Goal: Task Accomplishment & Management: Use online tool/utility

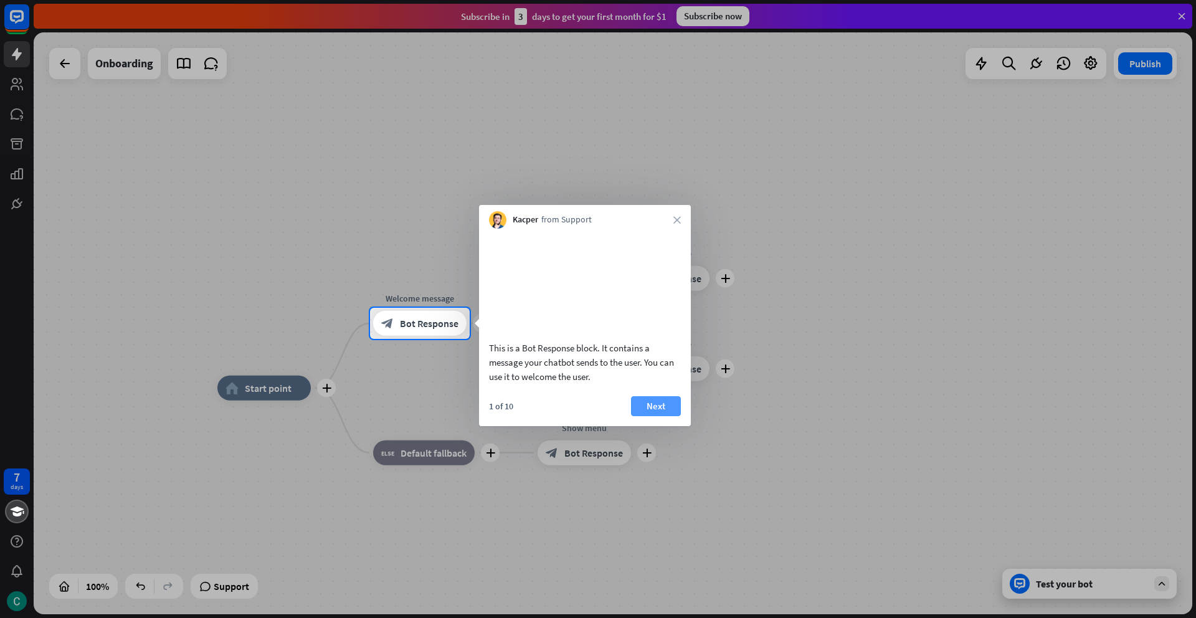
click at [661, 416] on button "Next" at bounding box center [656, 406] width 50 height 20
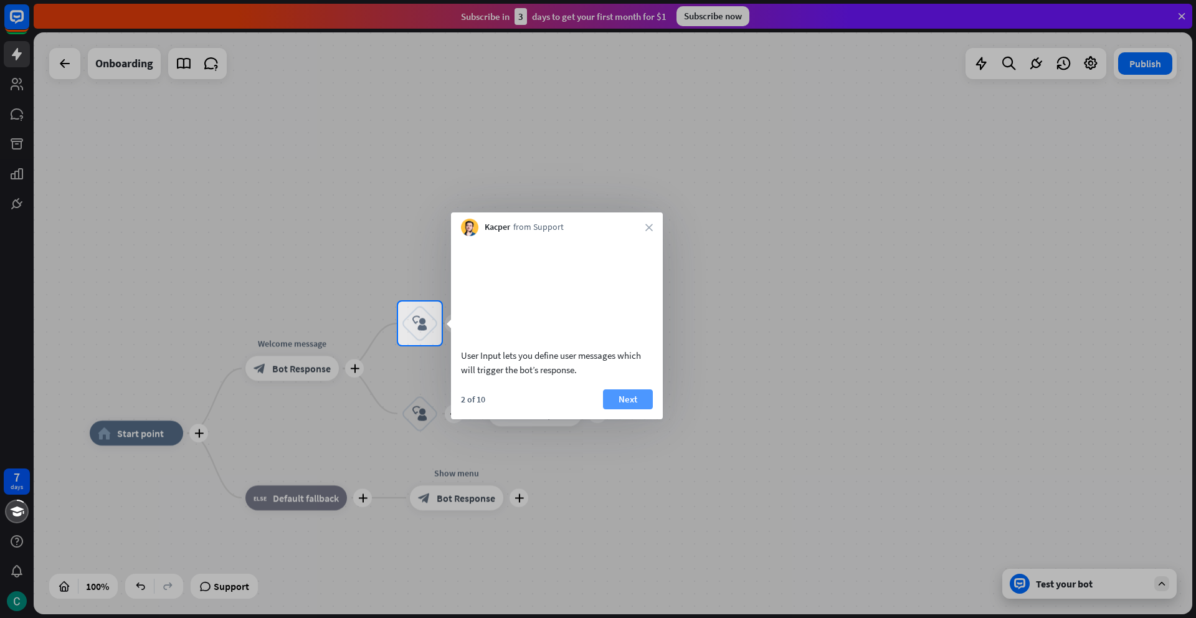
click at [625, 409] on button "Next" at bounding box center [628, 399] width 50 height 20
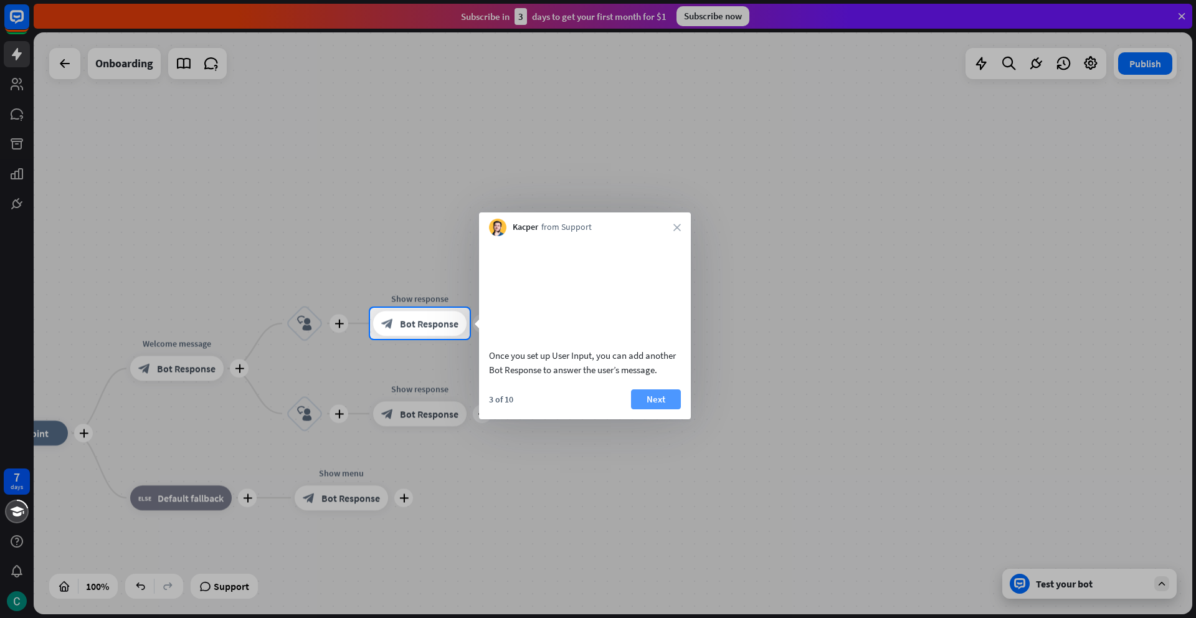
click at [656, 409] on button "Next" at bounding box center [656, 399] width 50 height 20
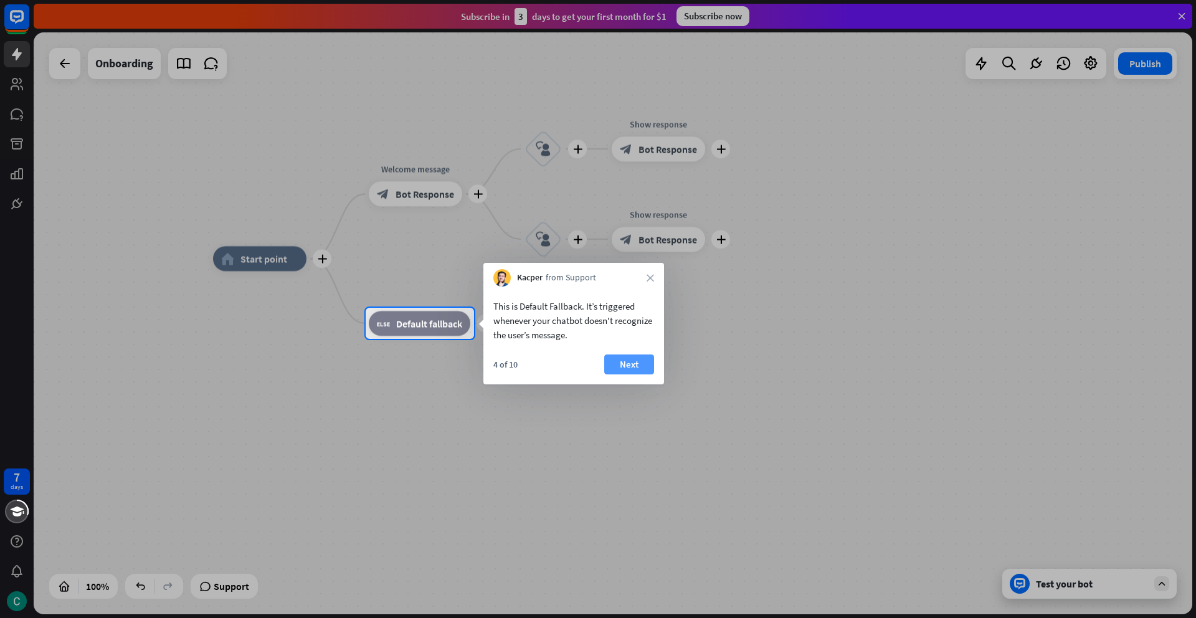
click at [635, 367] on button "Next" at bounding box center [629, 364] width 50 height 20
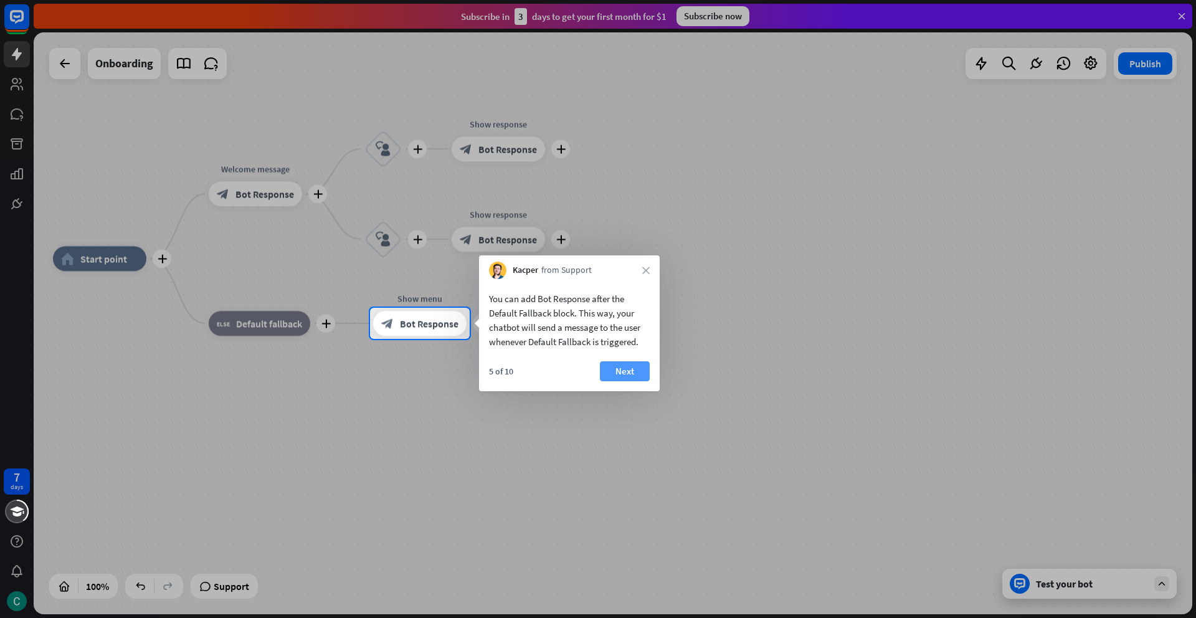
click at [624, 372] on button "Next" at bounding box center [625, 371] width 50 height 20
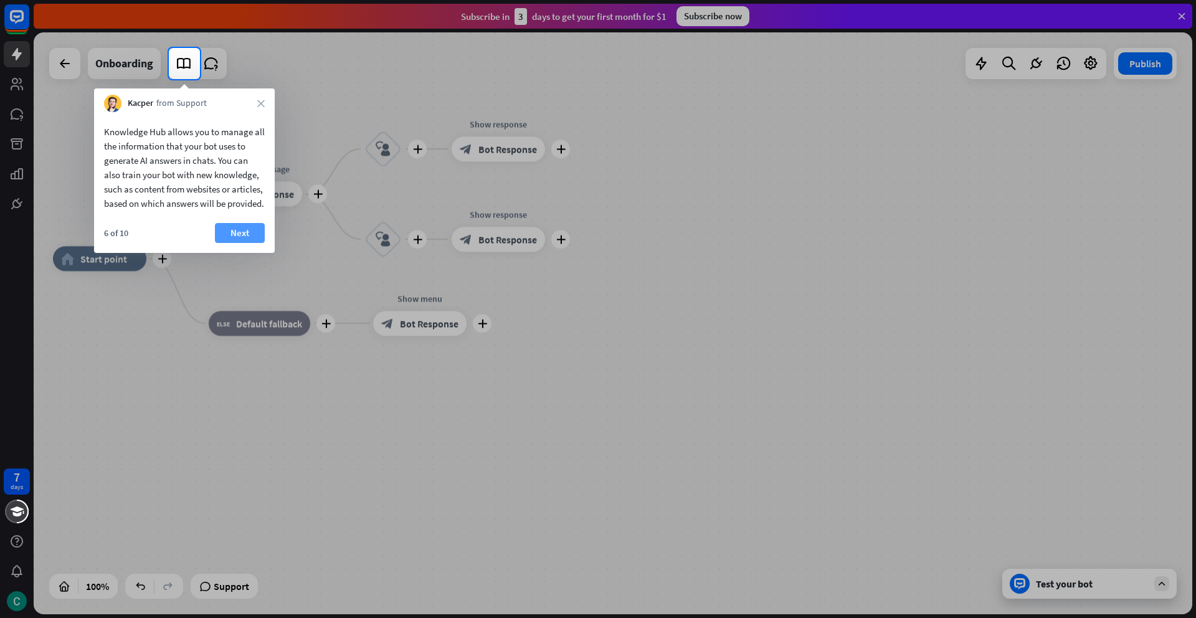
click at [232, 243] on button "Next" at bounding box center [240, 233] width 50 height 20
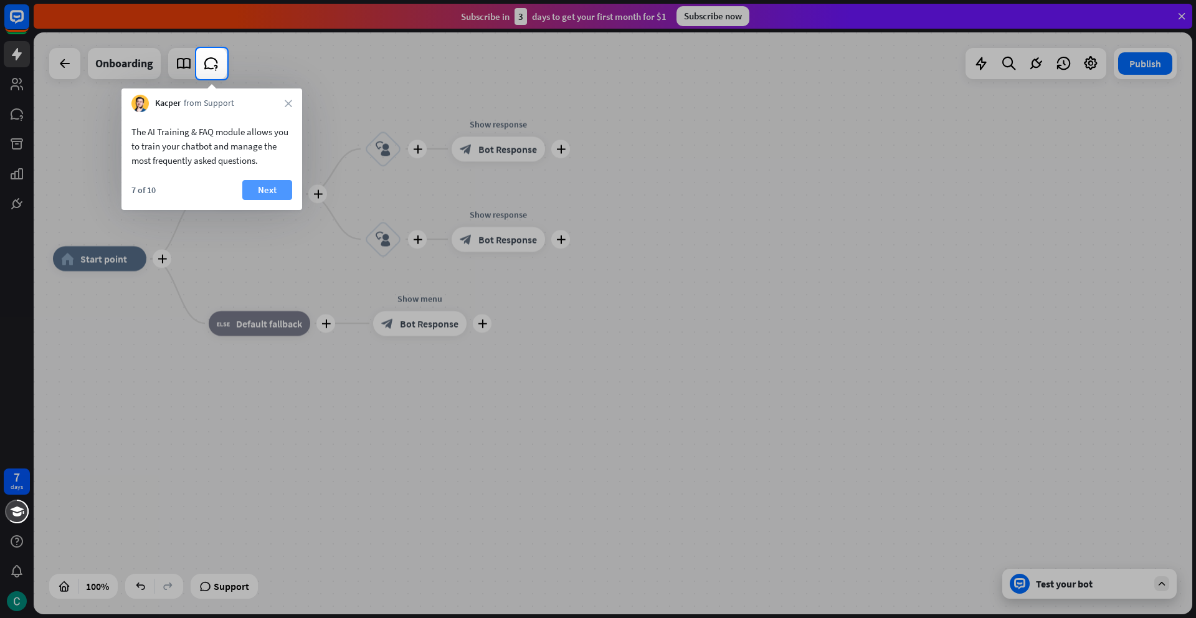
click at [260, 192] on button "Next" at bounding box center [267, 190] width 50 height 20
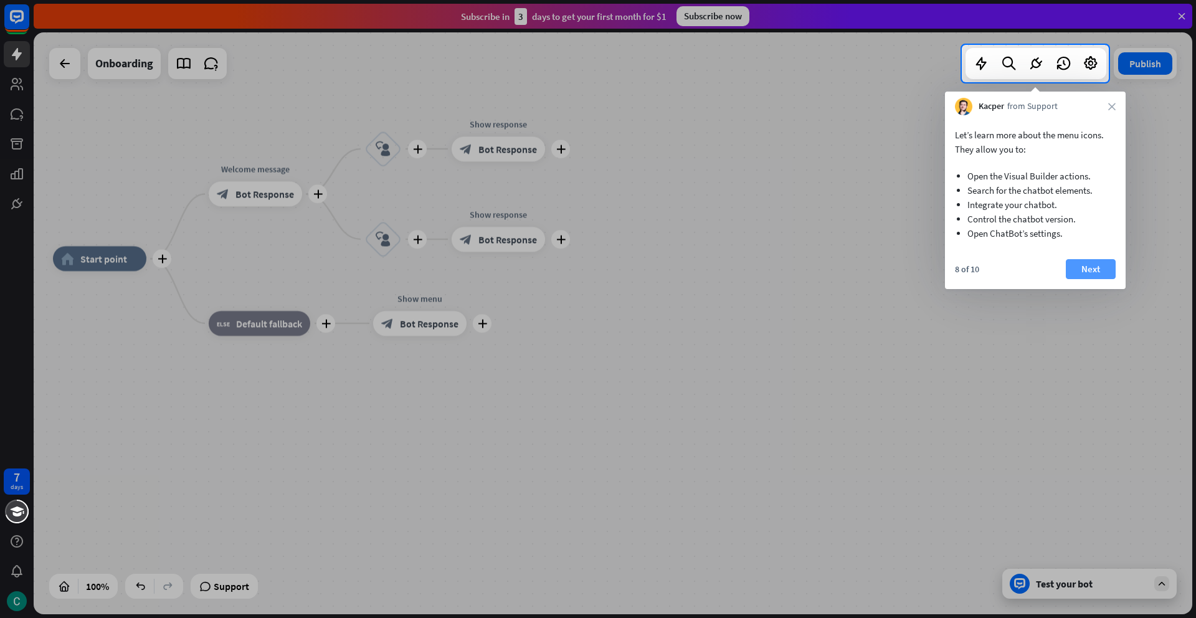
click at [1079, 272] on button "Next" at bounding box center [1091, 269] width 50 height 20
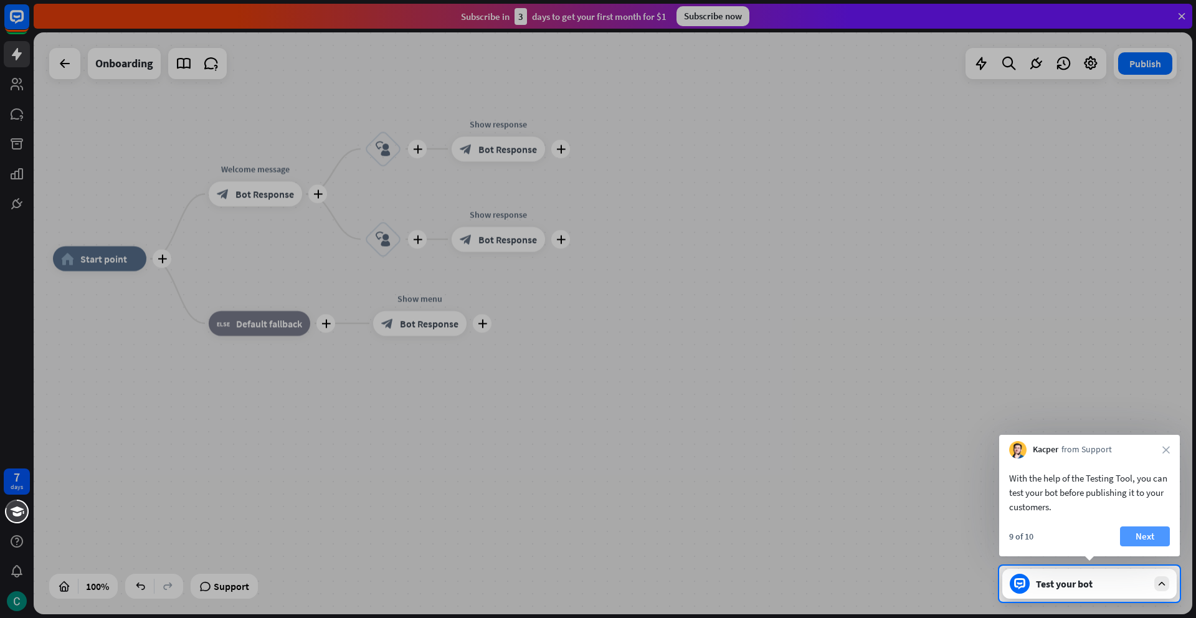
click at [1145, 536] on button "Next" at bounding box center [1145, 536] width 50 height 20
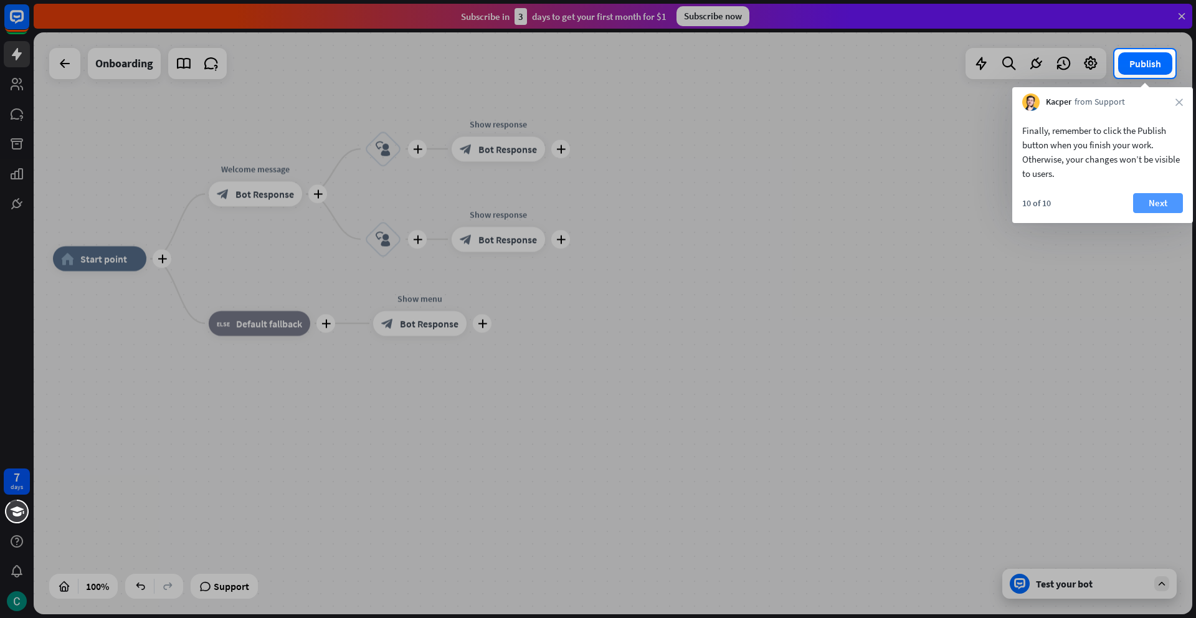
click at [1145, 205] on button "Next" at bounding box center [1158, 203] width 50 height 20
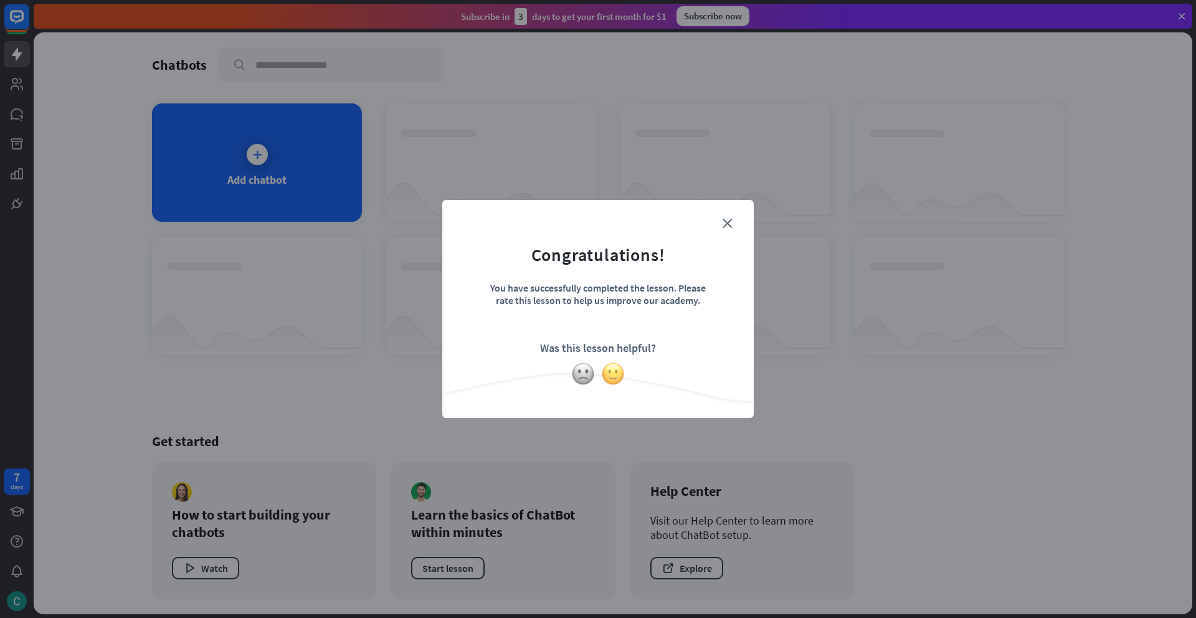
click at [611, 379] on img at bounding box center [613, 374] width 24 height 24
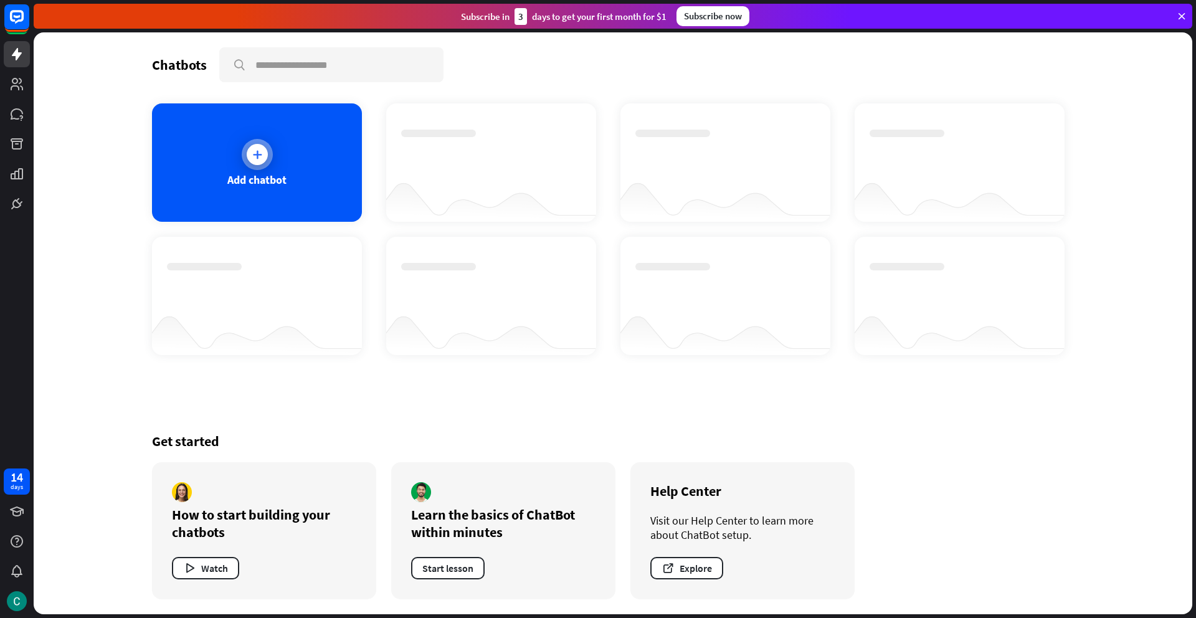
click at [261, 159] on icon at bounding box center [257, 154] width 12 height 12
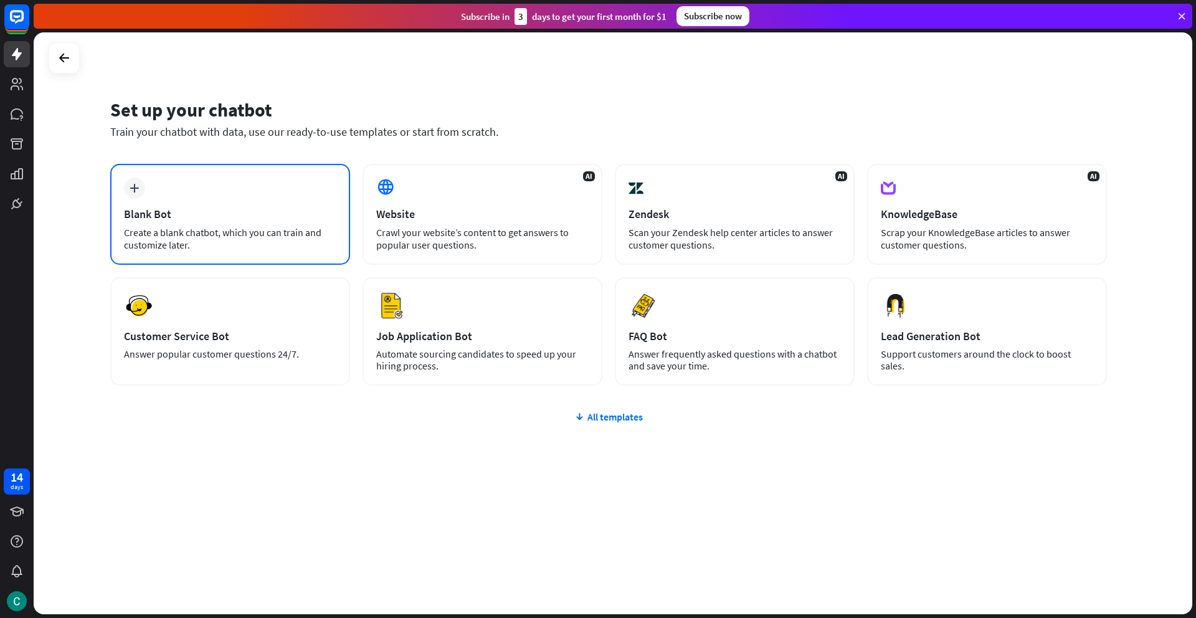
click at [239, 249] on div "Create a blank chatbot, which you can train and customize later." at bounding box center [230, 238] width 212 height 25
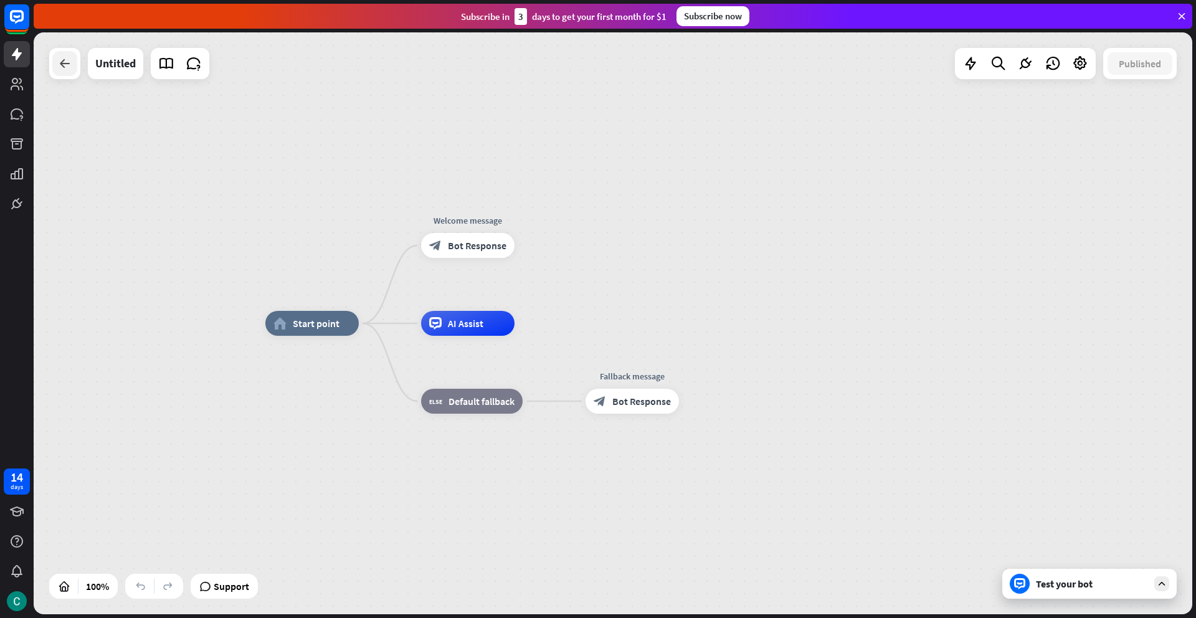
click at [63, 69] on icon at bounding box center [64, 63] width 15 height 15
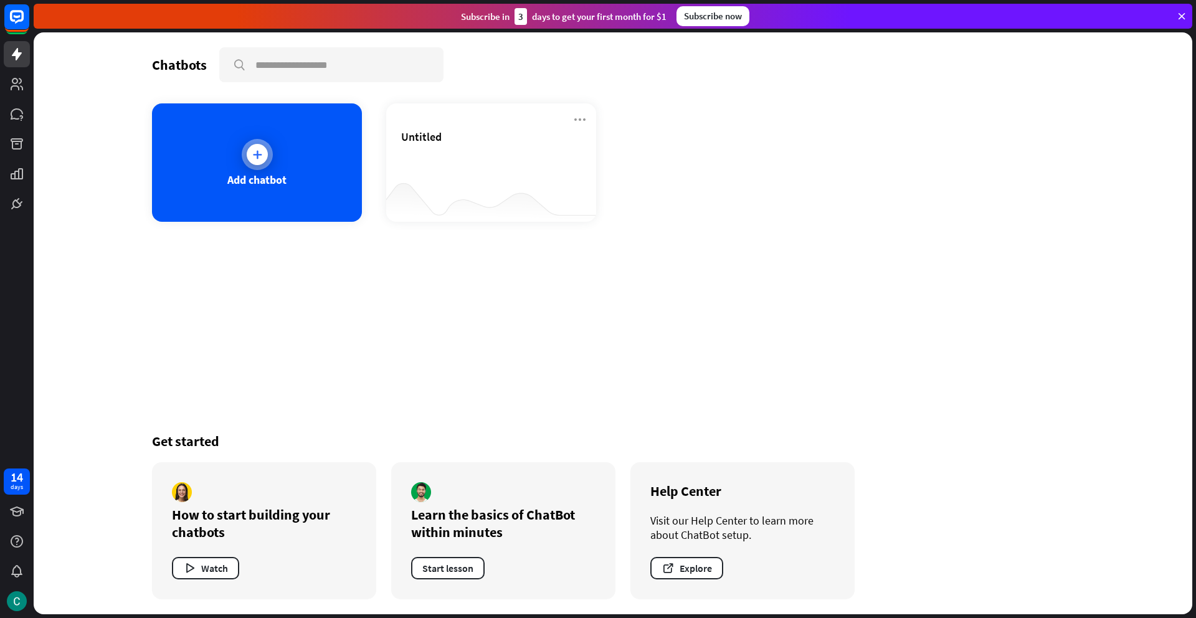
click at [259, 154] on icon at bounding box center [257, 154] width 12 height 12
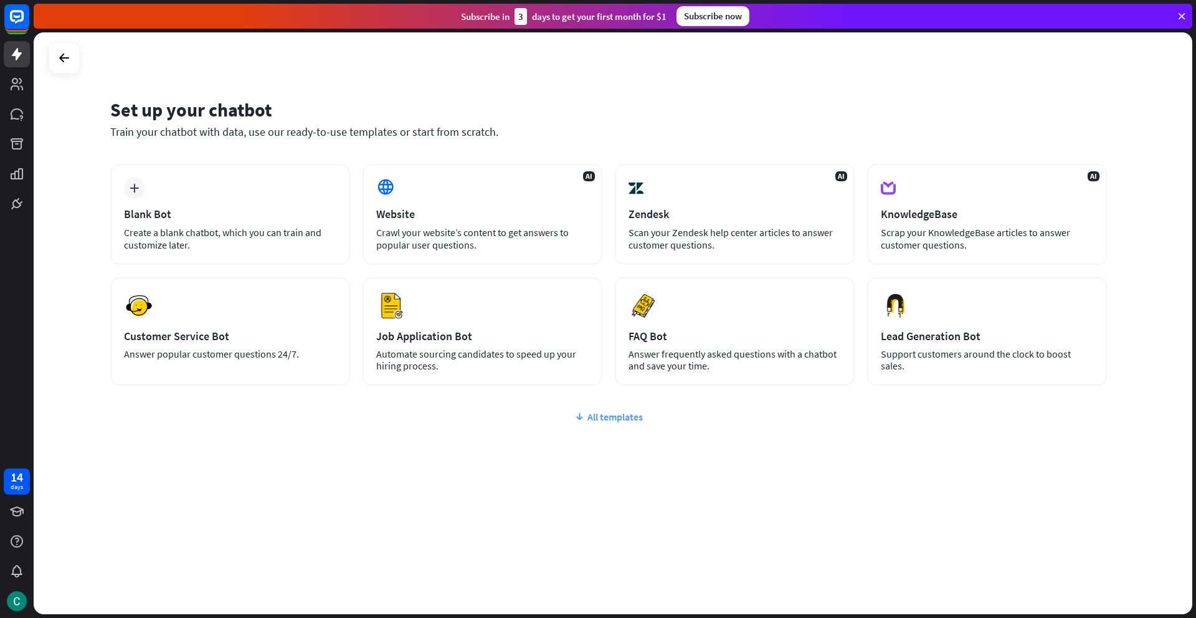
click at [602, 415] on div "All templates" at bounding box center [608, 416] width 996 height 12
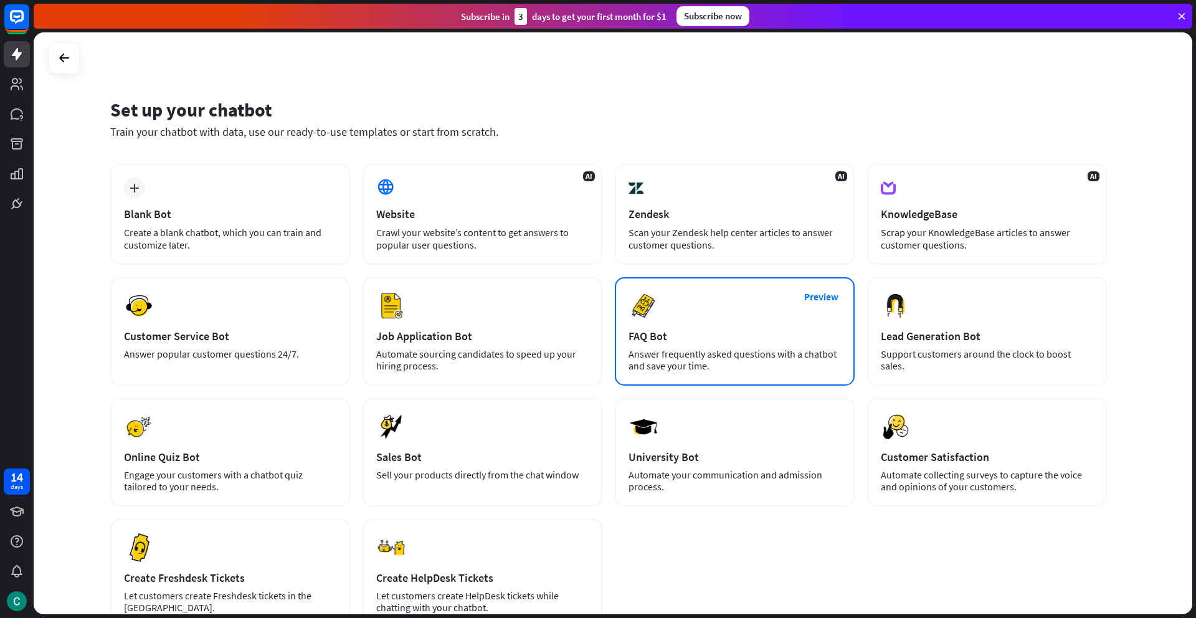
click at [706, 351] on div "Answer frequently asked questions with a chatbot and save your time." at bounding box center [734, 360] width 212 height 24
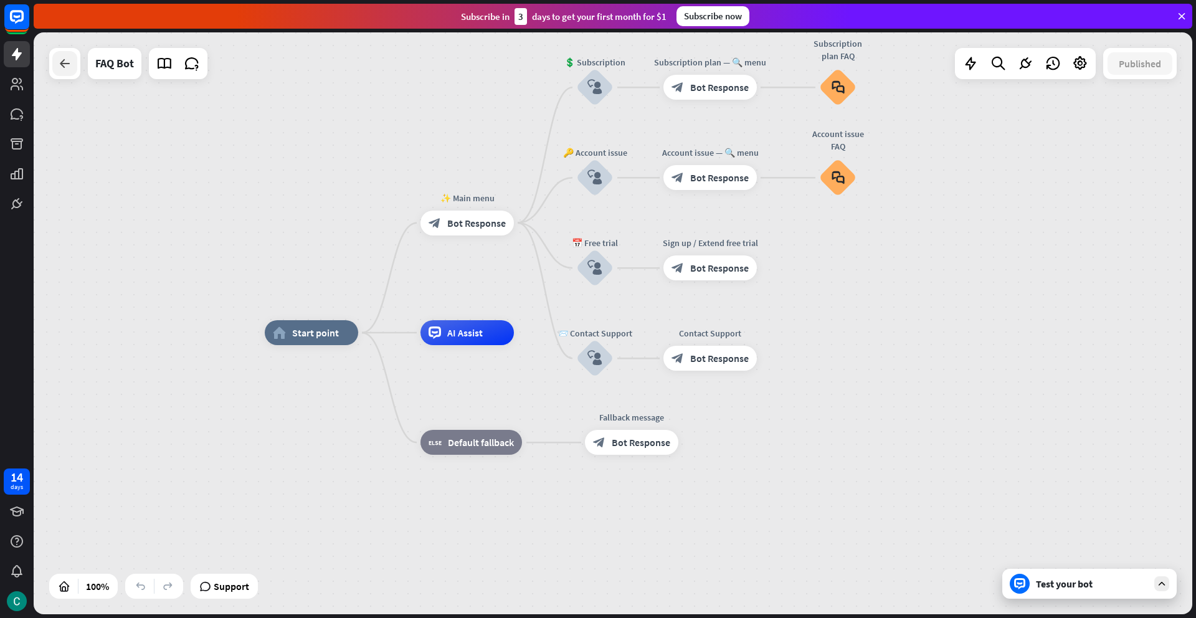
click at [61, 64] on icon at bounding box center [64, 63] width 15 height 15
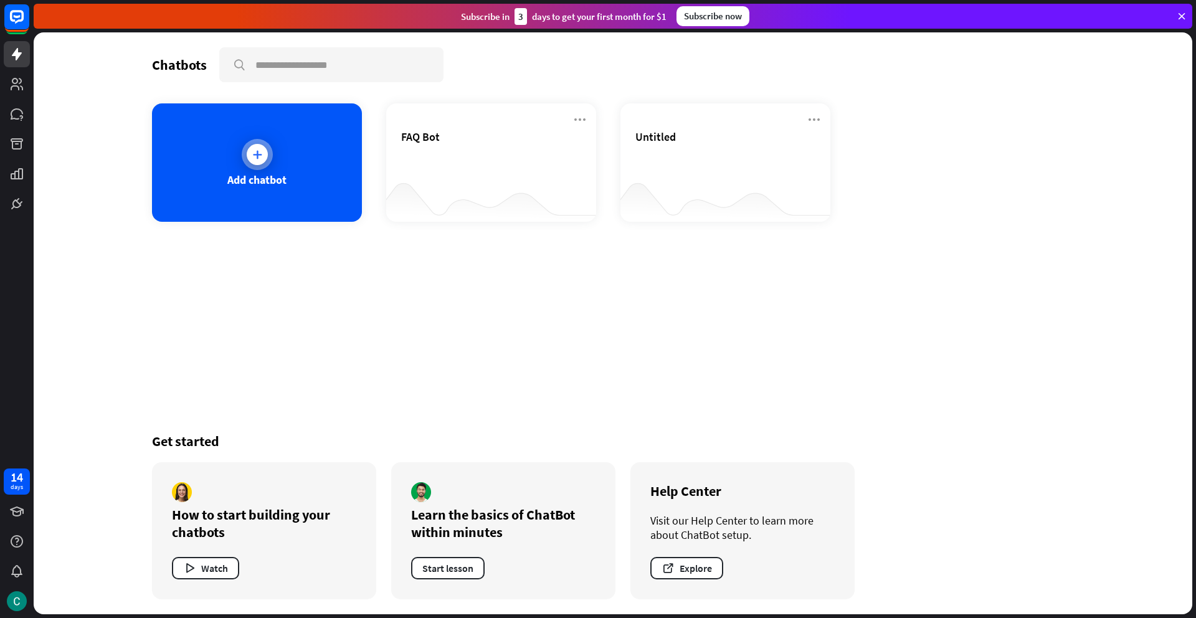
click at [256, 166] on div at bounding box center [257, 154] width 31 height 31
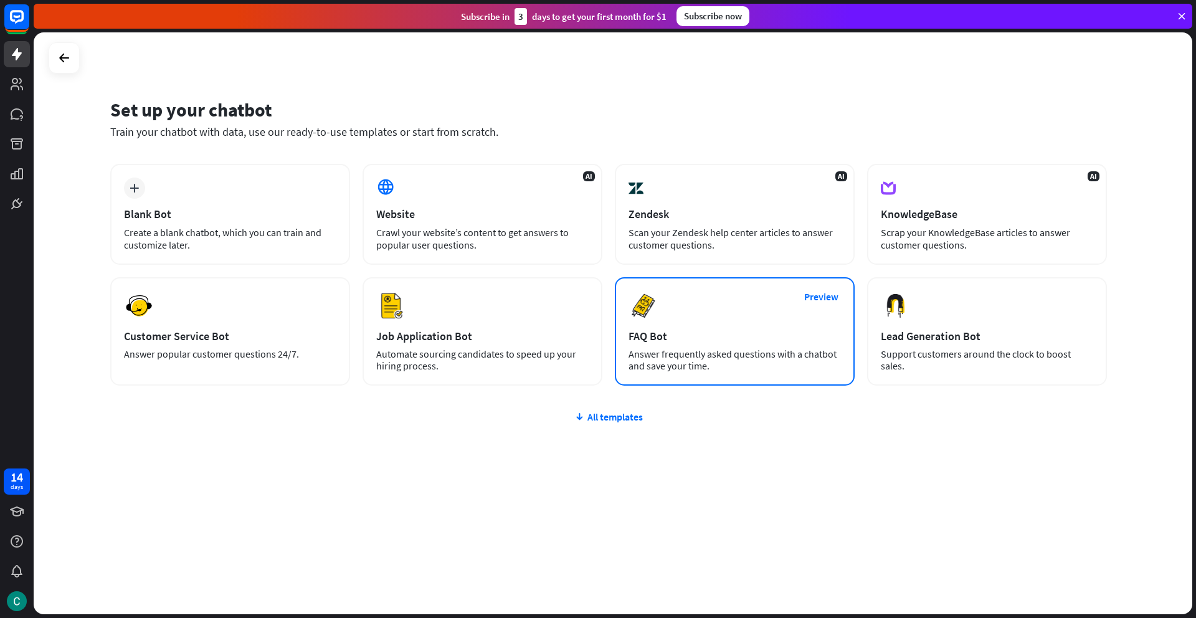
click at [696, 352] on div "Answer frequently asked questions with a chatbot and save your time." at bounding box center [734, 360] width 212 height 24
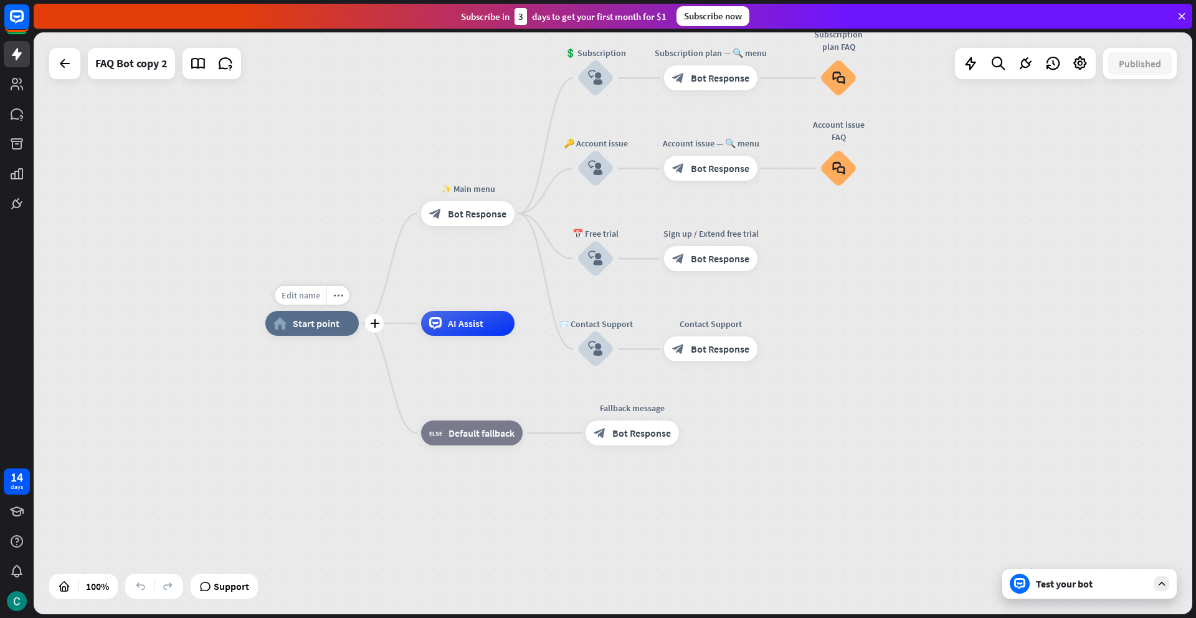
click at [308, 301] on div "Edit name" at bounding box center [300, 295] width 51 height 19
click at [309, 323] on span "Start point" at bounding box center [316, 323] width 47 height 12
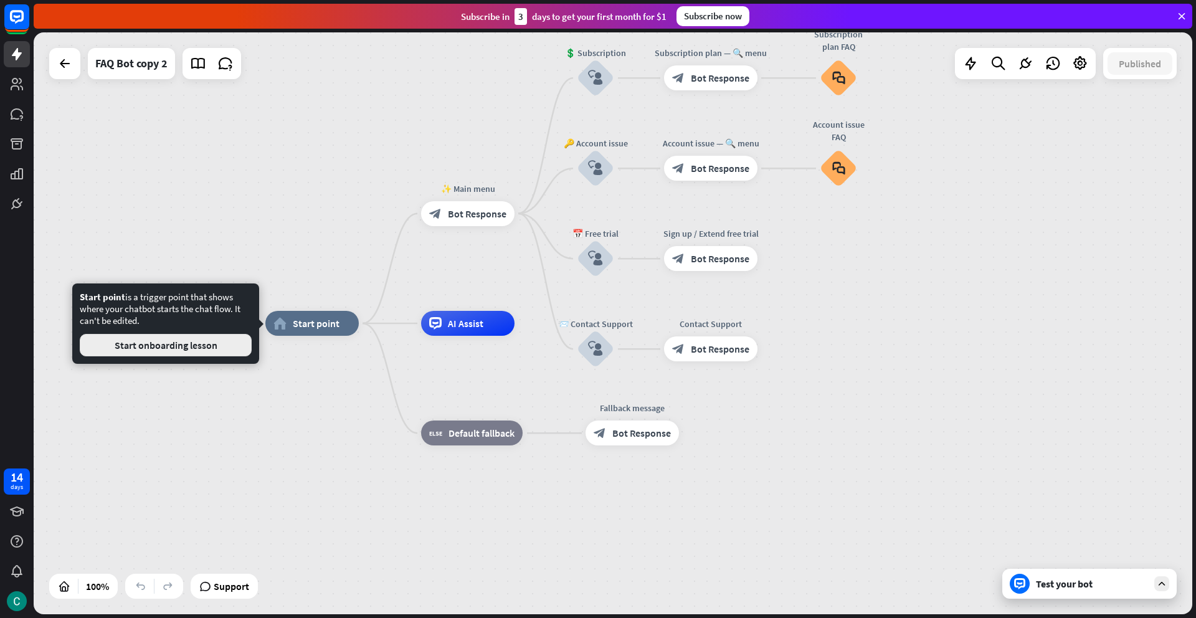
click at [239, 344] on button "Start onboarding lesson" at bounding box center [166, 345] width 172 height 22
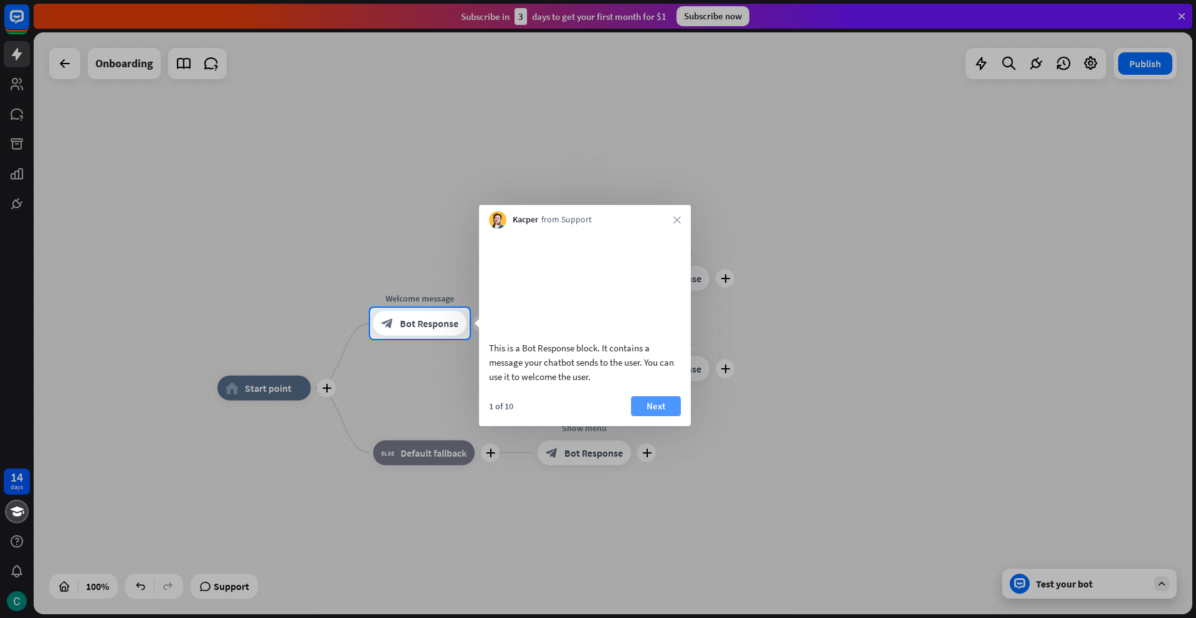
click at [655, 416] on button "Next" at bounding box center [656, 406] width 50 height 20
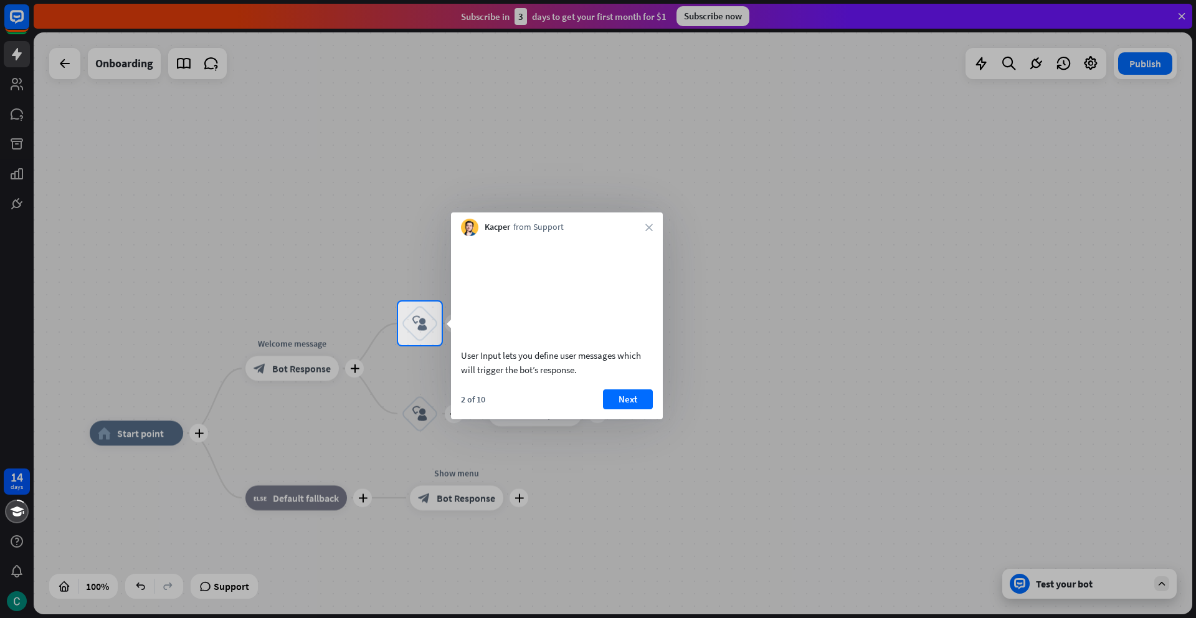
click at [627, 419] on div "2 of 10 Next" at bounding box center [557, 404] width 212 height 30
click at [628, 409] on button "Next" at bounding box center [628, 399] width 50 height 20
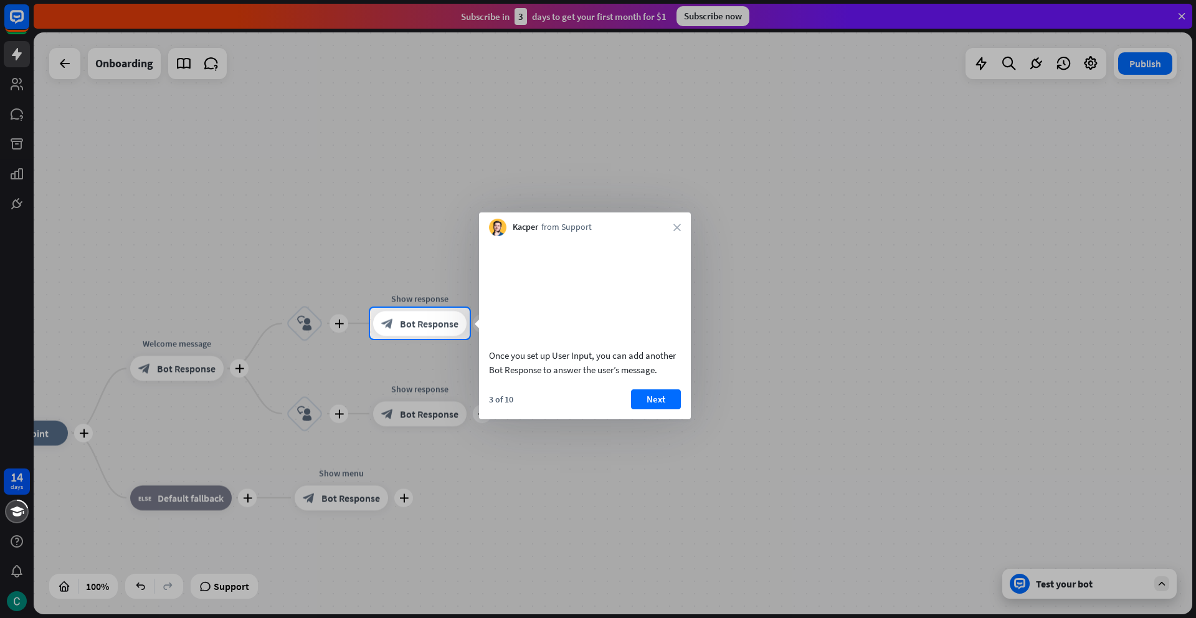
click at [649, 409] on button "Next" at bounding box center [656, 399] width 50 height 20
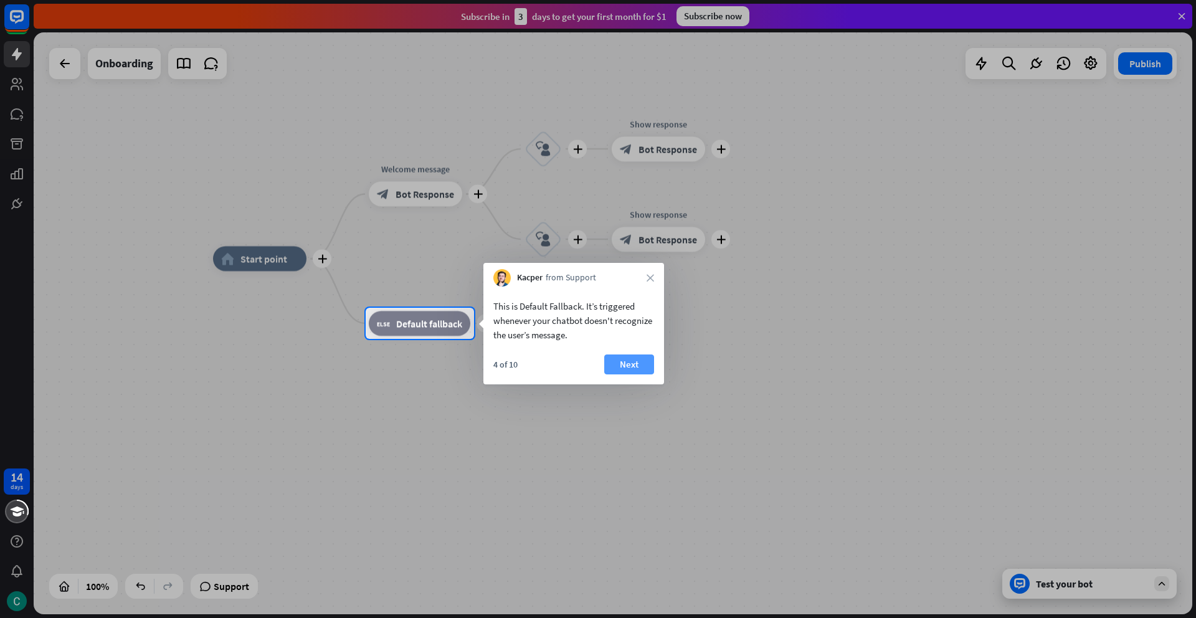
click at [622, 371] on button "Next" at bounding box center [629, 364] width 50 height 20
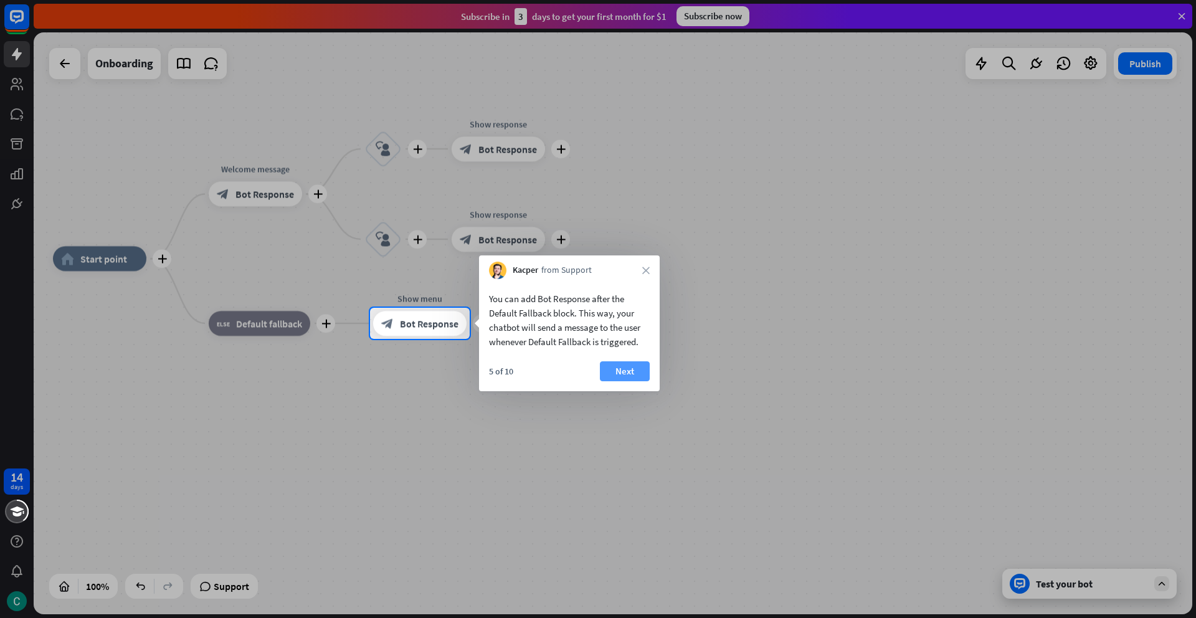
click at [638, 374] on button "Next" at bounding box center [625, 371] width 50 height 20
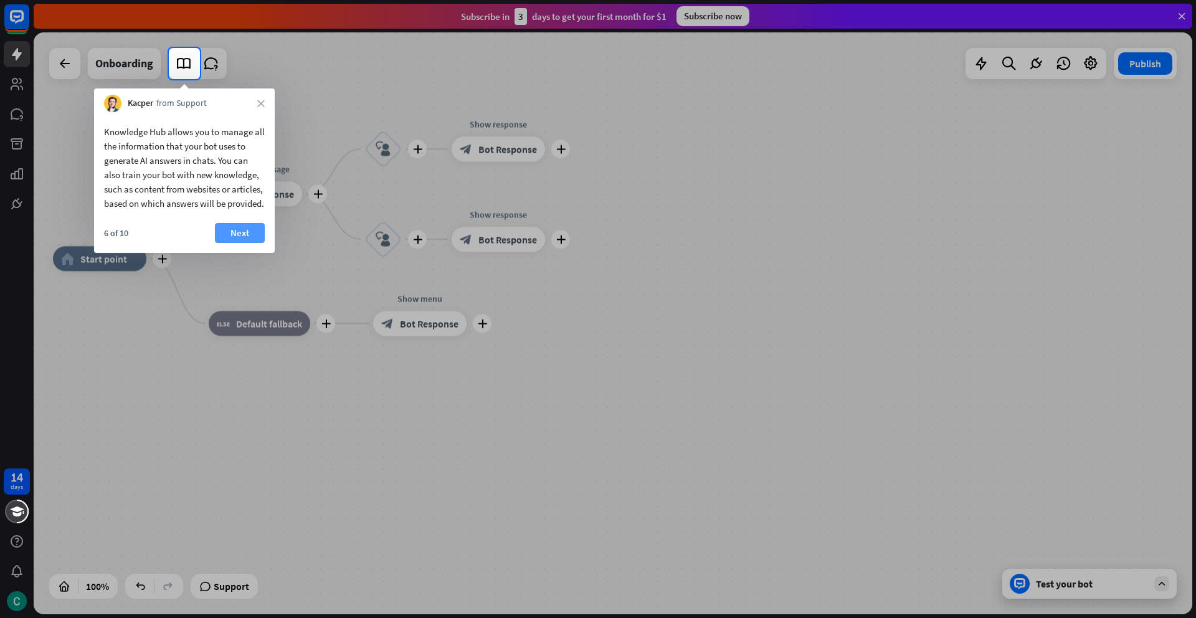
click at [240, 242] on button "Next" at bounding box center [240, 233] width 50 height 20
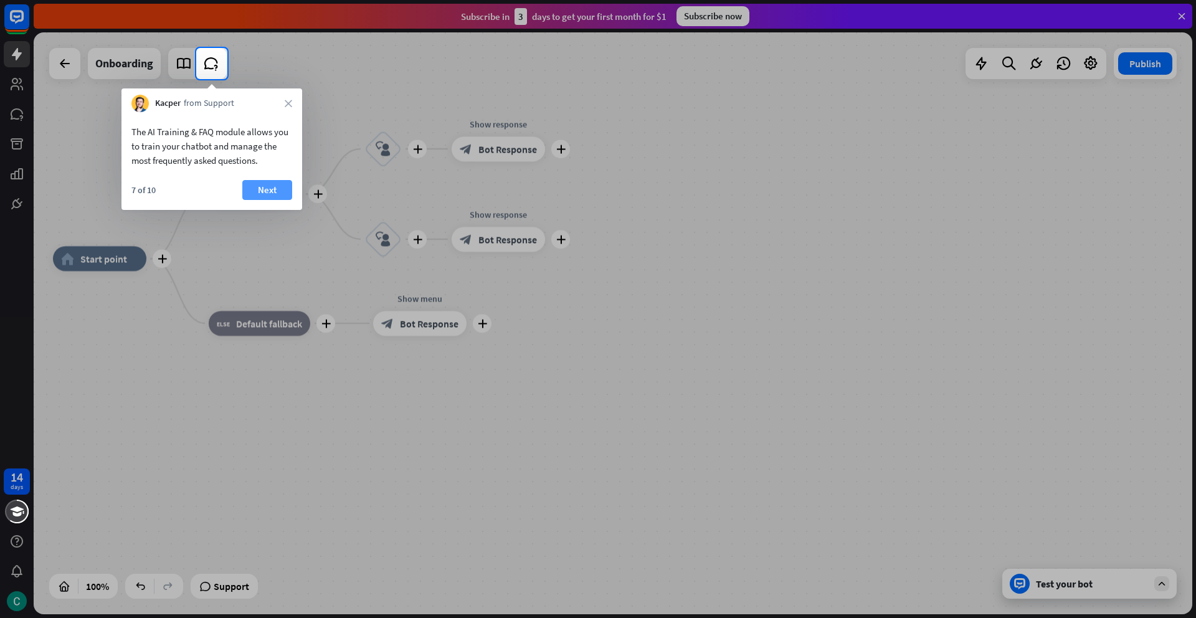
click at [248, 192] on button "Next" at bounding box center [267, 190] width 50 height 20
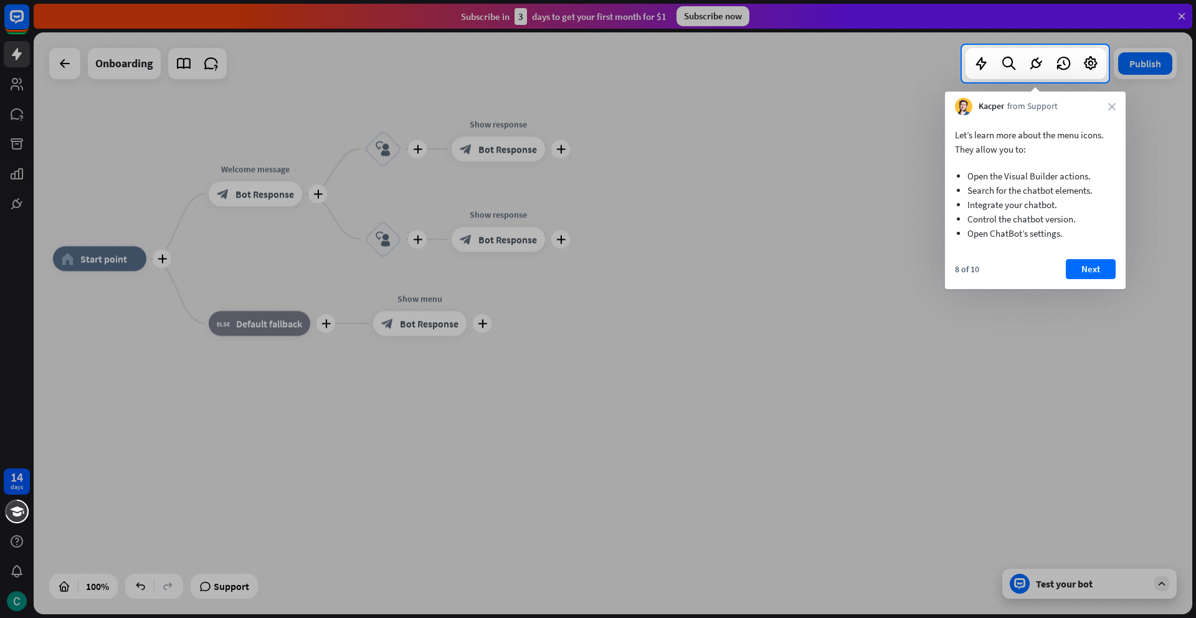
click at [1122, 269] on div "8 of 10 Next" at bounding box center [1035, 274] width 181 height 30
click at [1097, 268] on button "Next" at bounding box center [1091, 269] width 50 height 20
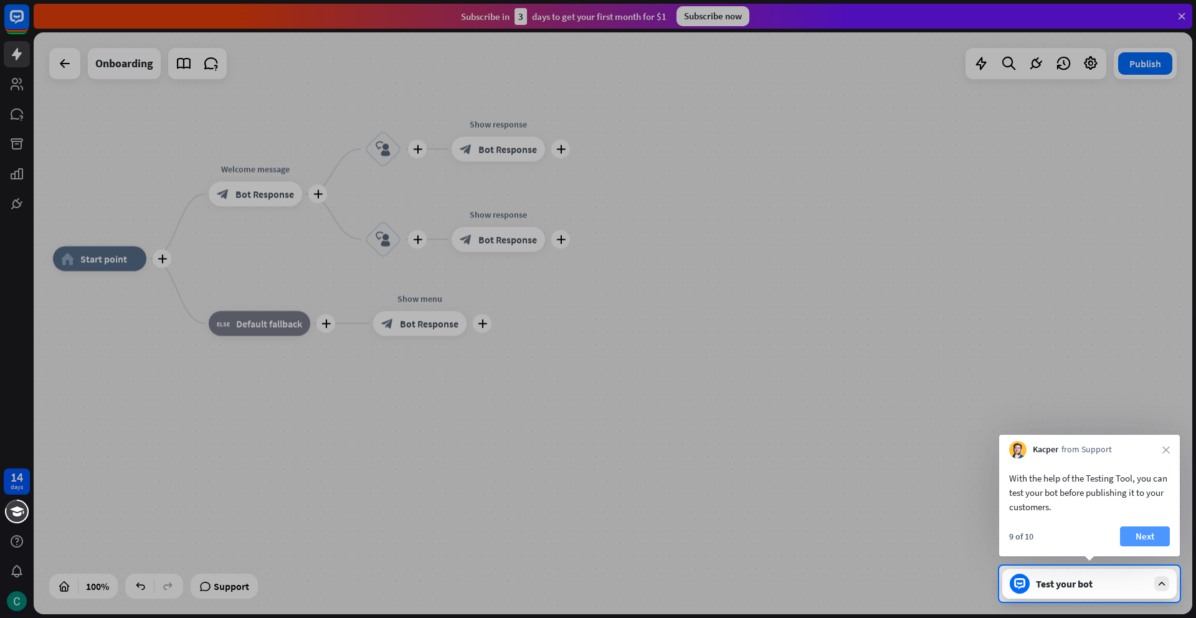
click at [1127, 541] on button "Next" at bounding box center [1145, 536] width 50 height 20
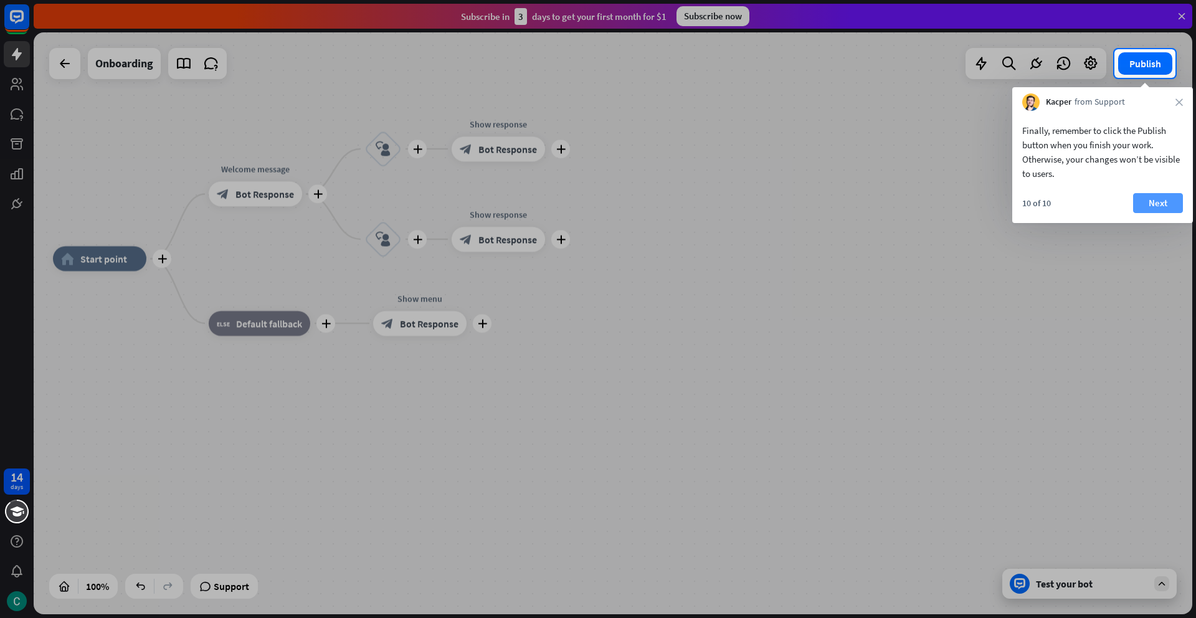
click at [1169, 204] on button "Next" at bounding box center [1158, 203] width 50 height 20
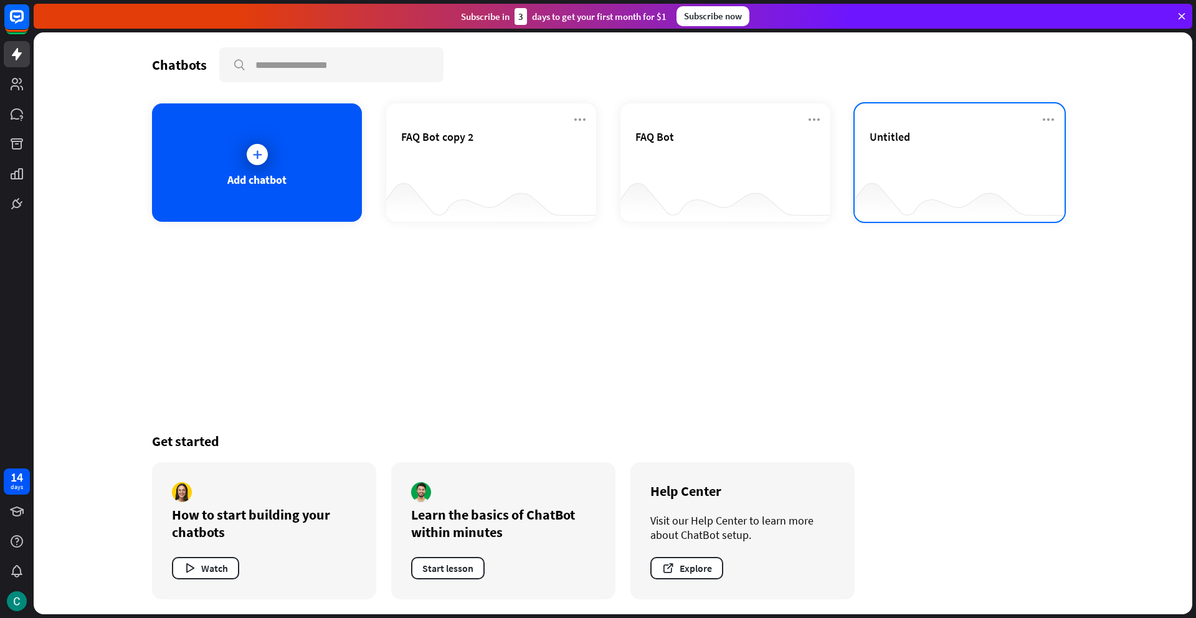
click at [883, 167] on div "Untitled" at bounding box center [959, 152] width 180 height 44
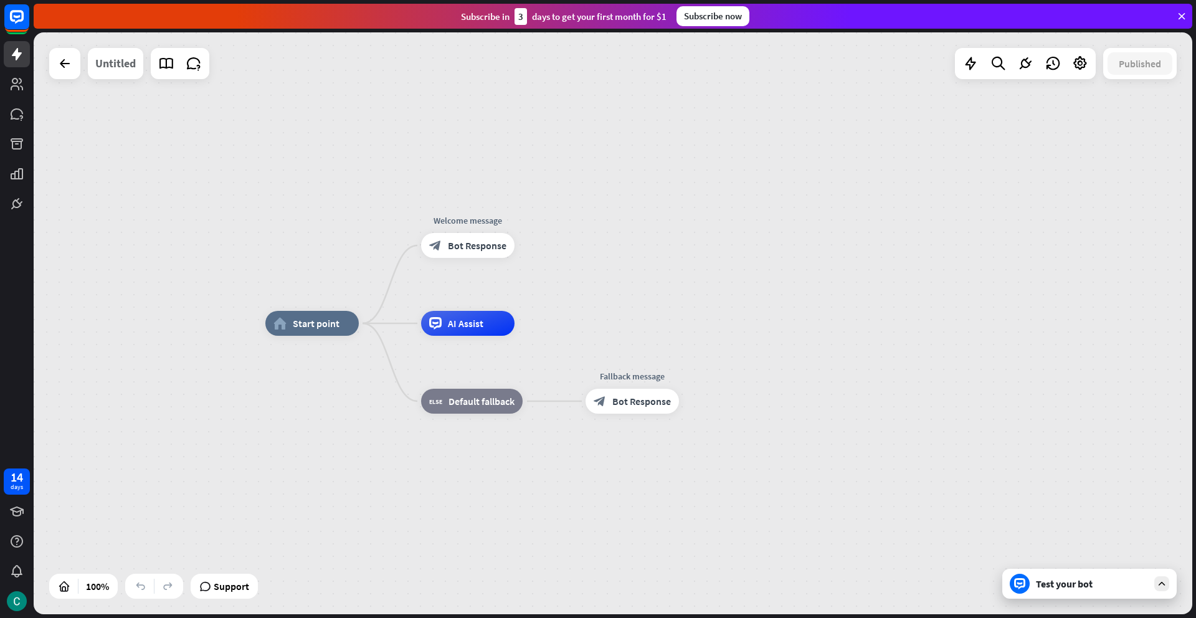
click at [115, 72] on div "Untitled" at bounding box center [115, 63] width 40 height 31
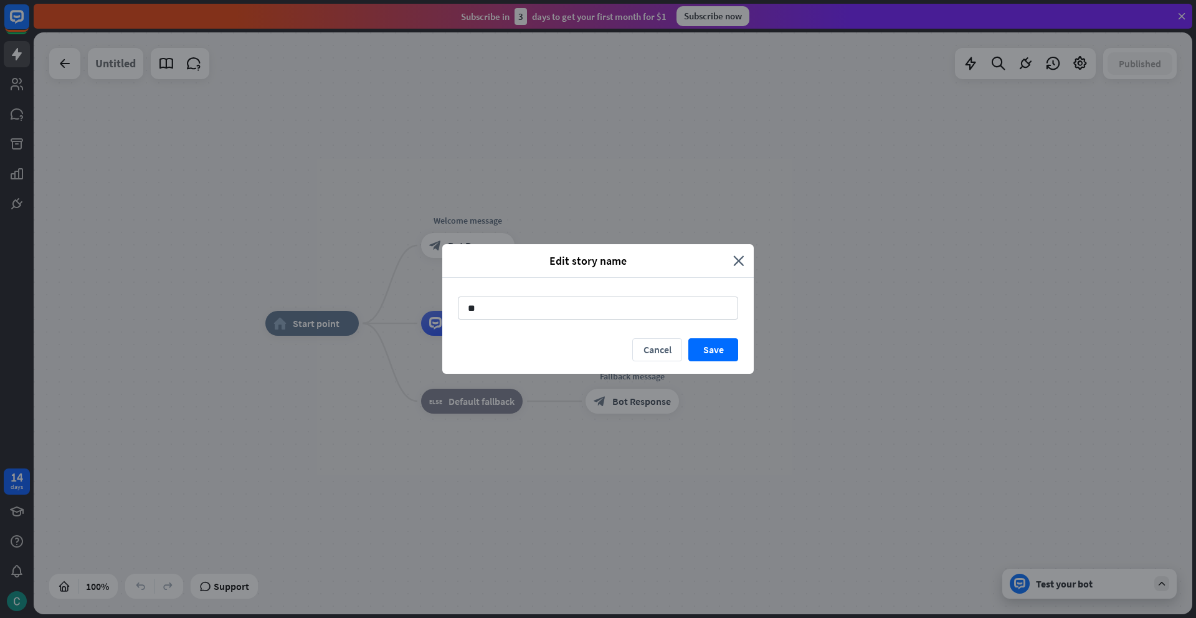
type input "*"
type input "**********"
click at [724, 355] on button "Save" at bounding box center [713, 349] width 50 height 23
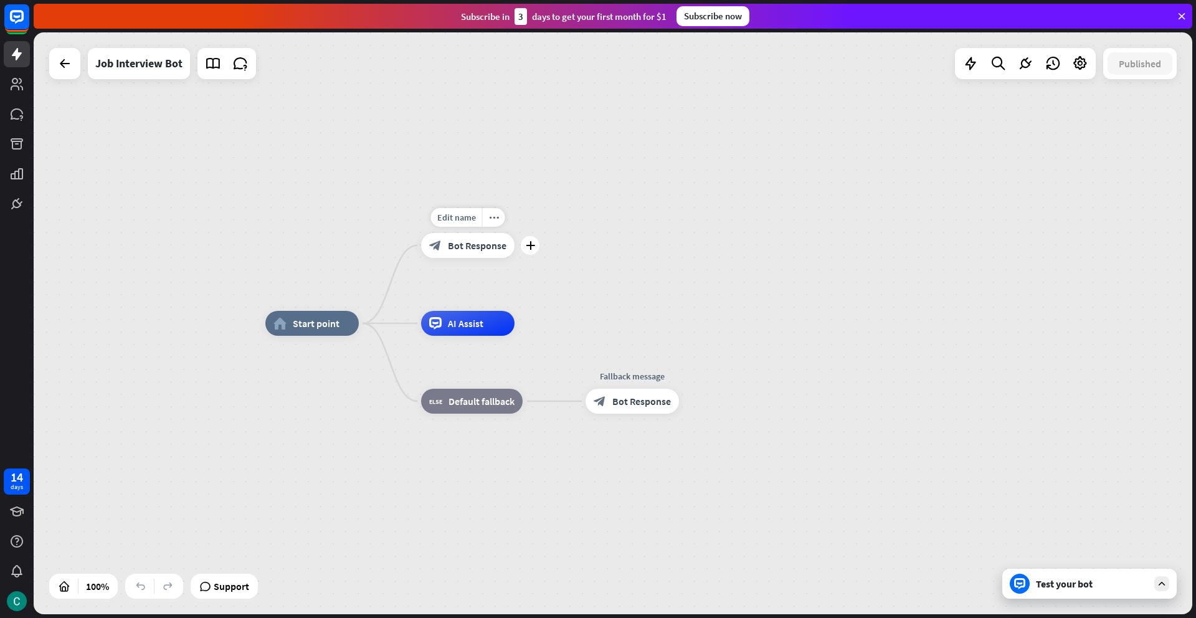
click at [482, 253] on div "block_bot_response Bot Response" at bounding box center [467, 245] width 93 height 25
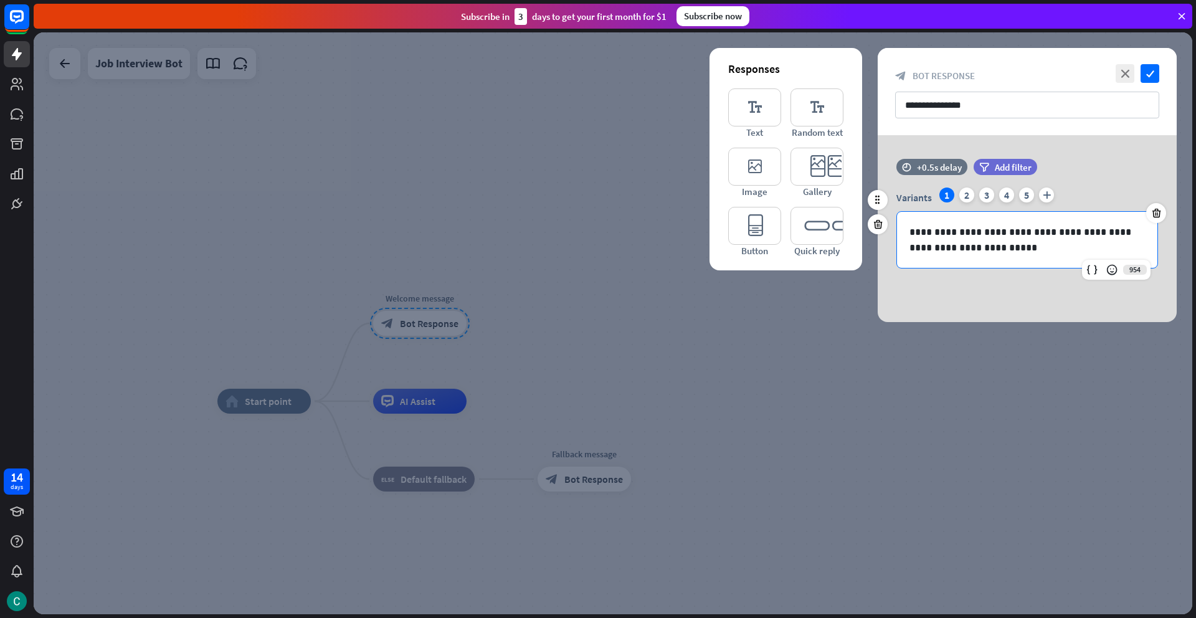
click at [985, 248] on p "**********" at bounding box center [1026, 239] width 235 height 31
click at [968, 195] on div "2" at bounding box center [966, 194] width 15 height 15
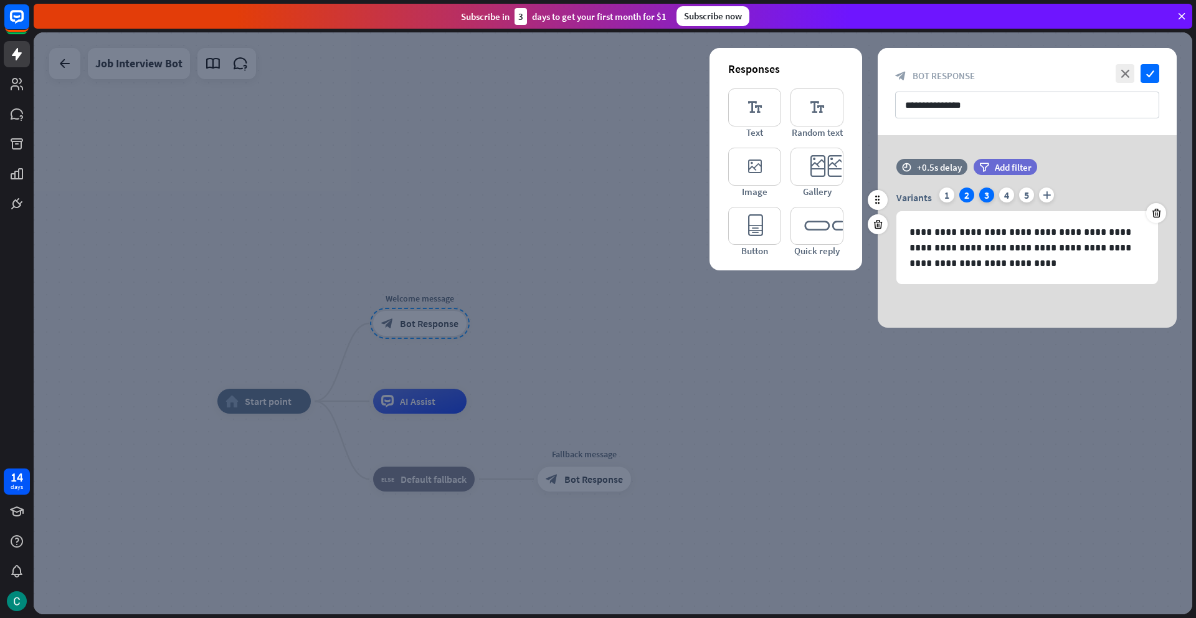
click at [980, 194] on div "3" at bounding box center [986, 194] width 15 height 15
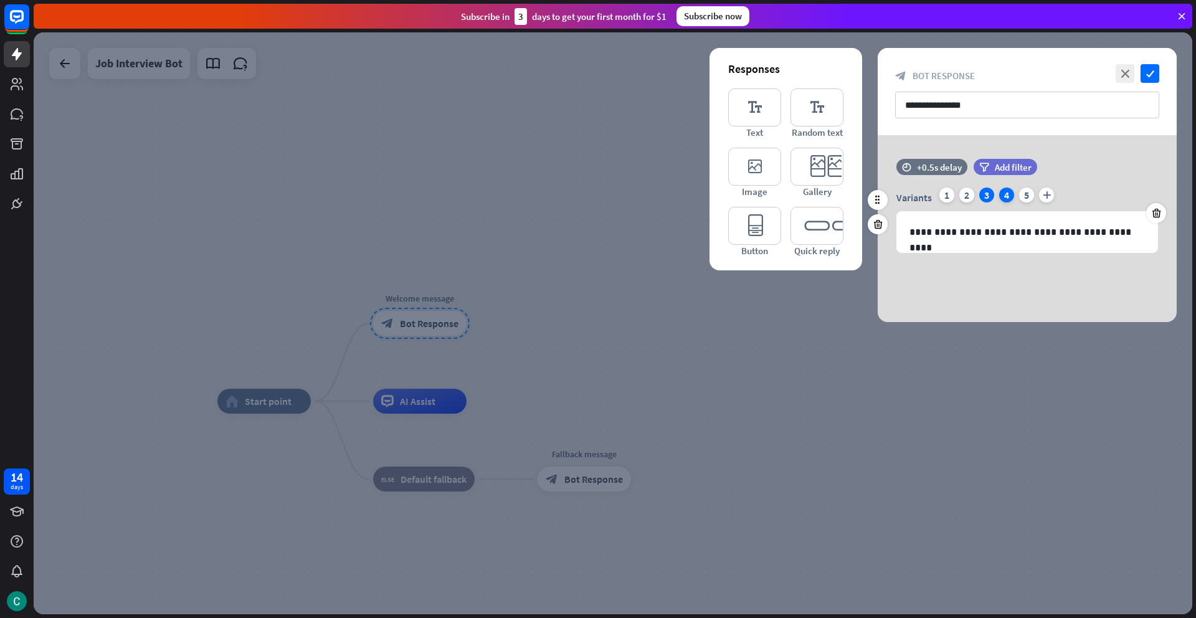
click at [1005, 192] on div "4" at bounding box center [1006, 194] width 15 height 15
click at [1027, 196] on div "5" at bounding box center [1026, 194] width 15 height 15
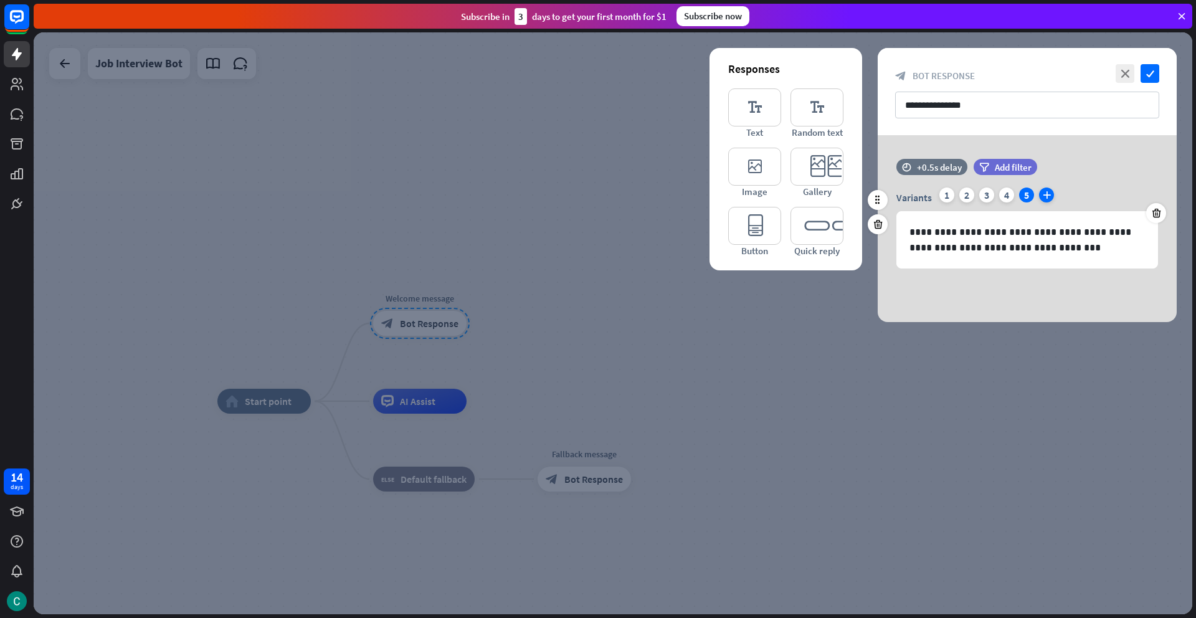
click at [1047, 192] on icon "plus" at bounding box center [1046, 194] width 15 height 15
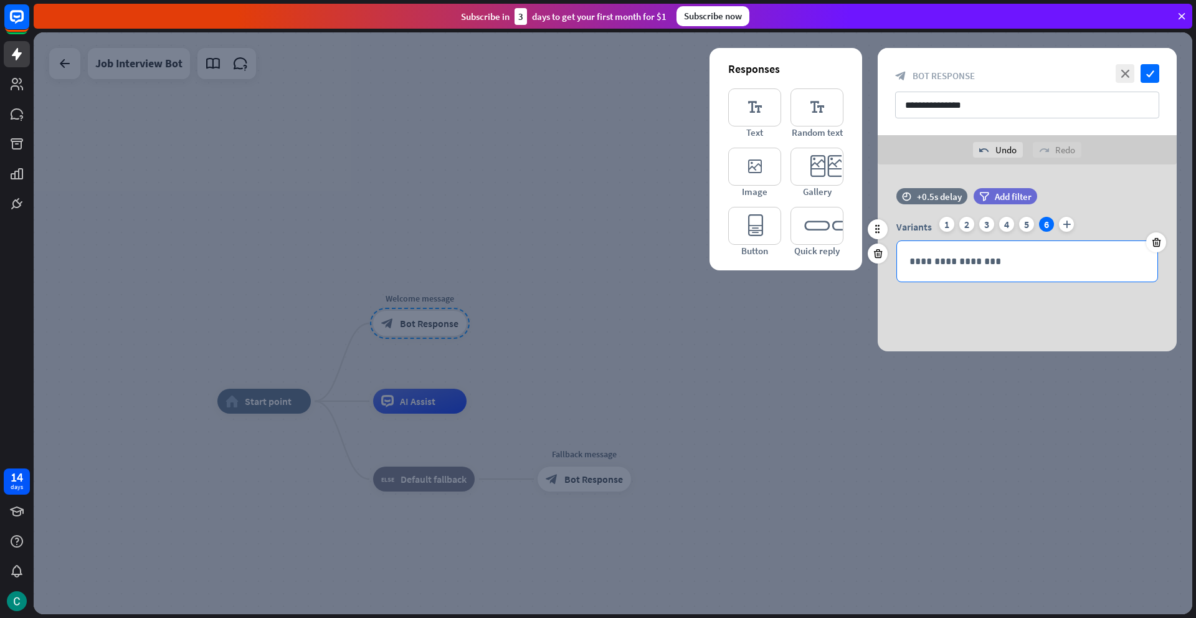
click at [969, 264] on p "**********" at bounding box center [1026, 261] width 235 height 16
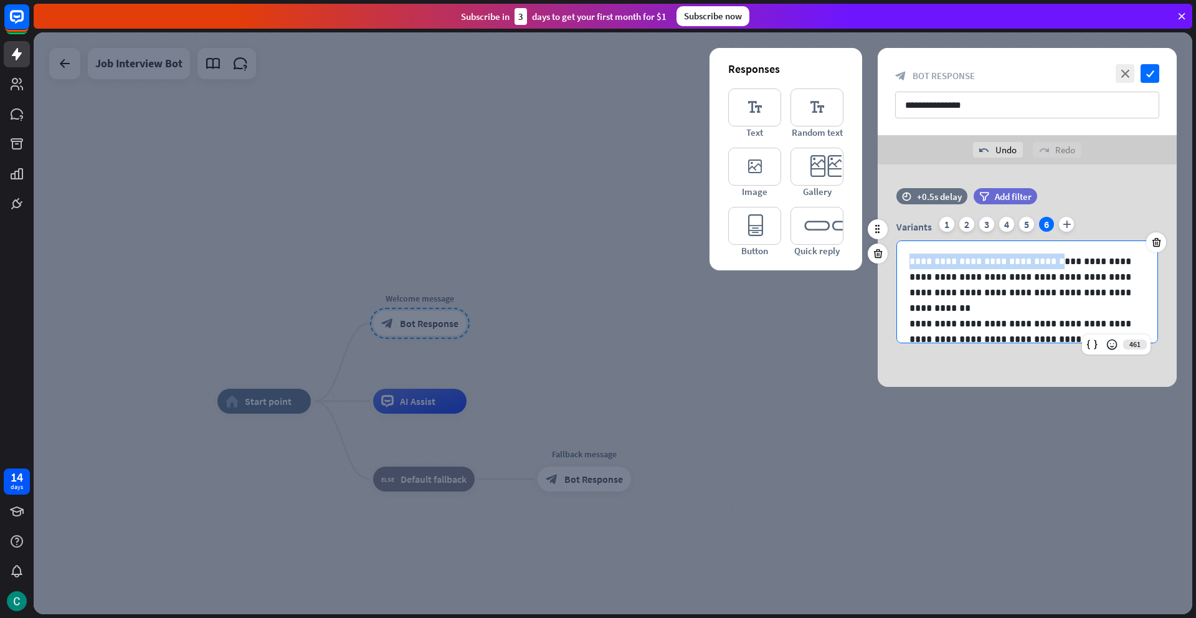
drag, startPoint x: 909, startPoint y: 263, endPoint x: 1048, endPoint y: 259, distance: 138.9
click at [1050, 260] on p "**********" at bounding box center [1026, 276] width 235 height 47
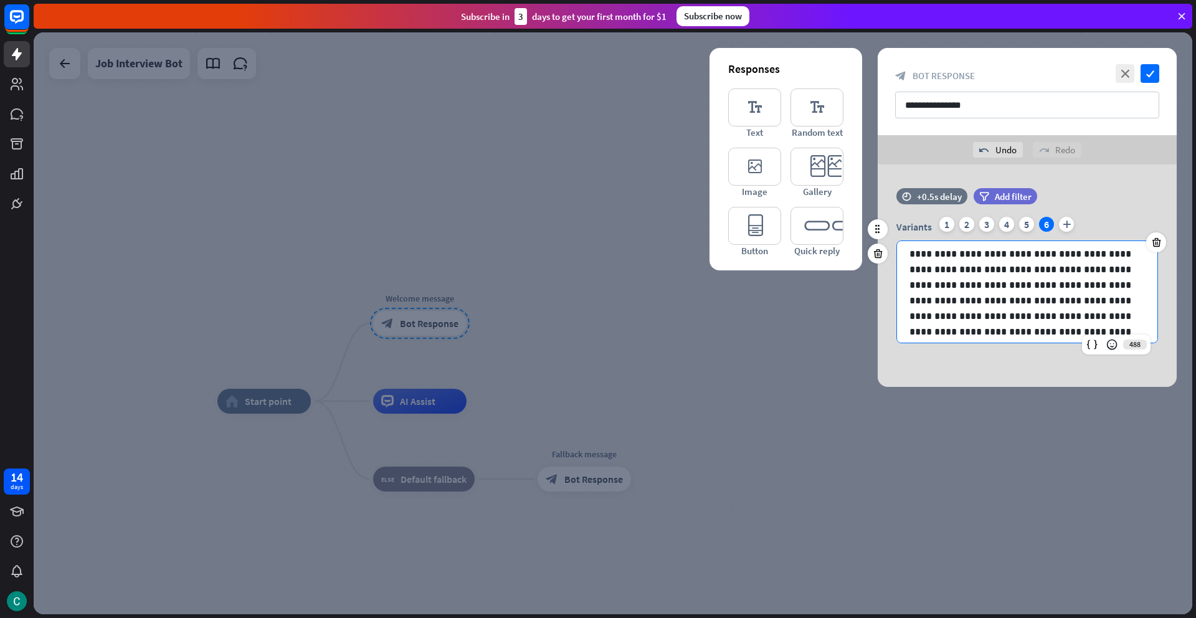
scroll to position [72, 0]
click at [1024, 283] on p "**********" at bounding box center [1026, 306] width 235 height 125
click at [1089, 349] on icon at bounding box center [1092, 344] width 12 height 12
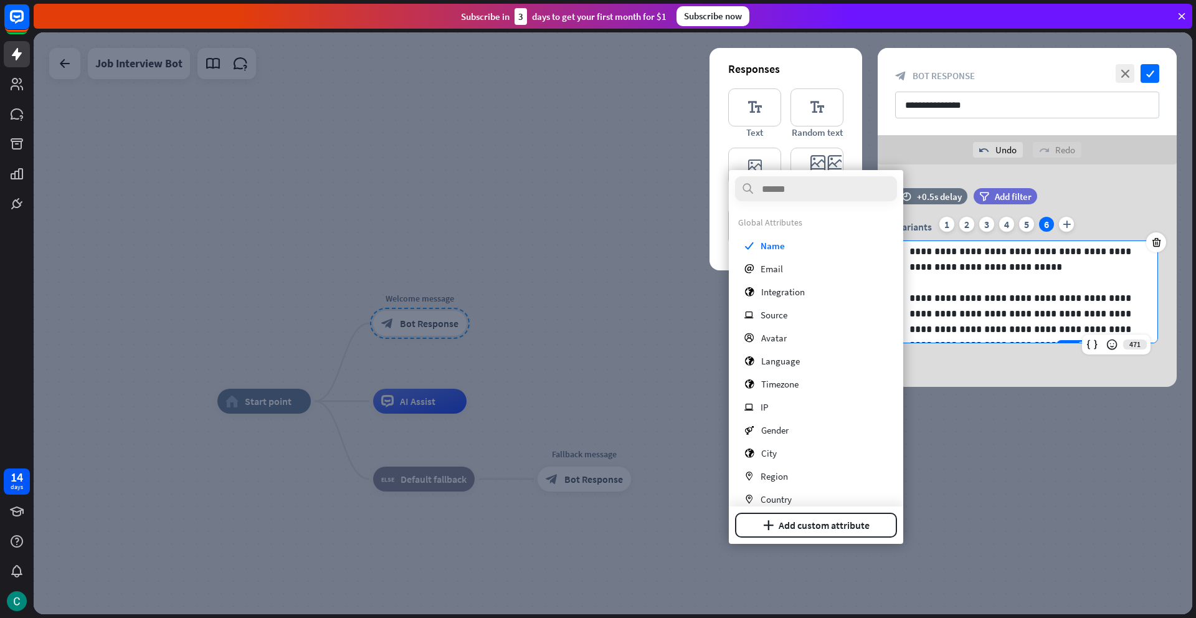
scroll to position [0, 0]
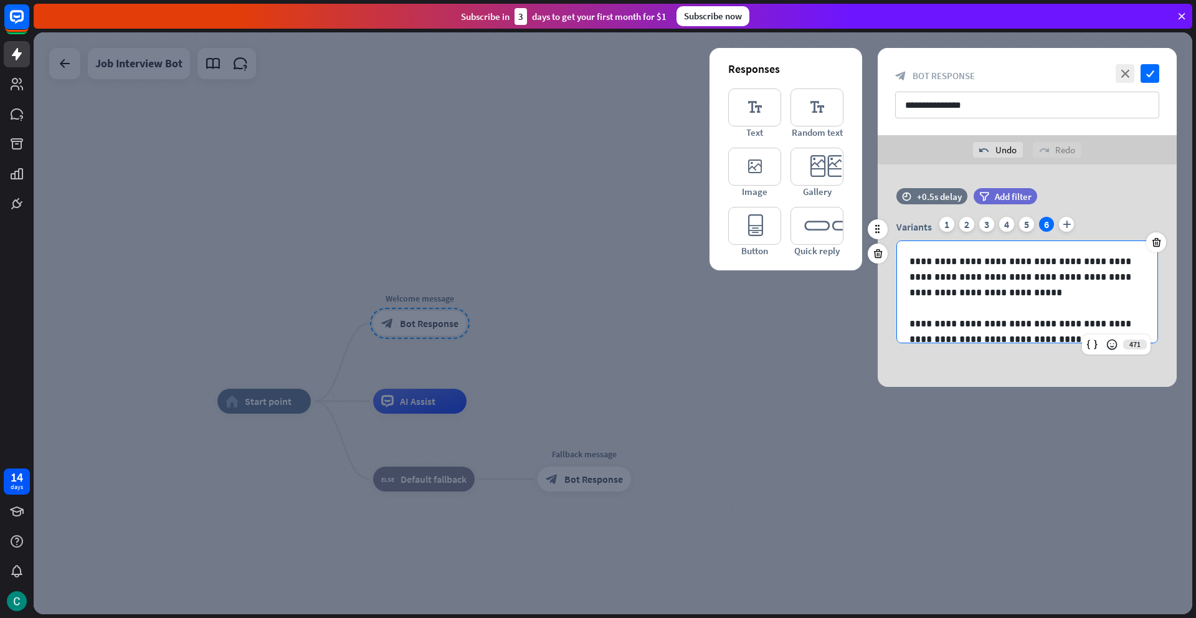
click at [936, 261] on p "**********" at bounding box center [1026, 276] width 235 height 47
click at [934, 262] on p "**********" at bounding box center [1026, 276] width 235 height 47
click at [1090, 348] on icon at bounding box center [1092, 344] width 12 height 12
click at [1016, 286] on p "**********" at bounding box center [1026, 276] width 235 height 47
click at [982, 262] on p "**********" at bounding box center [1026, 276] width 235 height 47
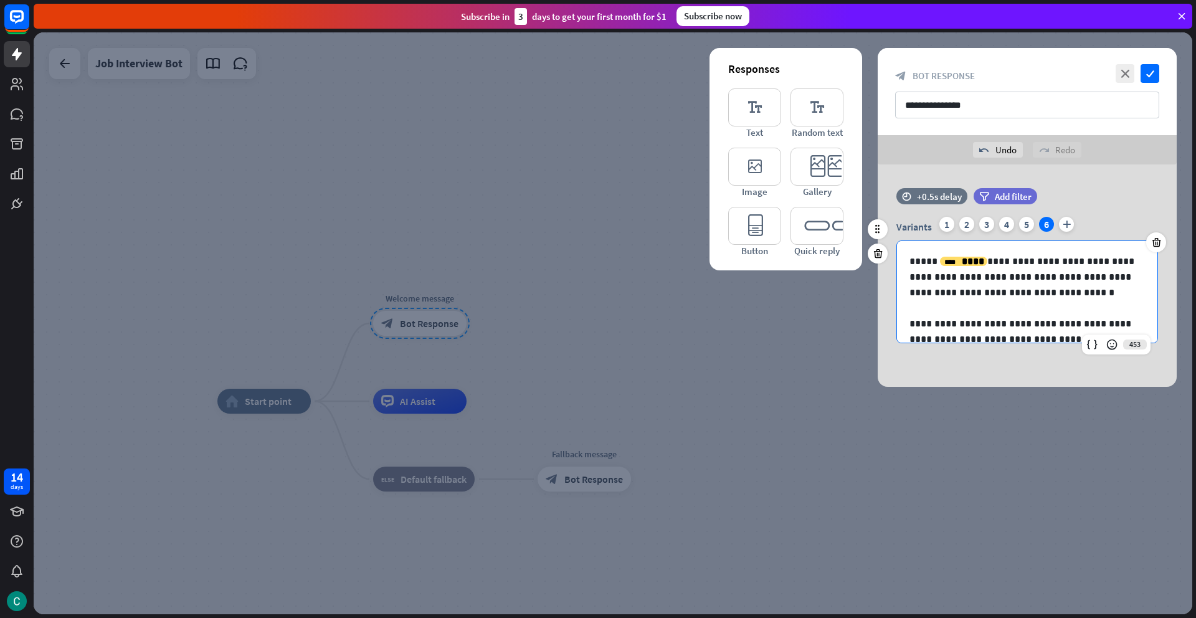
click at [1046, 263] on p "**********" at bounding box center [1026, 276] width 235 height 47
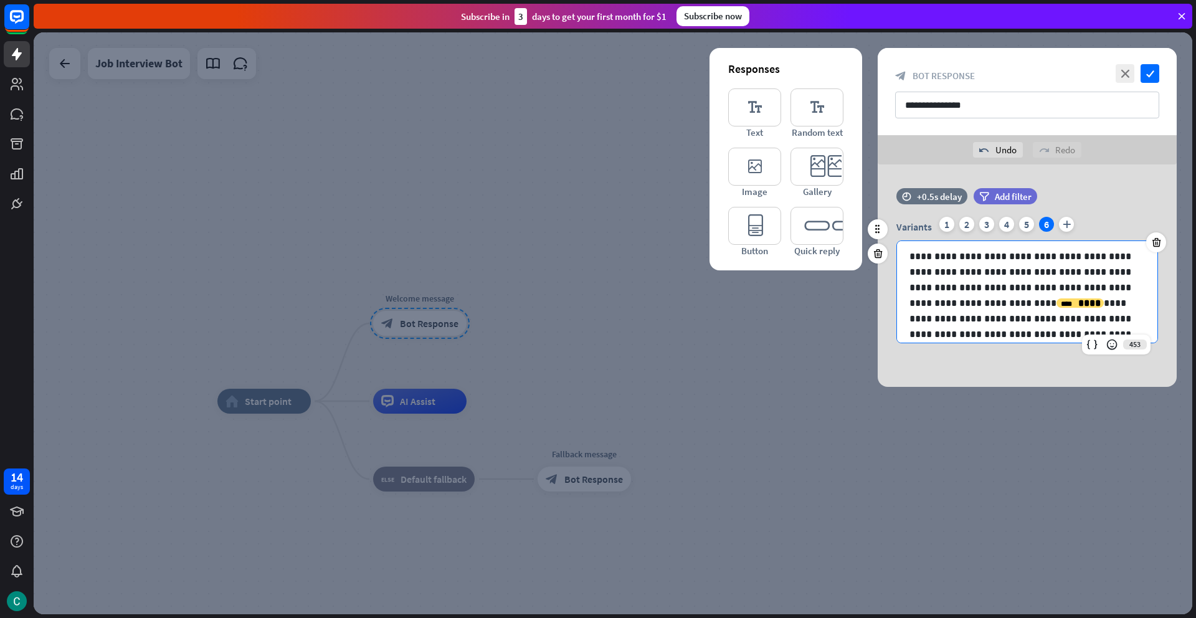
scroll to position [75, 0]
click at [1024, 282] on p "**********" at bounding box center [1026, 303] width 235 height 125
click at [1039, 280] on p "**********" at bounding box center [1026, 303] width 235 height 125
click at [1095, 346] on icon at bounding box center [1092, 344] width 12 height 12
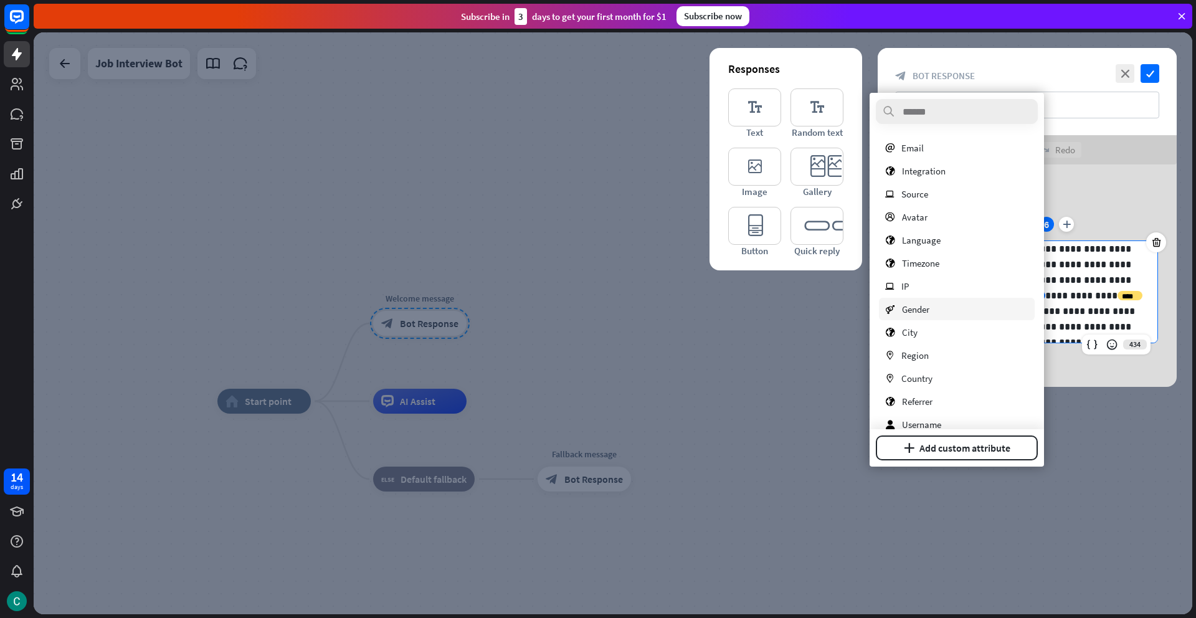
scroll to position [83, 0]
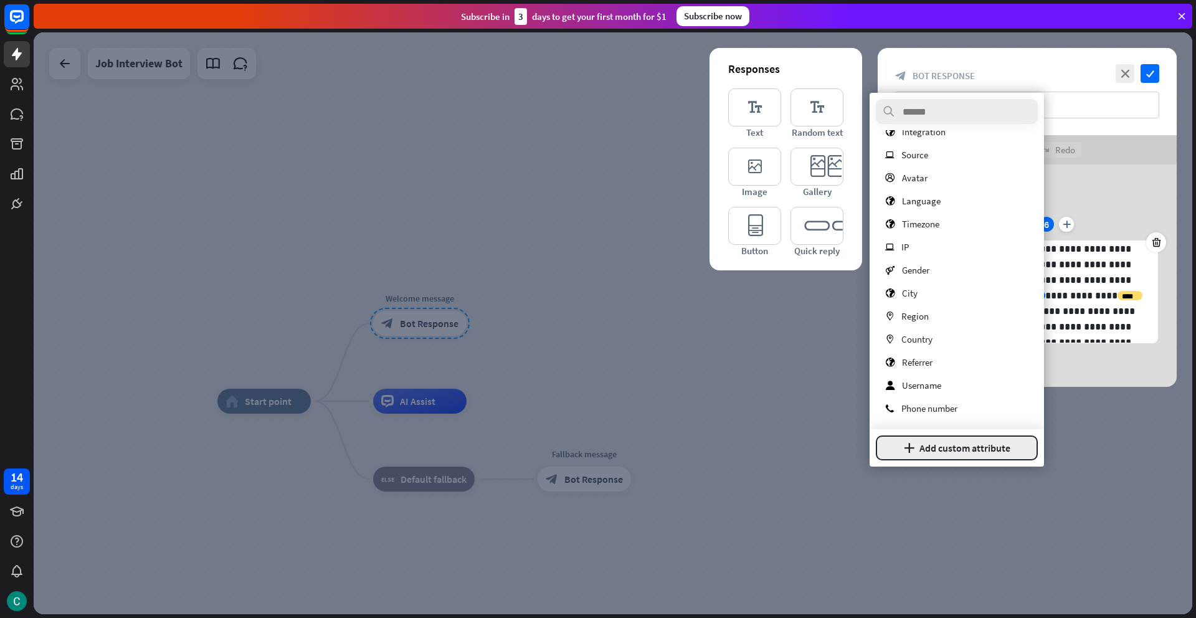
click at [985, 444] on button "plus Add custom attribute" at bounding box center [957, 447] width 162 height 25
type input "********"
click at [994, 447] on button "Add attribute" at bounding box center [992, 447] width 91 height 25
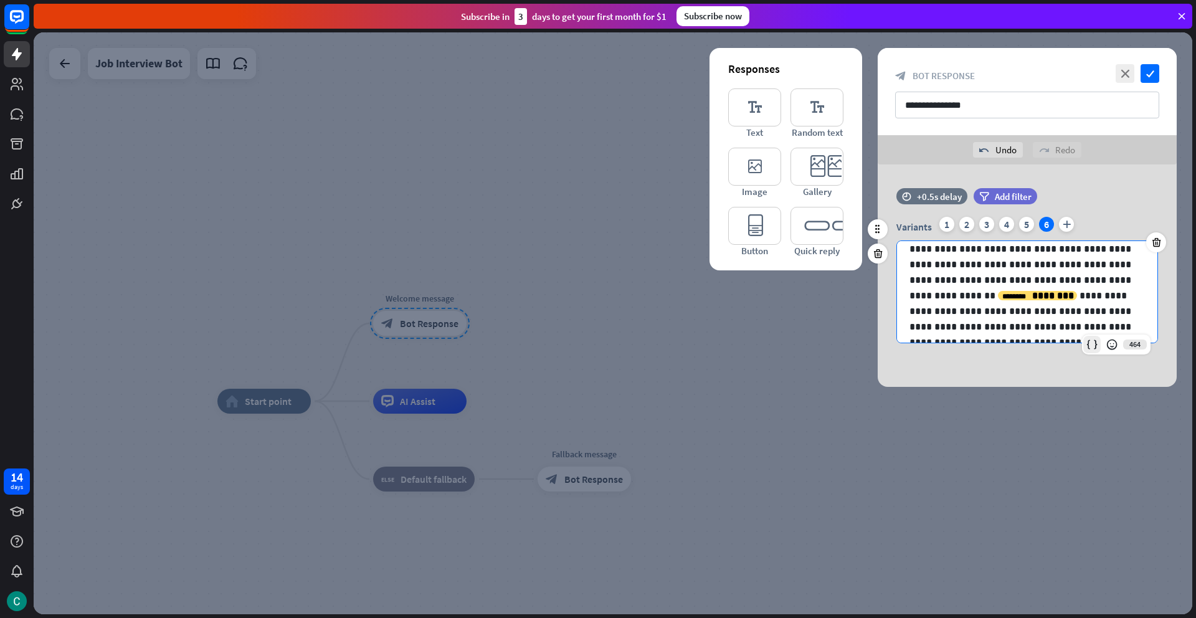
click at [1091, 343] on icon at bounding box center [1092, 344] width 12 height 12
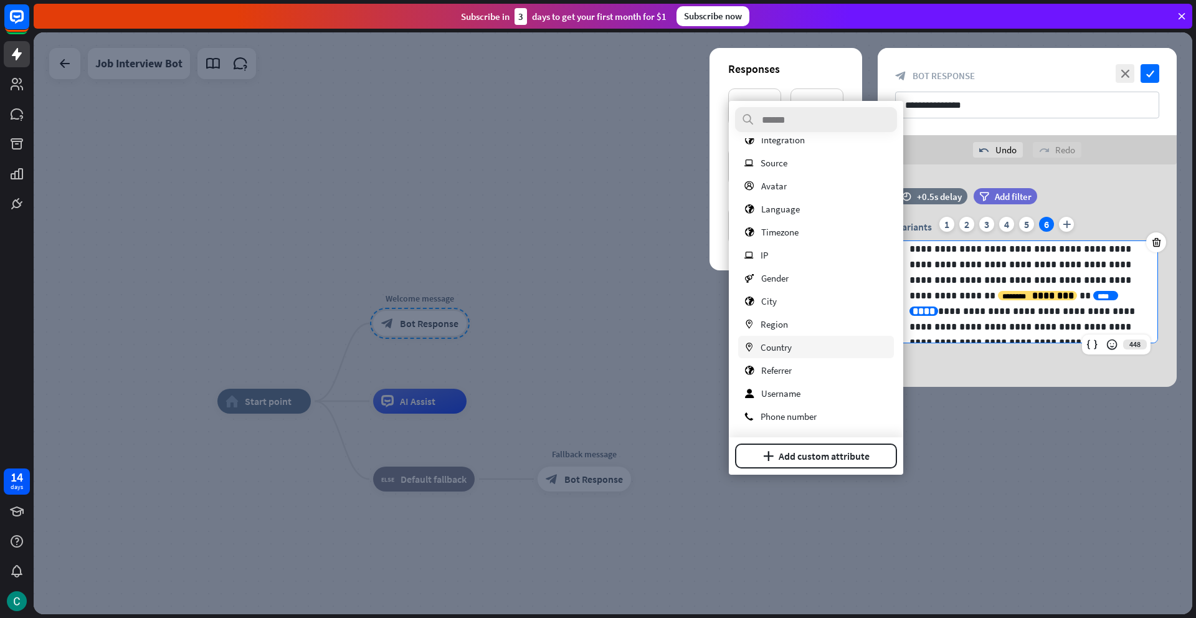
scroll to position [0, 0]
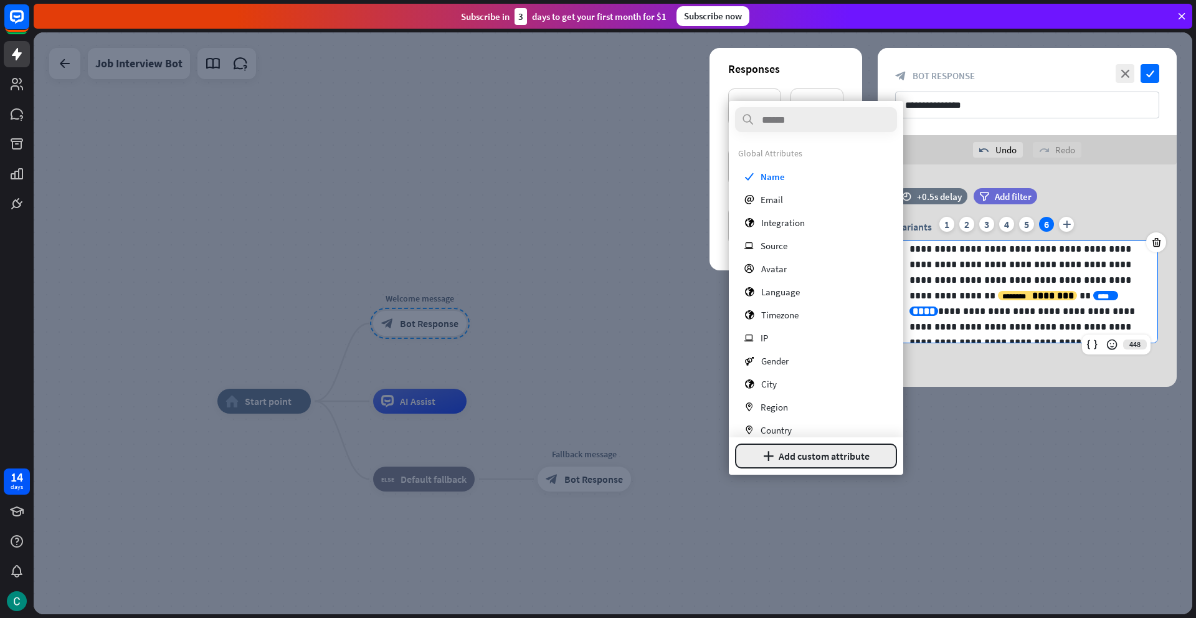
click at [812, 455] on button "plus Add custom attribute" at bounding box center [816, 455] width 162 height 25
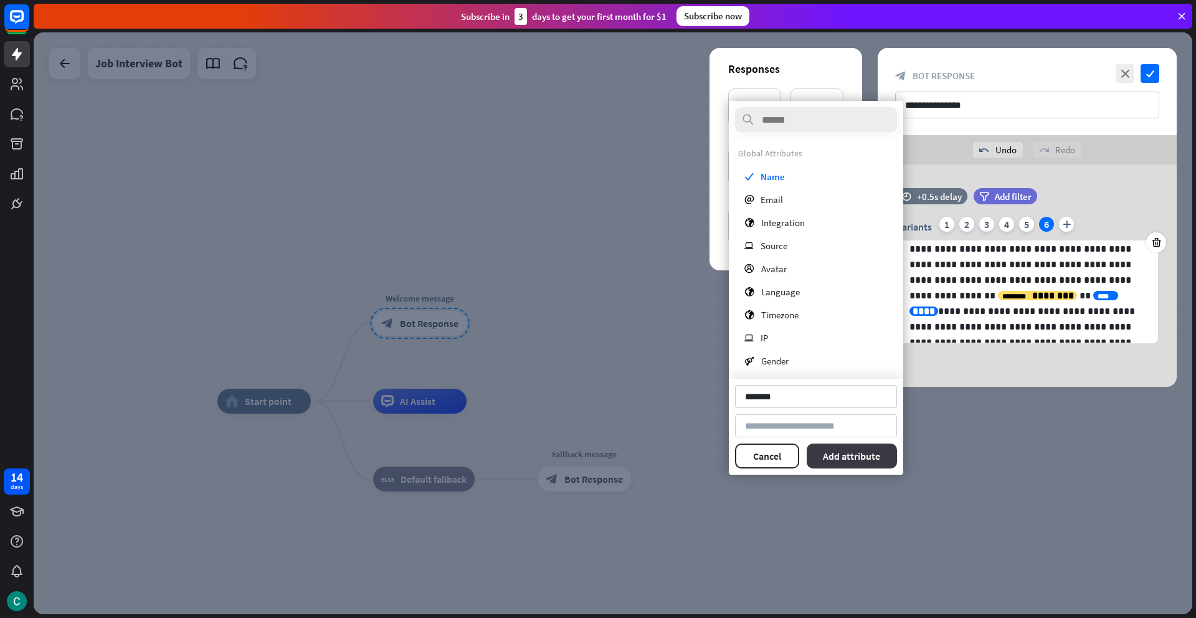
type input "*******"
click at [841, 457] on button "Add attribute" at bounding box center [852, 455] width 91 height 25
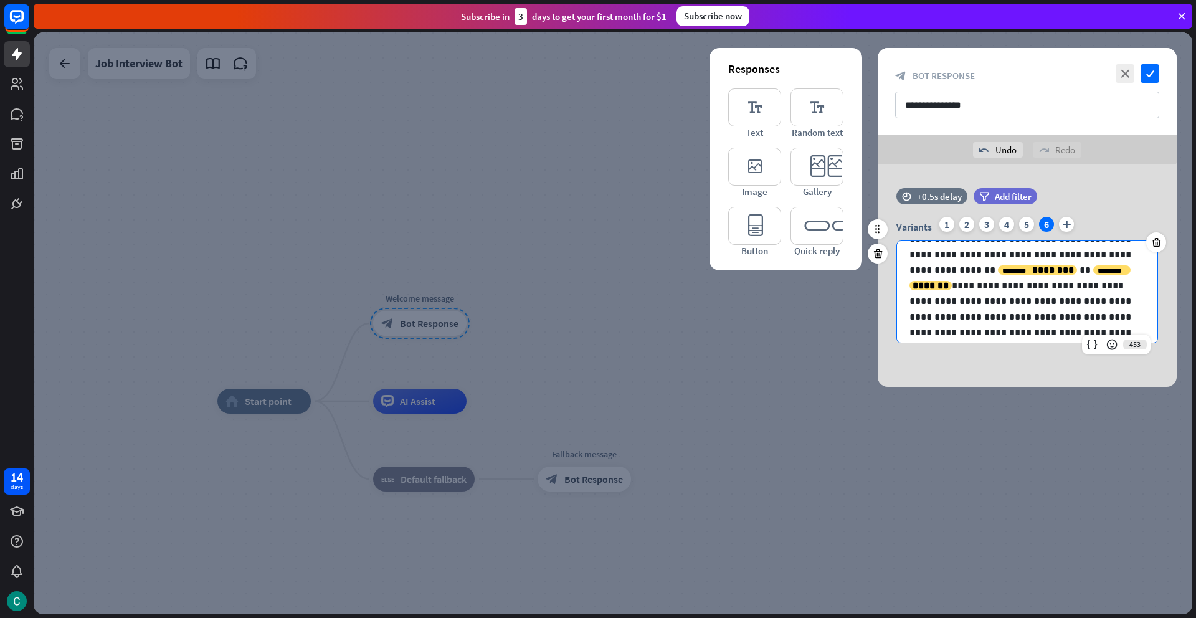
scroll to position [96, 0]
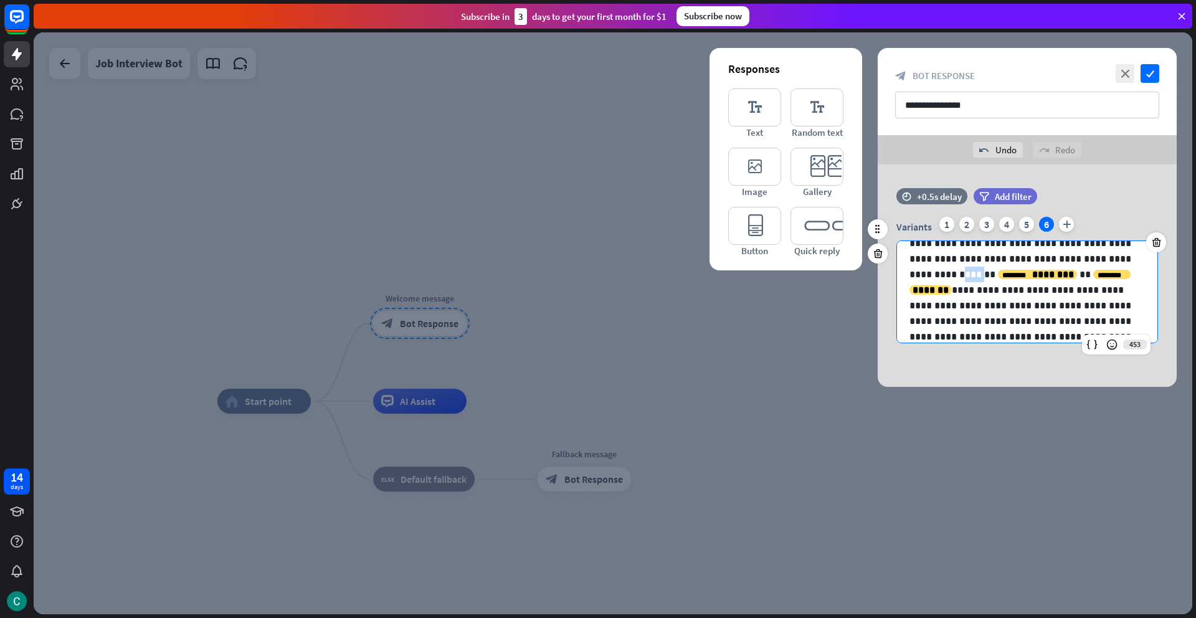
drag, startPoint x: 1025, startPoint y: 259, endPoint x: 1040, endPoint y: 258, distance: 15.6
click at [1040, 258] on p "**********" at bounding box center [1026, 282] width 235 height 125
drag, startPoint x: 907, startPoint y: 323, endPoint x: 968, endPoint y: 324, distance: 61.0
click at [968, 324] on div "**********" at bounding box center [1027, 228] width 260 height 227
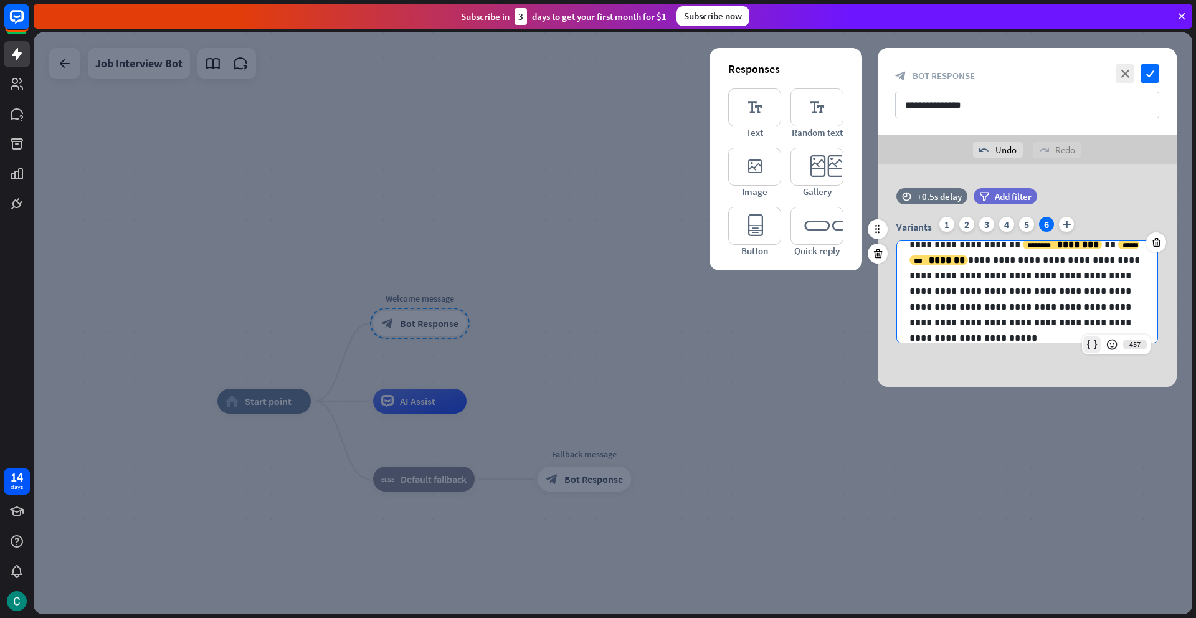
scroll to position [110, 0]
click at [1091, 344] on icon at bounding box center [1092, 344] width 12 height 12
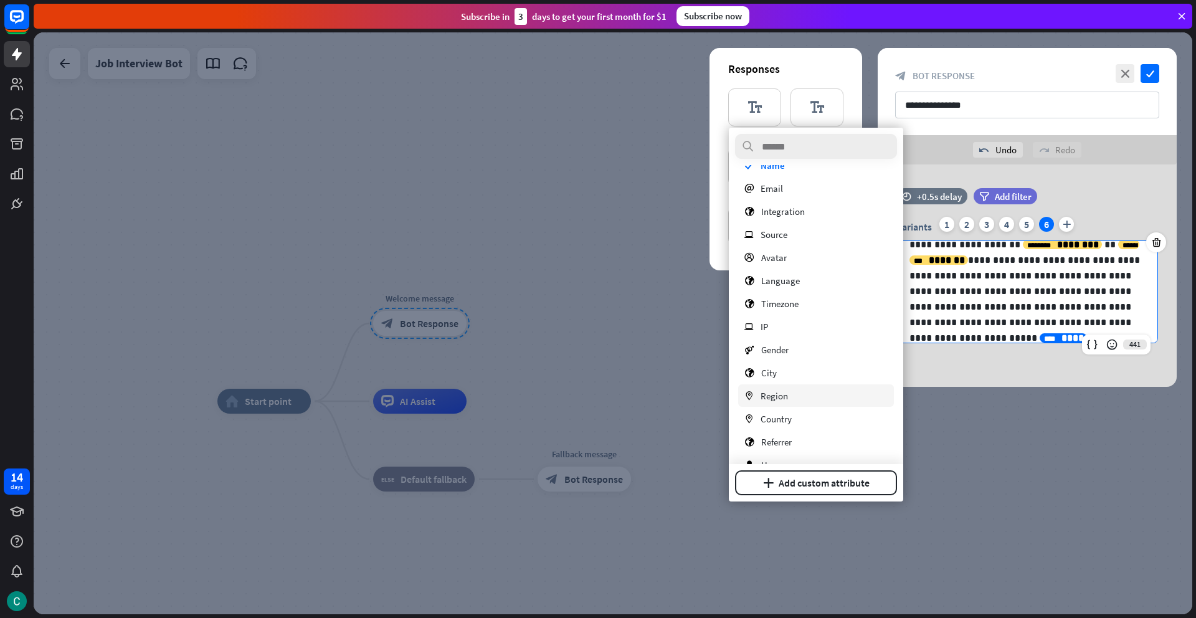
scroll to position [0, 0]
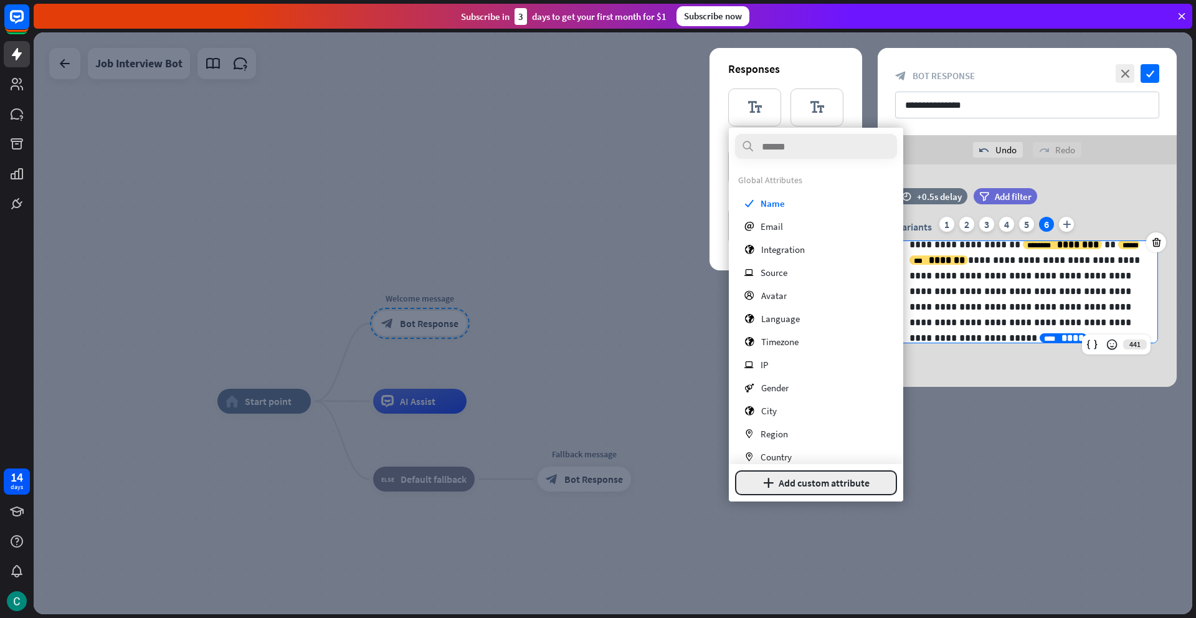
click at [821, 481] on button "plus Add custom attribute" at bounding box center [816, 482] width 162 height 25
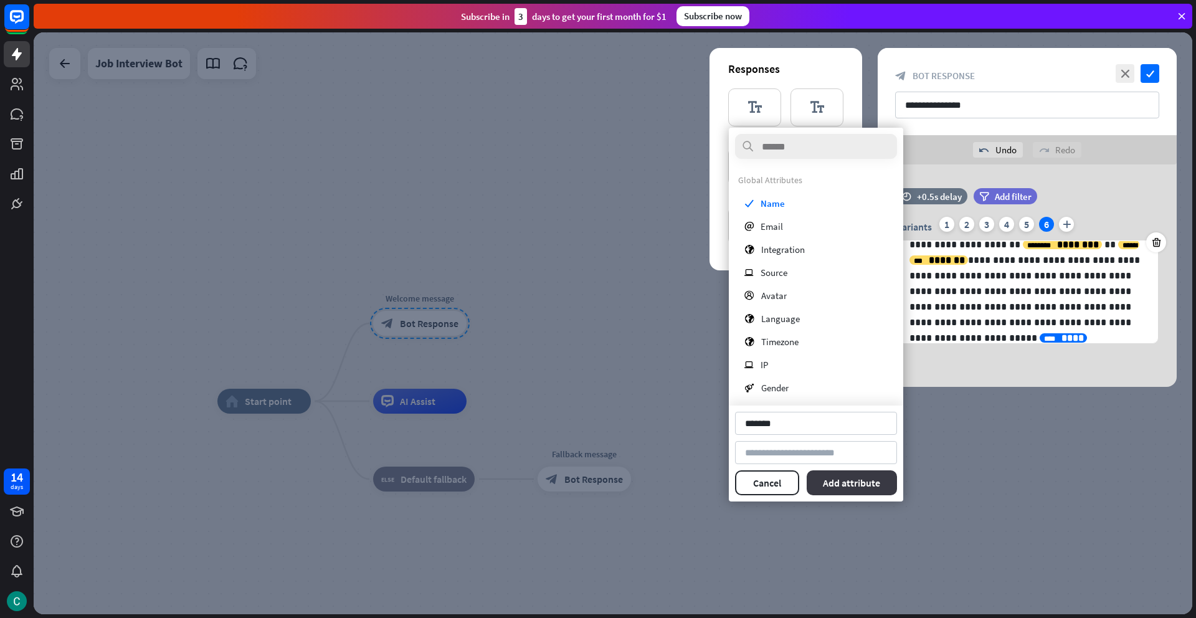
type input "*******"
click at [848, 481] on button "Add attribute" at bounding box center [852, 482] width 91 height 25
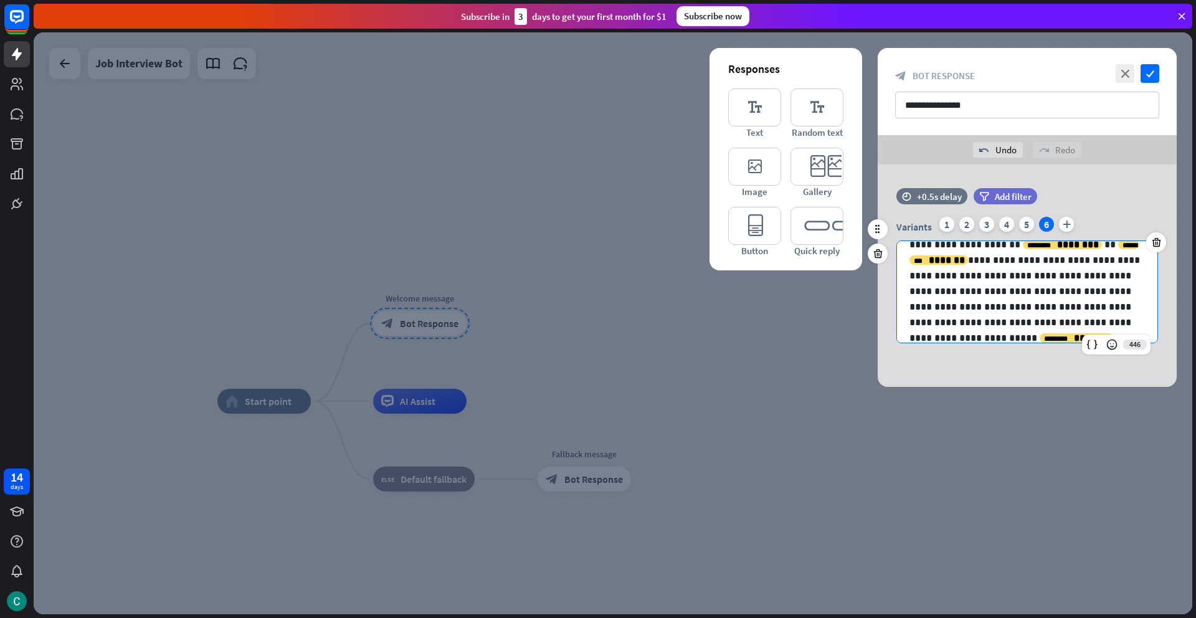
click at [1132, 306] on p "**********" at bounding box center [1026, 260] width 235 height 140
click at [1148, 304] on div "**********" at bounding box center [1027, 228] width 260 height 227
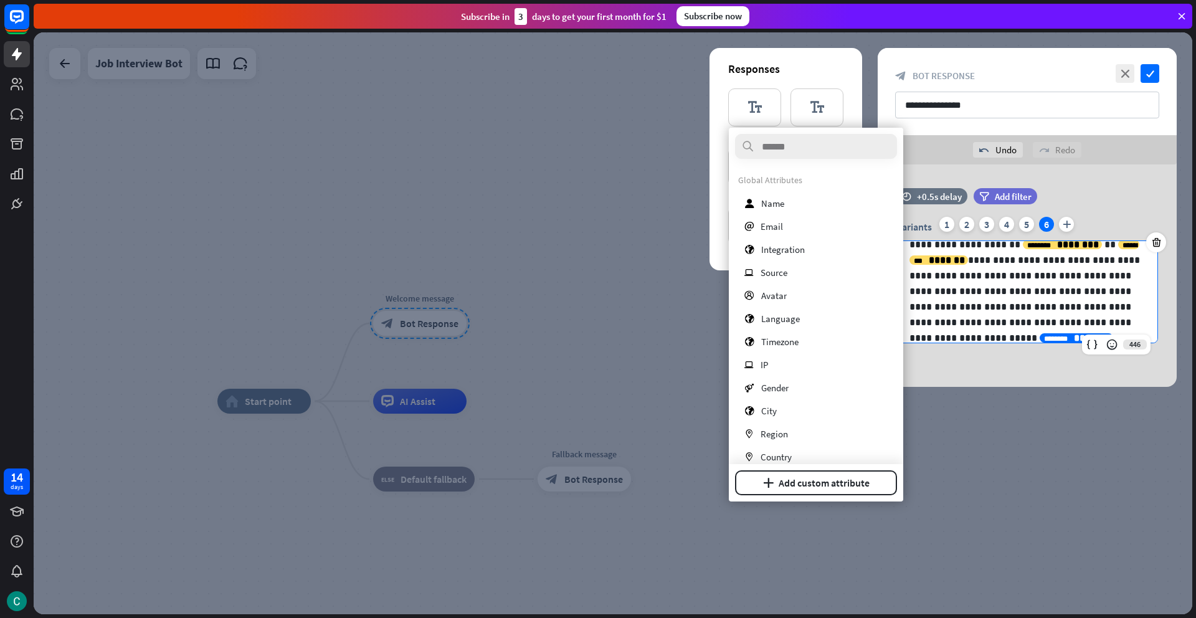
scroll to position [110, 0]
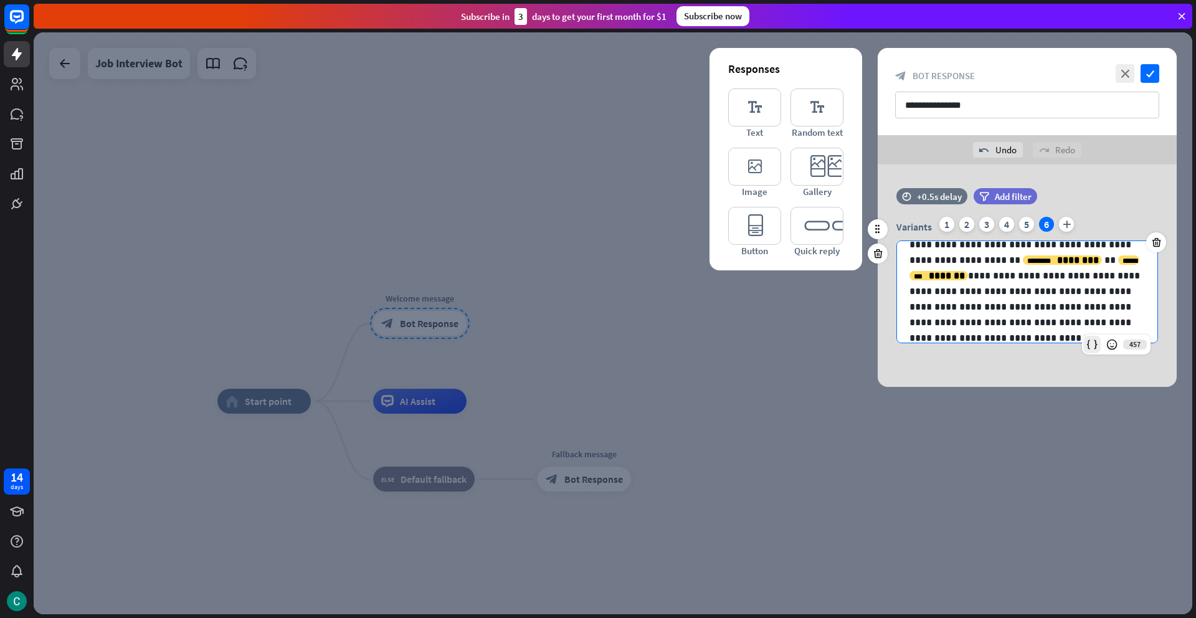
click at [1087, 345] on icon at bounding box center [1092, 344] width 12 height 12
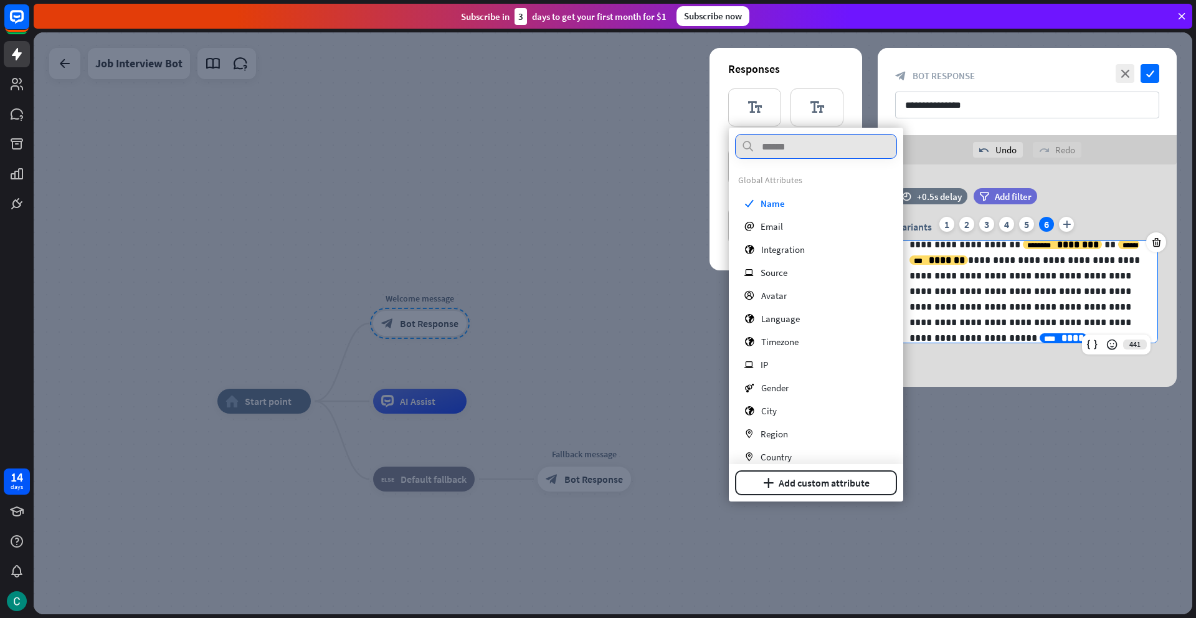
click at [798, 152] on input "text" at bounding box center [816, 146] width 162 height 25
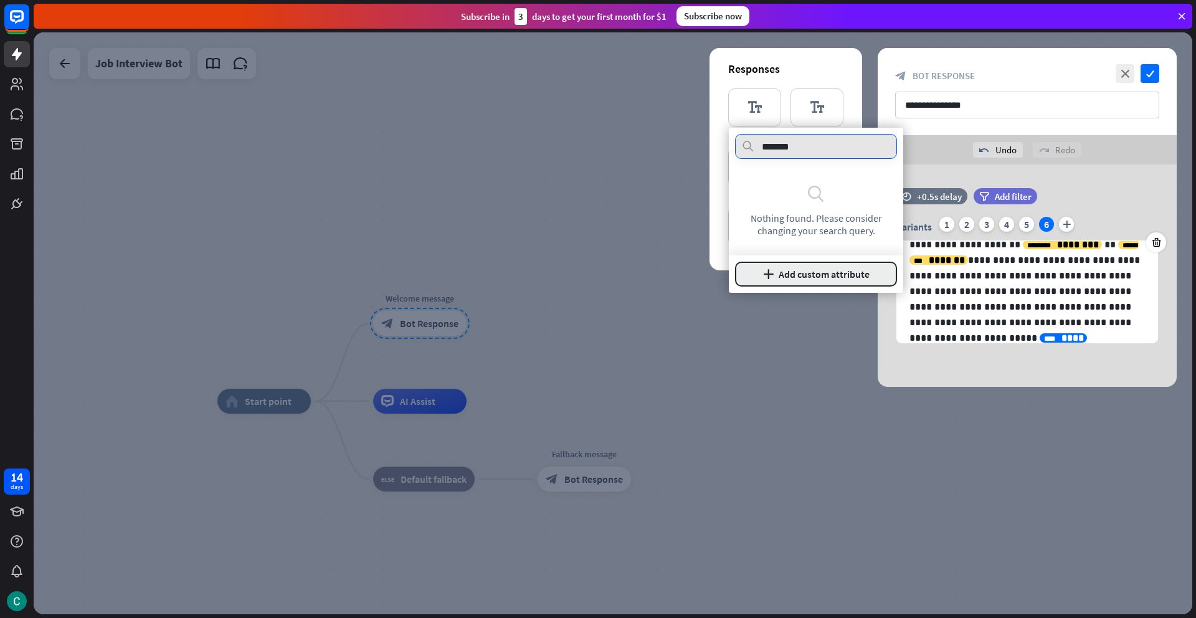
type input "*******"
click at [795, 271] on button "plus Add custom attribute" at bounding box center [816, 274] width 162 height 25
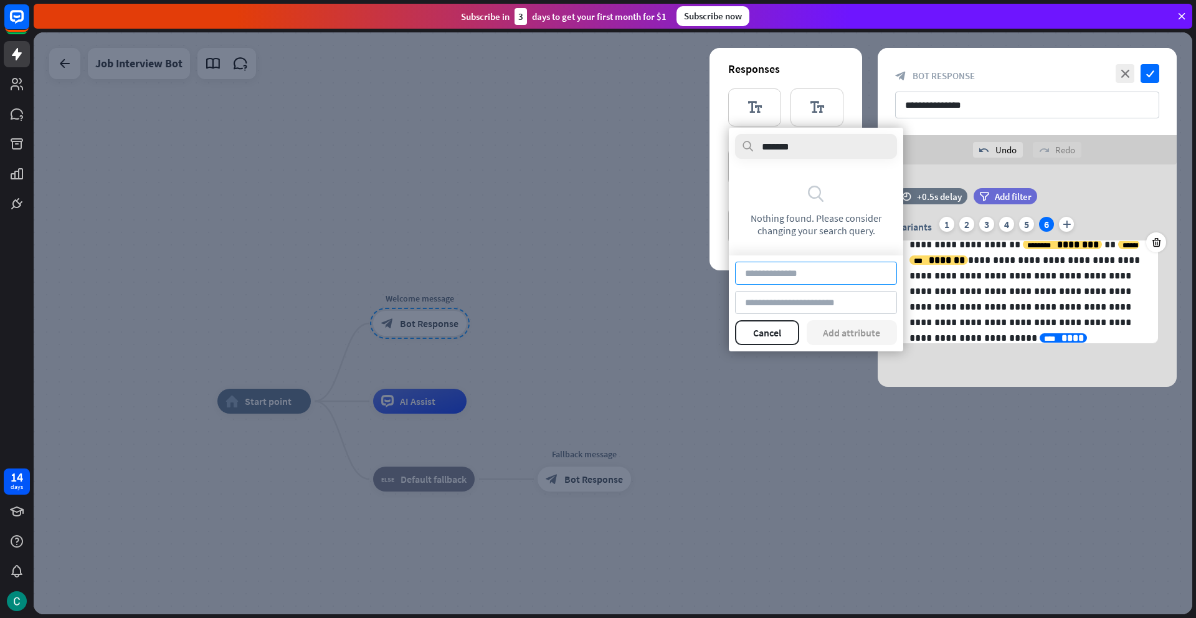
click at [797, 280] on input at bounding box center [816, 273] width 162 height 23
type input "*******"
click at [839, 330] on button "Add attribute" at bounding box center [852, 332] width 91 height 25
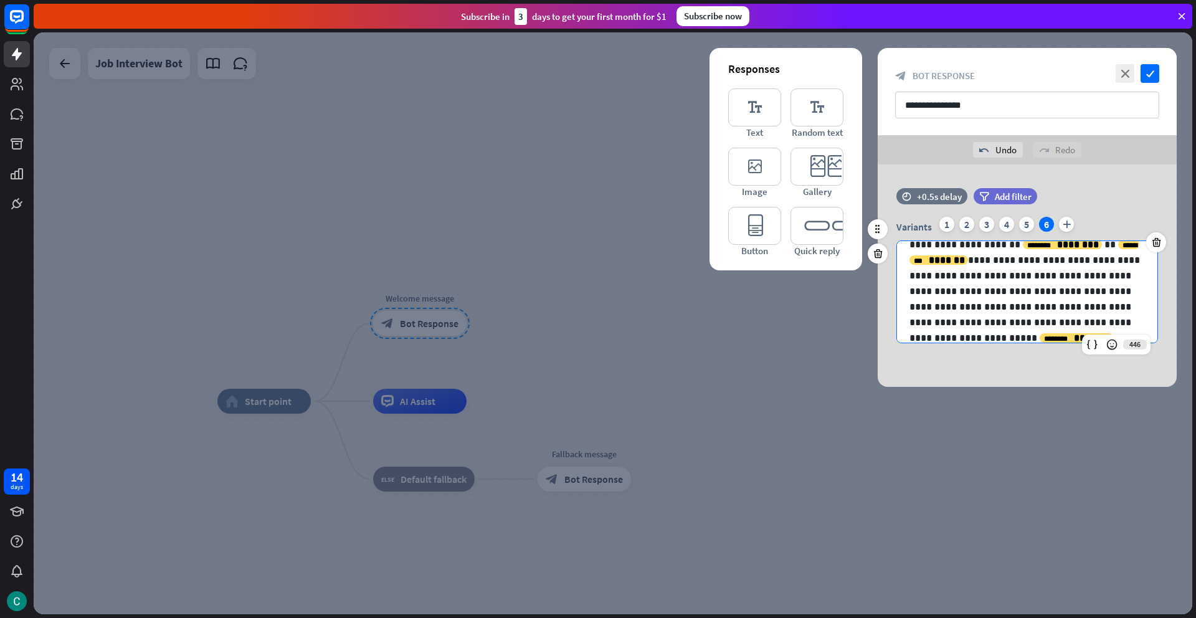
click at [965, 320] on p "**********" at bounding box center [1026, 260] width 235 height 140
click at [966, 326] on p "**********" at bounding box center [1026, 260] width 235 height 140
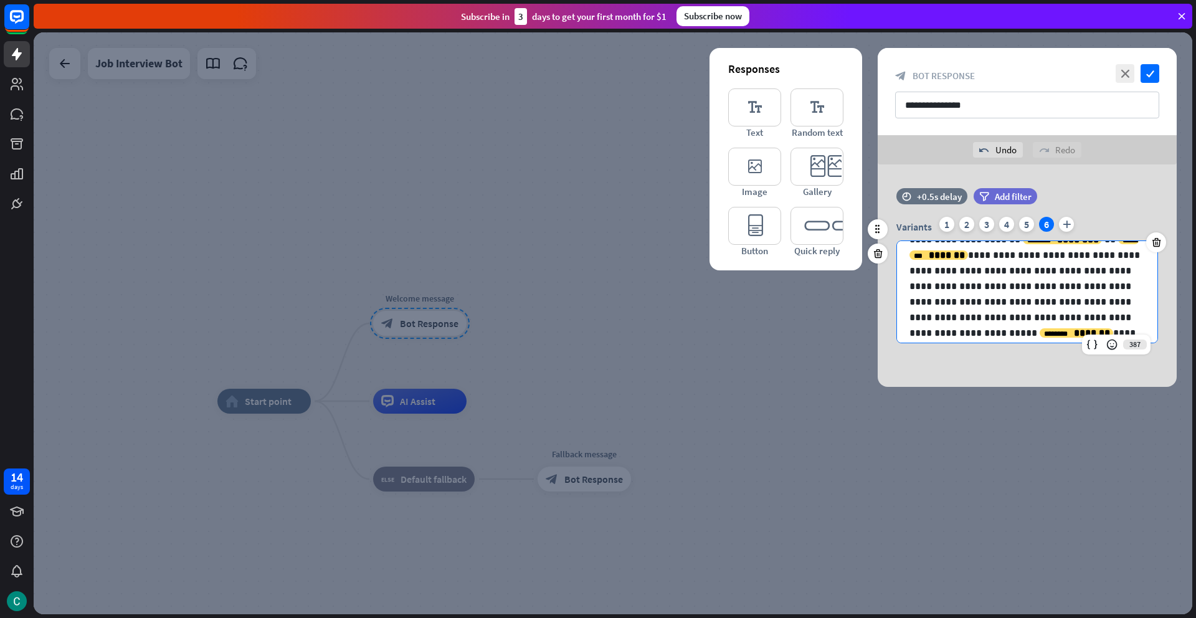
scroll to position [141, 0]
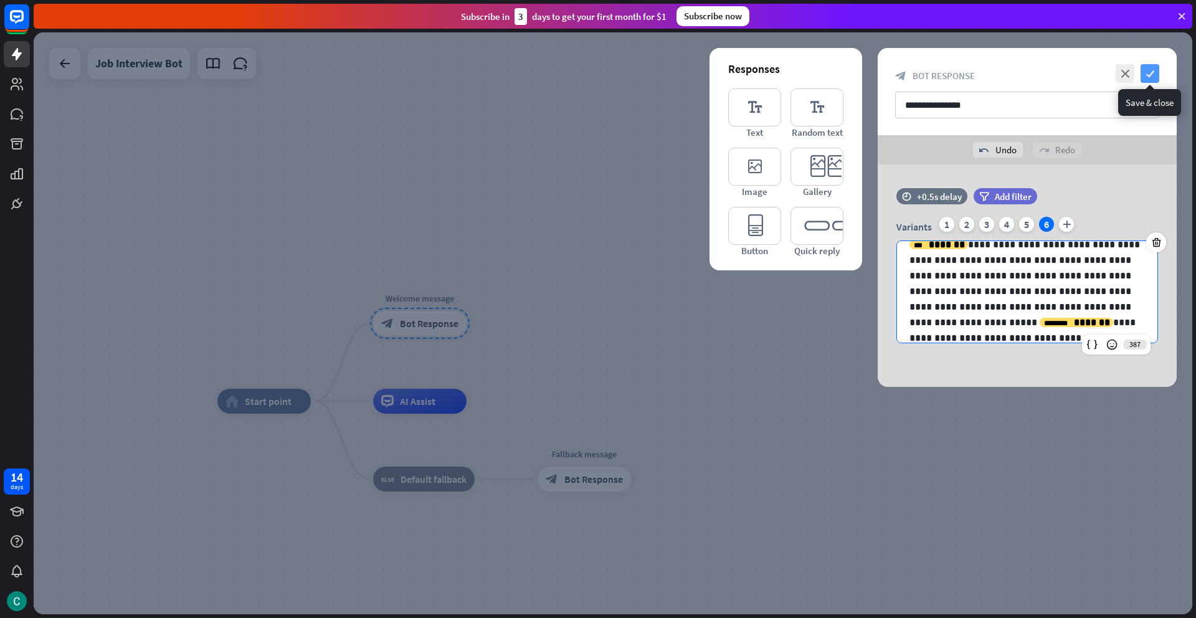
click at [1151, 77] on icon "check" at bounding box center [1149, 73] width 19 height 19
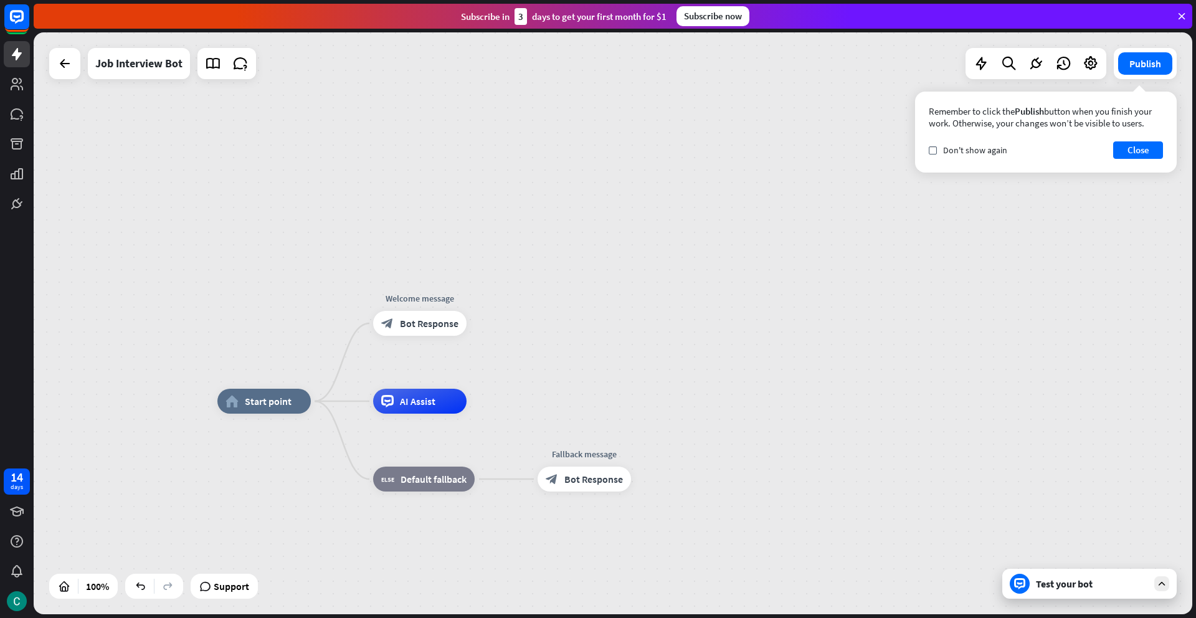
click at [1033, 580] on div "Test your bot" at bounding box center [1089, 584] width 174 height 30
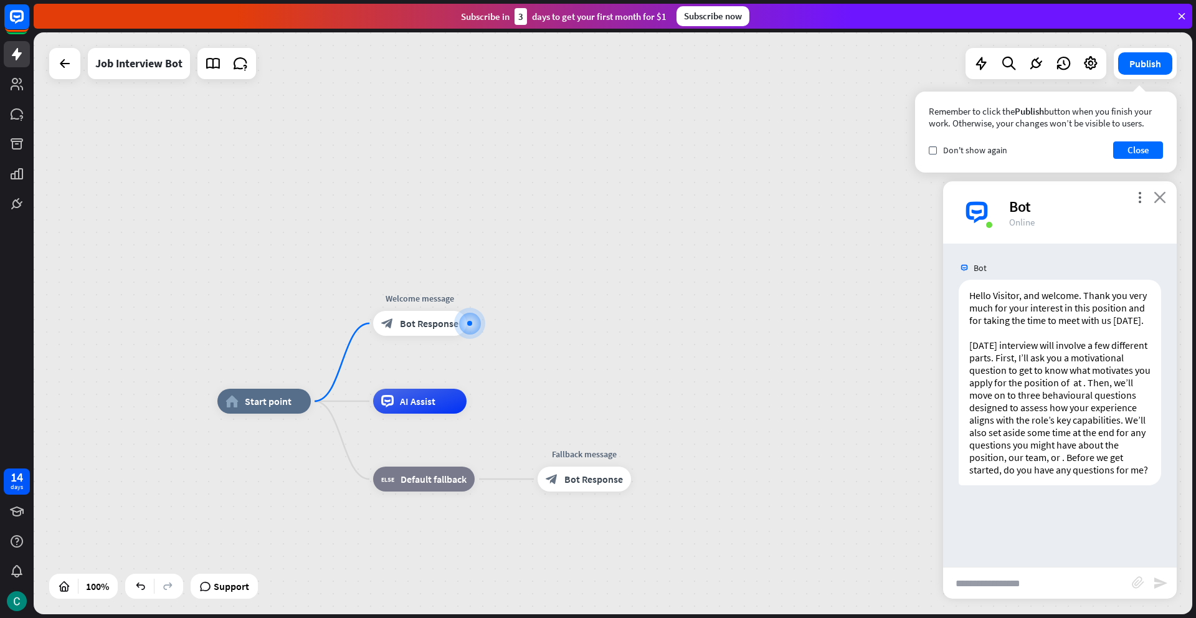
click at [1163, 196] on icon "close" at bounding box center [1159, 197] width 12 height 12
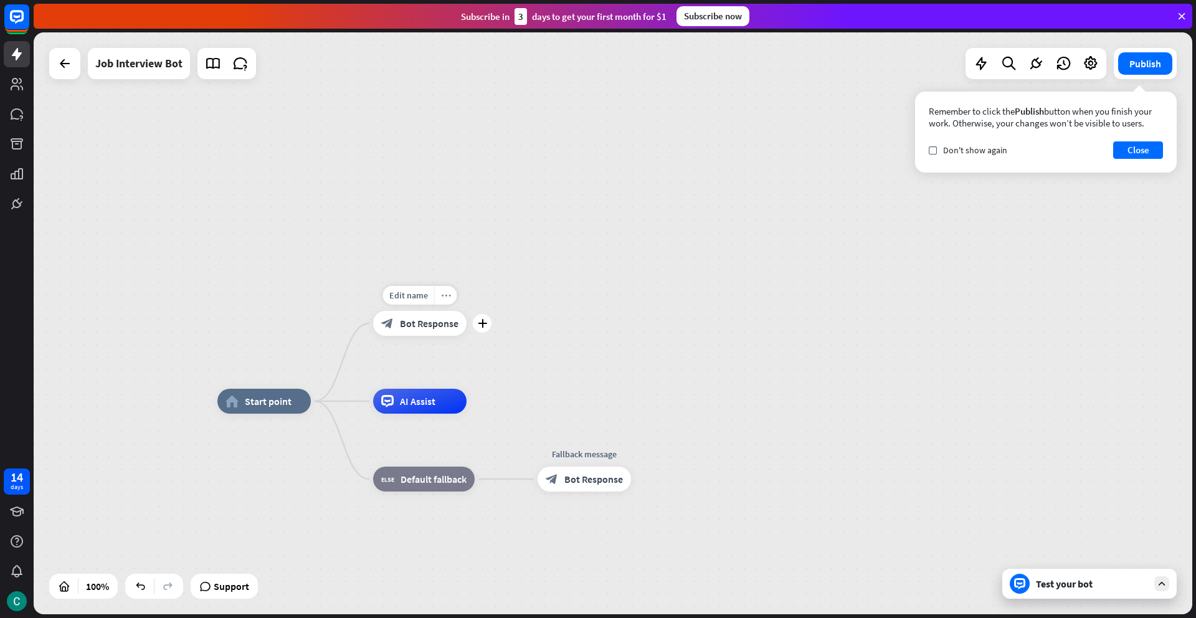
click at [445, 301] on div "more_horiz" at bounding box center [445, 295] width 23 height 19
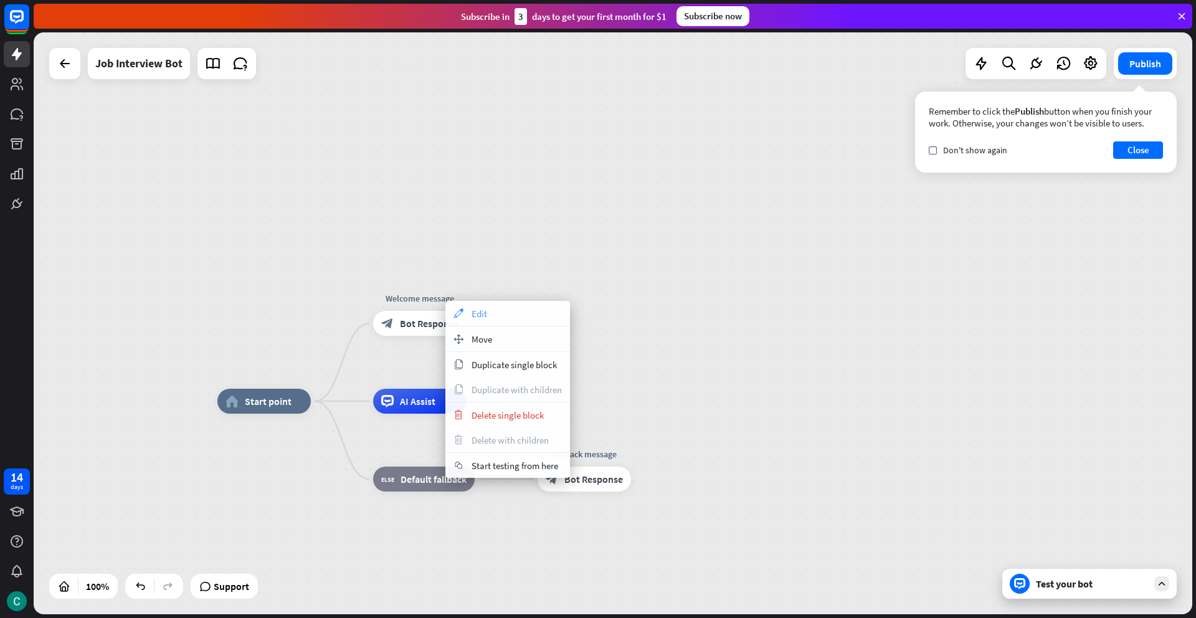
click at [474, 313] on span "Edit" at bounding box center [479, 314] width 16 height 12
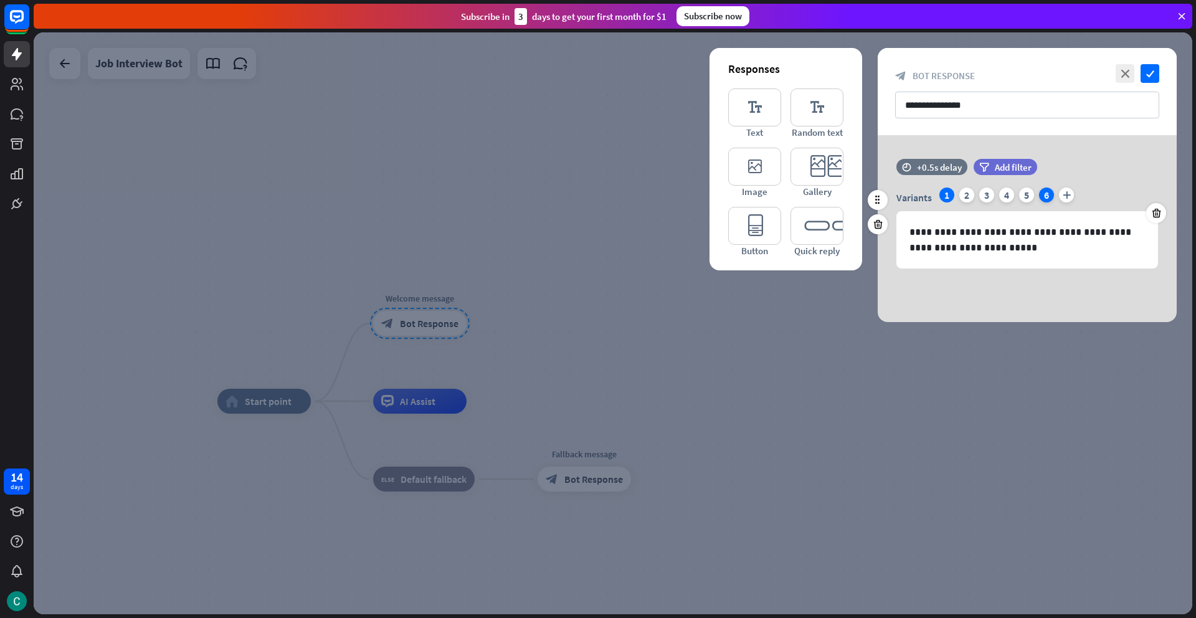
click at [1045, 196] on div "6" at bounding box center [1046, 194] width 15 height 15
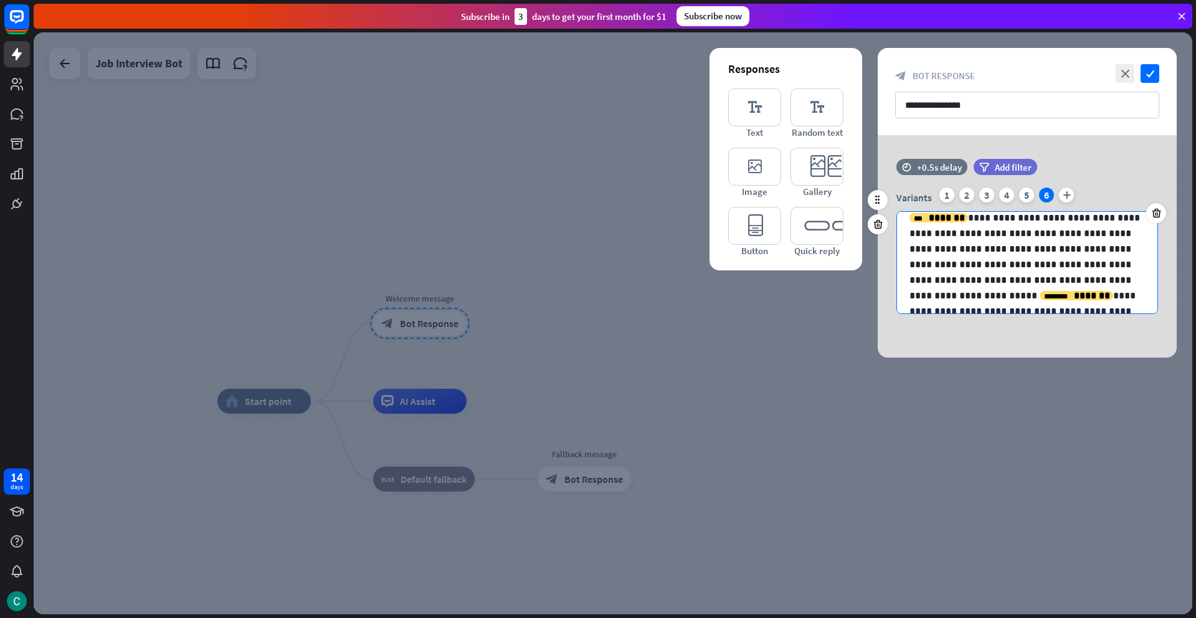
scroll to position [141, 0]
click at [961, 275] on p "**********" at bounding box center [1026, 223] width 235 height 156
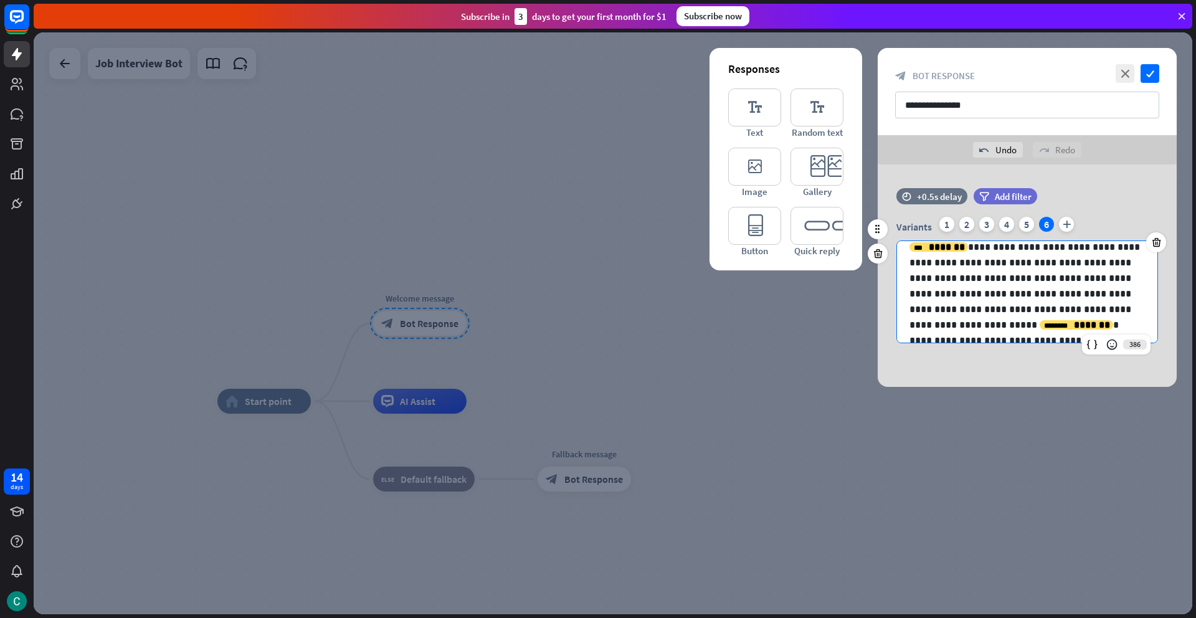
scroll to position [173, 0]
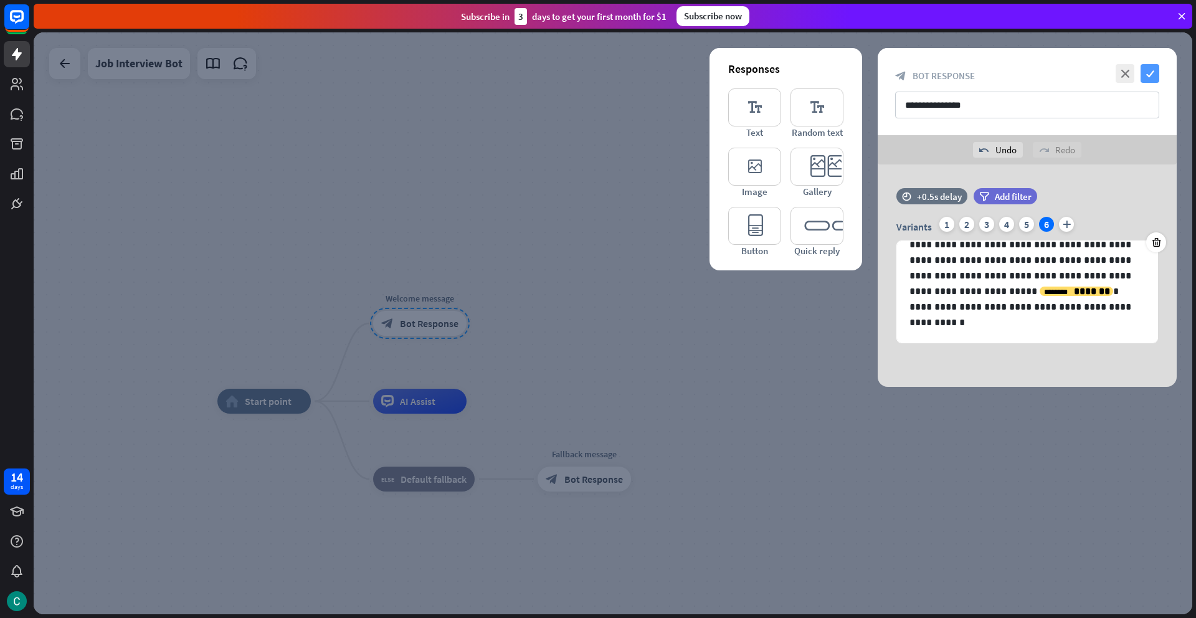
click at [1152, 72] on icon "check" at bounding box center [1149, 73] width 19 height 19
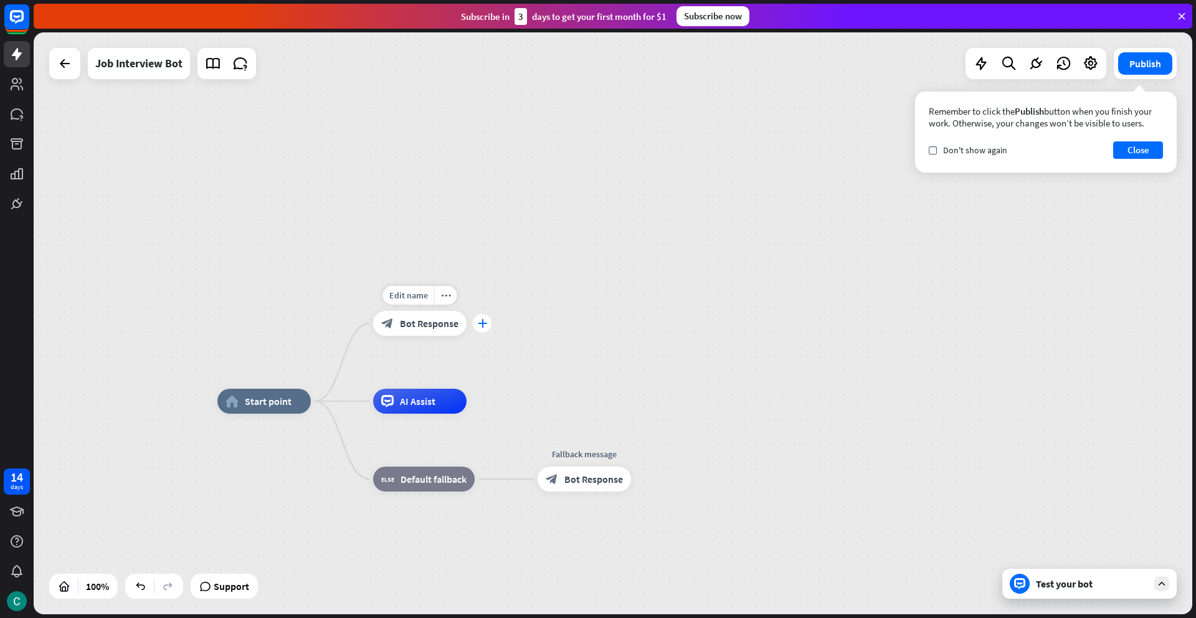
click at [487, 322] on div "plus" at bounding box center [482, 323] width 19 height 19
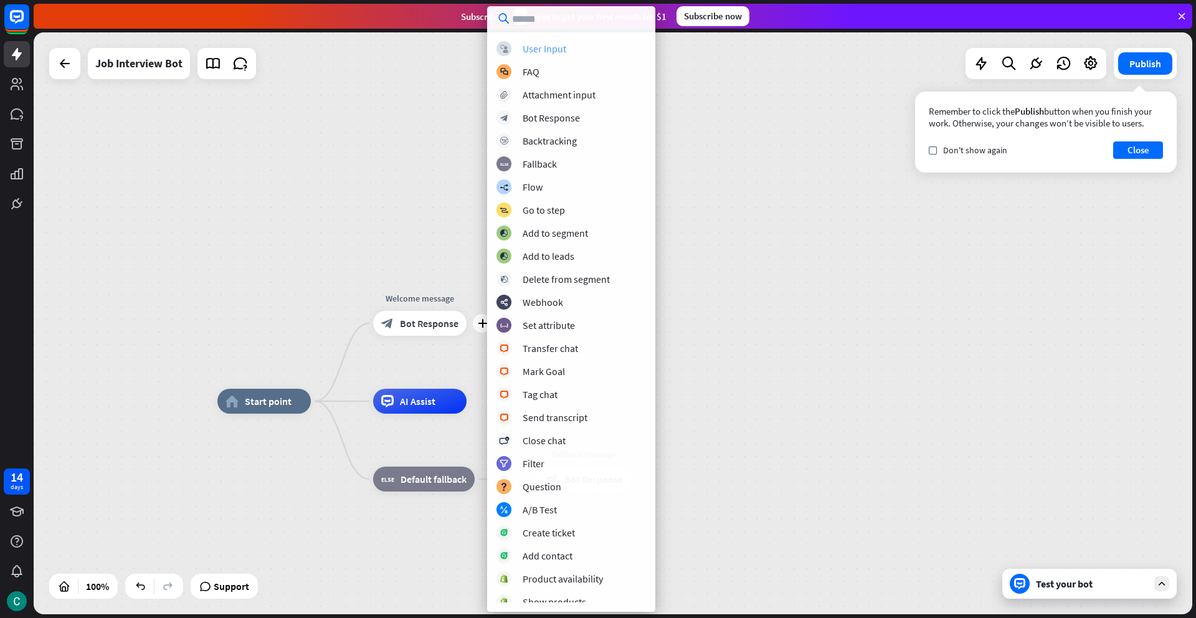
click at [547, 47] on div "User Input" at bounding box center [545, 48] width 44 height 12
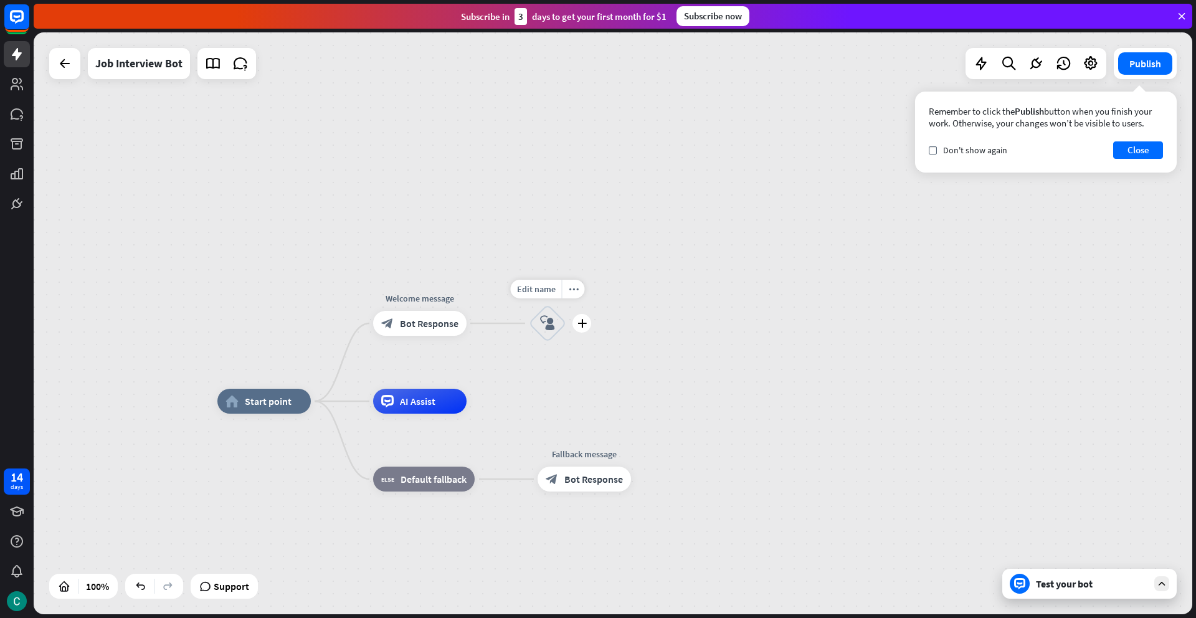
click at [553, 316] on icon "block_user_input" at bounding box center [547, 323] width 15 height 15
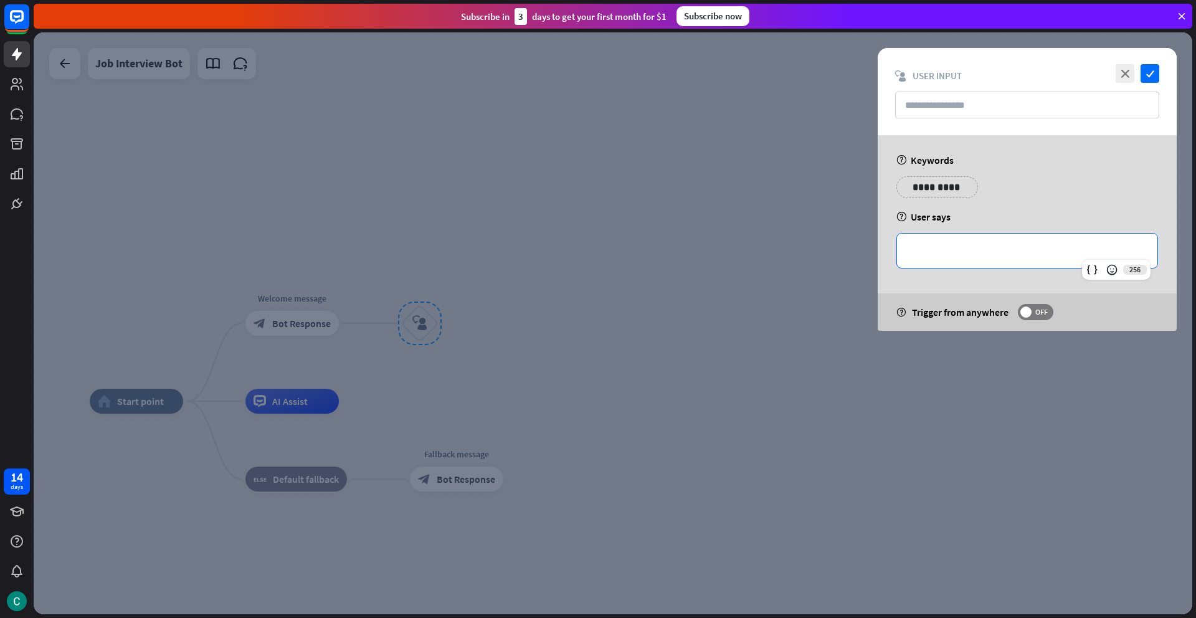
click at [929, 254] on p "**********" at bounding box center [1026, 251] width 235 height 16
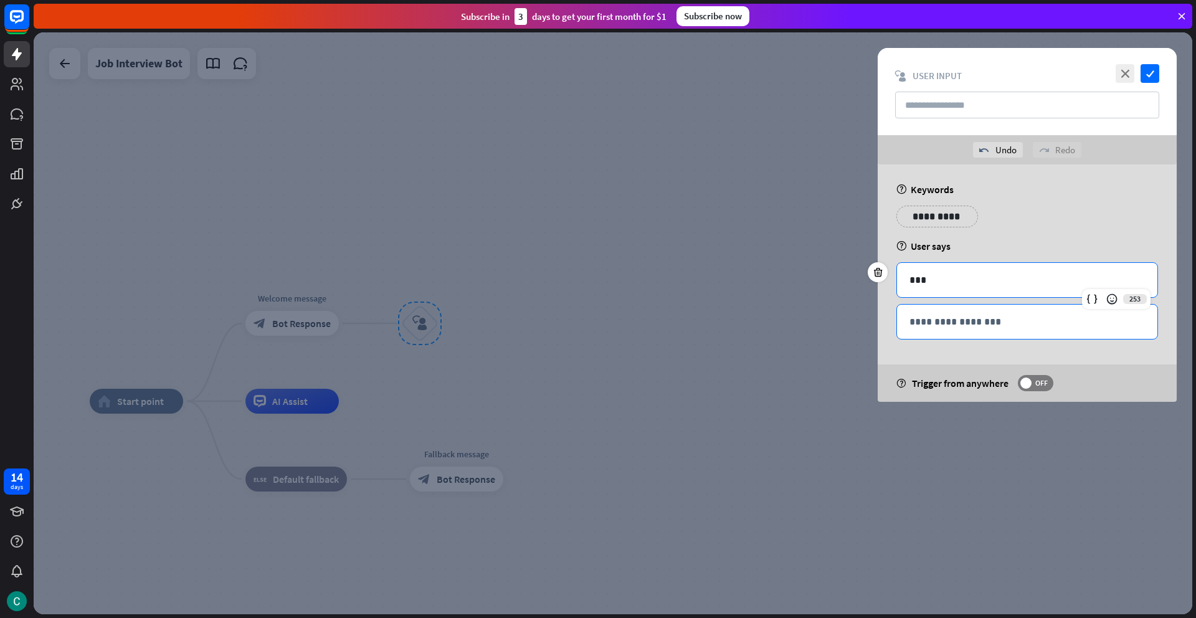
click at [929, 321] on p "**********" at bounding box center [1026, 322] width 235 height 16
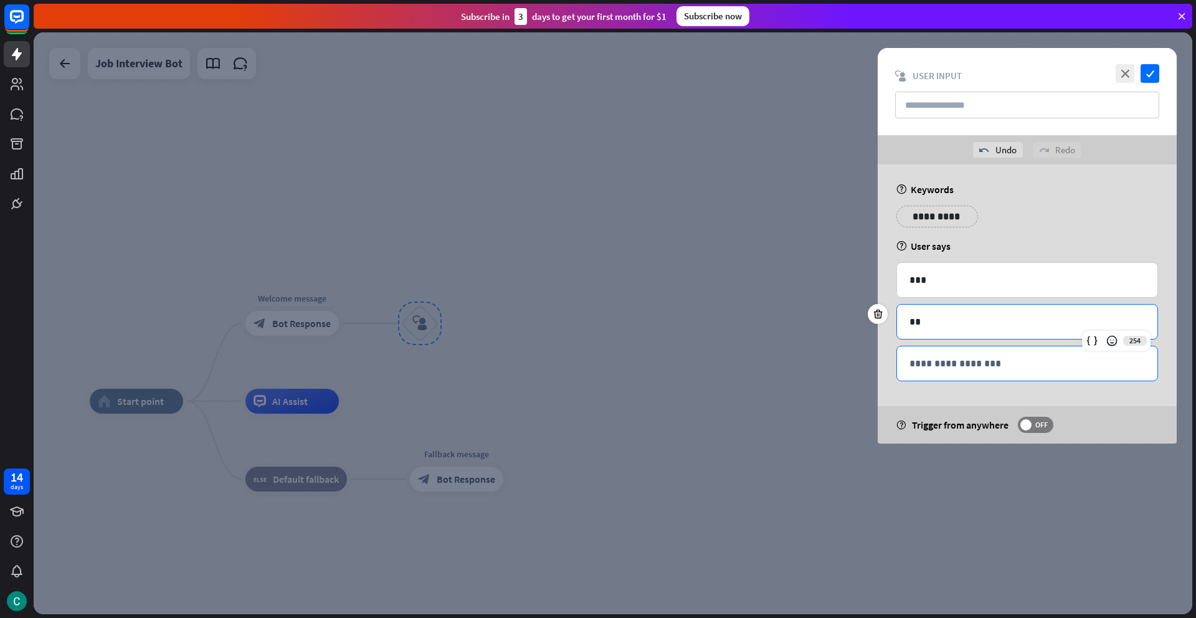
click at [953, 364] on p "**********" at bounding box center [1026, 364] width 235 height 16
click at [879, 351] on div "**********" at bounding box center [1027, 303] width 299 height 279
click at [1077, 108] on input "text" at bounding box center [1027, 105] width 264 height 27
type input "*"
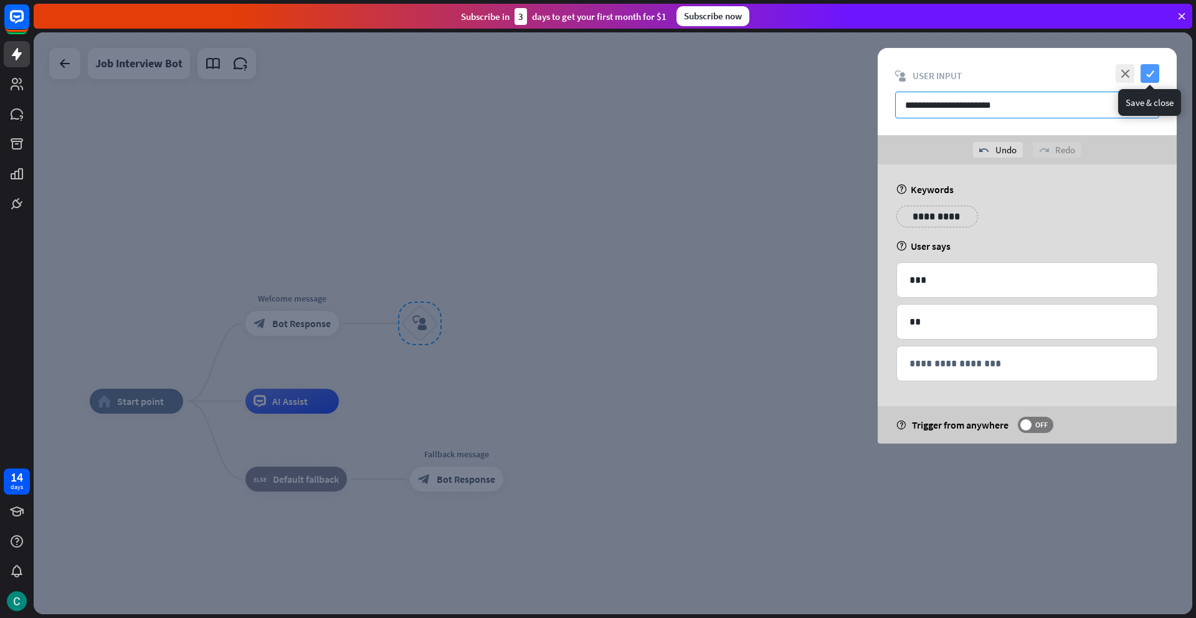
type input "**********"
click at [1148, 72] on icon "check" at bounding box center [1149, 73] width 19 height 19
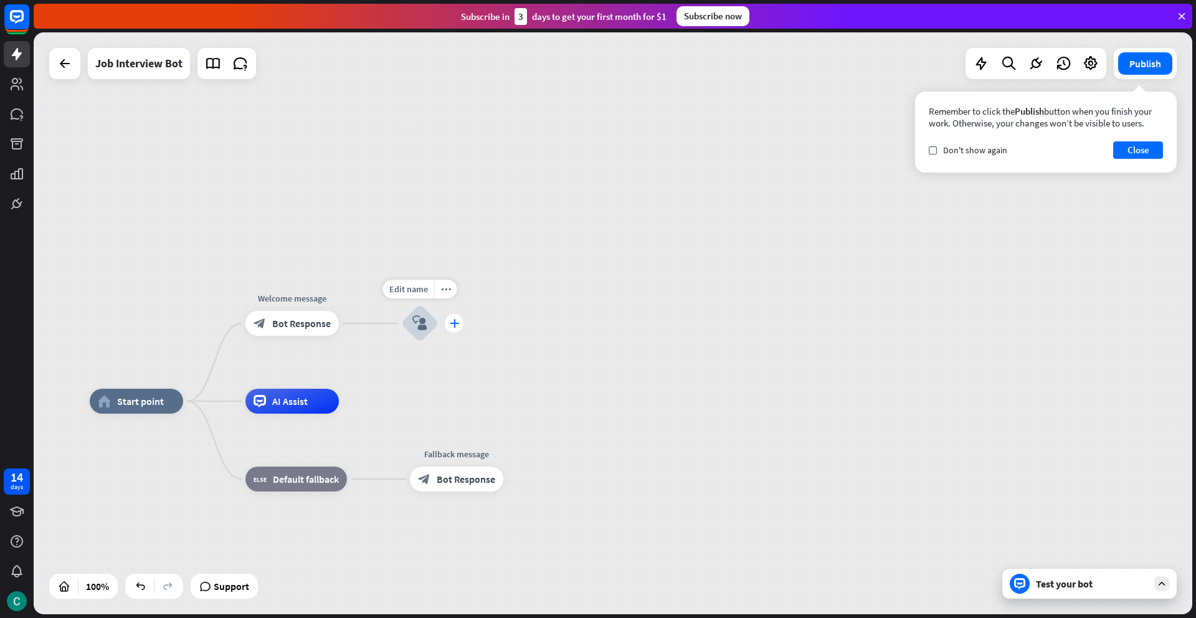
click at [453, 325] on icon "plus" at bounding box center [454, 323] width 9 height 9
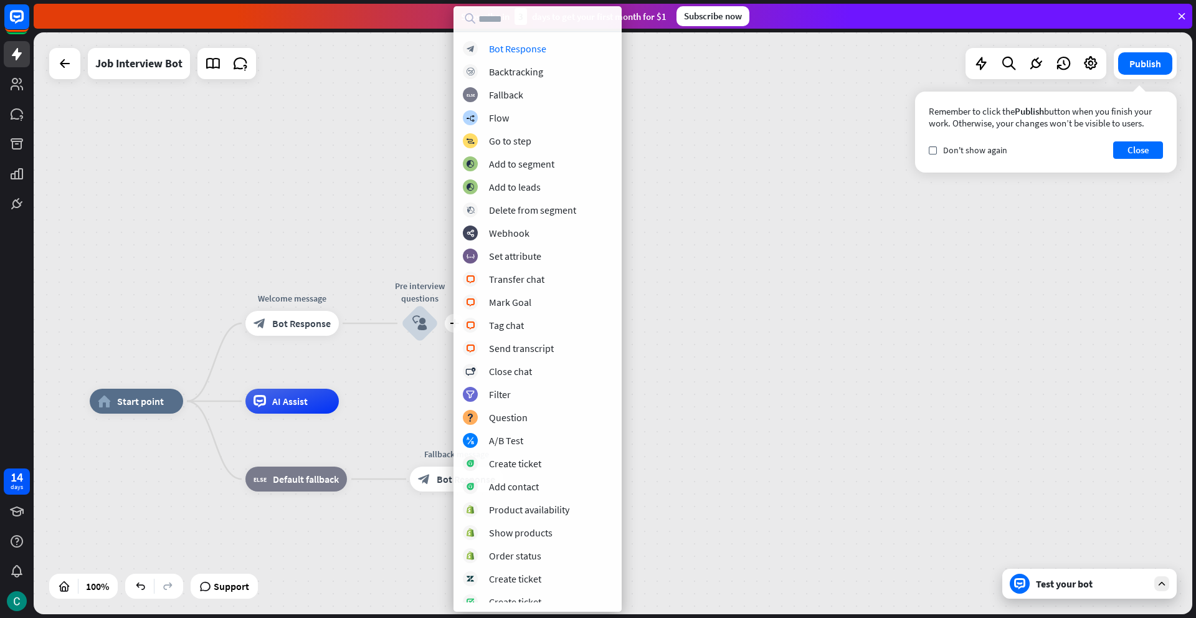
click at [402, 388] on div "home_2 Start point Welcome message block_bot_response Bot Response plus Pre int…" at bounding box center [613, 323] width 1158 height 582
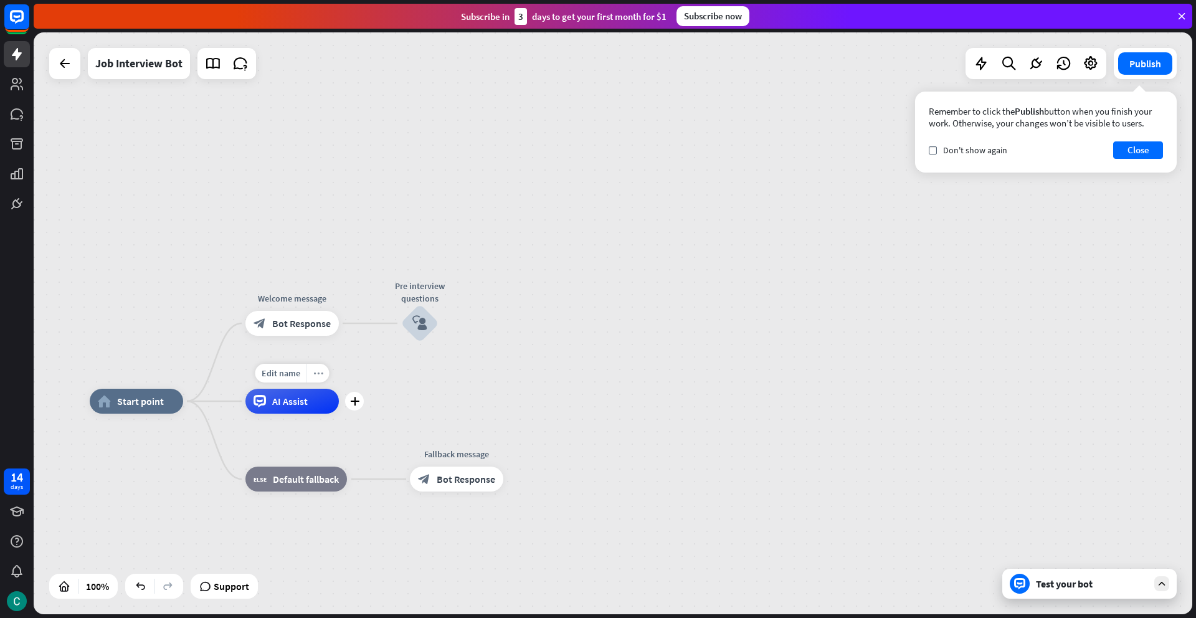
click at [315, 377] on icon "more_horiz" at bounding box center [318, 373] width 10 height 9
click at [344, 389] on span "Start testing from here" at bounding box center [384, 390] width 87 height 12
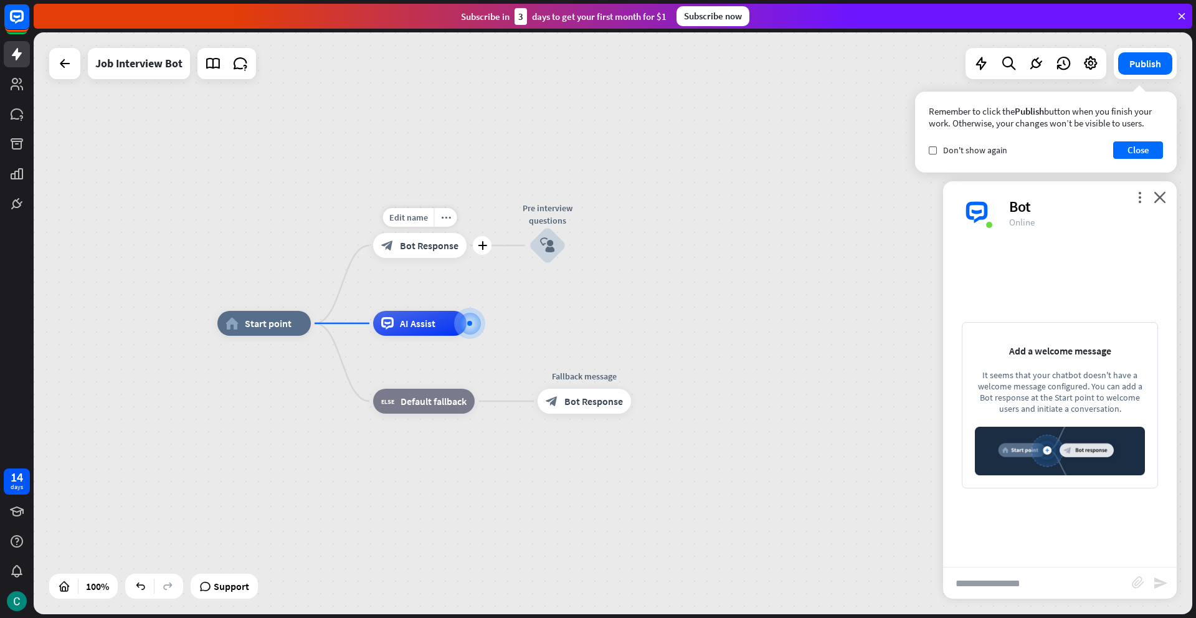
click at [433, 246] on span "Bot Response" at bounding box center [429, 245] width 59 height 12
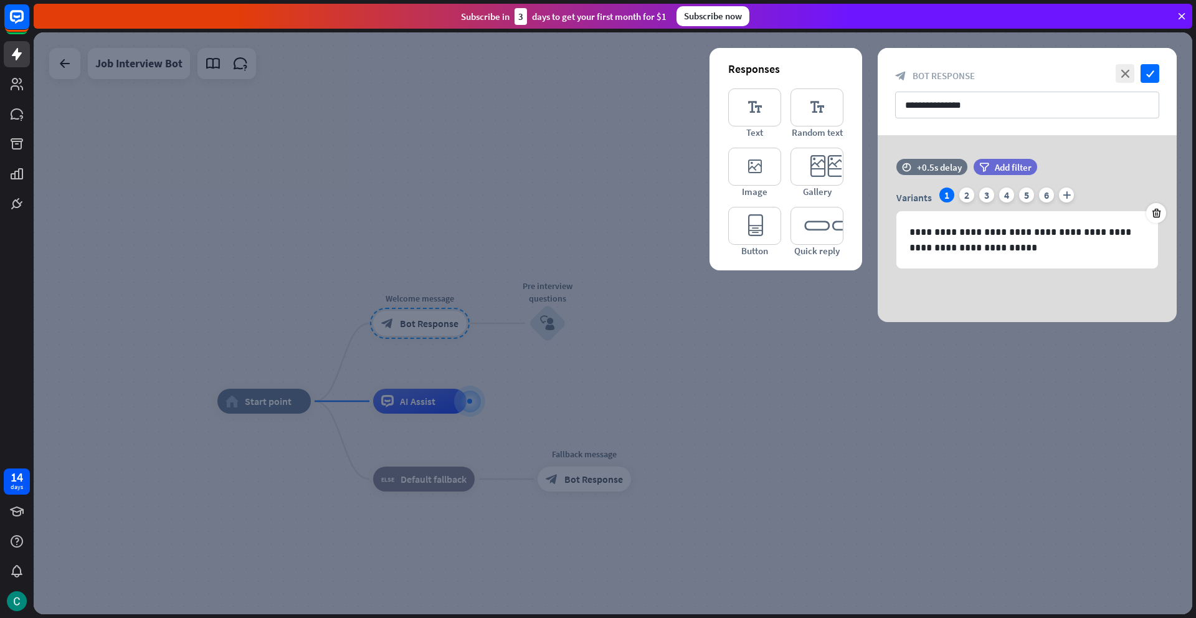
click at [287, 402] on div at bounding box center [613, 323] width 1158 height 582
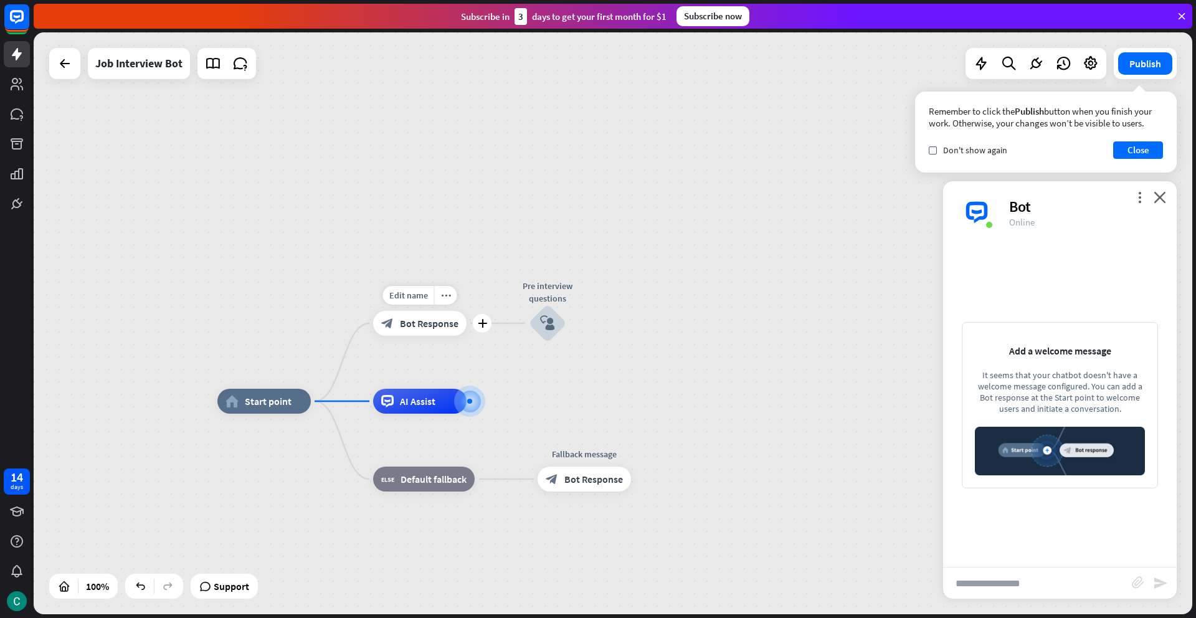
click at [413, 328] on span "Bot Response" at bounding box center [429, 323] width 59 height 12
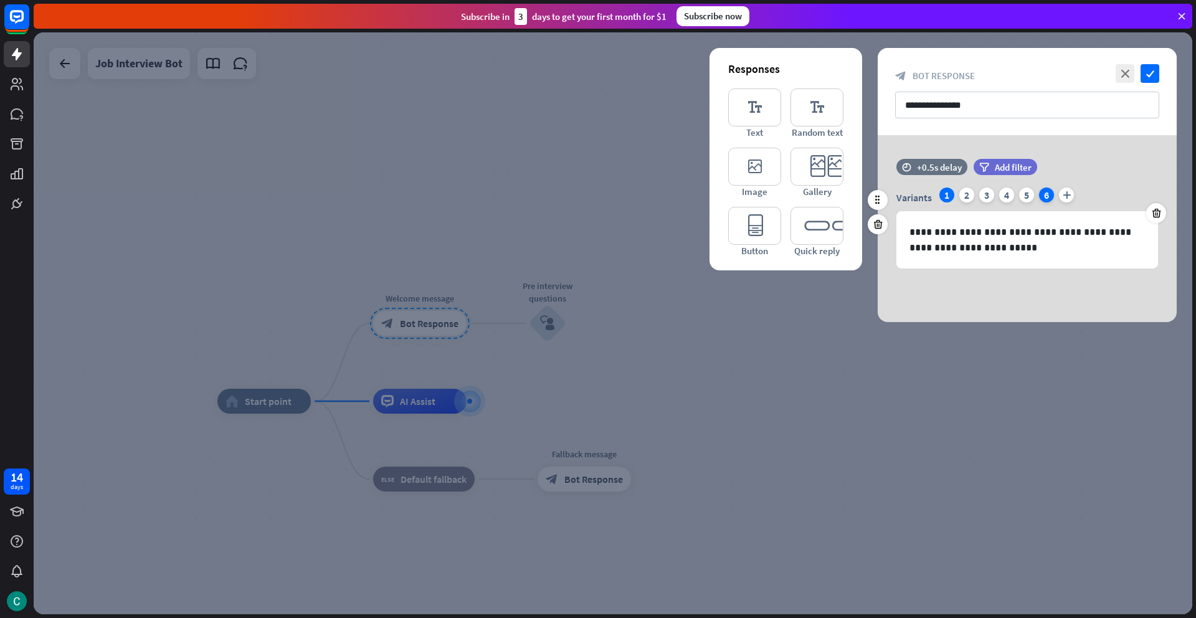
click at [1048, 196] on div "6" at bounding box center [1046, 194] width 15 height 15
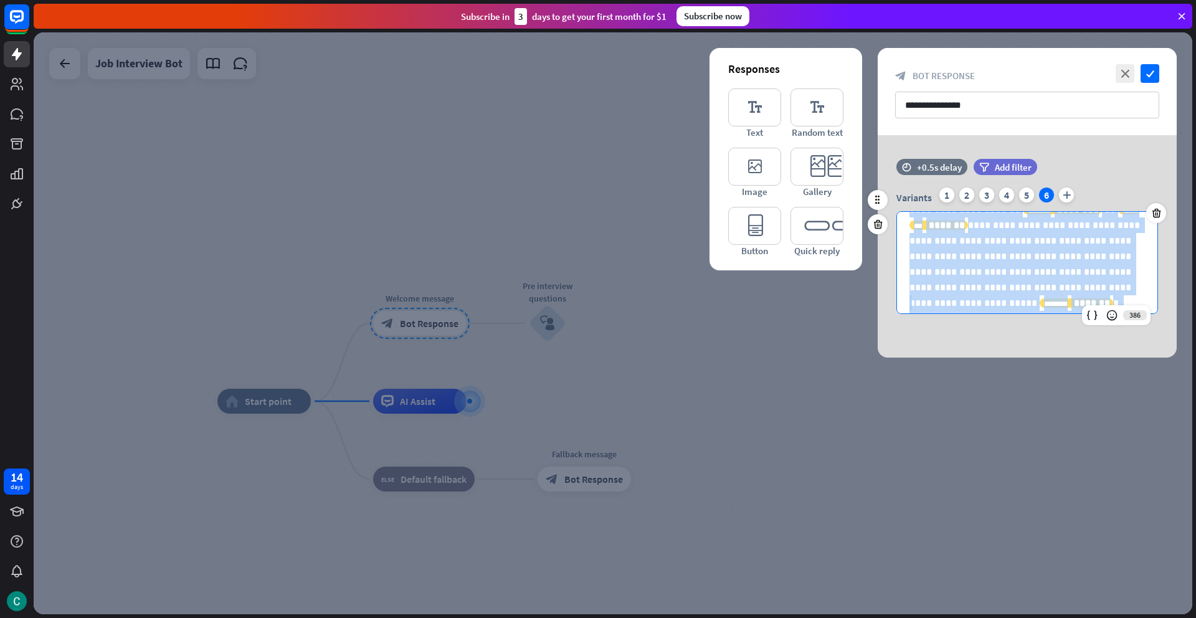
scroll to position [173, 0]
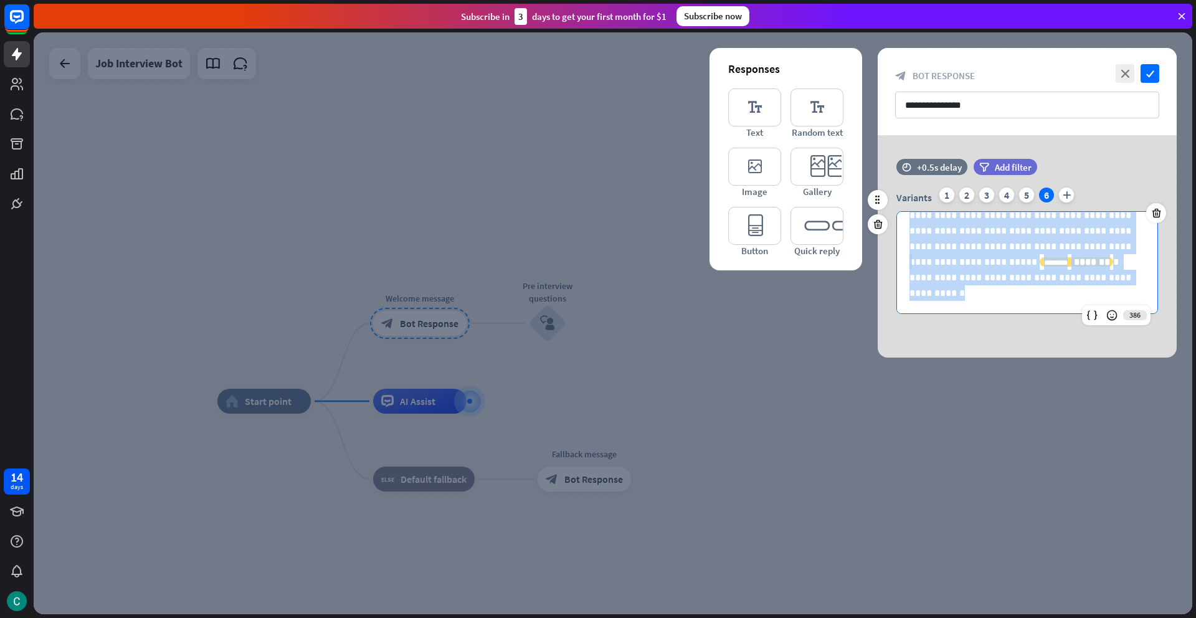
drag, startPoint x: 906, startPoint y: 232, endPoint x: 1002, endPoint y: 319, distance: 130.1
click at [1003, 319] on div "**********" at bounding box center [1027, 243] width 299 height 168
copy div "**********"
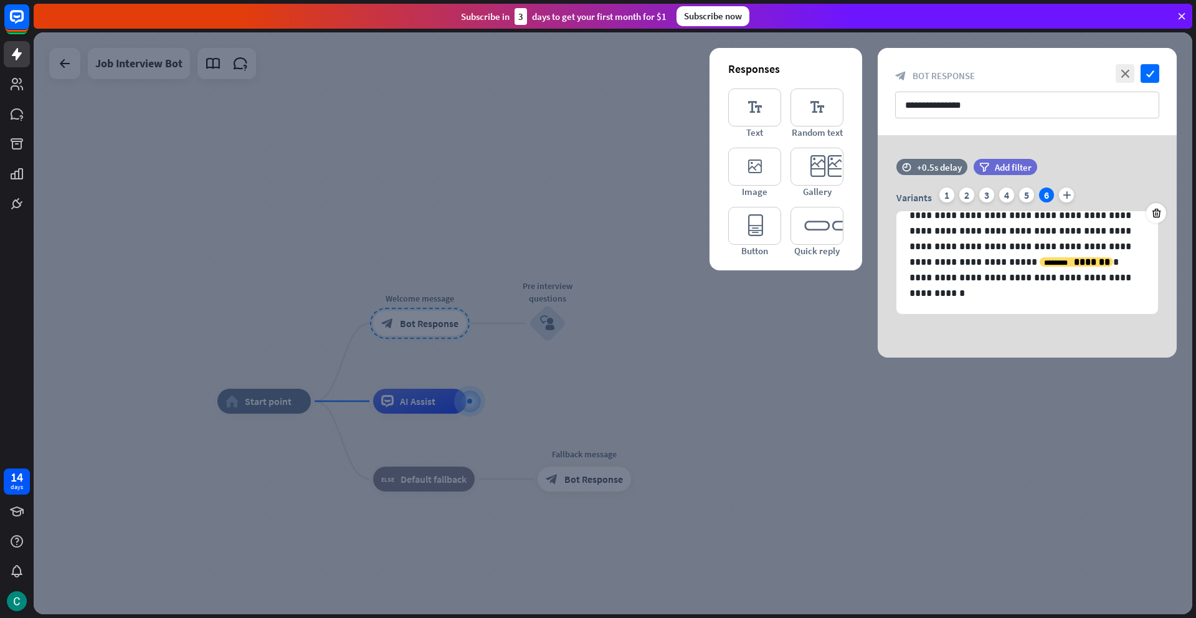
click at [255, 407] on div at bounding box center [613, 323] width 1158 height 582
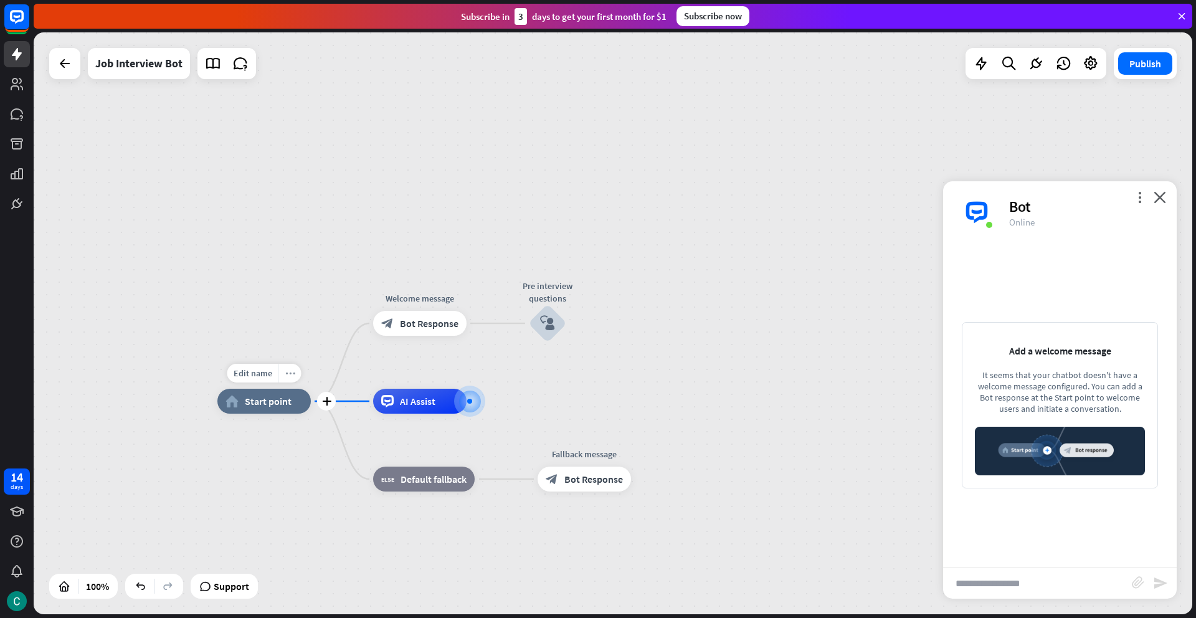
click at [289, 375] on icon "more_horiz" at bounding box center [290, 373] width 10 height 9
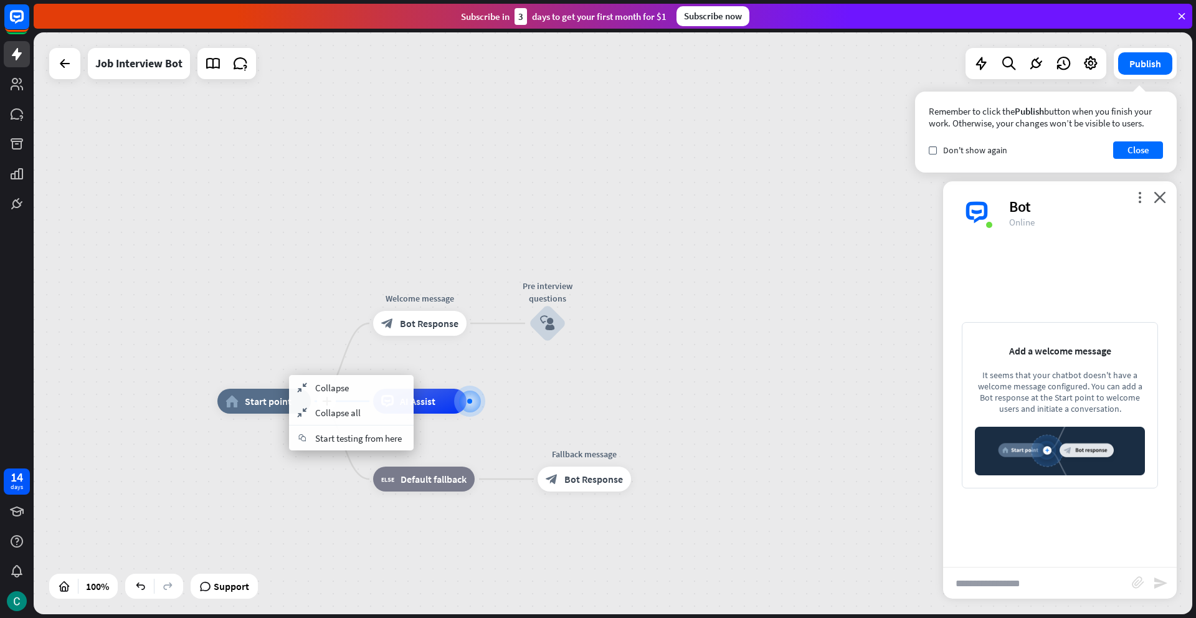
click at [275, 404] on span "Start point" at bounding box center [268, 401] width 47 height 12
click at [289, 373] on icon "more_horiz" at bounding box center [290, 373] width 10 height 9
click at [282, 399] on span "Start point" at bounding box center [268, 401] width 47 height 12
click at [326, 403] on icon "plus" at bounding box center [326, 401] width 9 height 9
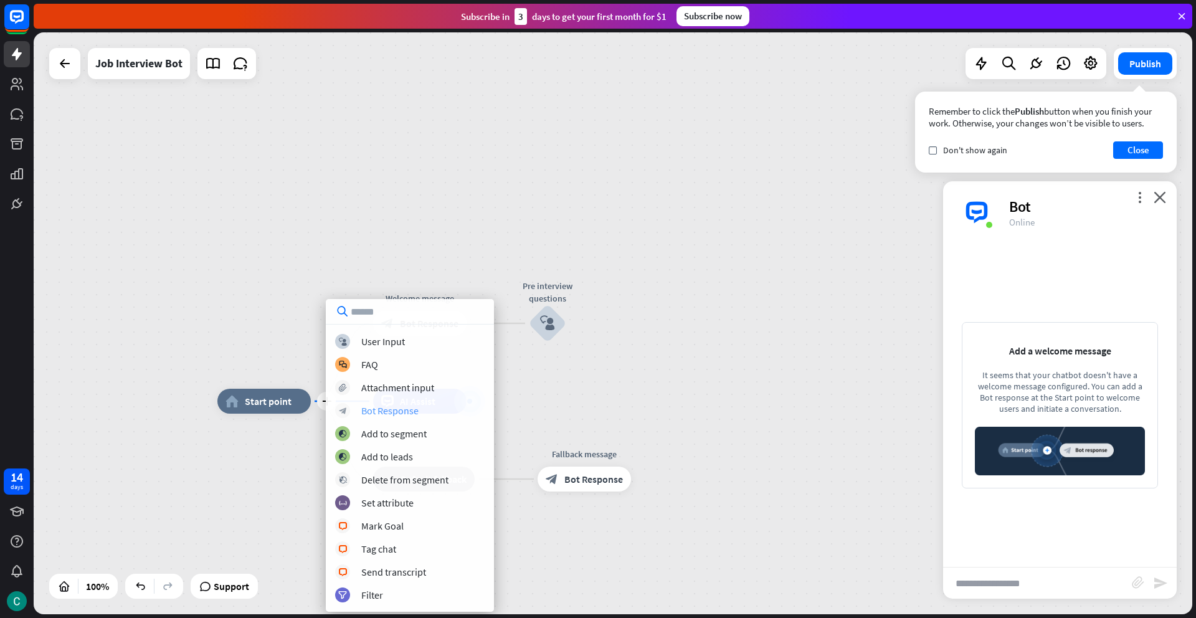
click at [371, 410] on div "Bot Response" at bounding box center [389, 410] width 57 height 12
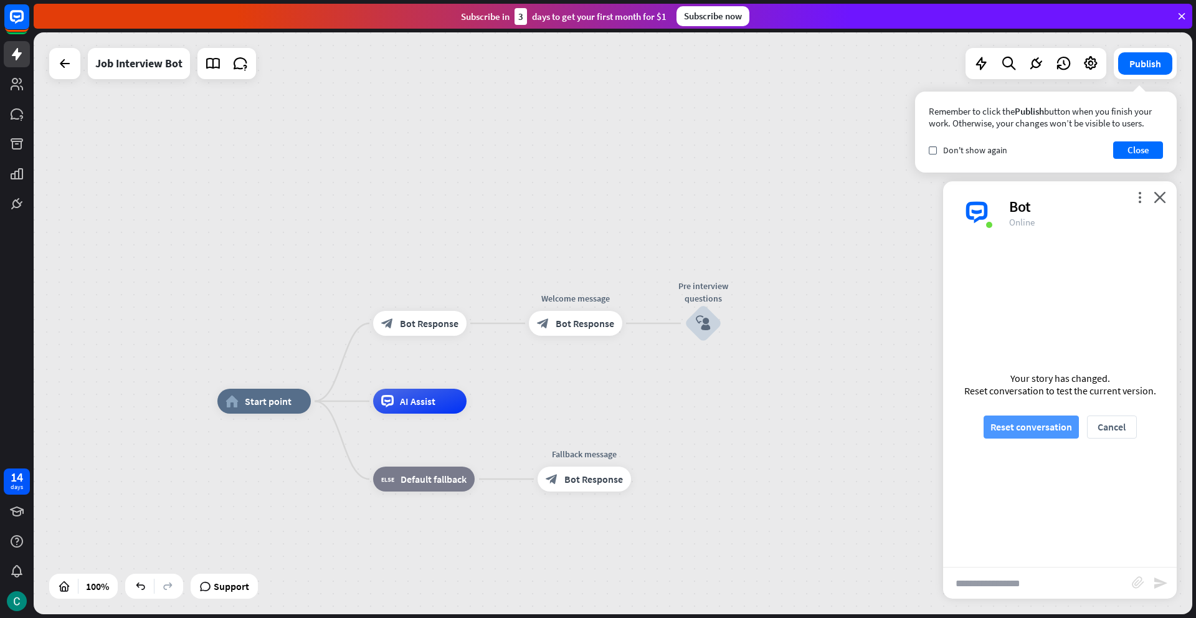
click at [1012, 429] on button "Reset conversation" at bounding box center [1030, 426] width 95 height 23
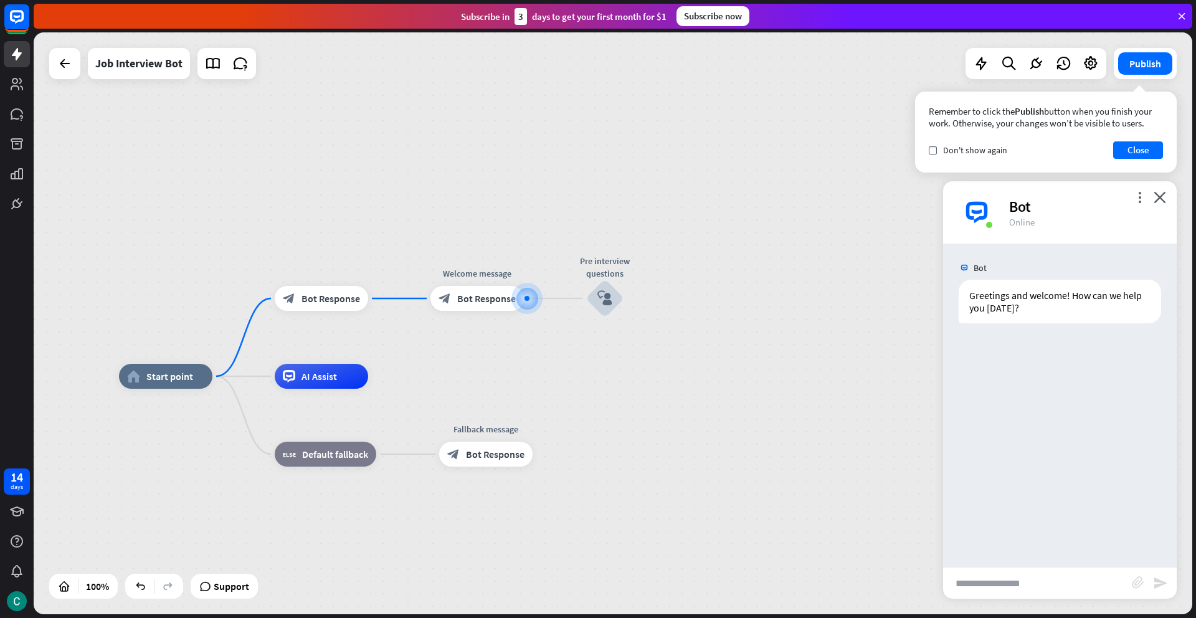
click at [1169, 199] on div "more_vert close Bot Online" at bounding box center [1060, 212] width 234 height 62
click at [1157, 199] on icon "close" at bounding box center [1159, 197] width 12 height 12
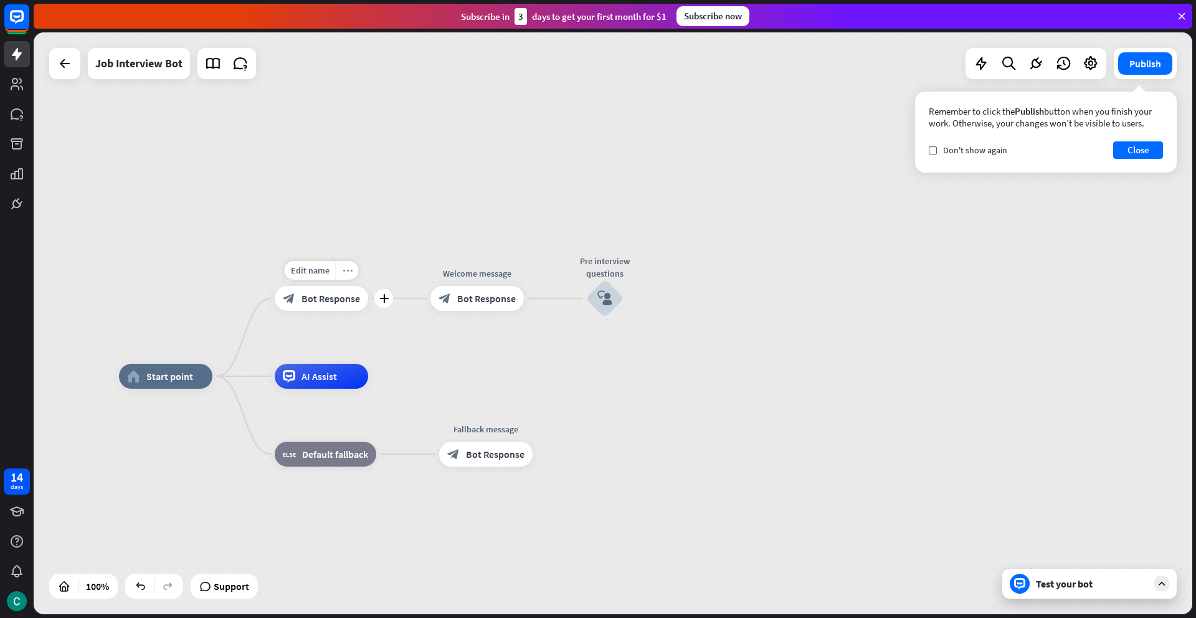
click at [349, 272] on icon "more_horiz" at bounding box center [348, 270] width 10 height 9
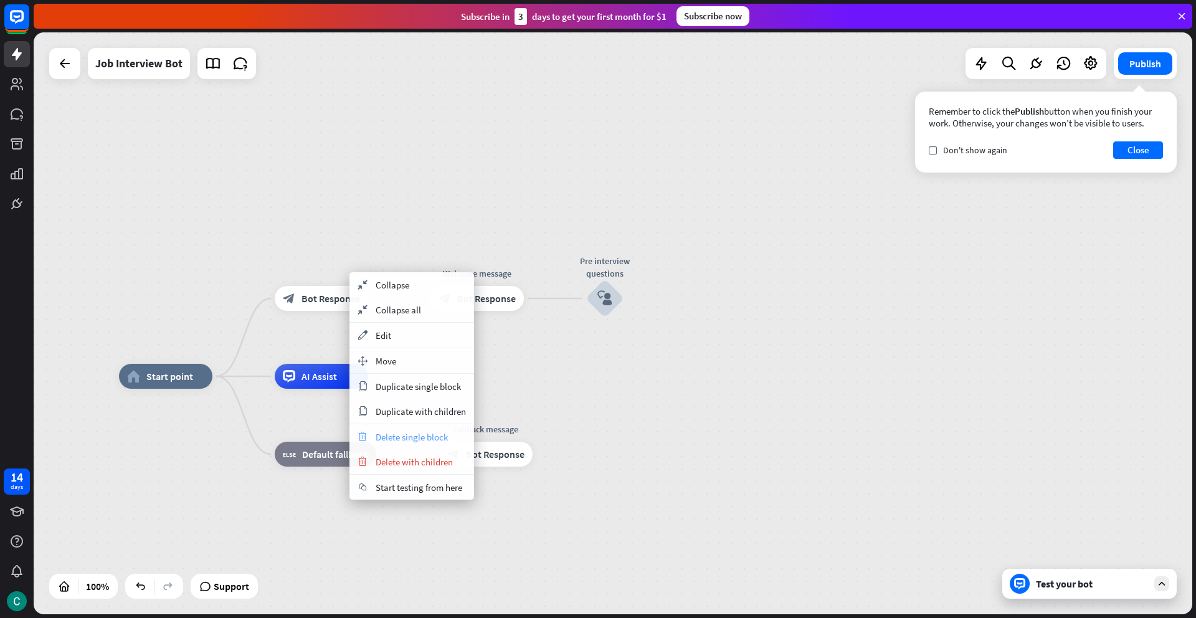
click at [384, 434] on span "Delete single block" at bounding box center [412, 437] width 72 height 12
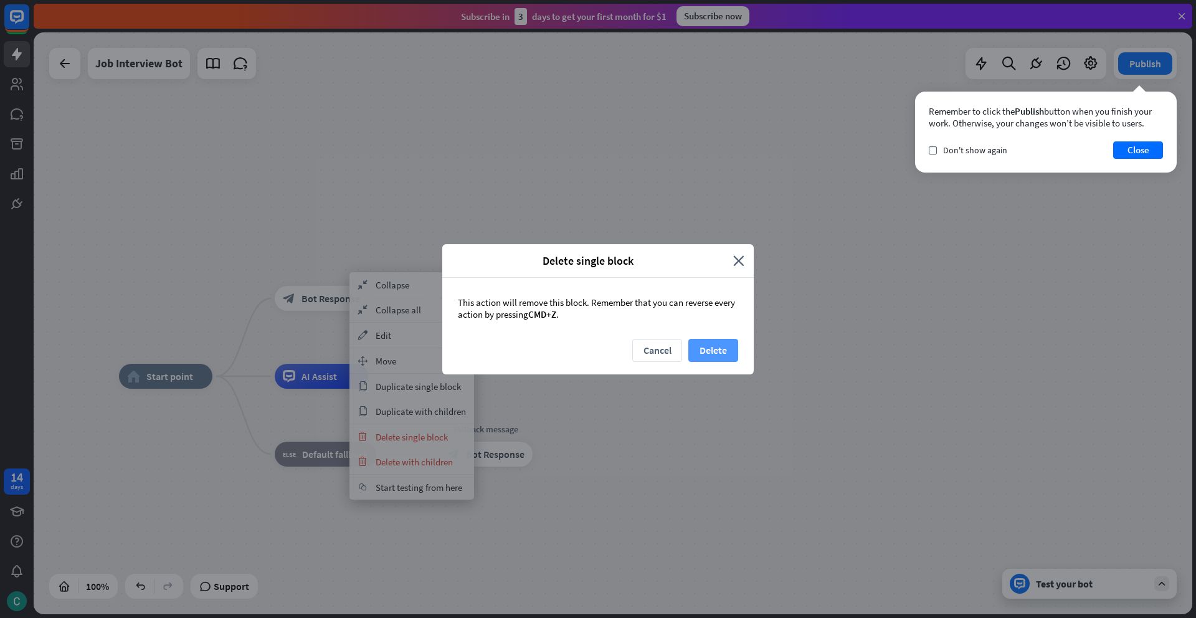
click at [704, 356] on button "Delete" at bounding box center [713, 350] width 50 height 23
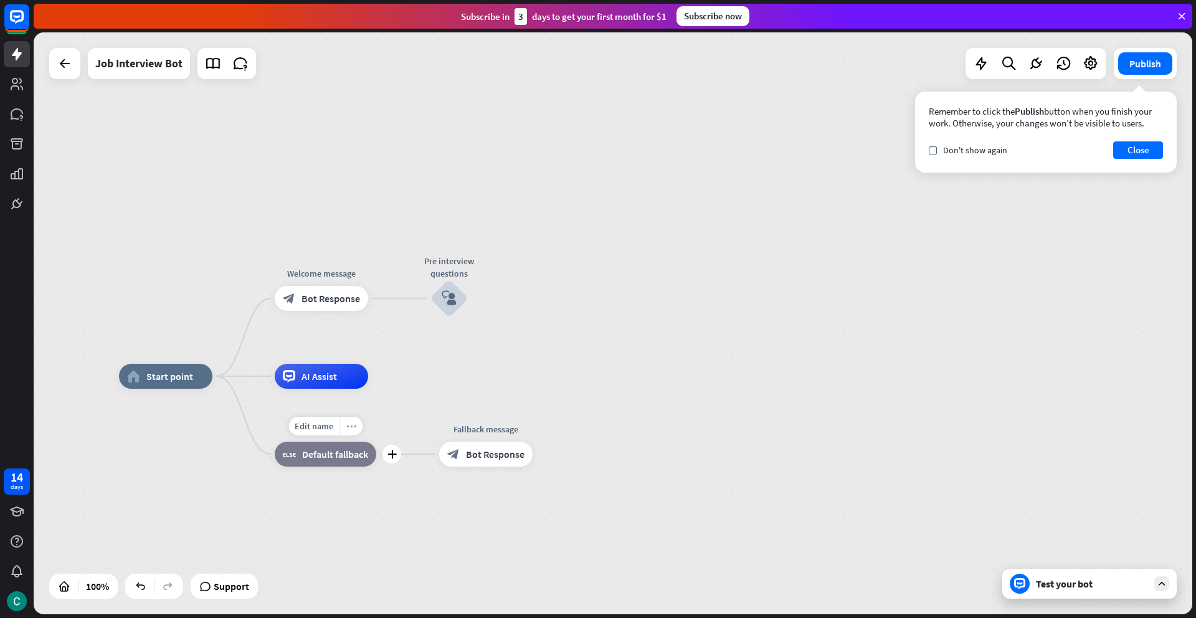
click at [350, 430] on icon "more_horiz" at bounding box center [351, 426] width 10 height 9
click at [336, 455] on span "Default fallback" at bounding box center [335, 454] width 66 height 12
click at [341, 455] on span "Default fallback" at bounding box center [335, 454] width 66 height 12
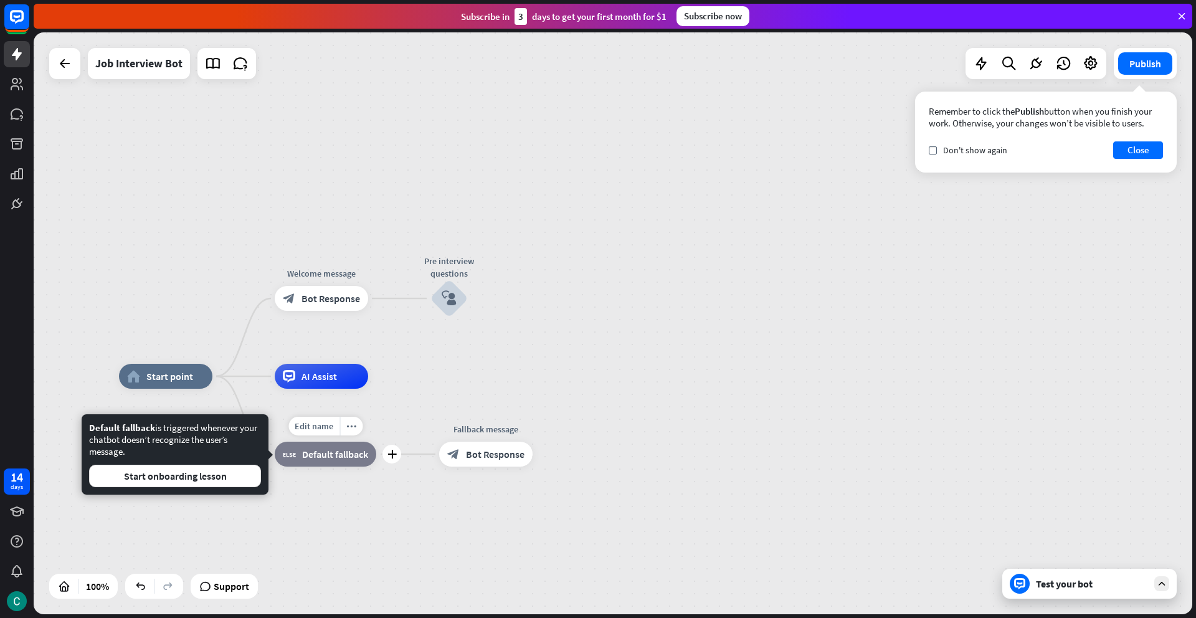
click at [307, 466] on div "Edit name more_horiz plus block_fallback Default fallback" at bounding box center [326, 454] width 102 height 25
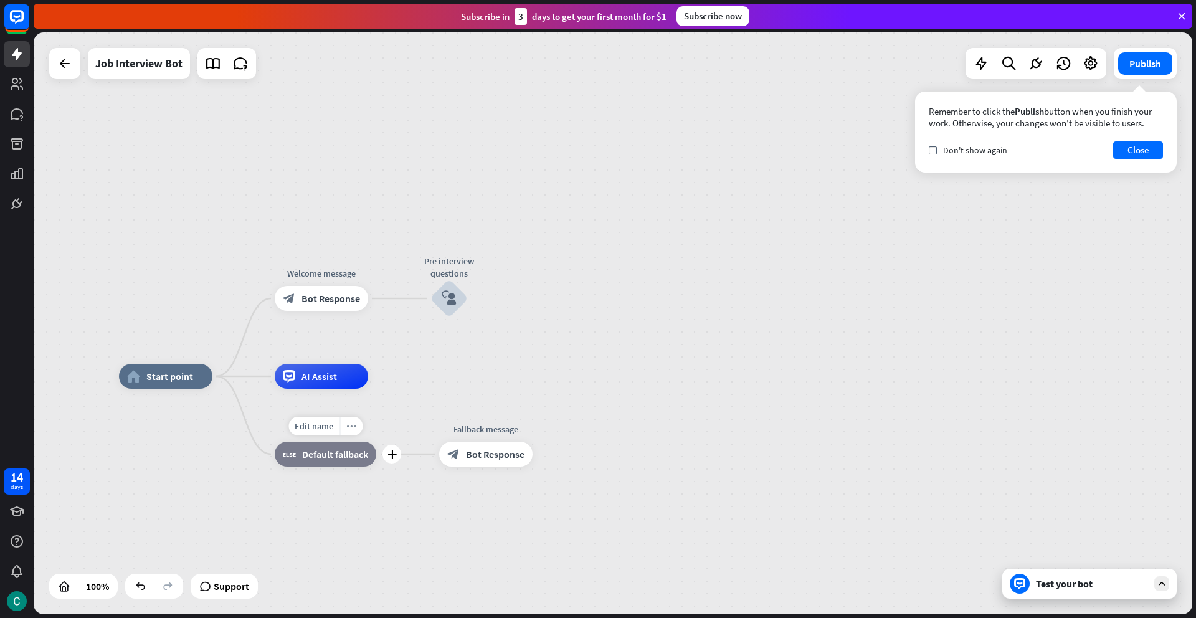
click at [355, 427] on icon "more_horiz" at bounding box center [351, 426] width 10 height 9
click at [393, 487] on span "Start testing from here" at bounding box center [424, 490] width 87 height 12
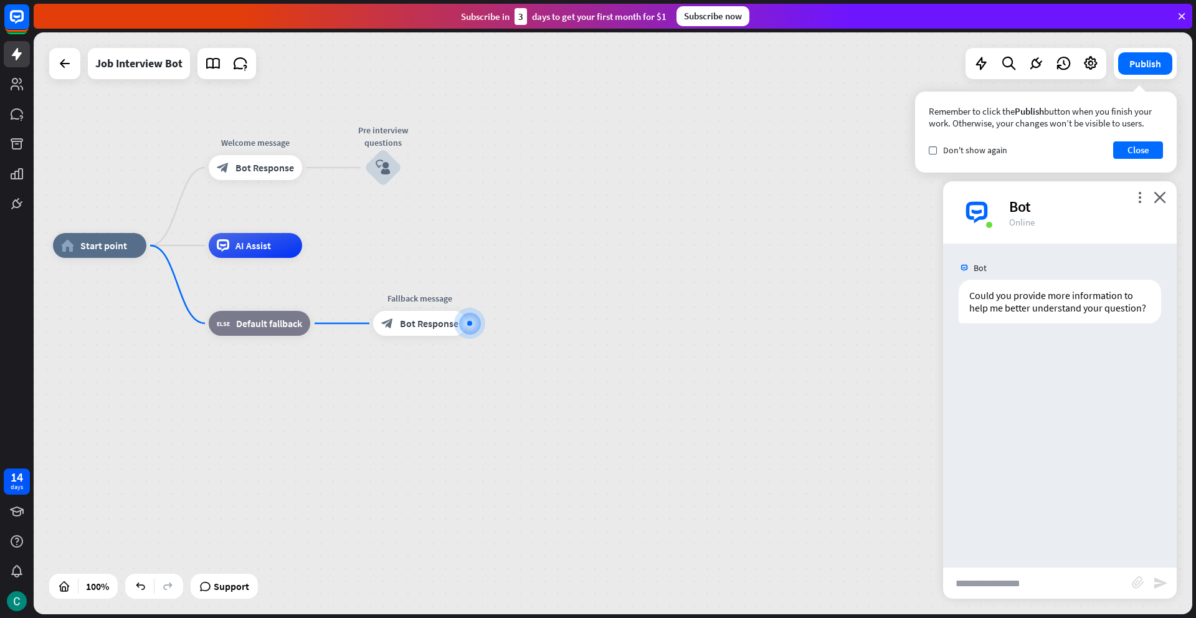
click at [361, 252] on div "home_2 Start point Welcome message block_bot_response Bot Response Pre intervie…" at bounding box center [632, 536] width 1158 height 582
click at [414, 168] on icon "plus" at bounding box center [417, 167] width 9 height 9
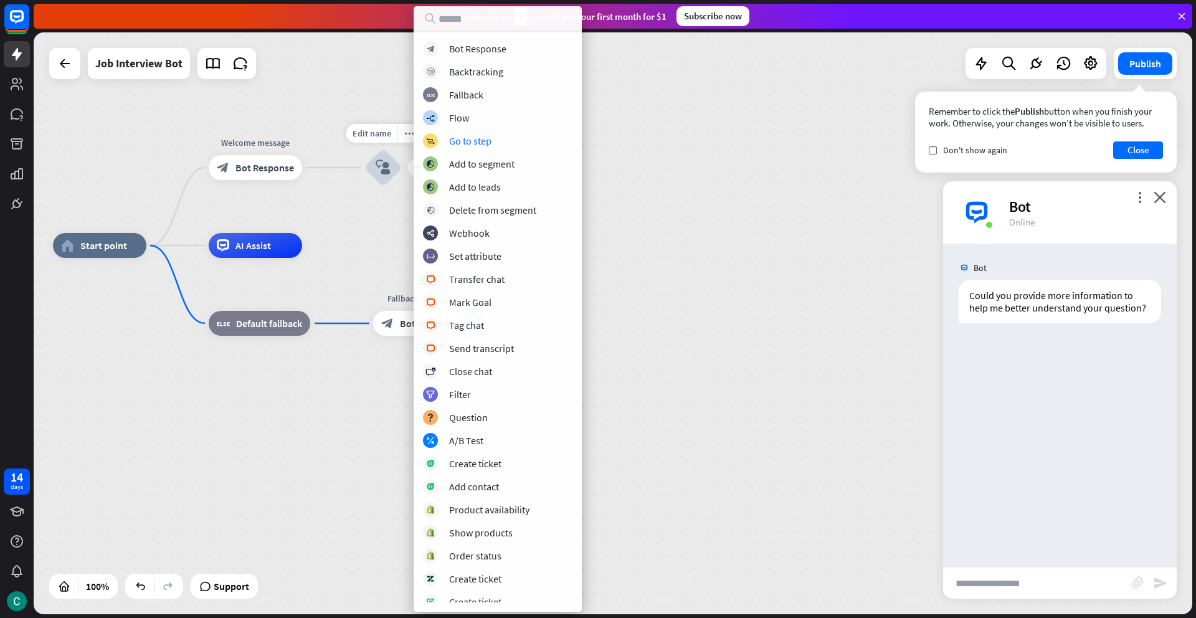
click at [378, 186] on div "Edit name more_horiz plus block_user_input" at bounding box center [382, 167] width 37 height 37
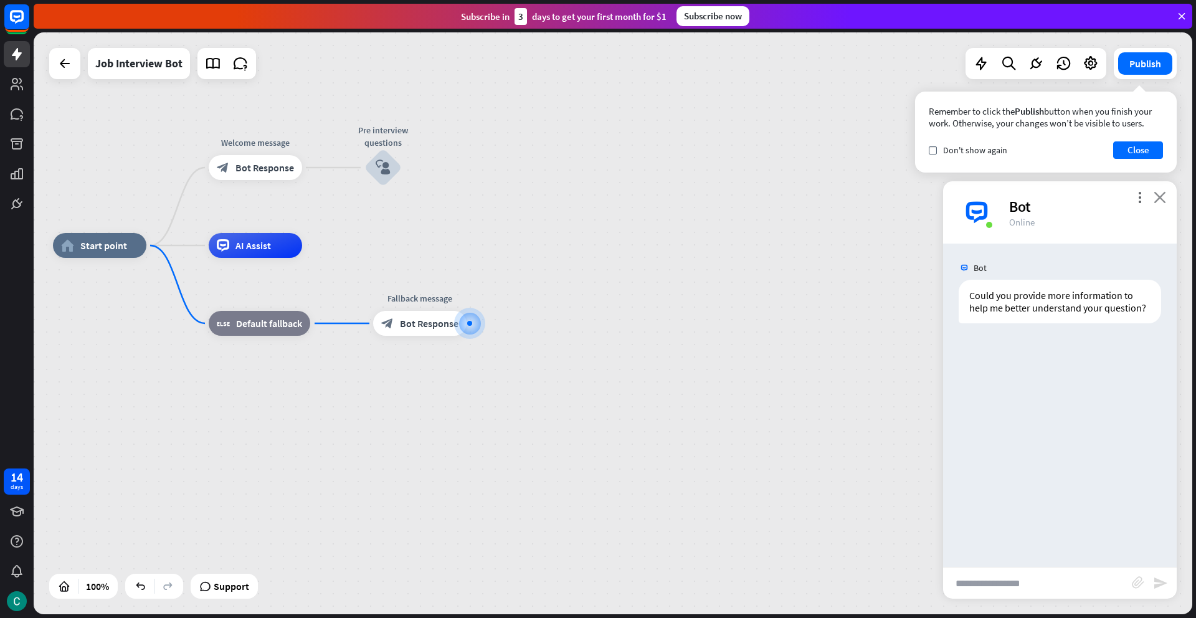
click at [1162, 197] on icon "close" at bounding box center [1159, 197] width 12 height 12
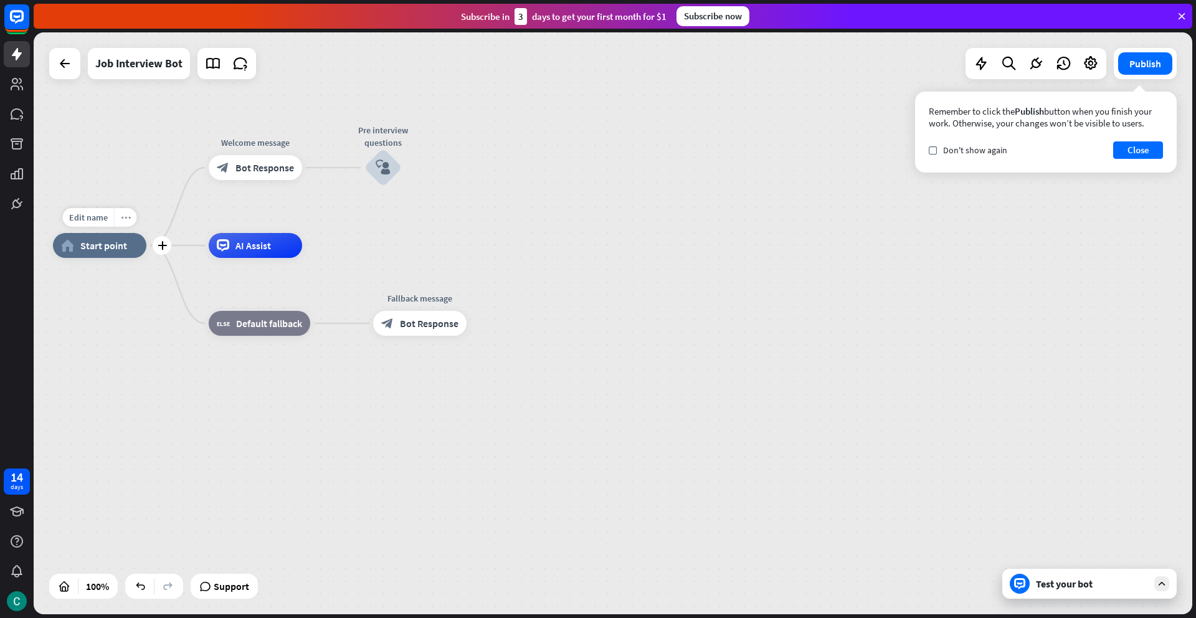
click at [123, 222] on icon "more_horiz" at bounding box center [126, 217] width 10 height 9
click at [155, 284] on span "Start testing from here" at bounding box center [192, 285] width 87 height 12
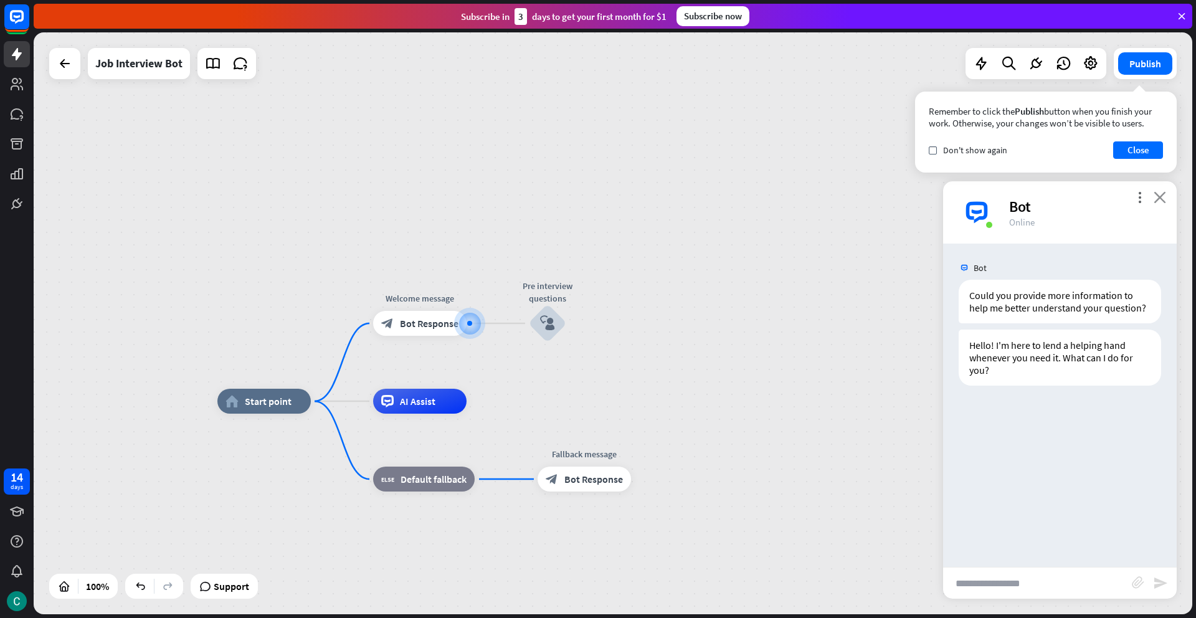
click at [1163, 196] on icon "close" at bounding box center [1159, 197] width 12 height 12
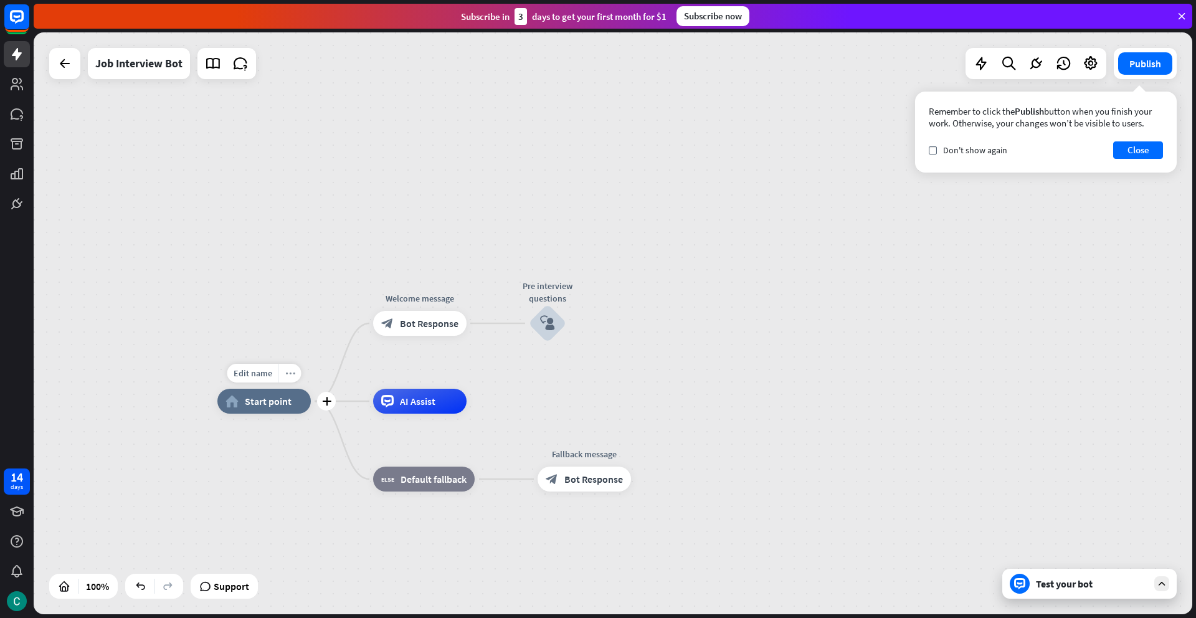
click at [290, 378] on div "more_horiz" at bounding box center [289, 373] width 23 height 19
click at [315, 442] on div "chat Start testing from here" at bounding box center [352, 440] width 125 height 25
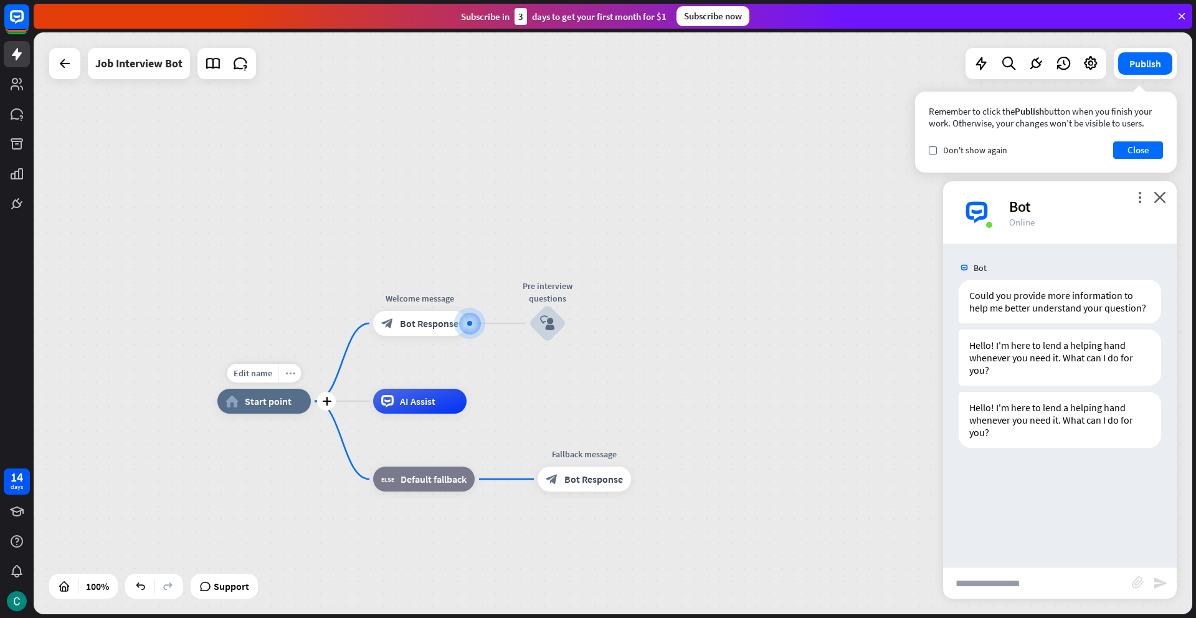
click at [292, 378] on div "more_horiz" at bounding box center [289, 373] width 23 height 19
click at [273, 398] on span "Start point" at bounding box center [268, 401] width 47 height 12
click at [261, 370] on span "Edit name" at bounding box center [253, 372] width 39 height 11
click at [287, 371] on icon "more_horiz" at bounding box center [290, 373] width 10 height 9
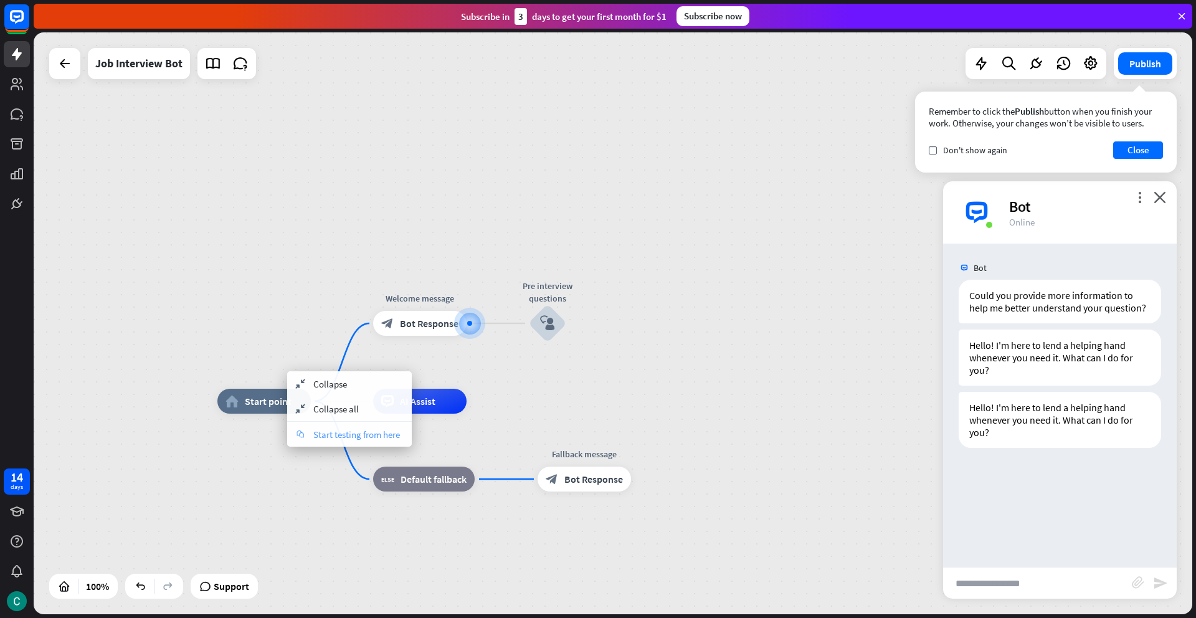
click at [322, 432] on span "Start testing from here" at bounding box center [356, 434] width 87 height 12
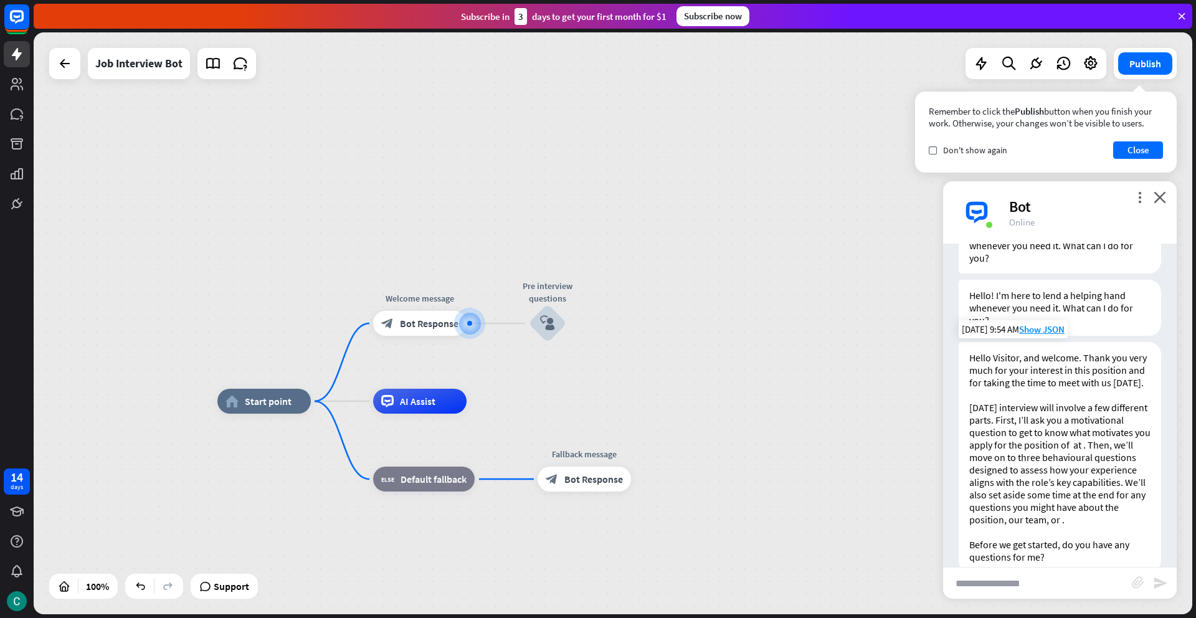
scroll to position [111, 0]
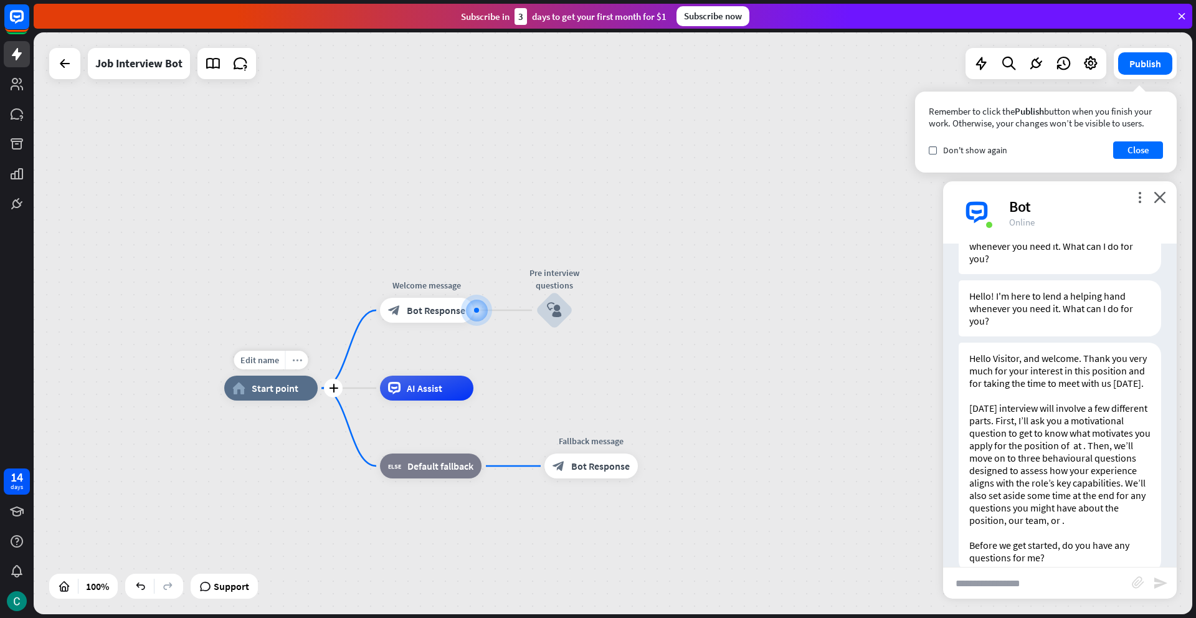
click at [295, 362] on icon "more_horiz" at bounding box center [297, 360] width 10 height 9
click at [279, 386] on span "Start point" at bounding box center [275, 388] width 47 height 12
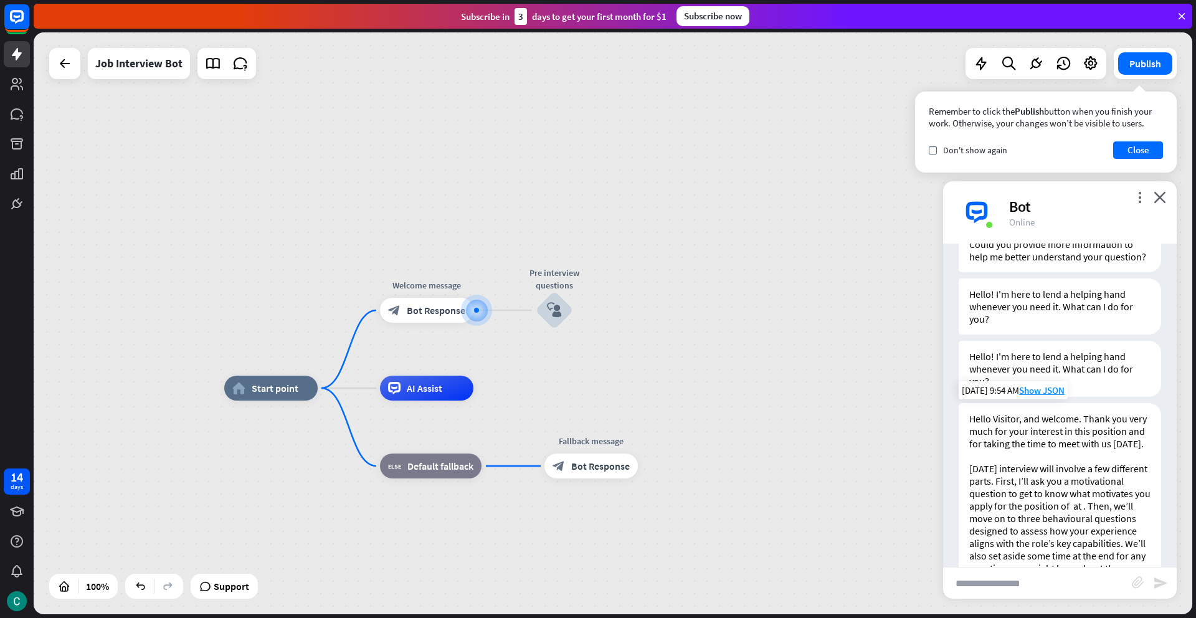
scroll to position [49, 0]
click at [277, 359] on span "Edit name" at bounding box center [259, 359] width 39 height 11
click at [291, 390] on span "Start point" at bounding box center [275, 388] width 47 height 12
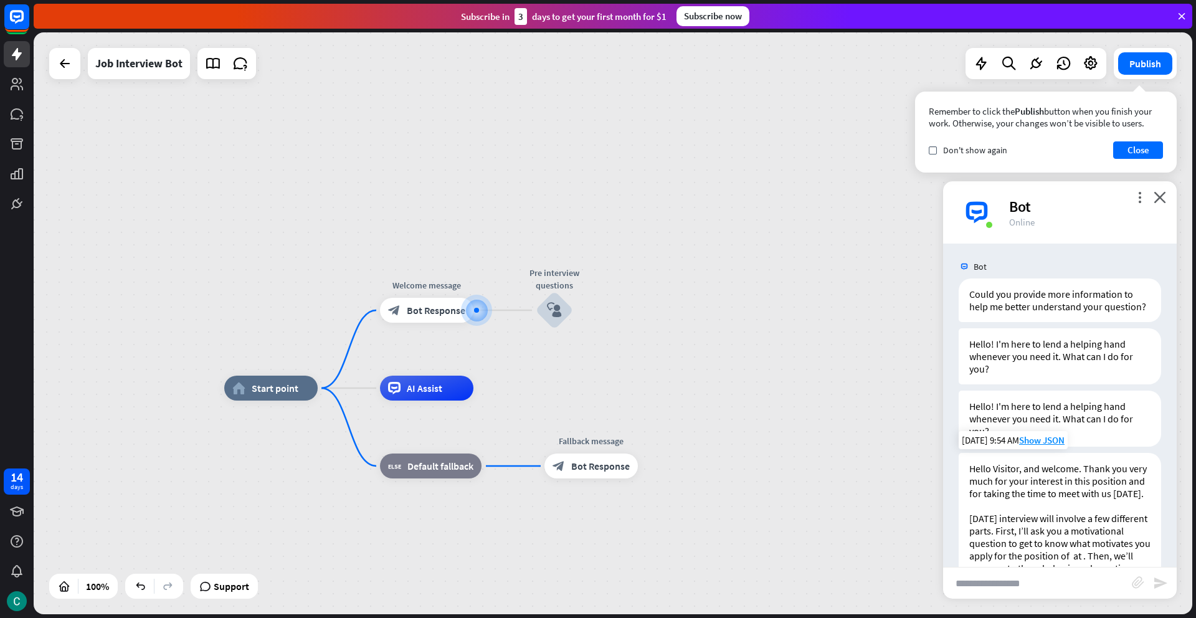
scroll to position [1, 0]
click at [1084, 466] on div "Hello Visitor, and welcome. Thank you very much for your interest in this posit…" at bounding box center [1059, 568] width 202 height 230
click at [452, 284] on icon "more_horiz" at bounding box center [453, 282] width 10 height 9
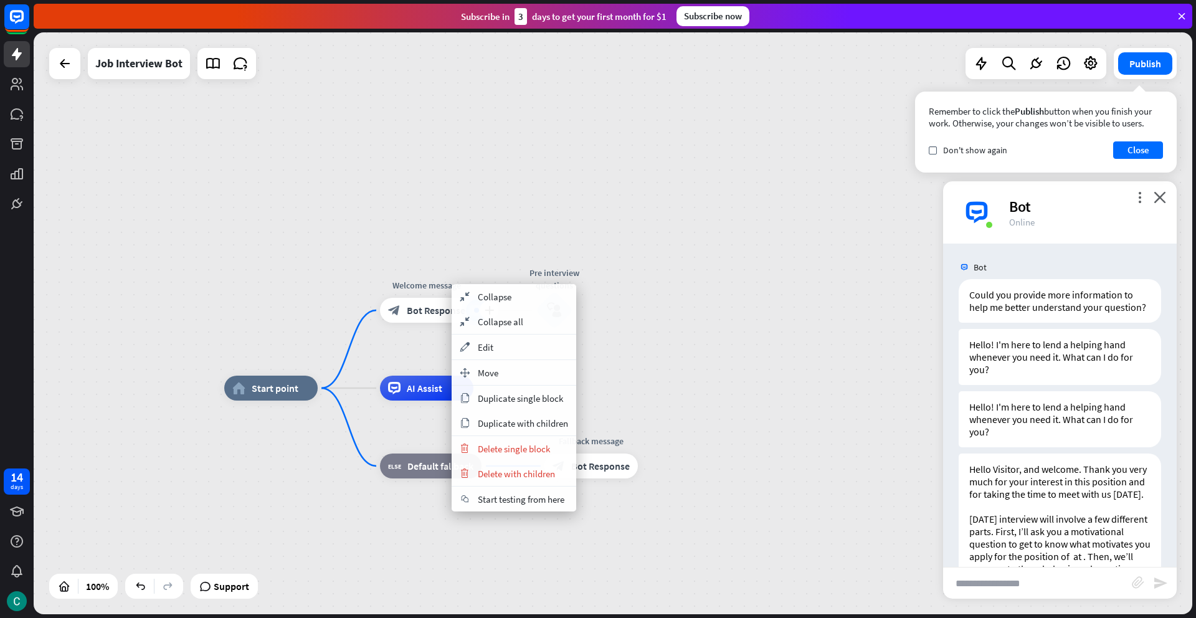
click at [422, 323] on div "plus Welcome message block_bot_response Bot Response" at bounding box center [426, 310] width 93 height 25
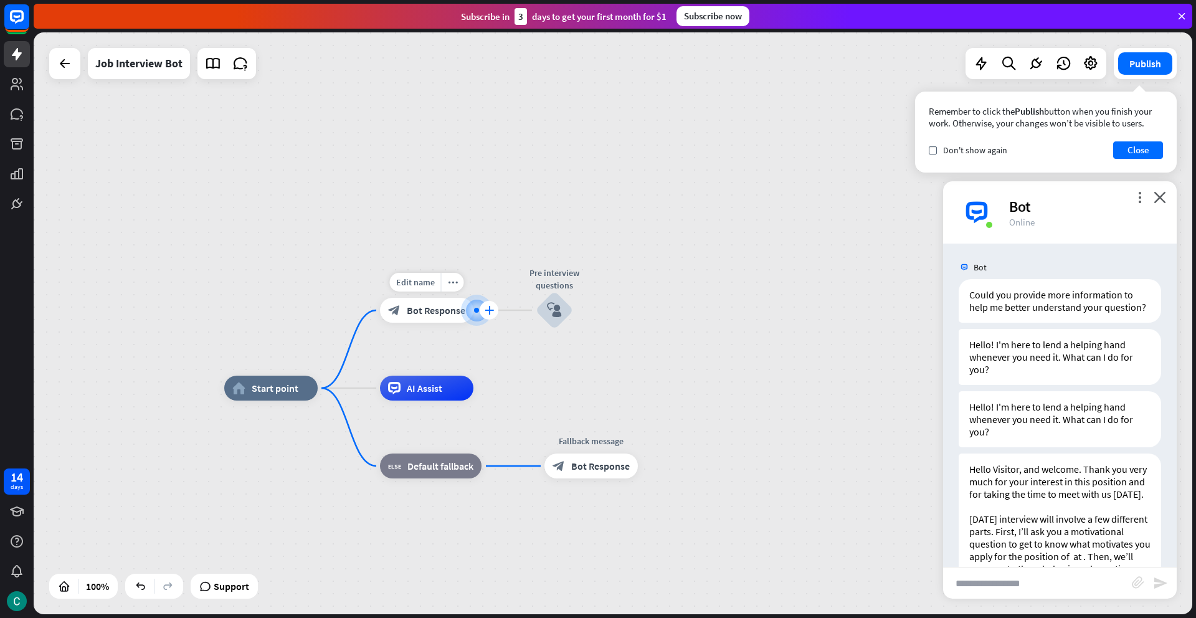
click at [493, 311] on div "plus" at bounding box center [489, 310] width 19 height 19
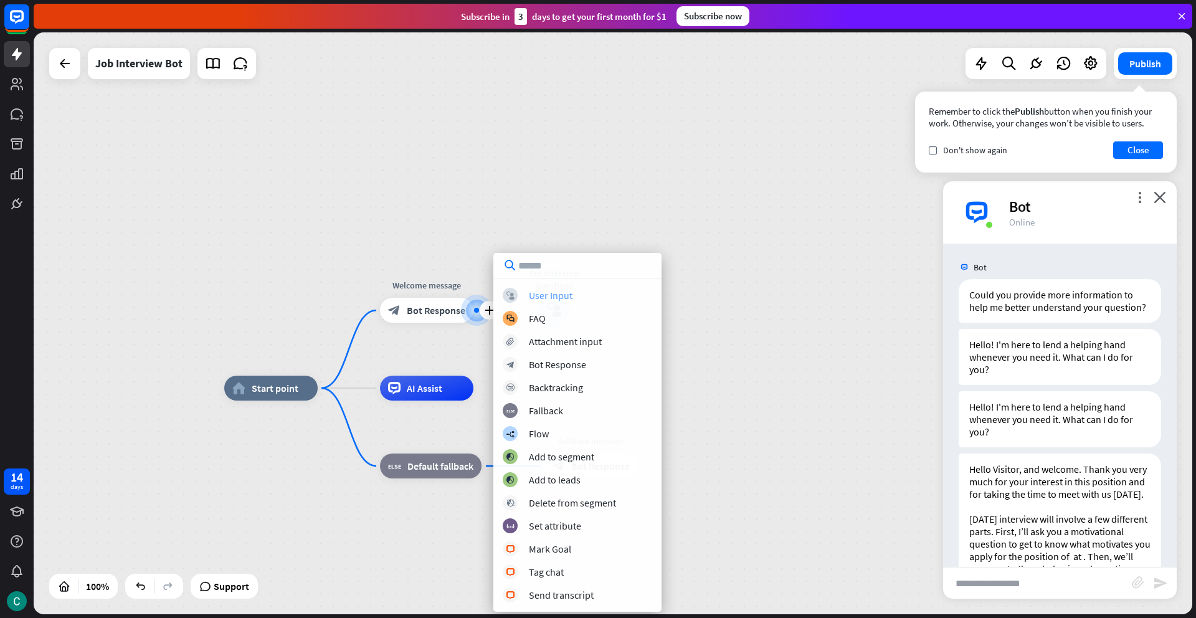
click at [542, 295] on div "User Input" at bounding box center [551, 295] width 44 height 12
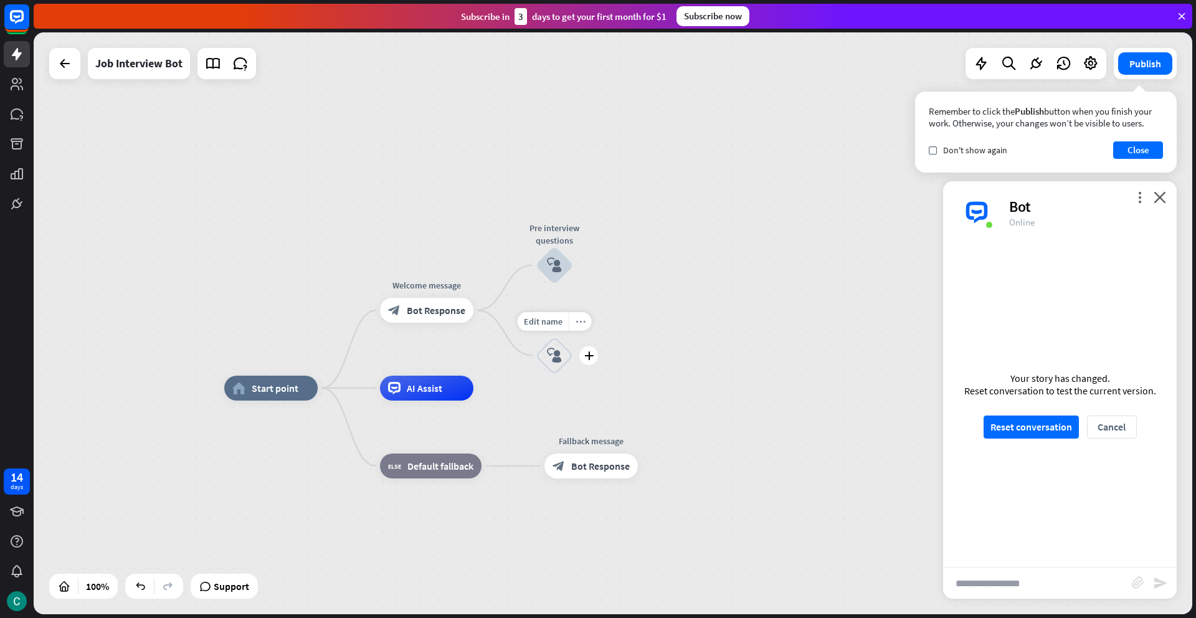
click at [578, 326] on icon "more_horiz" at bounding box center [580, 320] width 10 height 9
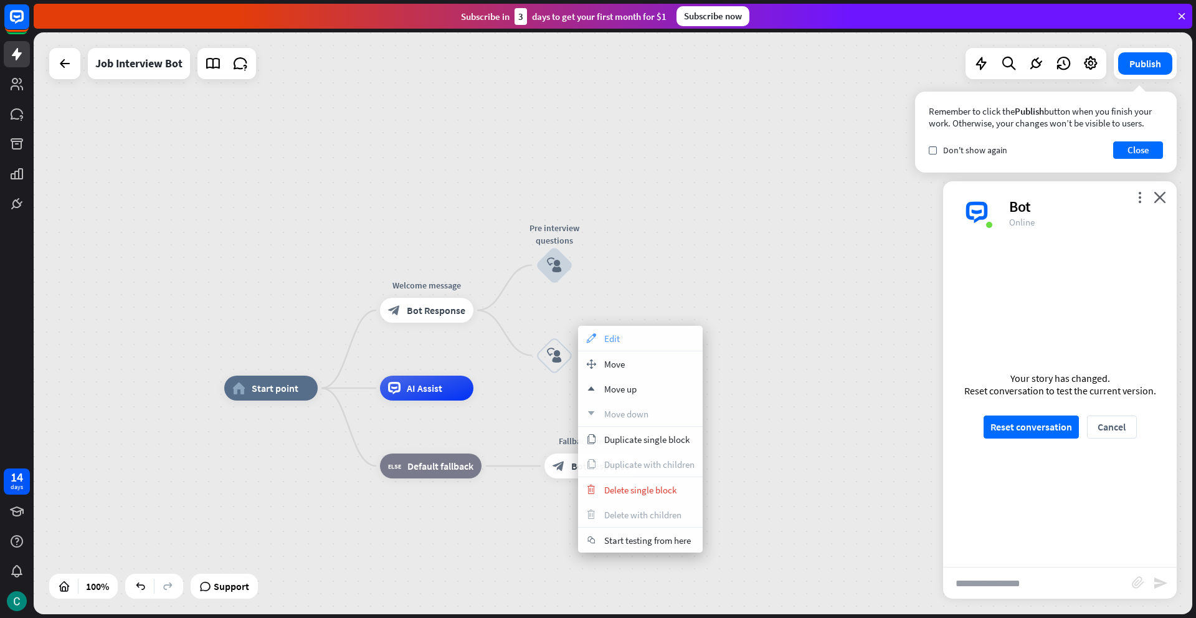
click at [607, 337] on span "Edit" at bounding box center [612, 339] width 16 height 12
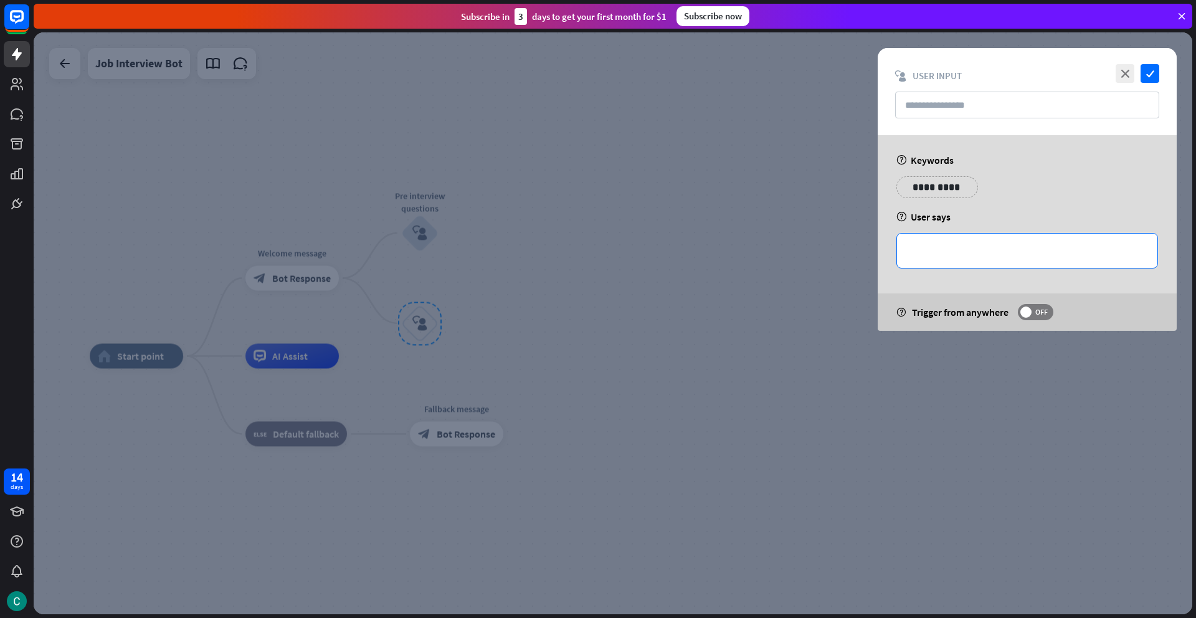
click at [927, 248] on p "**********" at bounding box center [1026, 251] width 235 height 16
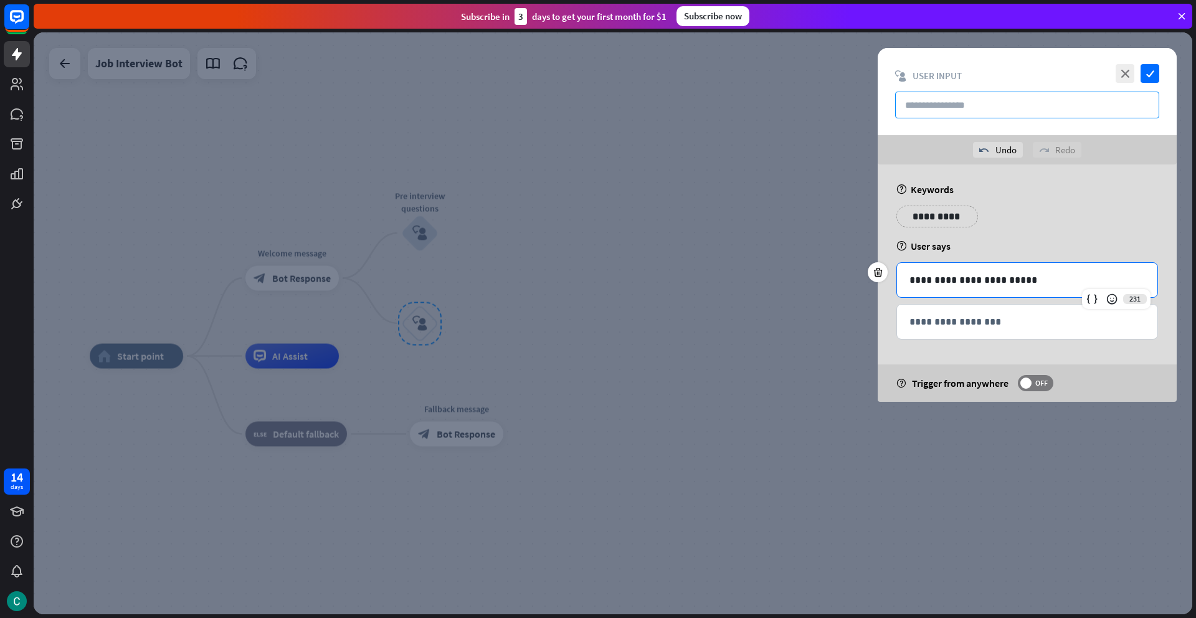
click at [964, 107] on input "text" at bounding box center [1027, 105] width 264 height 27
type input "**********"
click at [1154, 74] on icon "check" at bounding box center [1149, 73] width 19 height 19
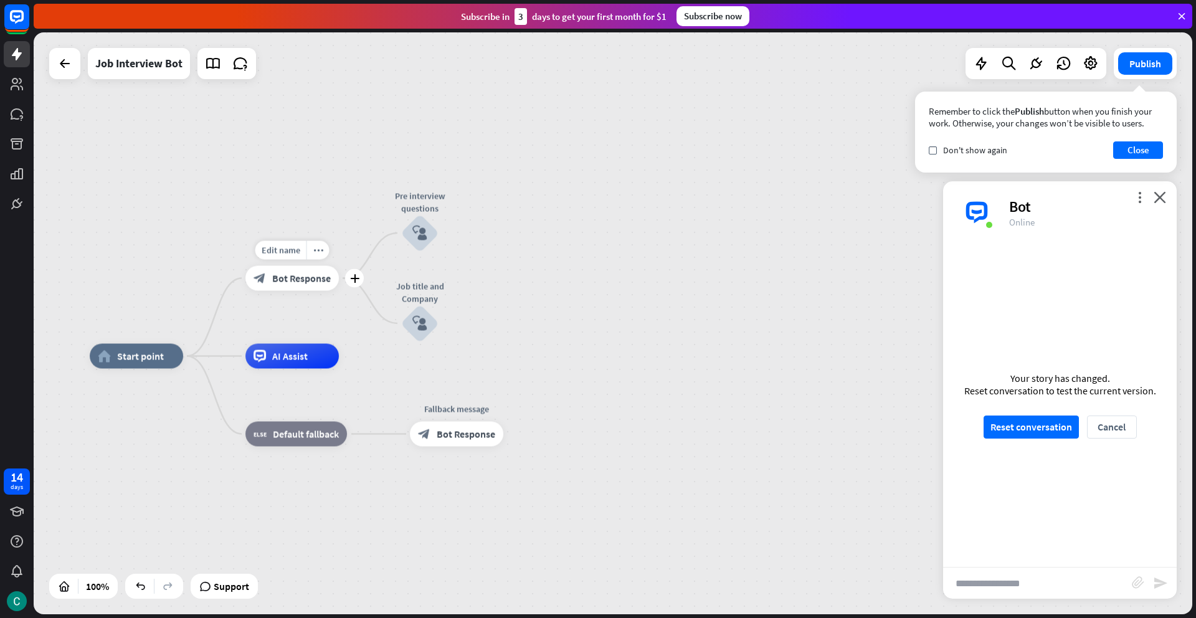
click at [308, 283] on span "Bot Response" at bounding box center [301, 278] width 59 height 12
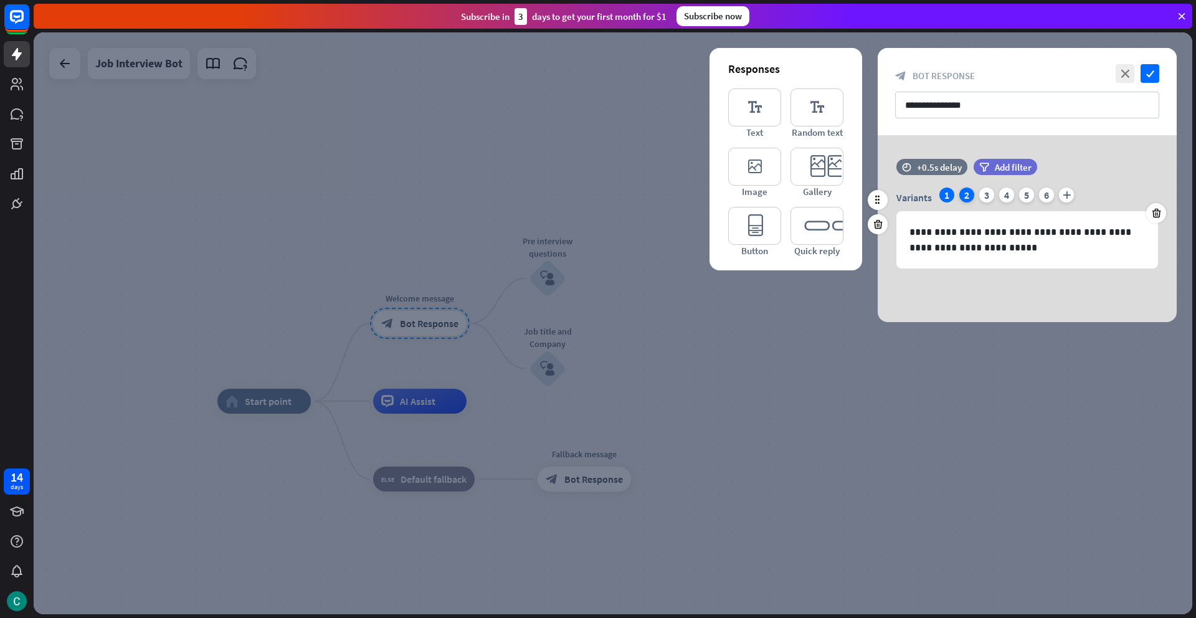
click at [964, 200] on div "2" at bounding box center [966, 194] width 15 height 15
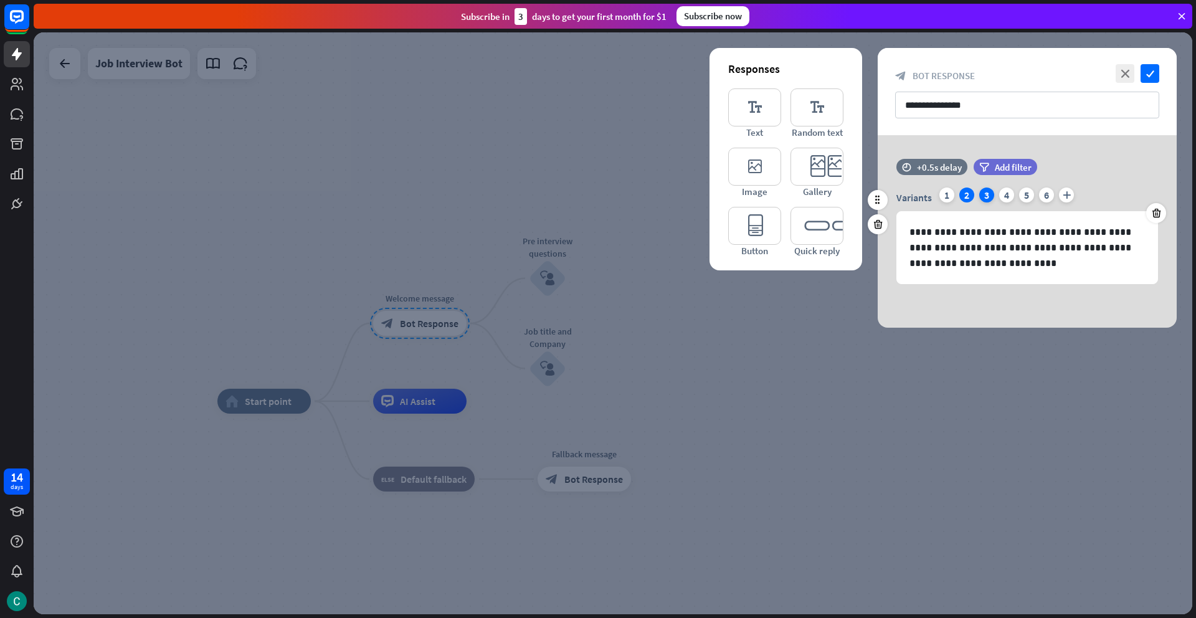
click at [984, 197] on div "3" at bounding box center [986, 194] width 15 height 15
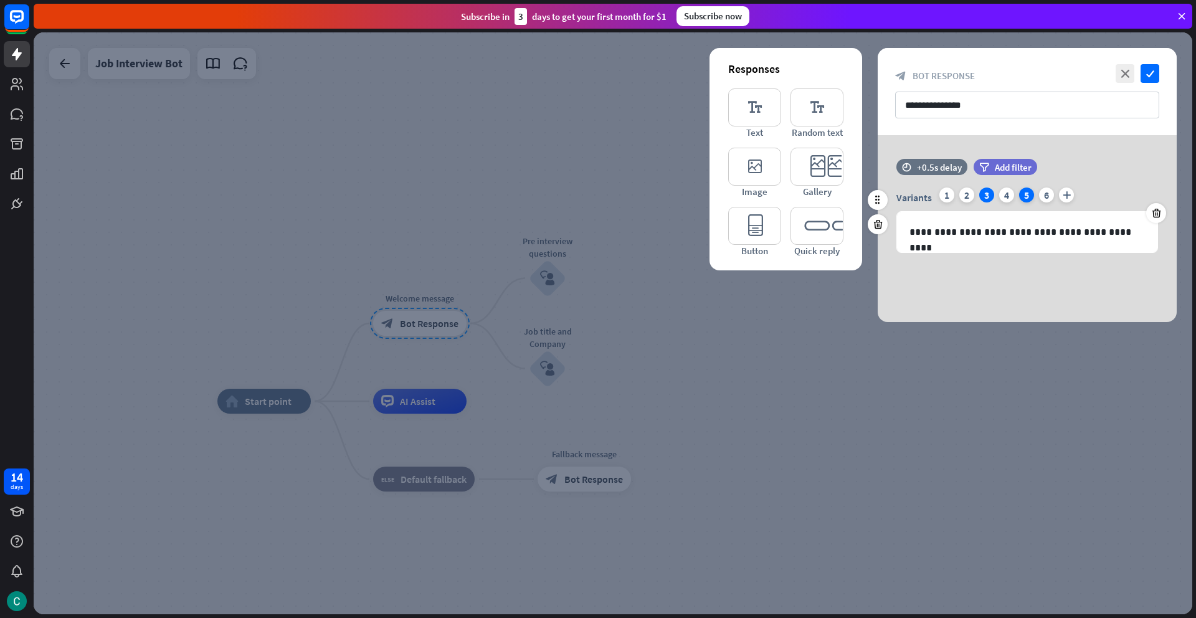
click at [1020, 192] on div "5" at bounding box center [1026, 194] width 15 height 15
click at [1048, 192] on div "6" at bounding box center [1046, 194] width 15 height 15
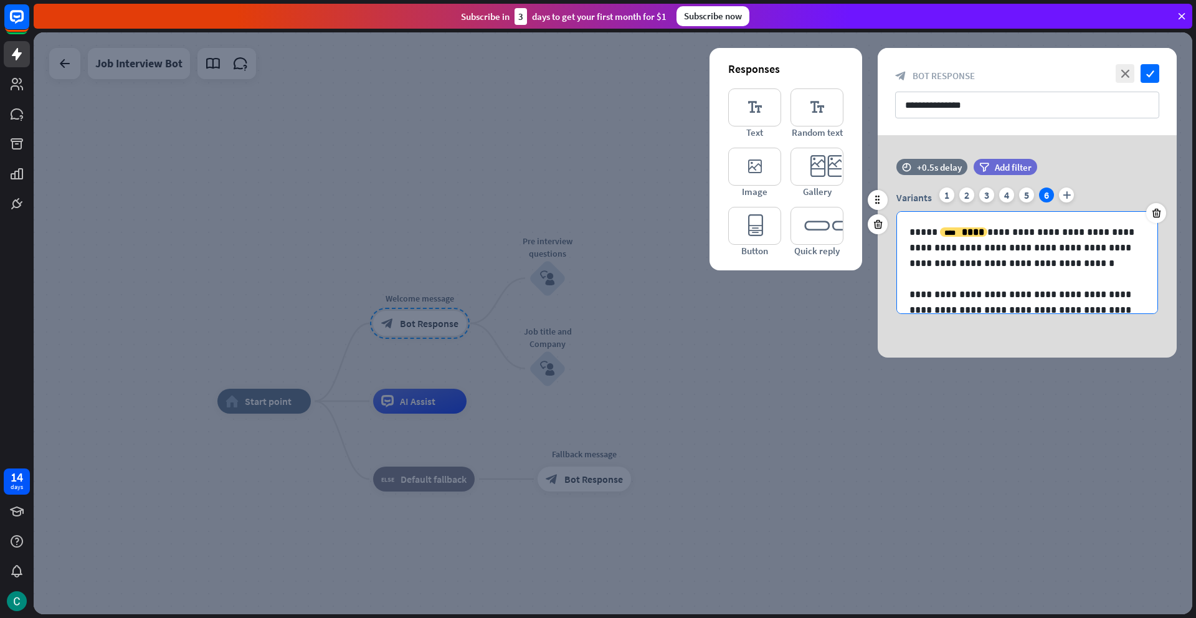
click at [1046, 234] on p "**********" at bounding box center [1026, 247] width 235 height 47
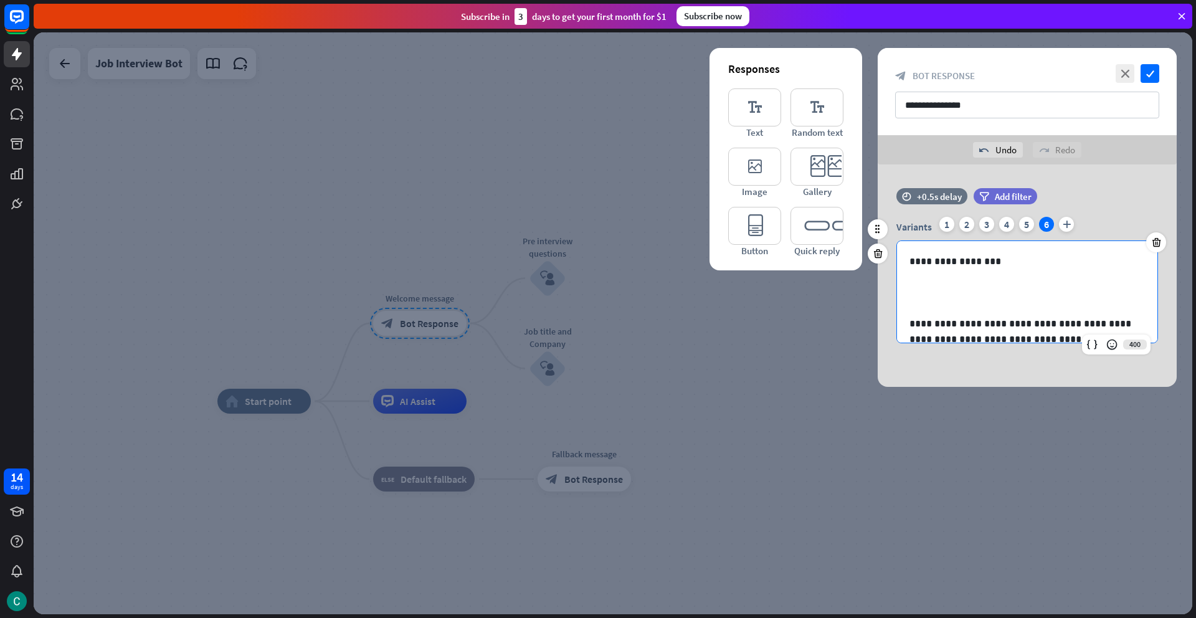
click at [1022, 259] on p "**********" at bounding box center [1026, 261] width 235 height 16
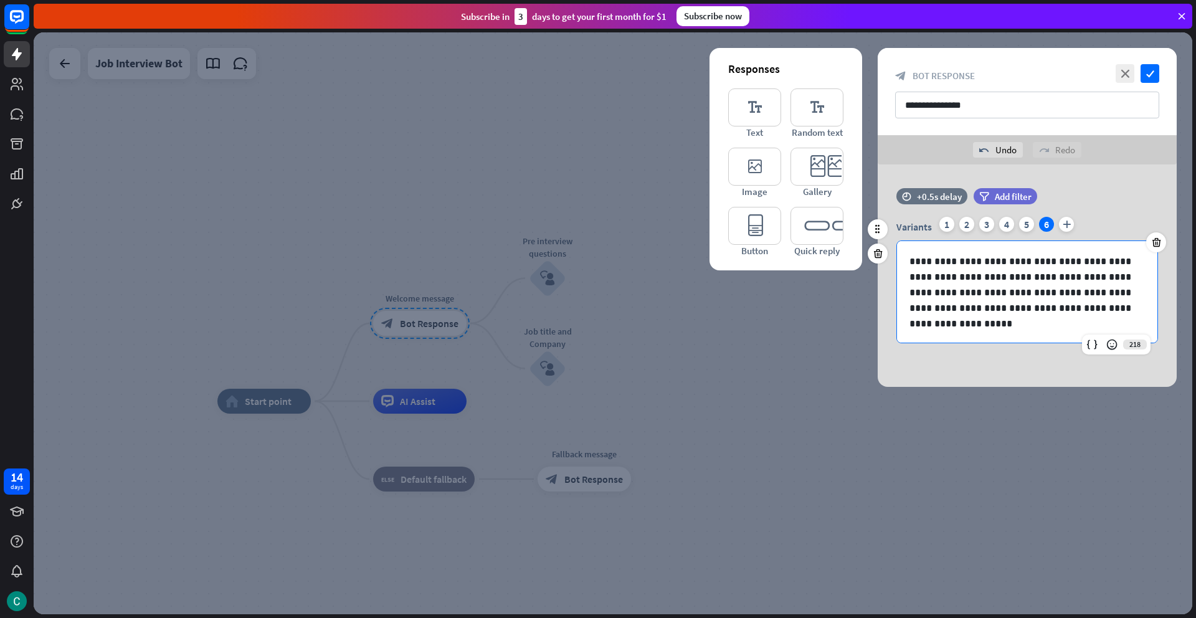
click at [995, 262] on p "**********" at bounding box center [1026, 284] width 235 height 62
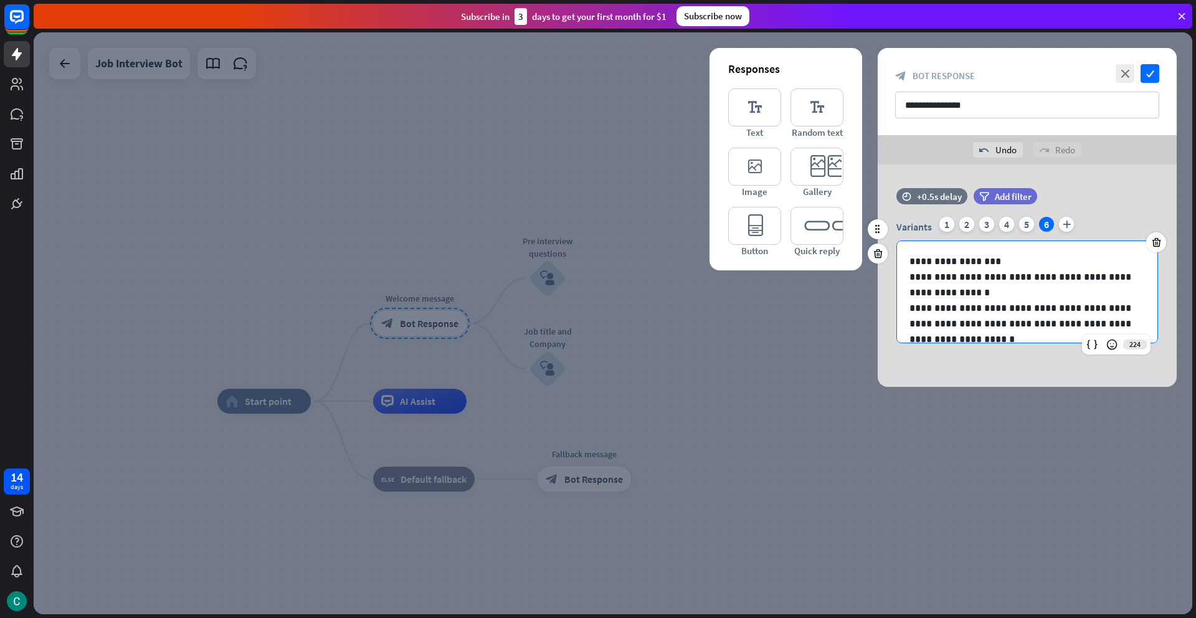
click at [970, 310] on p "**********" at bounding box center [1026, 323] width 235 height 47
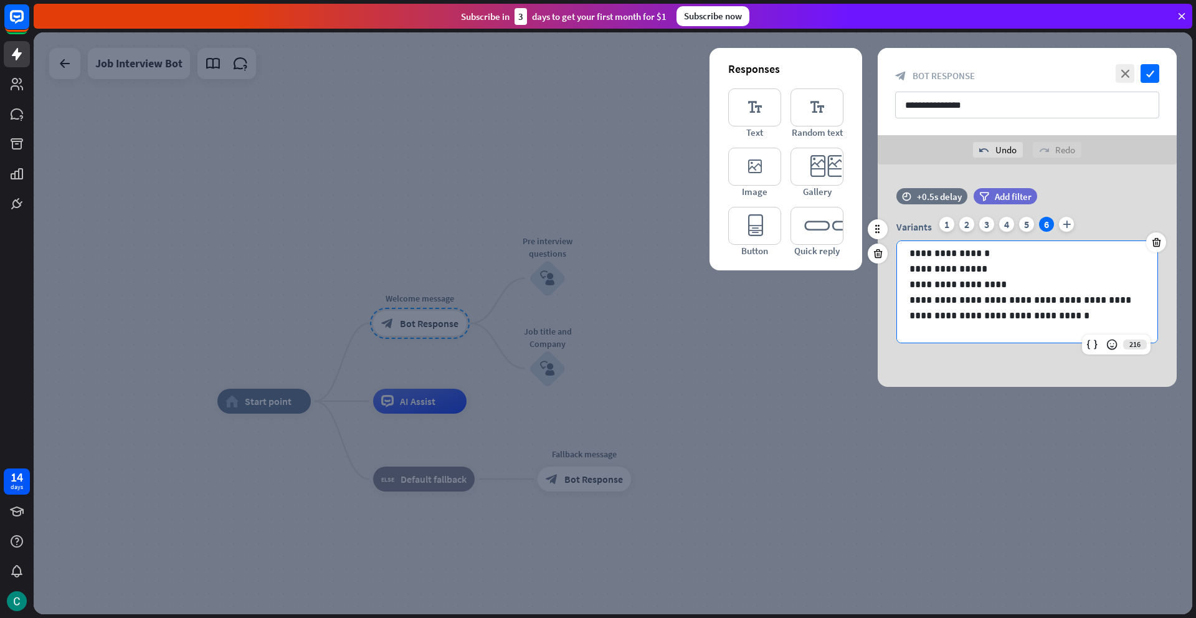
click at [1096, 301] on p "**********" at bounding box center [1026, 307] width 235 height 31
click at [922, 323] on p at bounding box center [1026, 330] width 235 height 16
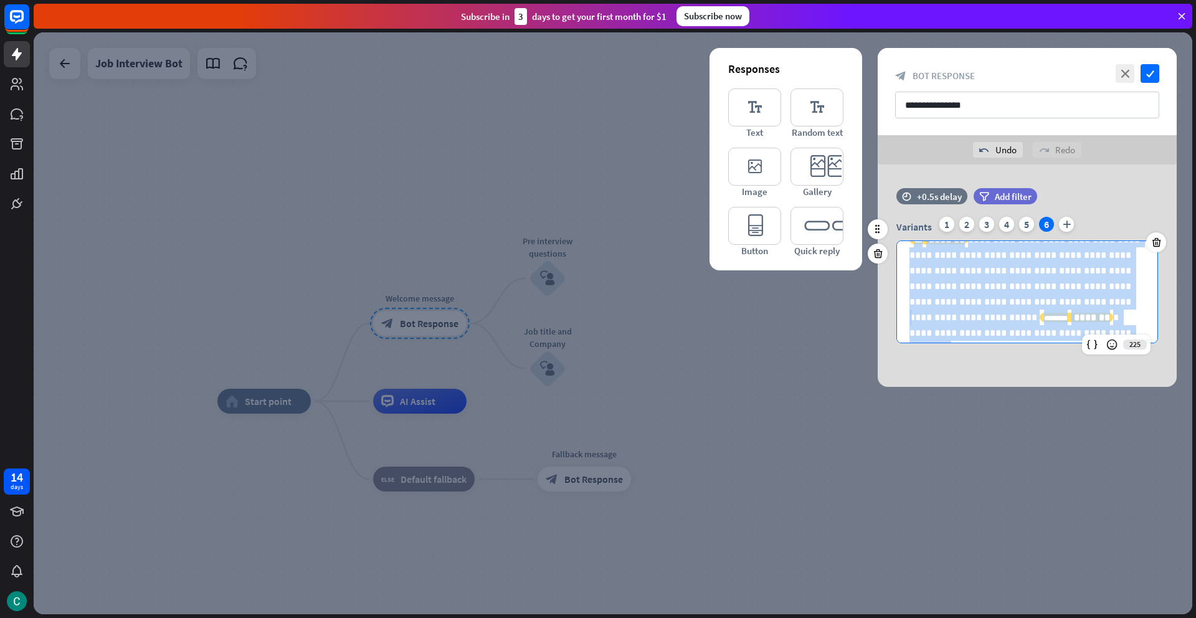
scroll to position [302, 0]
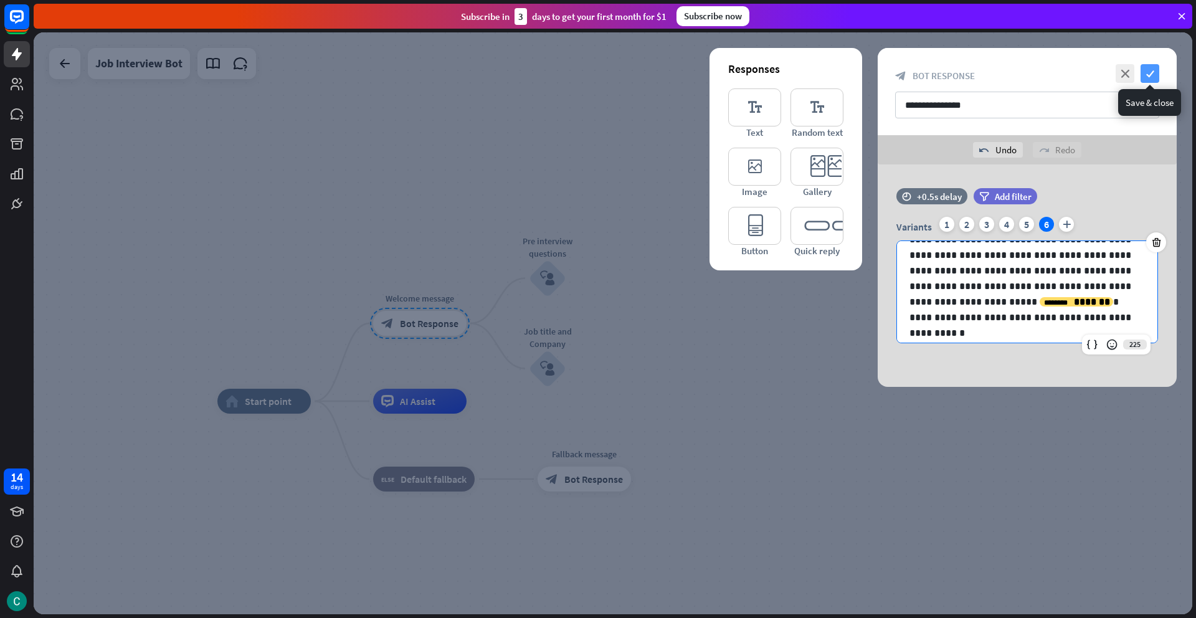
click at [1150, 76] on icon "check" at bounding box center [1149, 73] width 19 height 19
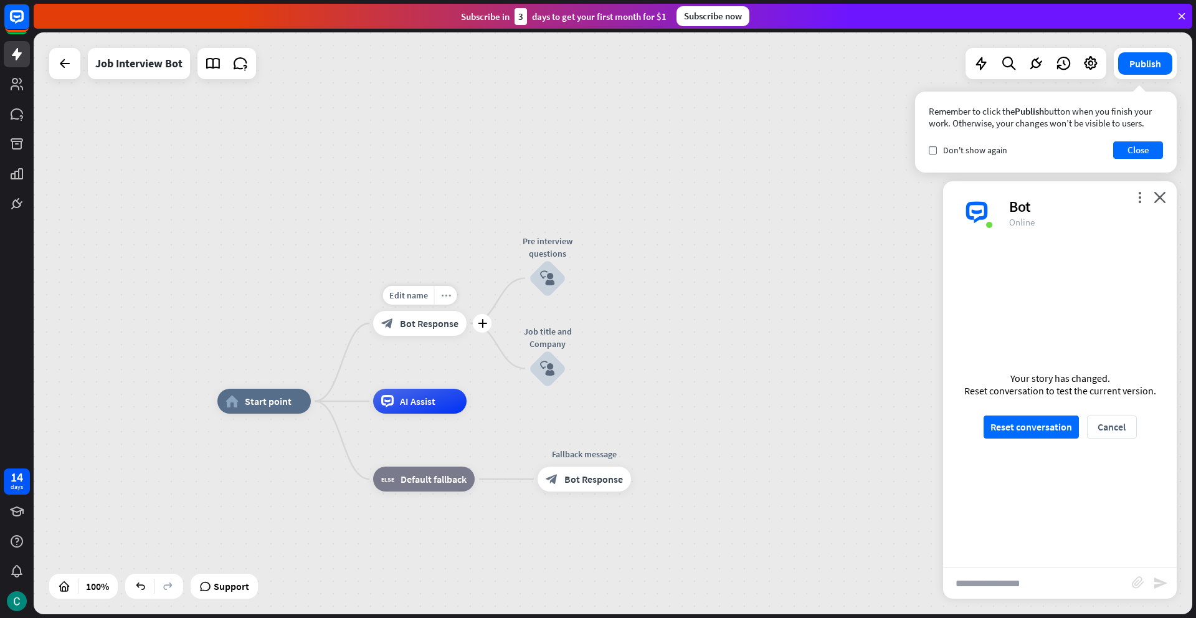
click at [452, 299] on div "more_horiz" at bounding box center [445, 295] width 23 height 19
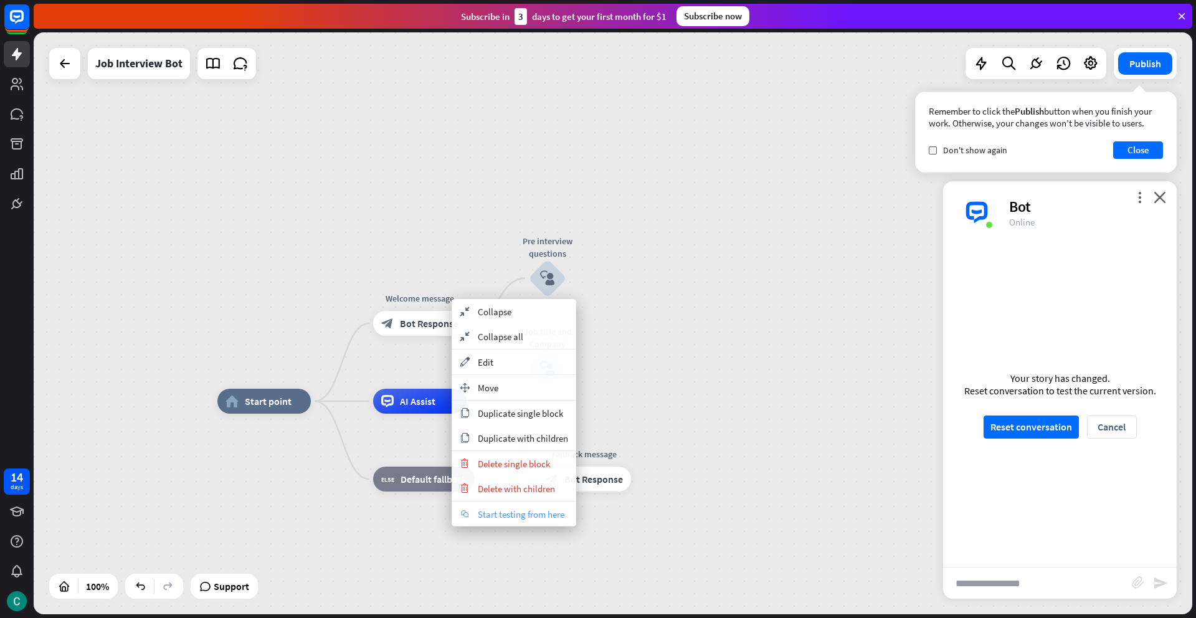
click at [483, 519] on div "chat Start testing from here" at bounding box center [514, 513] width 125 height 25
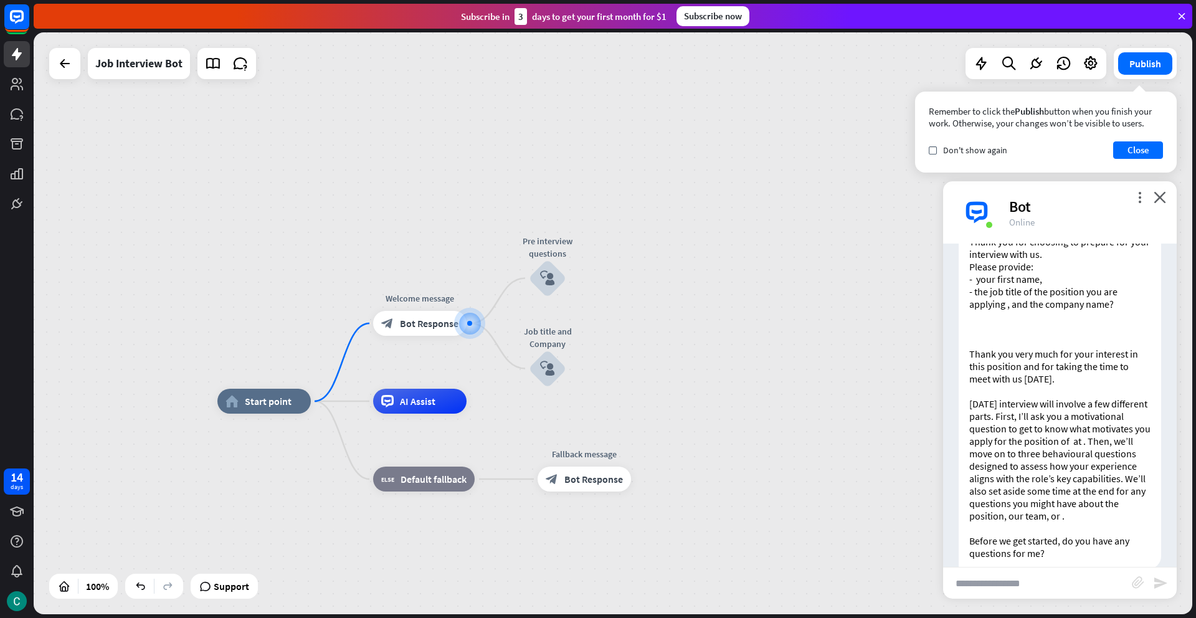
scroll to position [87, 0]
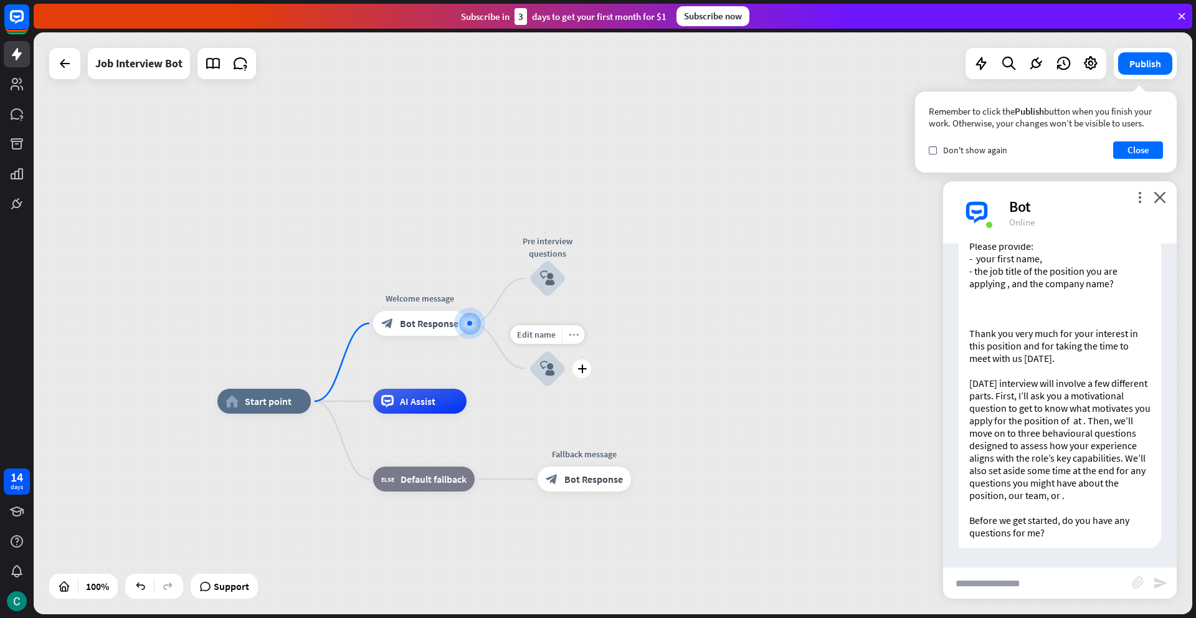
click at [569, 338] on icon "more_horiz" at bounding box center [574, 333] width 10 height 9
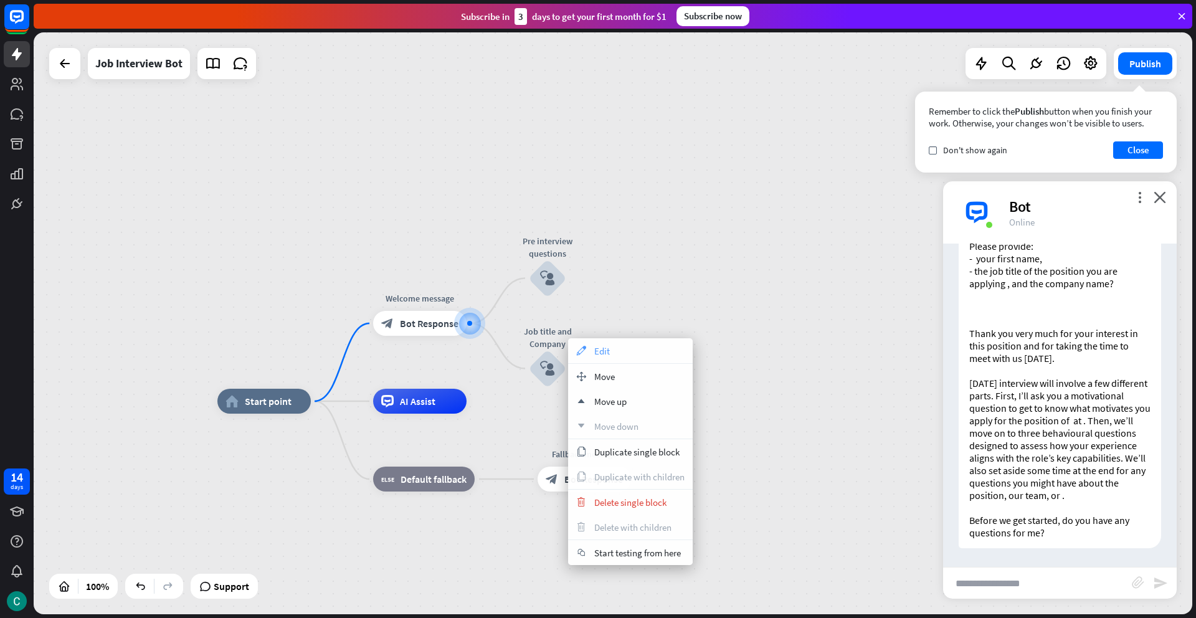
click at [599, 345] on span "Edit" at bounding box center [602, 351] width 16 height 12
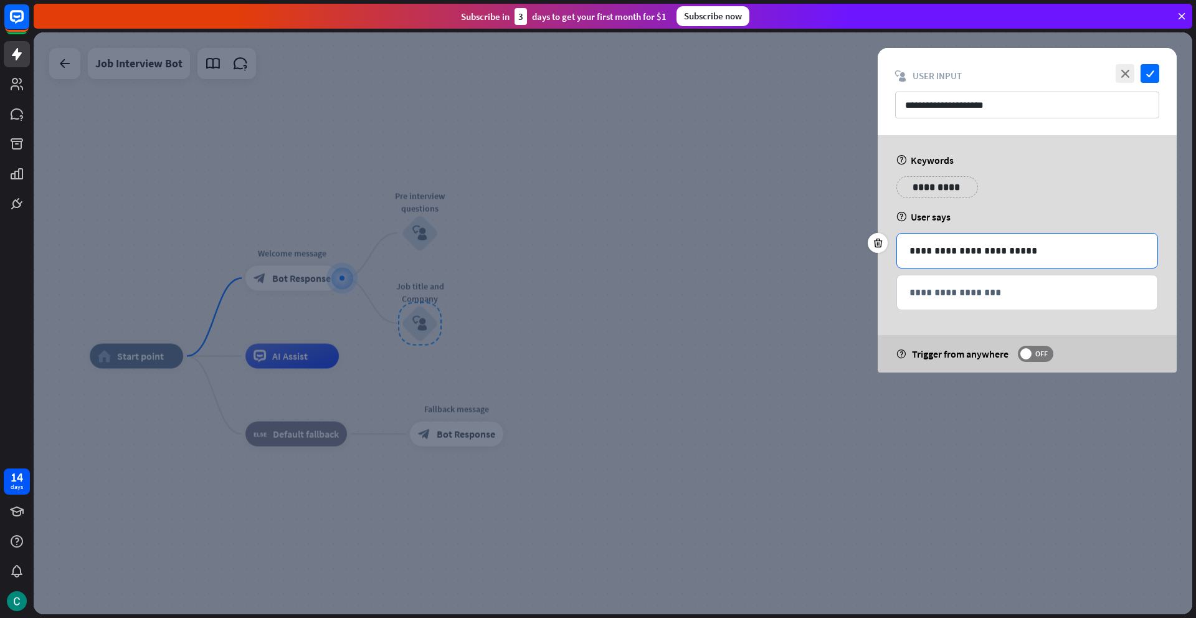
click at [909, 252] on p "**********" at bounding box center [1026, 251] width 235 height 16
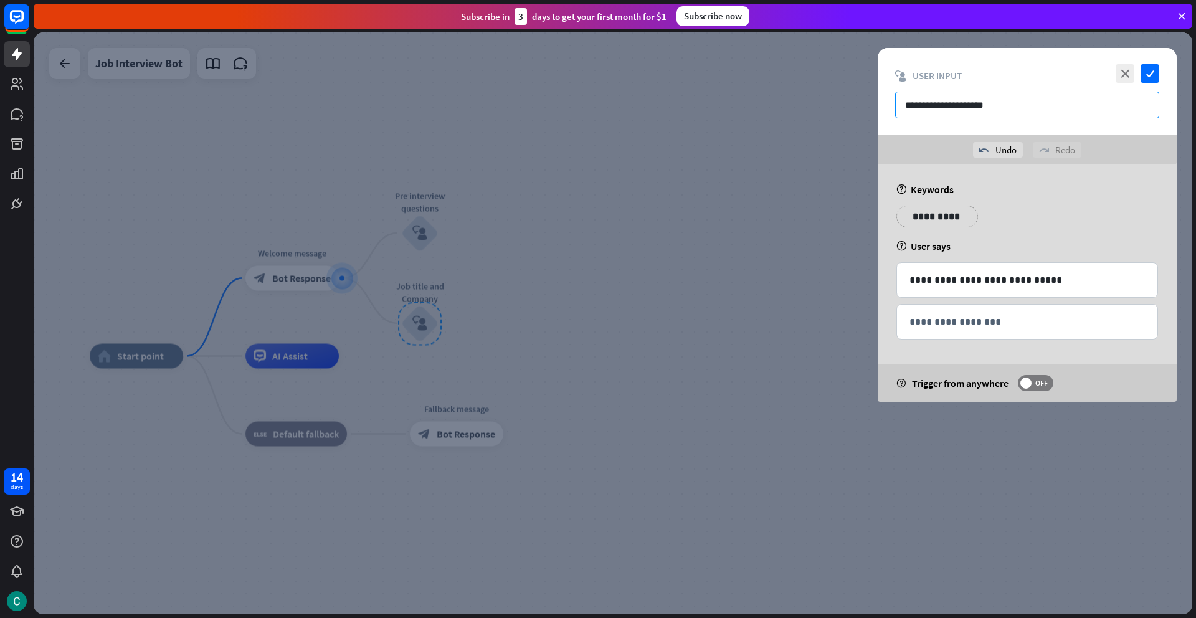
drag, startPoint x: 1010, startPoint y: 105, endPoint x: 866, endPoint y: 108, distance: 143.3
click at [865, 108] on div "**********" at bounding box center [613, 323] width 1158 height 582
type input "*********"
click at [1148, 75] on icon "check" at bounding box center [1149, 73] width 19 height 19
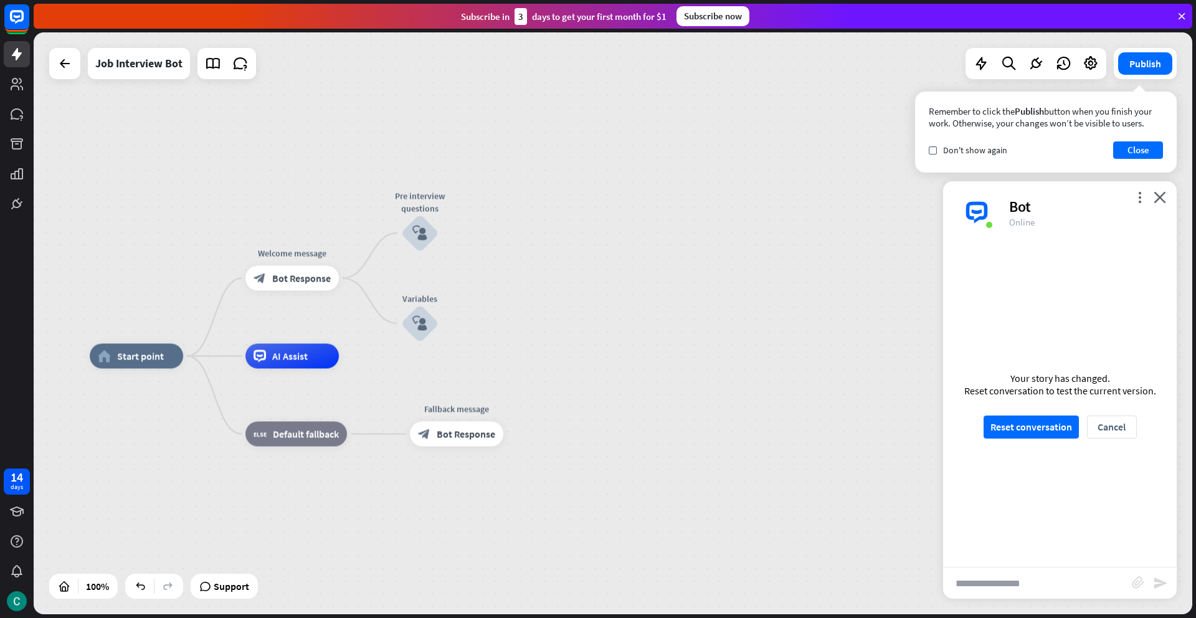
click at [1167, 197] on div "more_vert close Bot Online" at bounding box center [1060, 212] width 234 height 62
click at [1134, 146] on button "Close" at bounding box center [1138, 149] width 50 height 17
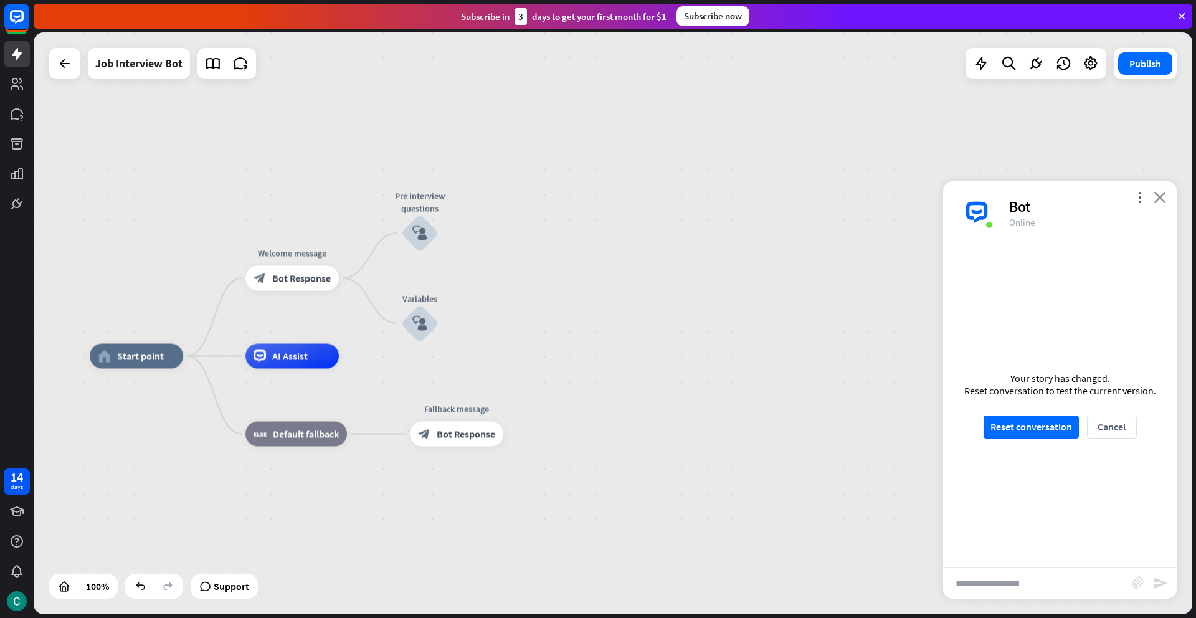
click at [1161, 201] on icon "close" at bounding box center [1159, 197] width 12 height 12
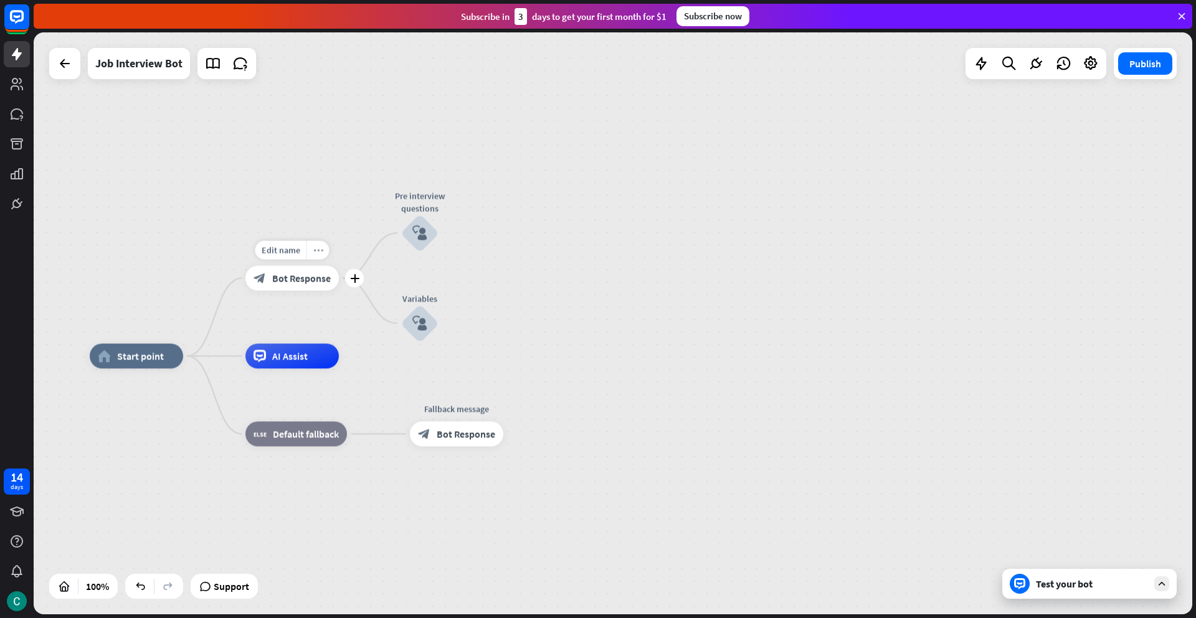
click at [316, 250] on icon "more_horiz" at bounding box center [318, 249] width 10 height 9
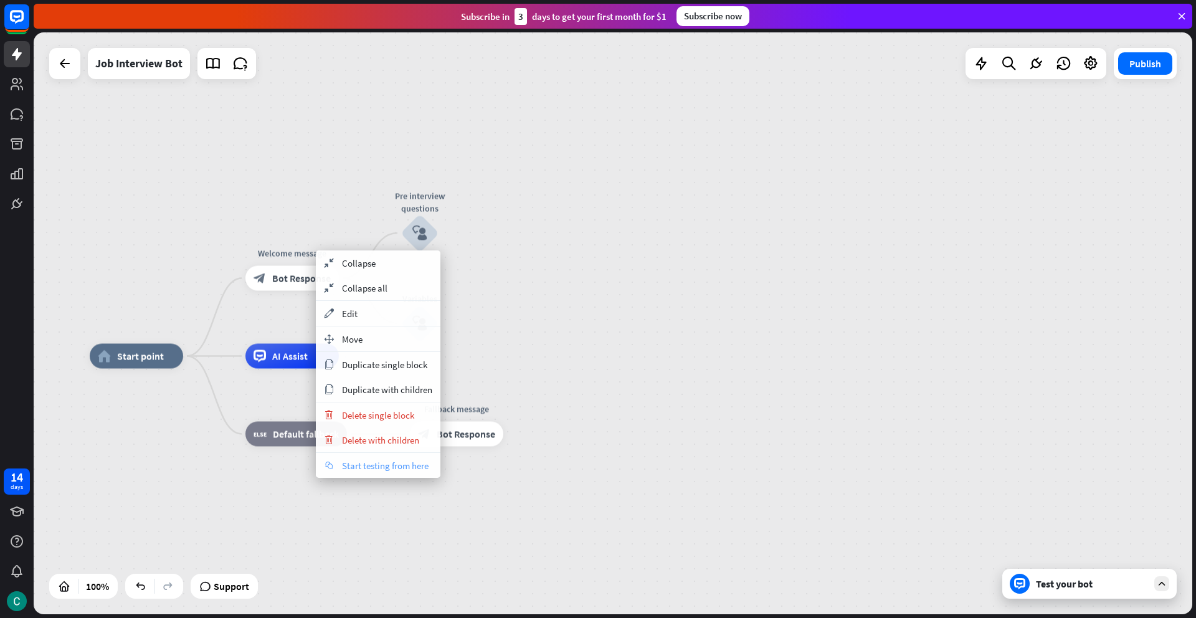
click at [350, 466] on span "Start testing from here" at bounding box center [385, 466] width 87 height 12
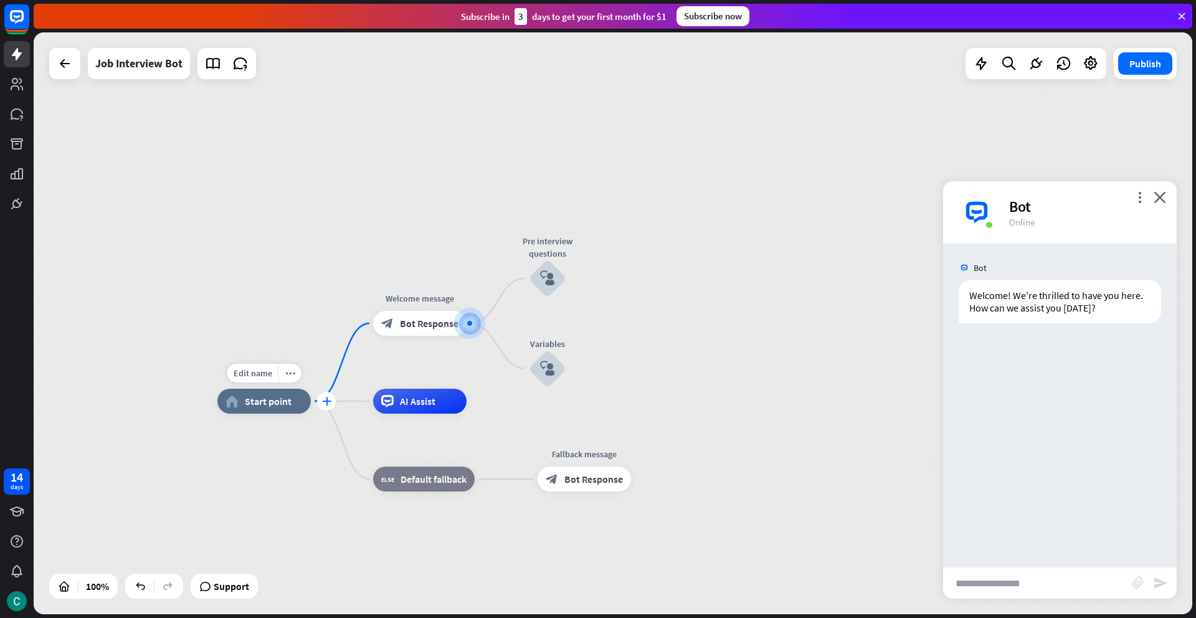
click at [324, 399] on icon "plus" at bounding box center [326, 401] width 9 height 9
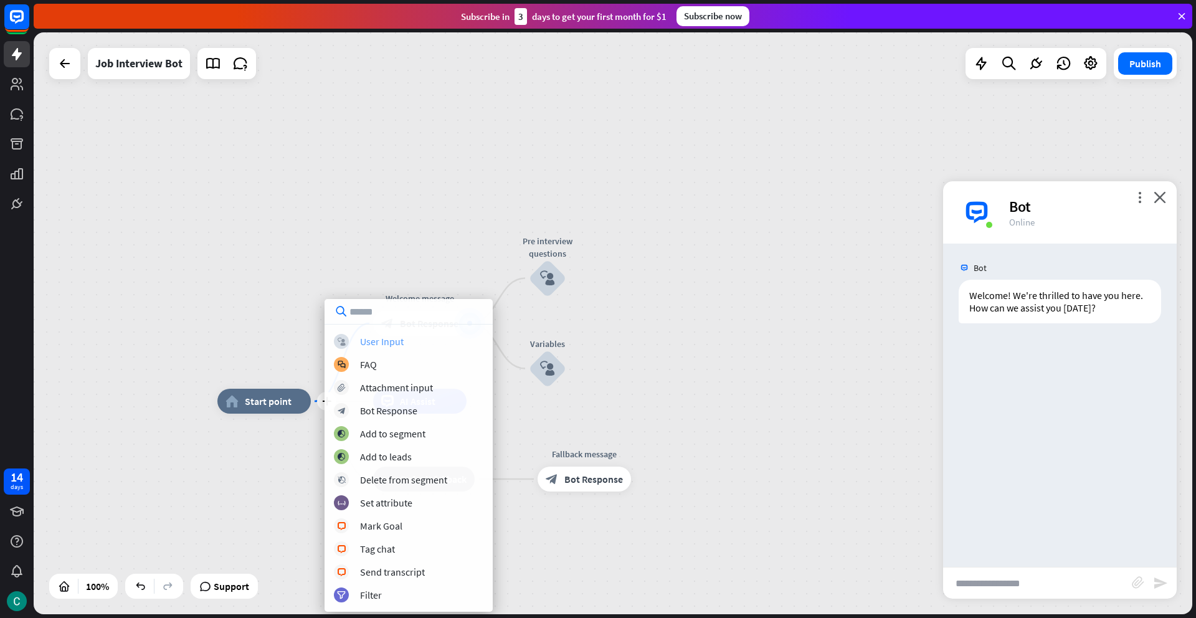
click at [382, 339] on div "User Input" at bounding box center [382, 341] width 44 height 12
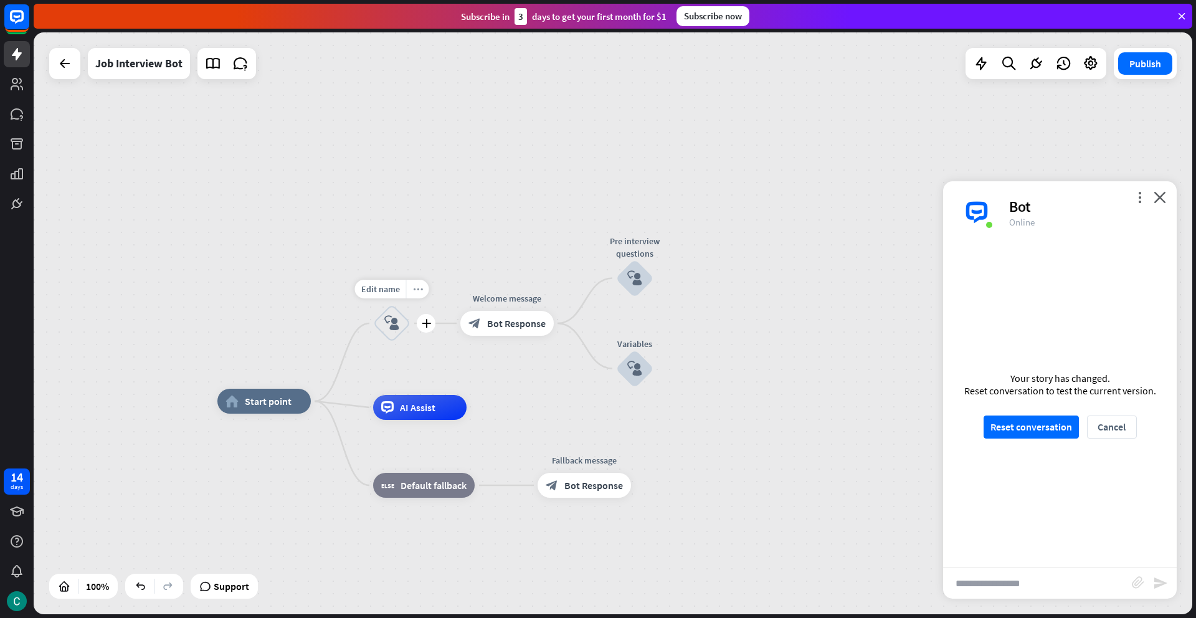
click at [417, 292] on icon "more_horiz" at bounding box center [418, 289] width 10 height 9
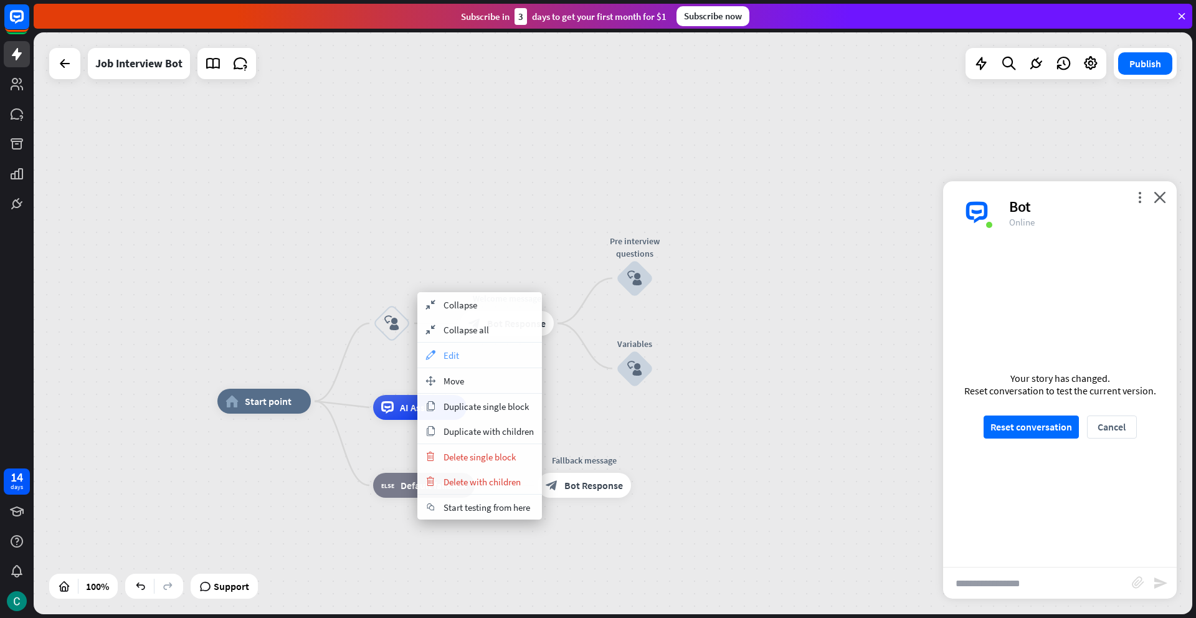
click at [453, 351] on span "Edit" at bounding box center [451, 355] width 16 height 12
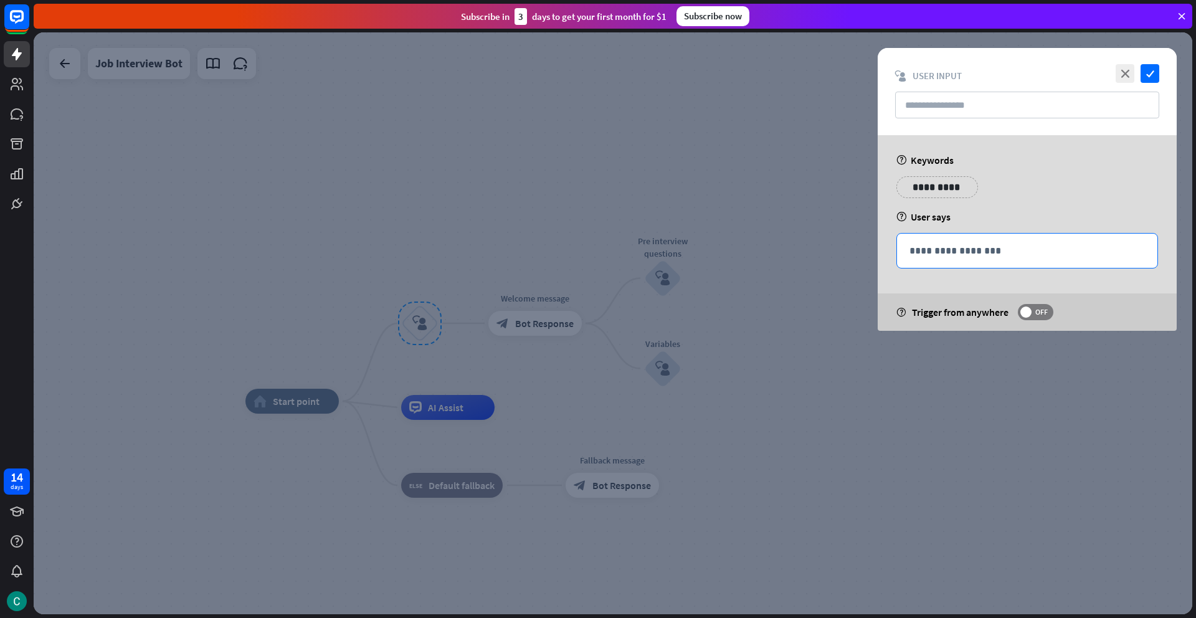
click at [930, 252] on p "**********" at bounding box center [1026, 251] width 235 height 16
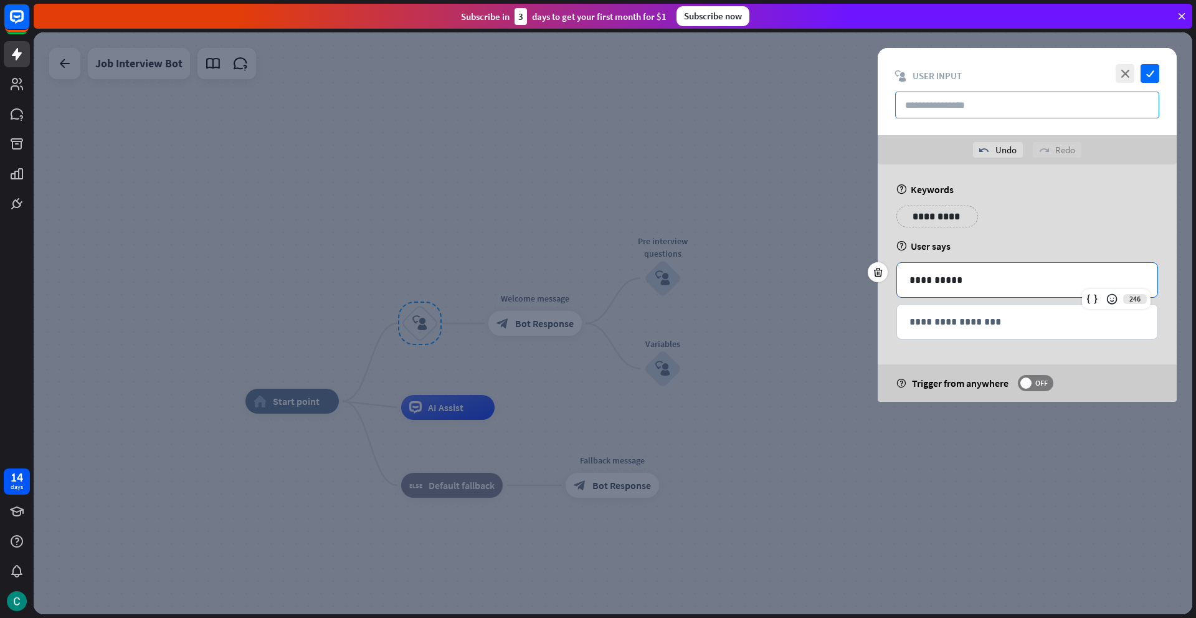
click at [960, 108] on input "text" at bounding box center [1027, 105] width 264 height 27
click at [1155, 73] on icon "check" at bounding box center [1149, 73] width 19 height 19
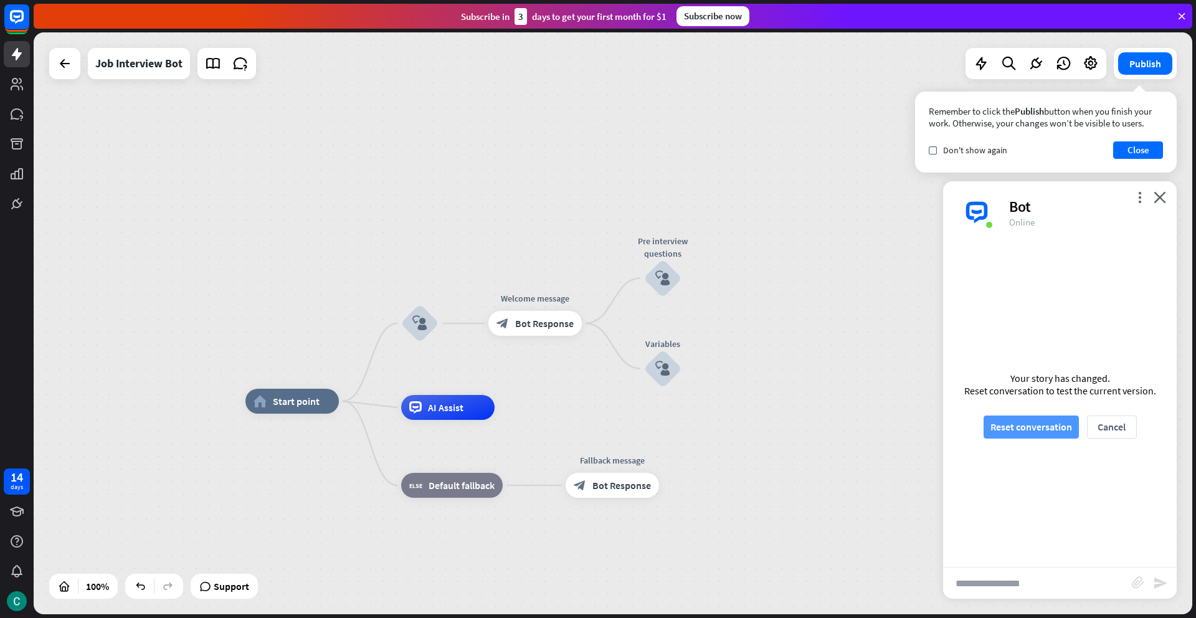
click at [1026, 436] on button "Reset conversation" at bounding box center [1030, 426] width 95 height 23
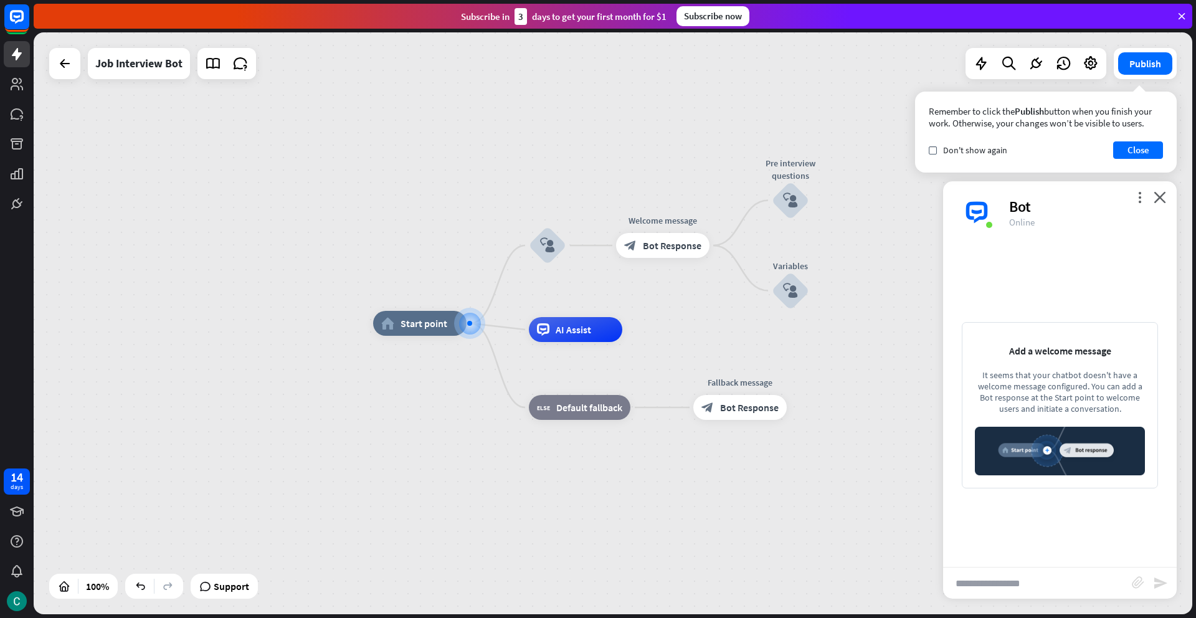
click at [1060, 453] on img at bounding box center [1060, 451] width 170 height 49
click at [1060, 454] on img at bounding box center [1060, 451] width 170 height 49
click at [1044, 386] on div "It seems that your chatbot doesn't have a welcome message configured. You can a…" at bounding box center [1060, 391] width 170 height 45
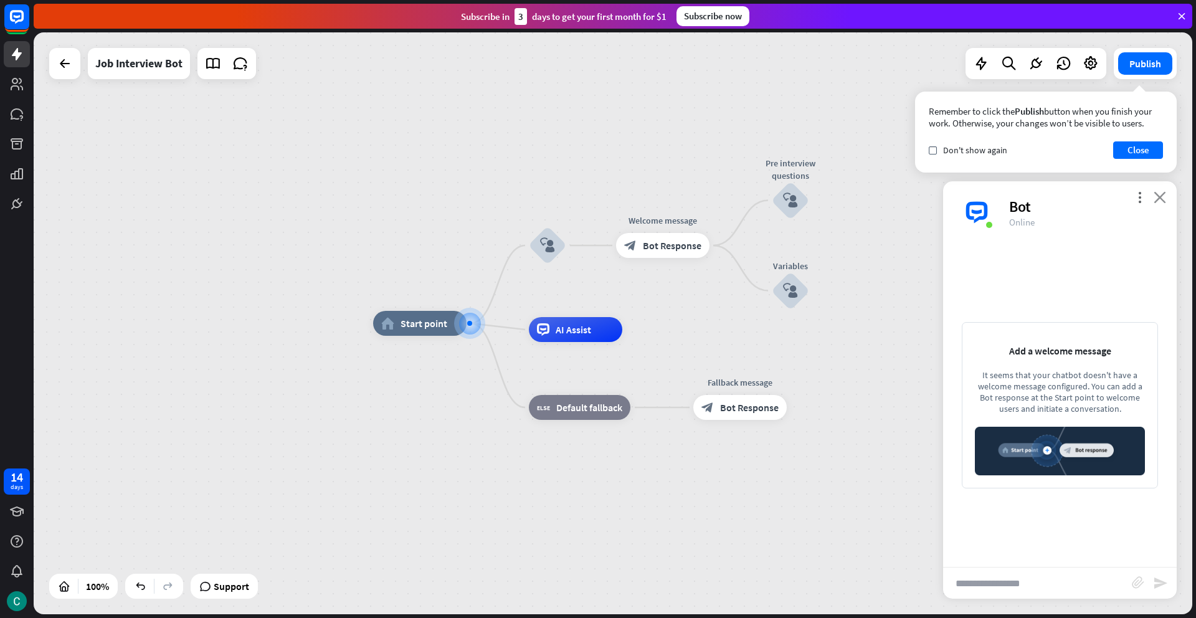
click at [1155, 201] on icon "close" at bounding box center [1159, 197] width 12 height 12
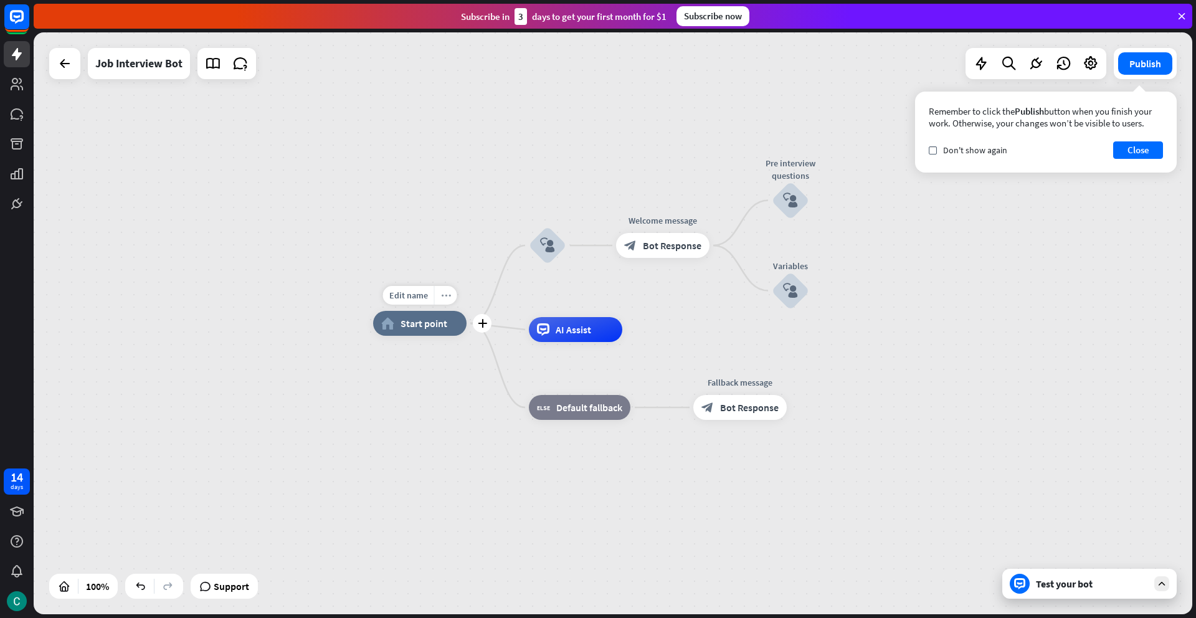
click at [444, 296] on icon "more_horiz" at bounding box center [446, 295] width 10 height 9
click at [469, 357] on div "chat Start testing from here" at bounding box center [506, 358] width 125 height 25
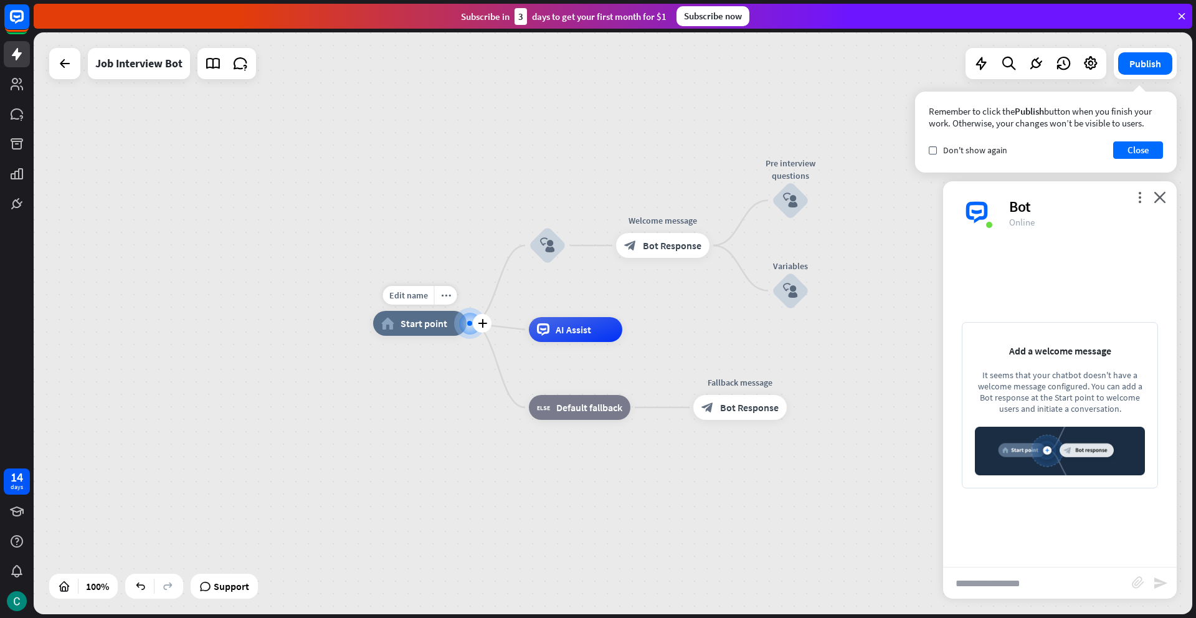
click at [437, 321] on span "Start point" at bounding box center [423, 323] width 47 height 12
click at [445, 336] on div "Edit name more_horiz plus home_2 Start point" at bounding box center [419, 323] width 93 height 25
click at [1162, 192] on icon "close" at bounding box center [1159, 197] width 12 height 12
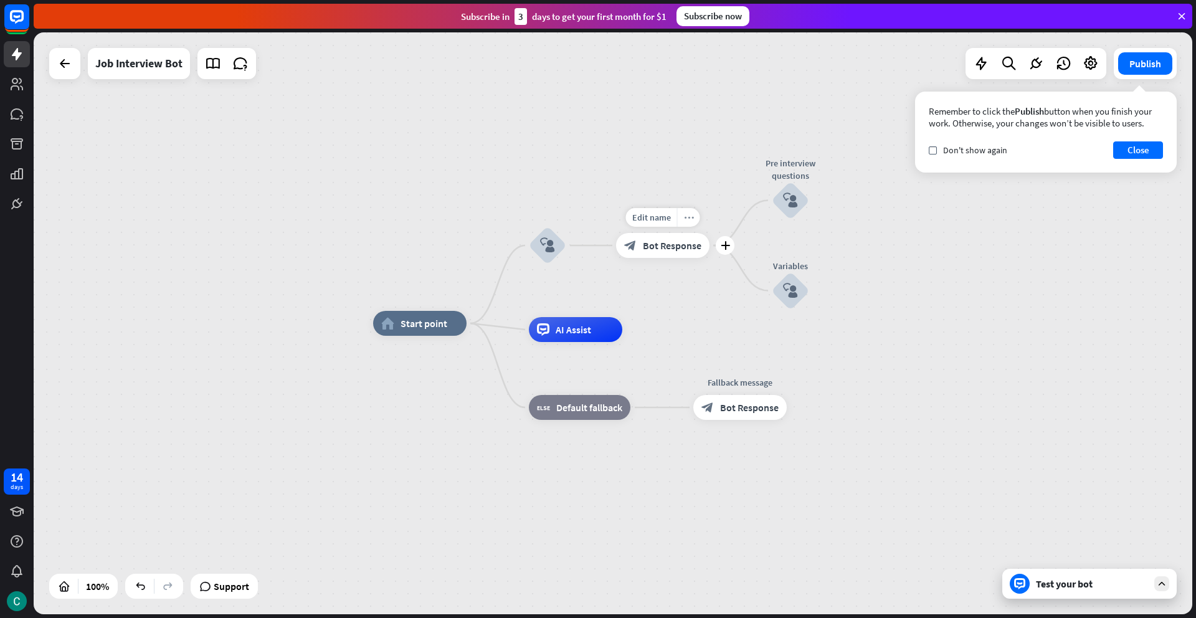
click at [691, 220] on icon "more_horiz" at bounding box center [689, 217] width 10 height 9
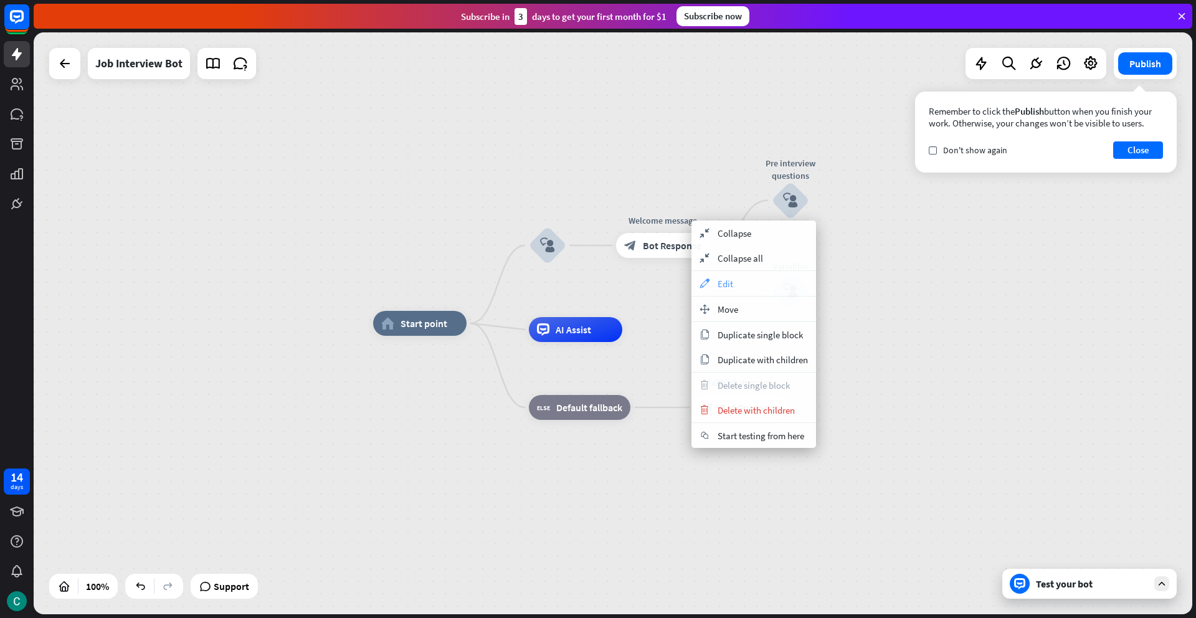
click at [717, 282] on span "Edit" at bounding box center [725, 284] width 16 height 12
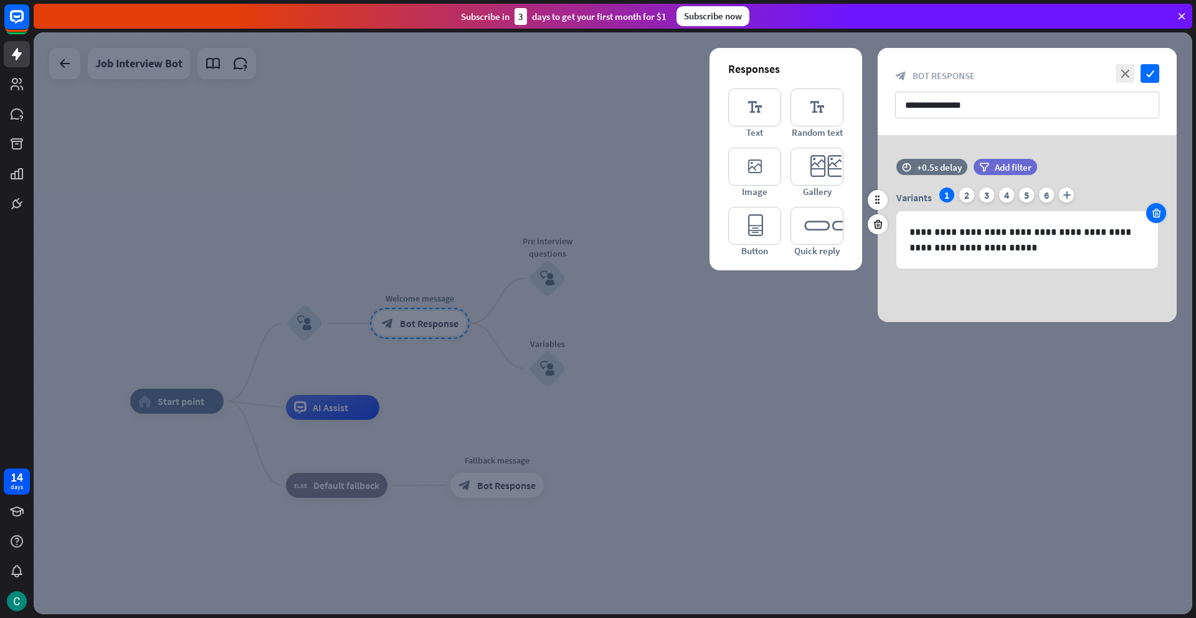
click at [1155, 217] on icon at bounding box center [1156, 212] width 12 height 11
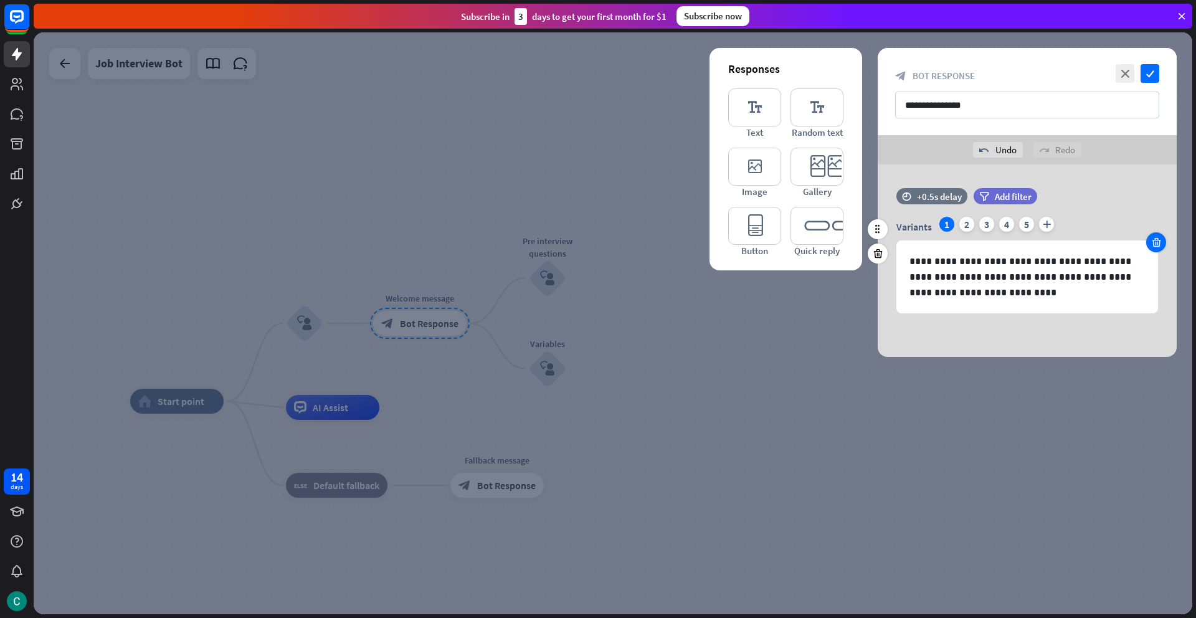
click at [1157, 238] on icon at bounding box center [1156, 242] width 12 height 11
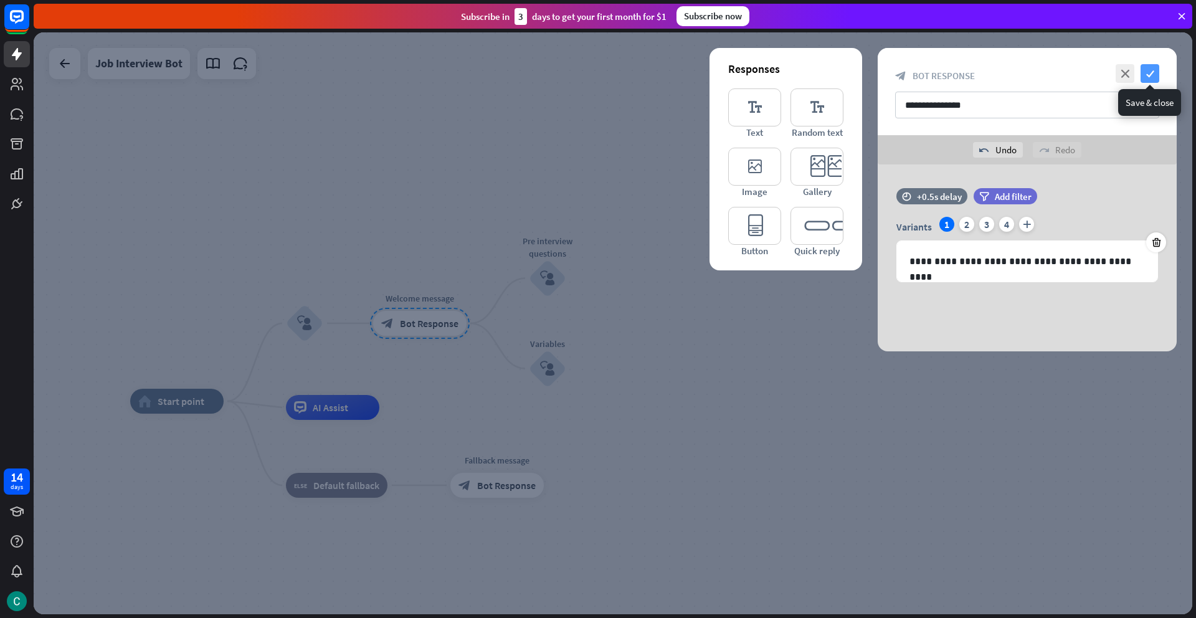
click at [1151, 77] on icon "check" at bounding box center [1149, 73] width 19 height 19
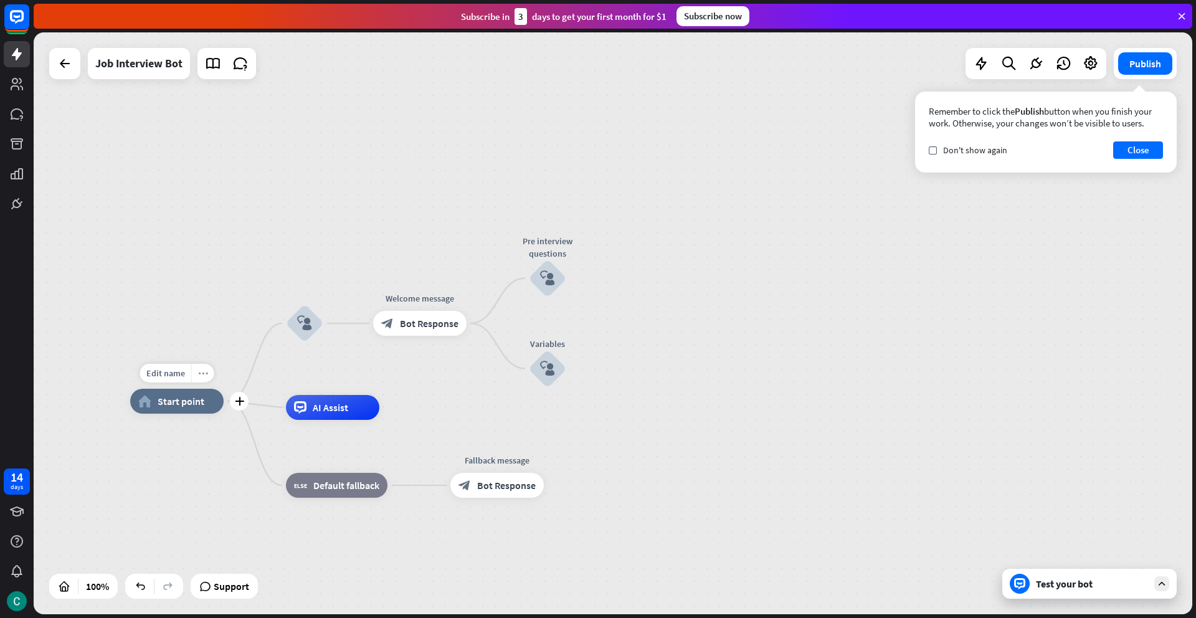
click at [203, 376] on icon "more_horiz" at bounding box center [203, 373] width 10 height 9
click at [224, 439] on div "chat Start testing from here" at bounding box center [265, 438] width 125 height 25
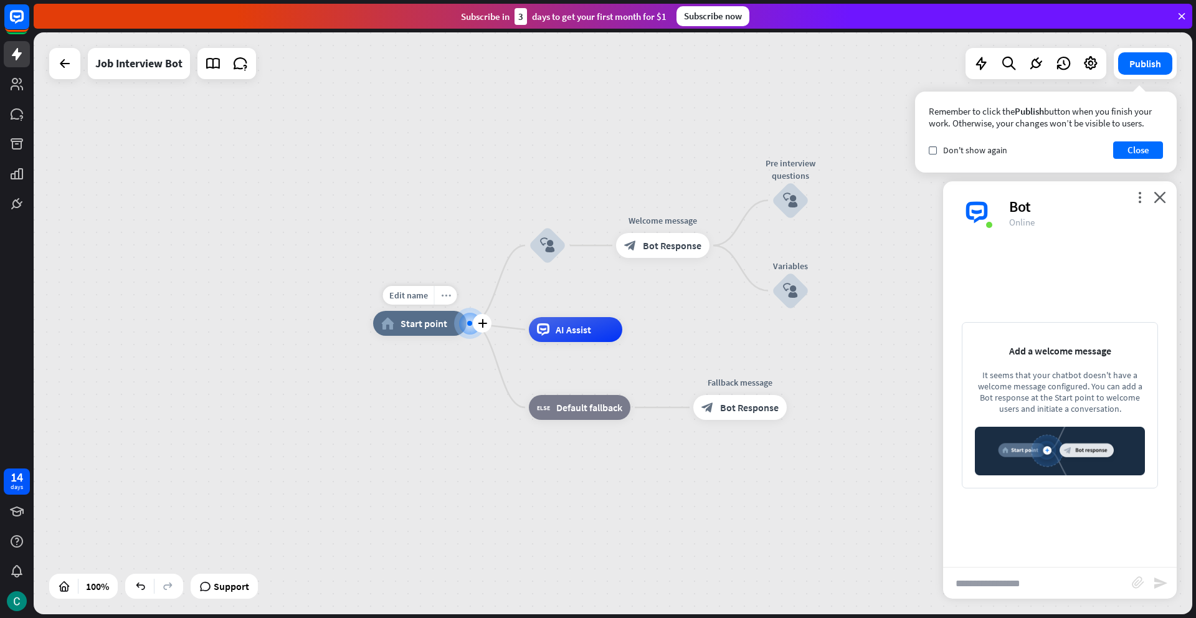
click at [441, 295] on icon "more_horiz" at bounding box center [446, 295] width 10 height 9
click at [579, 243] on icon "plus" at bounding box center [581, 245] width 9 height 9
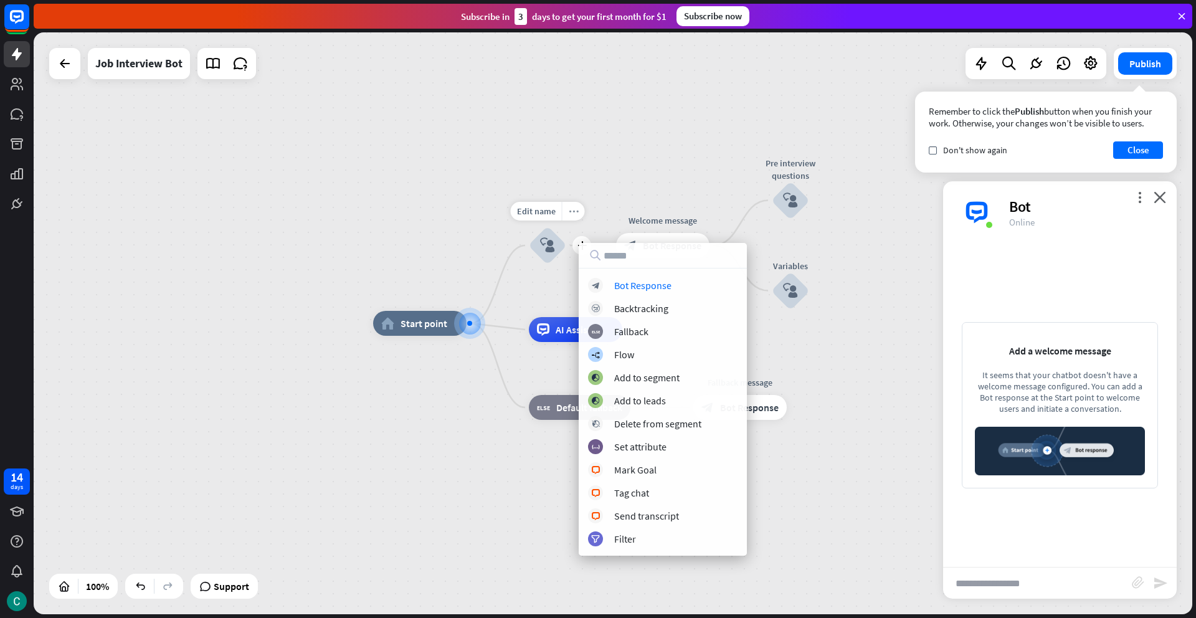
click at [576, 213] on icon "more_horiz" at bounding box center [574, 211] width 10 height 9
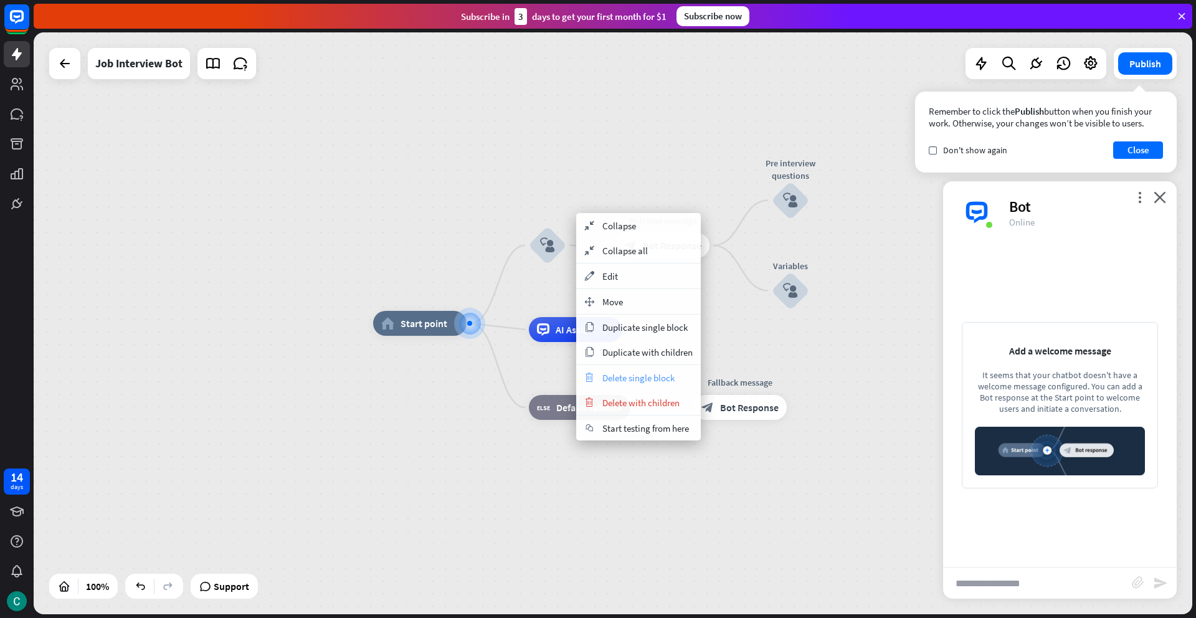
click at [603, 377] on span "Delete single block" at bounding box center [638, 378] width 72 height 12
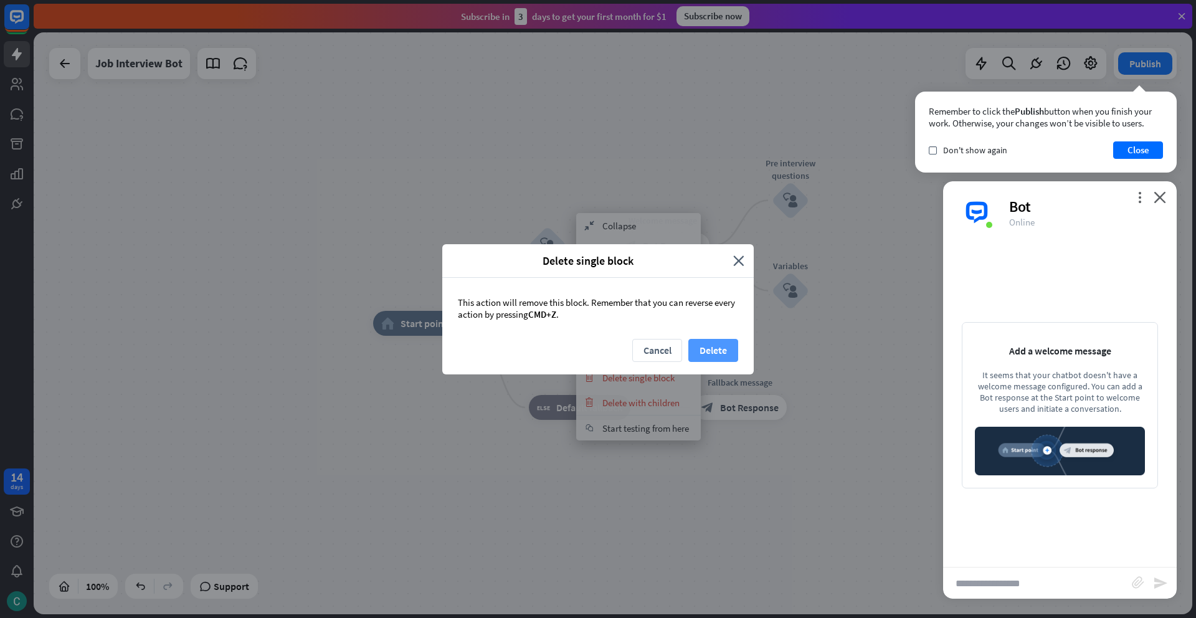
click at [702, 352] on button "Delete" at bounding box center [713, 350] width 50 height 23
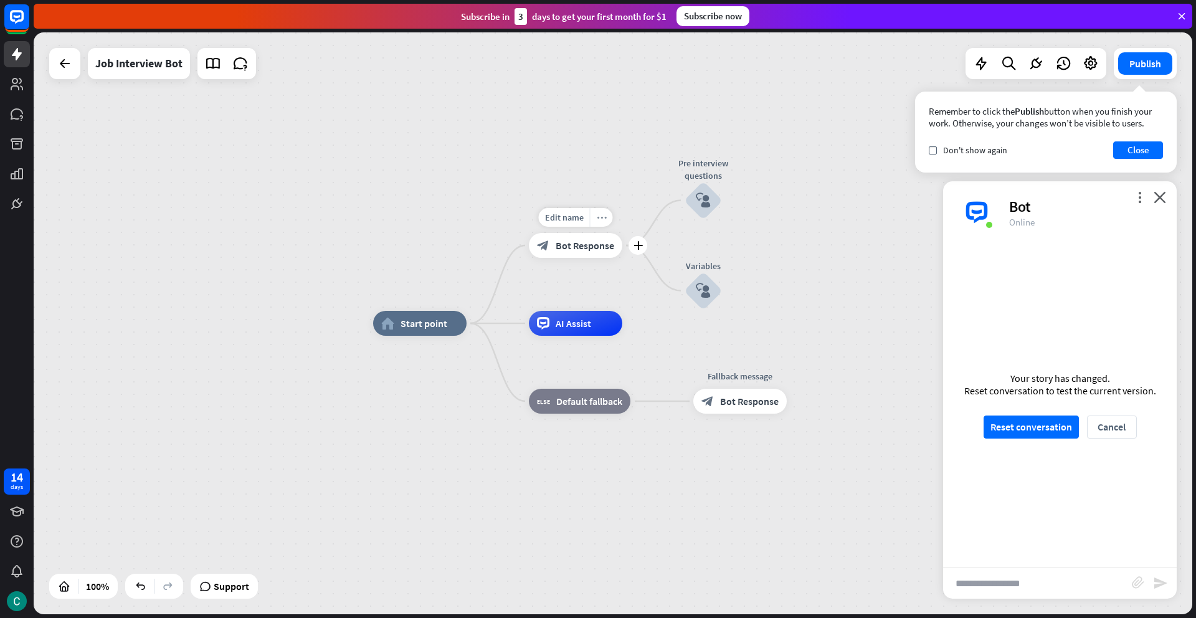
click at [601, 215] on icon "more_horiz" at bounding box center [602, 217] width 10 height 9
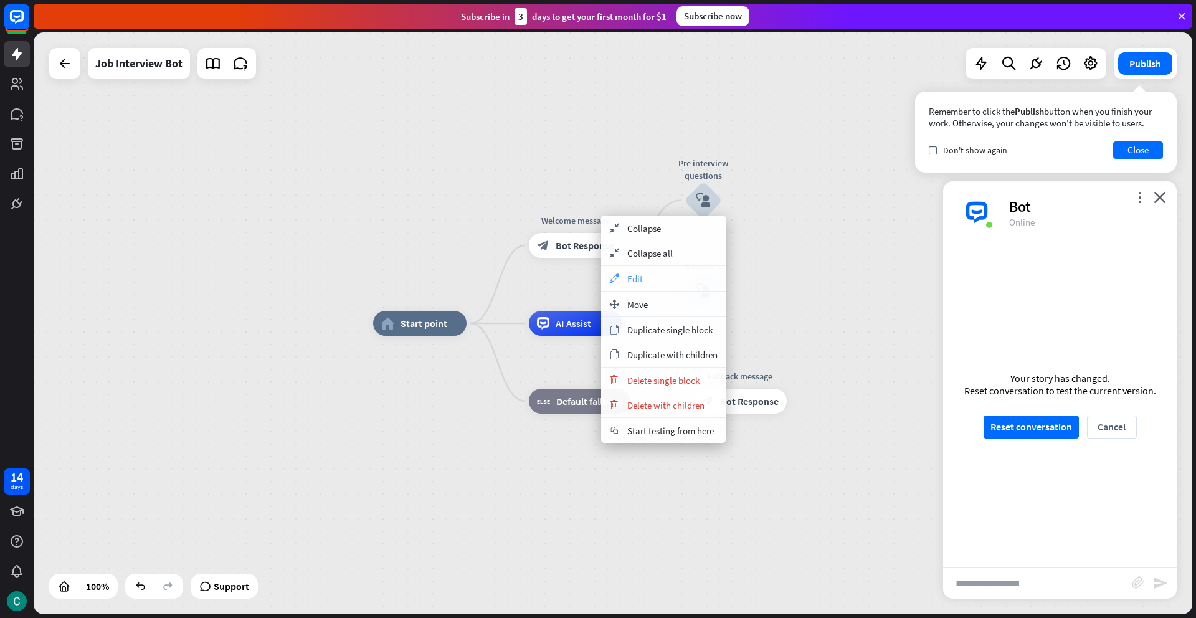
click at [632, 278] on span "Edit" at bounding box center [635, 279] width 16 height 12
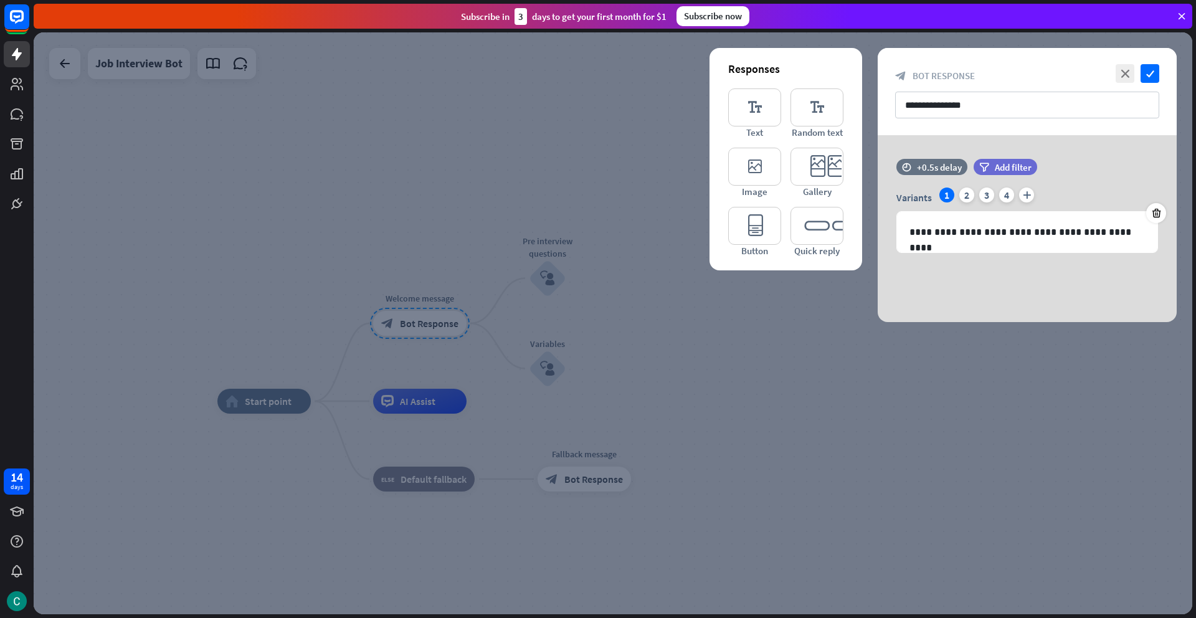
click at [903, 349] on div at bounding box center [613, 323] width 1158 height 582
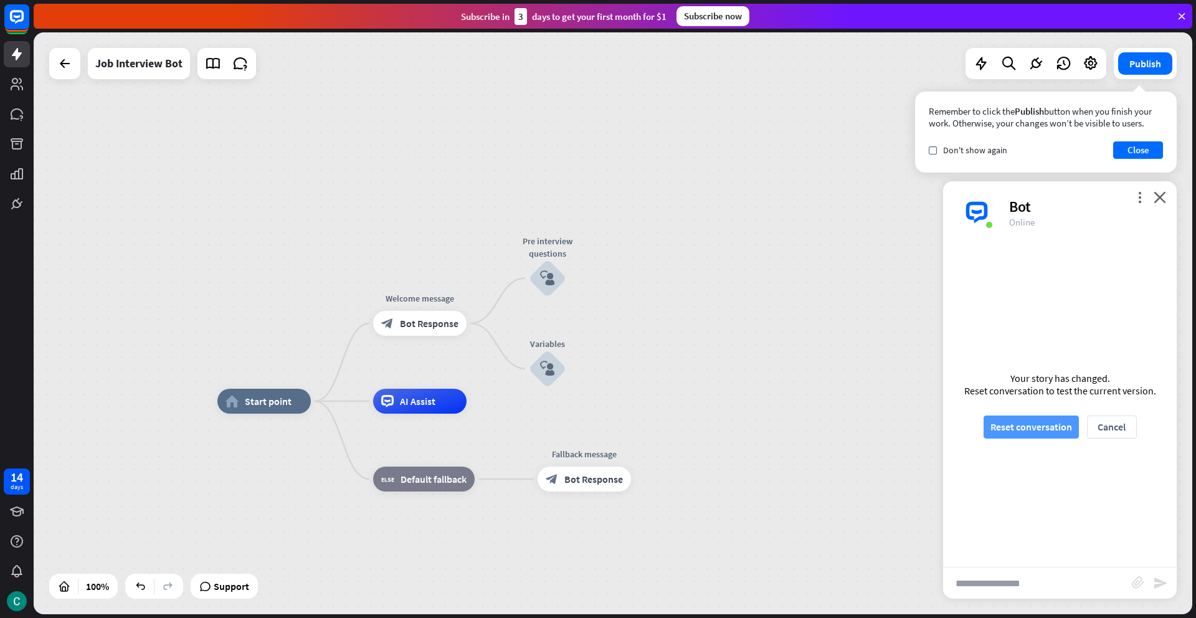
click at [1030, 431] on button "Reset conversation" at bounding box center [1030, 426] width 95 height 23
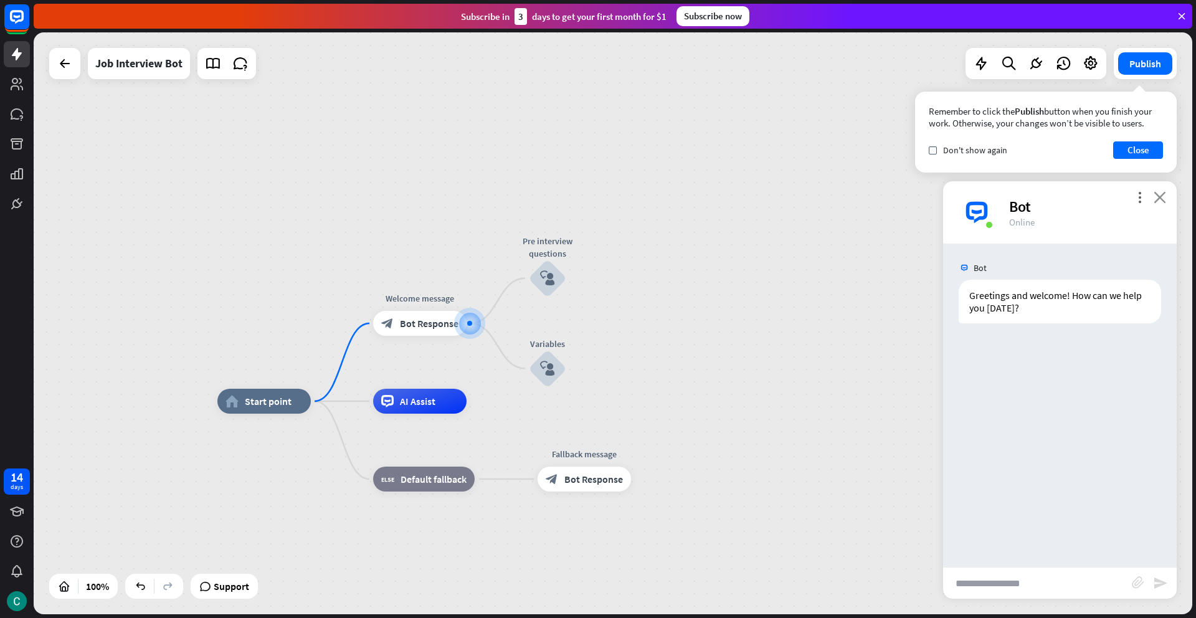
click at [1157, 198] on icon "close" at bounding box center [1159, 197] width 12 height 12
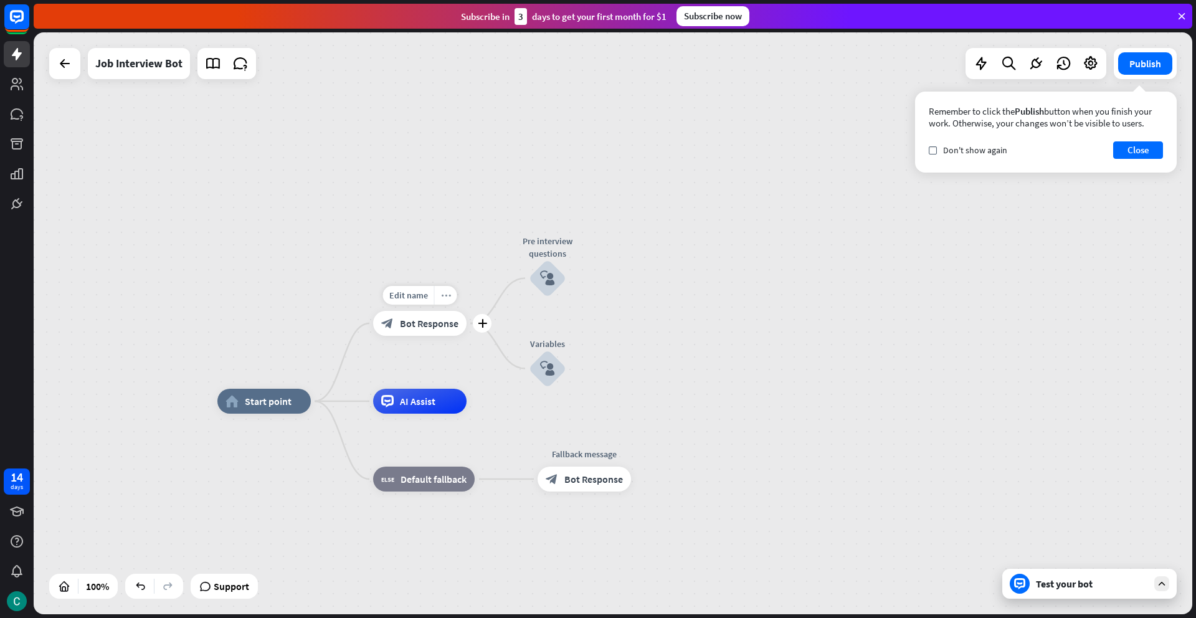
click at [447, 301] on div "more_horiz" at bounding box center [445, 295] width 23 height 19
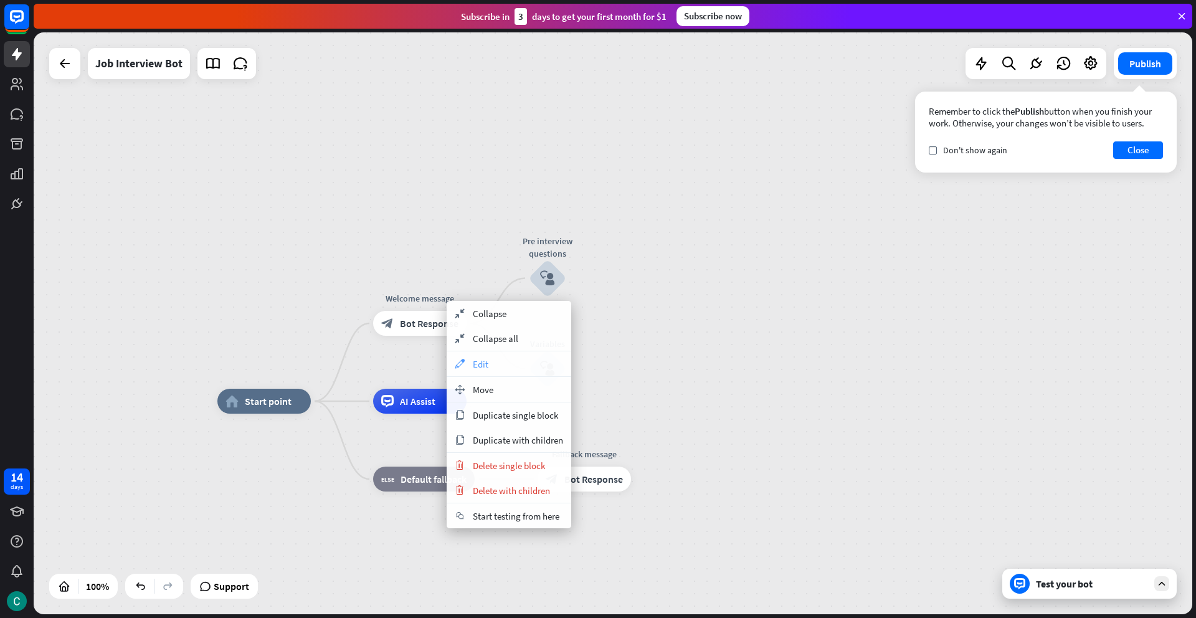
click at [486, 363] on span "Edit" at bounding box center [481, 364] width 16 height 12
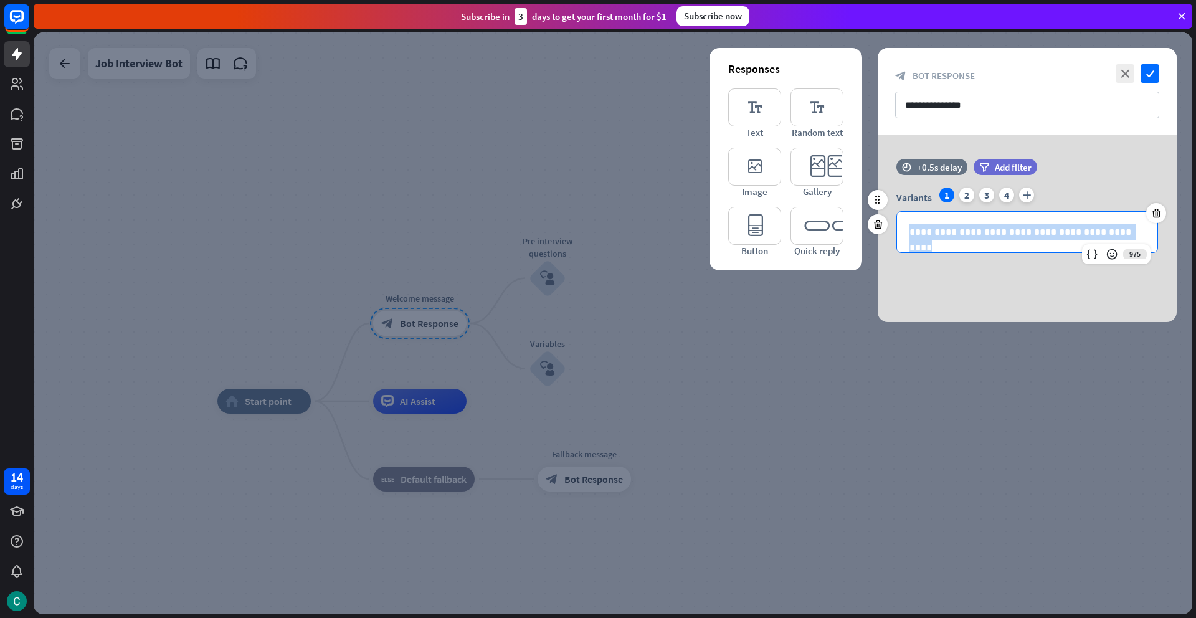
drag, startPoint x: 906, startPoint y: 232, endPoint x: 1136, endPoint y: 229, distance: 229.8
click at [1136, 229] on div "**********" at bounding box center [1027, 232] width 260 height 40
click at [1025, 235] on p "**********" at bounding box center [1026, 232] width 235 height 16
drag, startPoint x: 1012, startPoint y: 233, endPoint x: 1140, endPoint y: 224, distance: 128.0
click at [1140, 224] on p "**********" at bounding box center [1026, 232] width 235 height 16
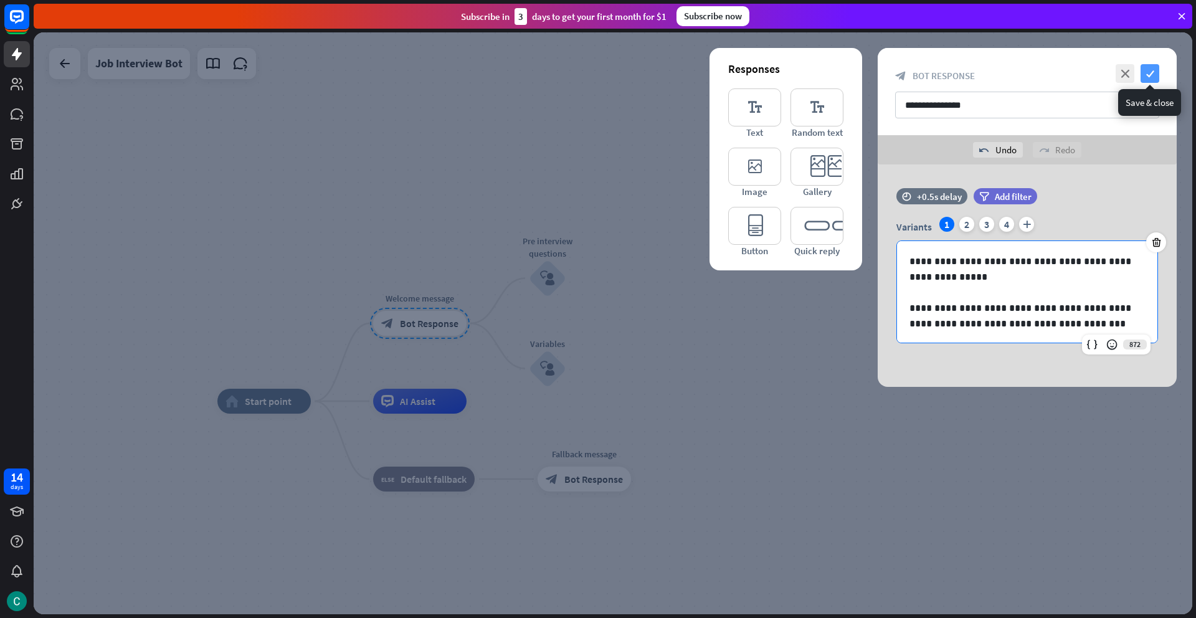
click at [1152, 73] on icon "check" at bounding box center [1149, 73] width 19 height 19
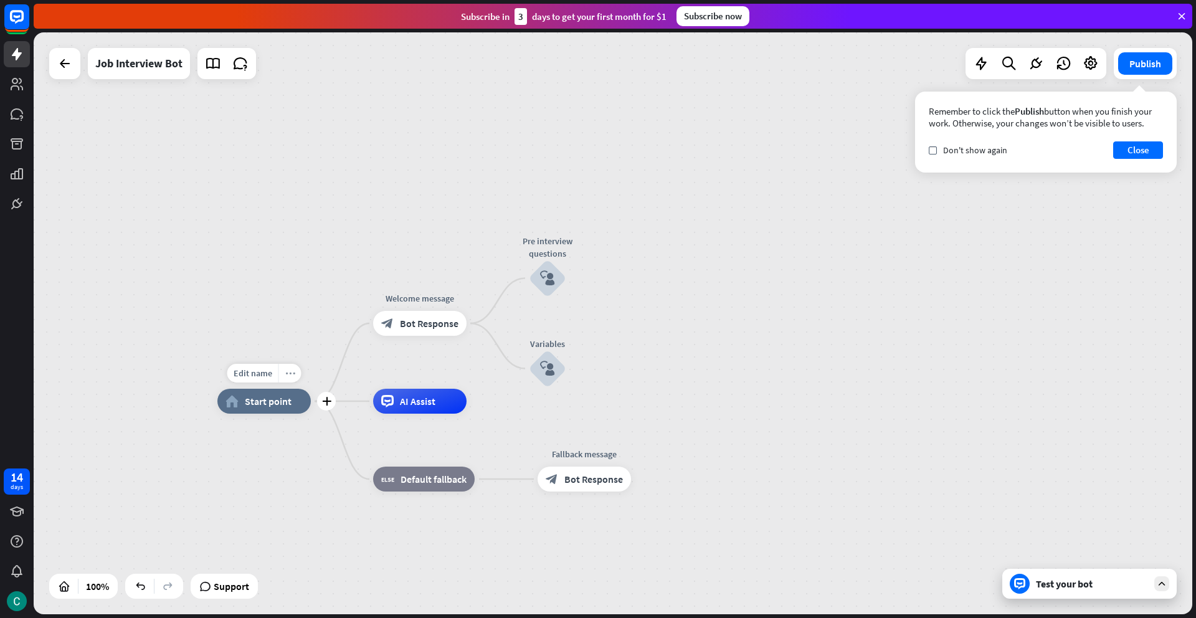
click at [295, 379] on div "more_horiz" at bounding box center [289, 373] width 23 height 19
click at [321, 445] on span "Start testing from here" at bounding box center [364, 442] width 87 height 12
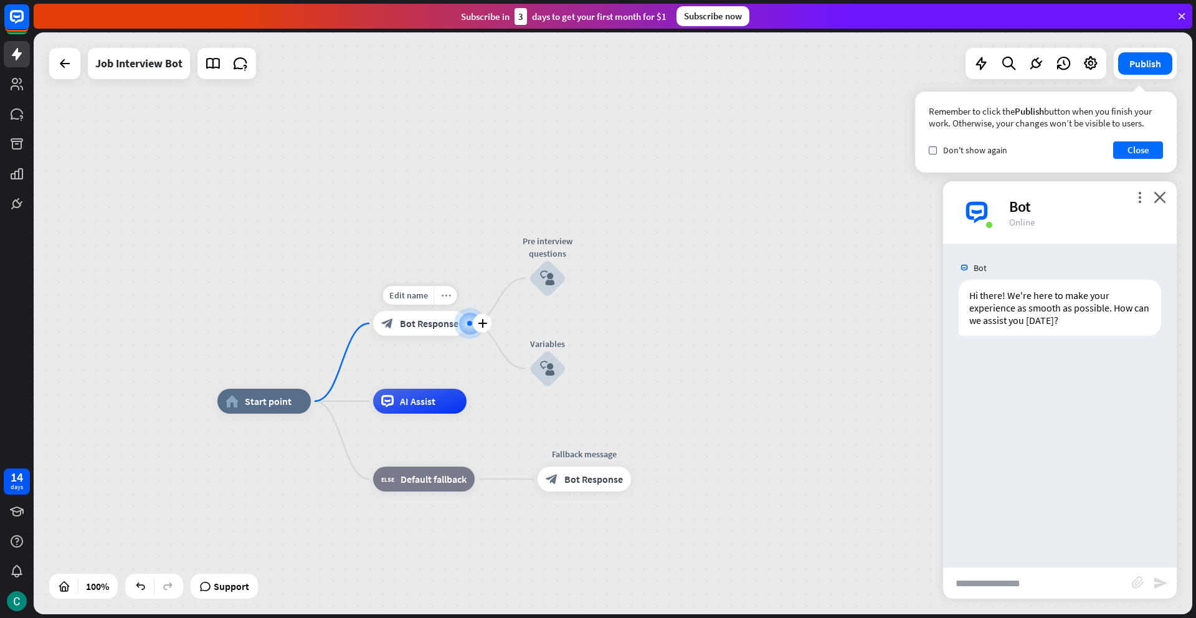
click at [445, 296] on icon "more_horiz" at bounding box center [446, 295] width 10 height 9
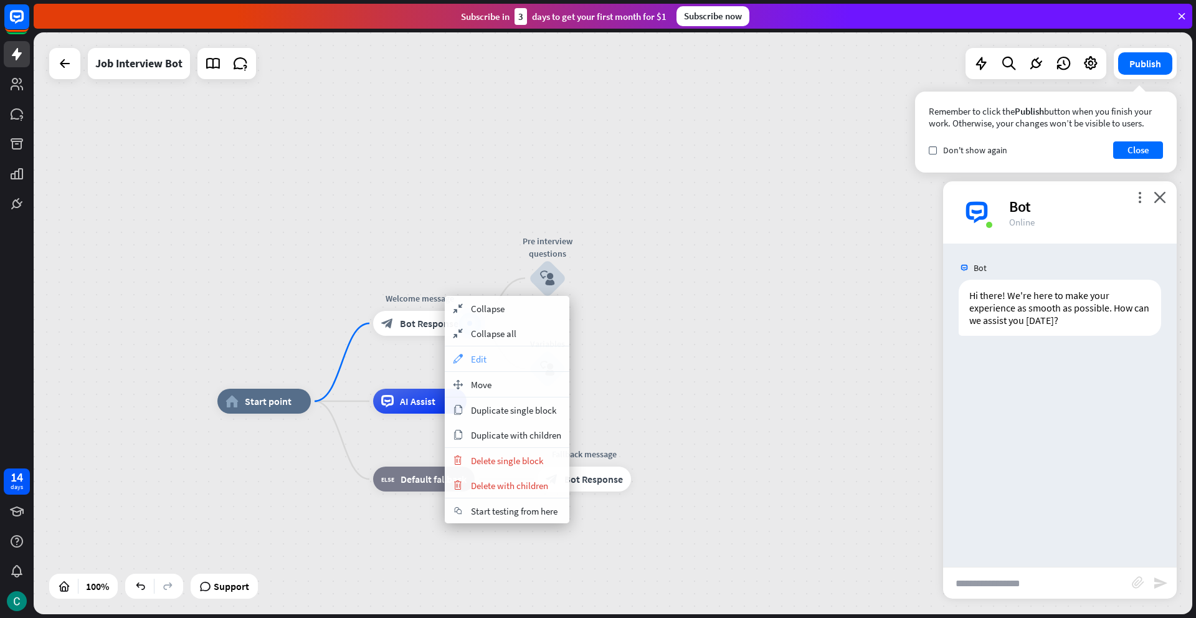
click at [488, 356] on div "appearance Edit" at bounding box center [507, 358] width 125 height 25
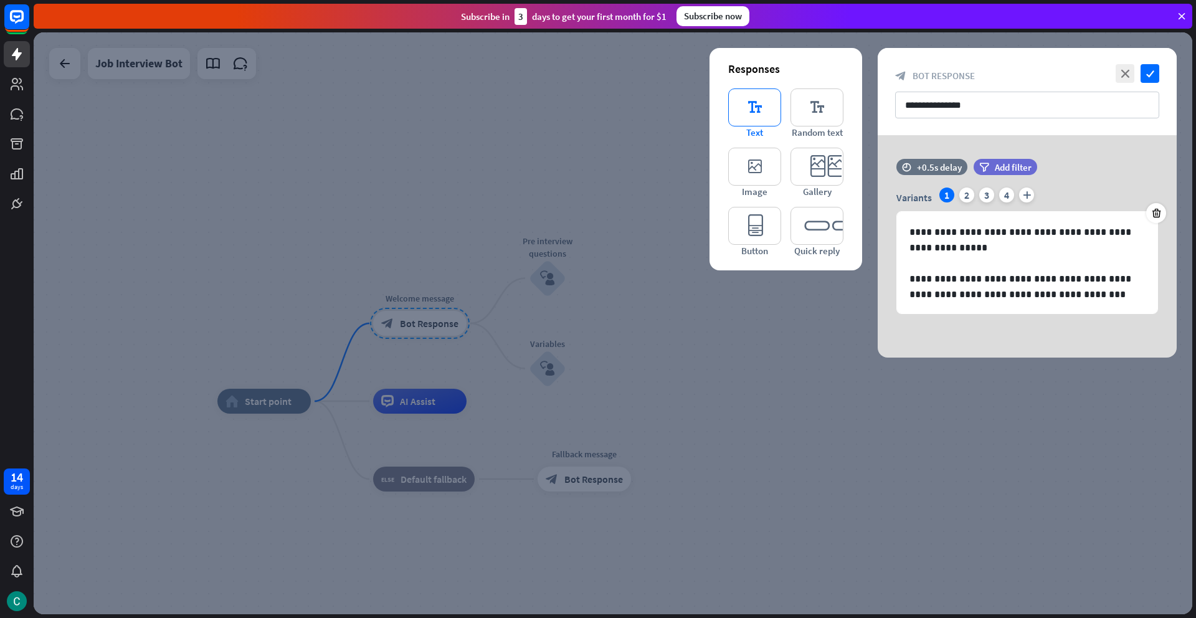
click at [751, 111] on icon "editor_text" at bounding box center [754, 107] width 53 height 38
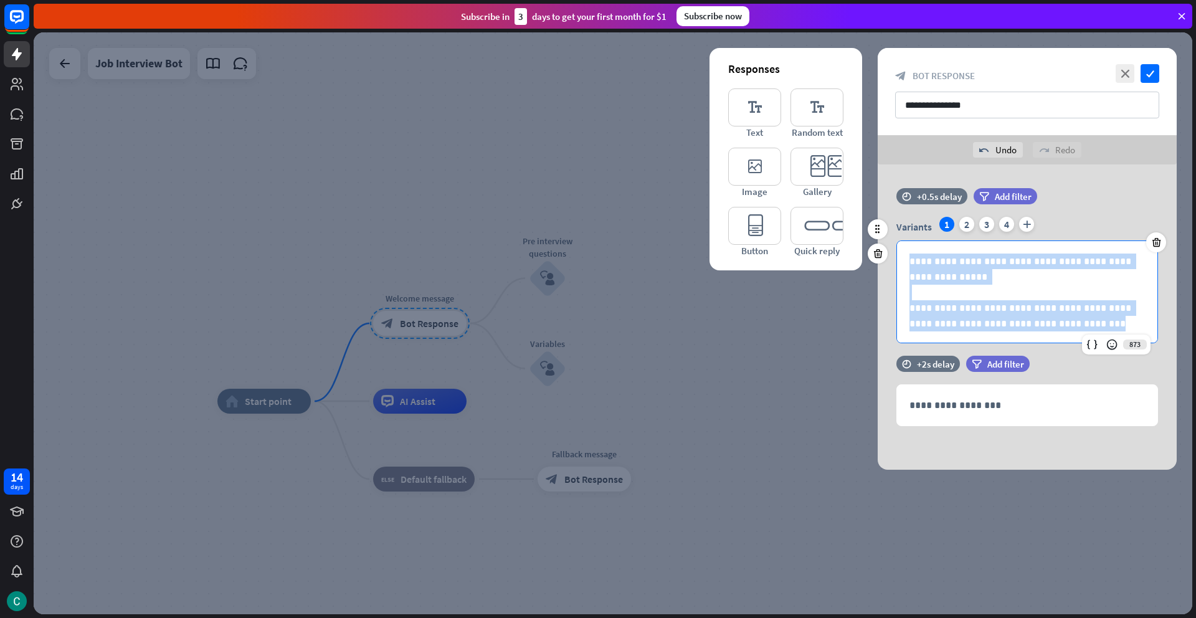
drag, startPoint x: 1039, startPoint y: 330, endPoint x: 911, endPoint y: 266, distance: 143.4
click at [910, 264] on div "**********" at bounding box center [1027, 292] width 260 height 103
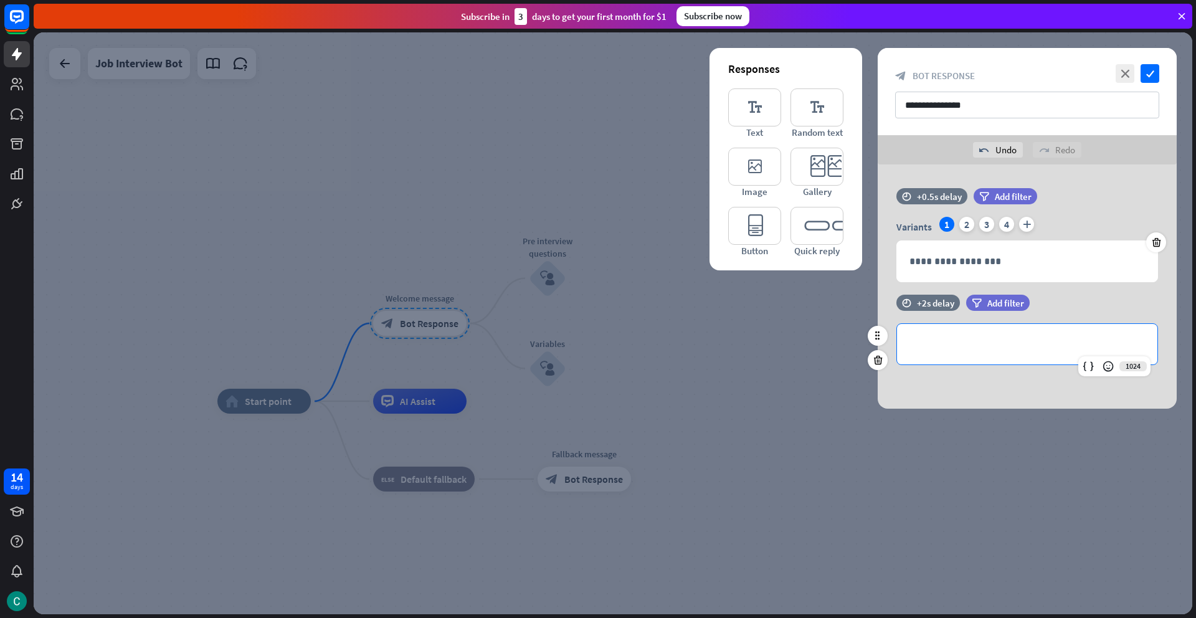
click at [917, 346] on p "**********" at bounding box center [1026, 344] width 235 height 16
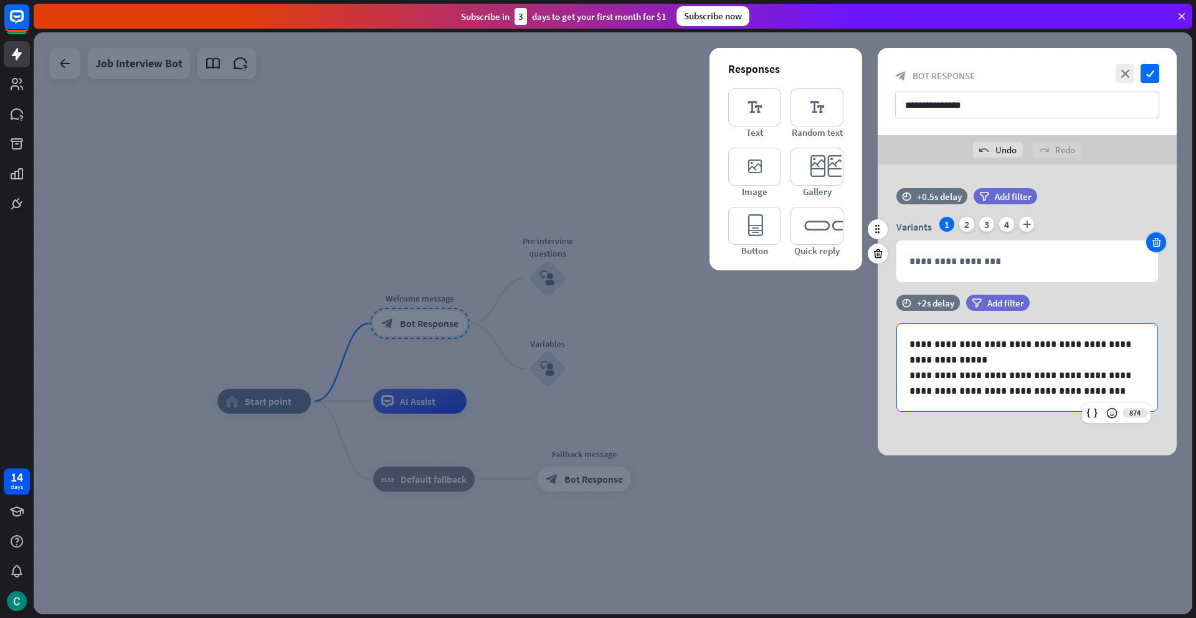
click at [1159, 245] on icon at bounding box center [1156, 242] width 12 height 11
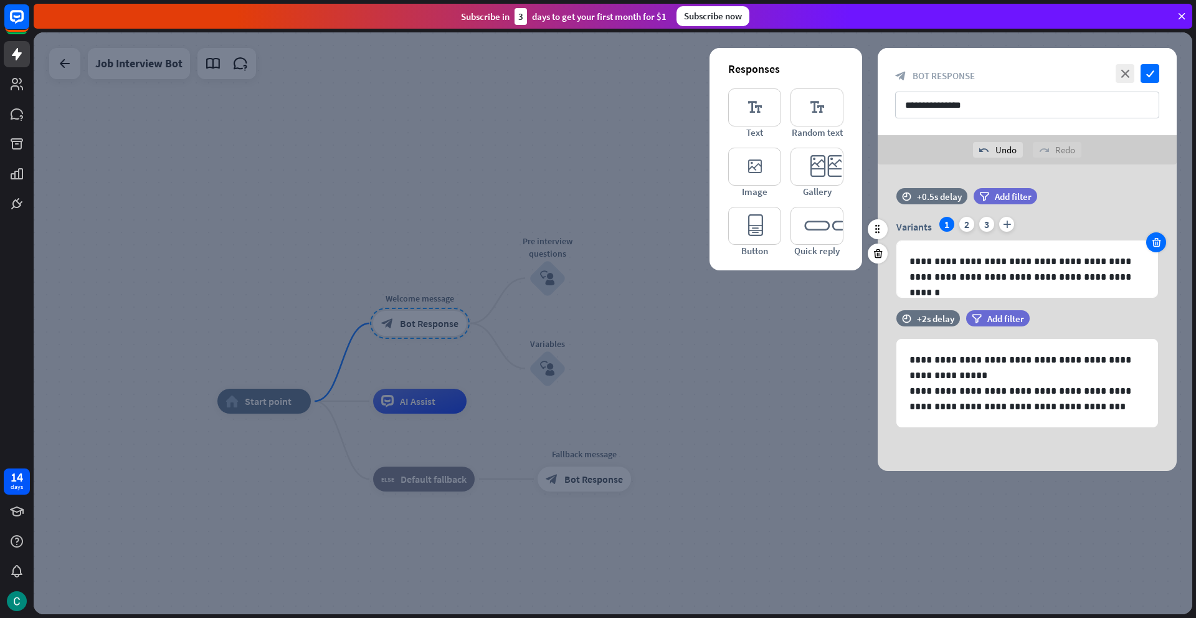
click at [1159, 245] on icon at bounding box center [1156, 242] width 12 height 11
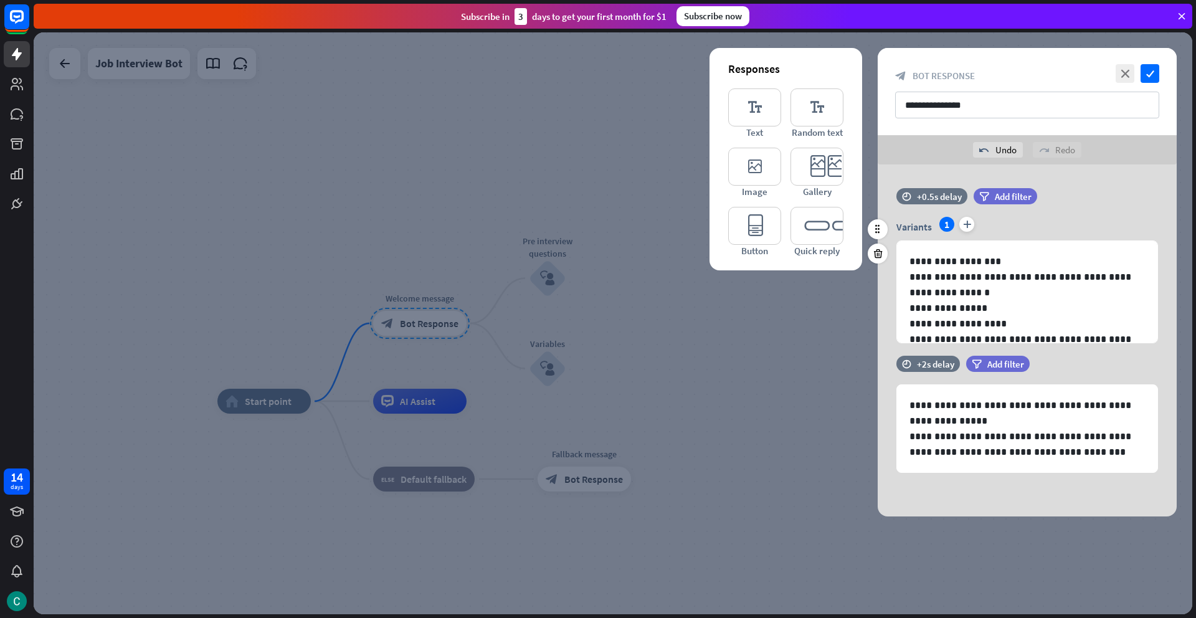
click at [1159, 245] on div "**********" at bounding box center [1027, 280] width 299 height 126
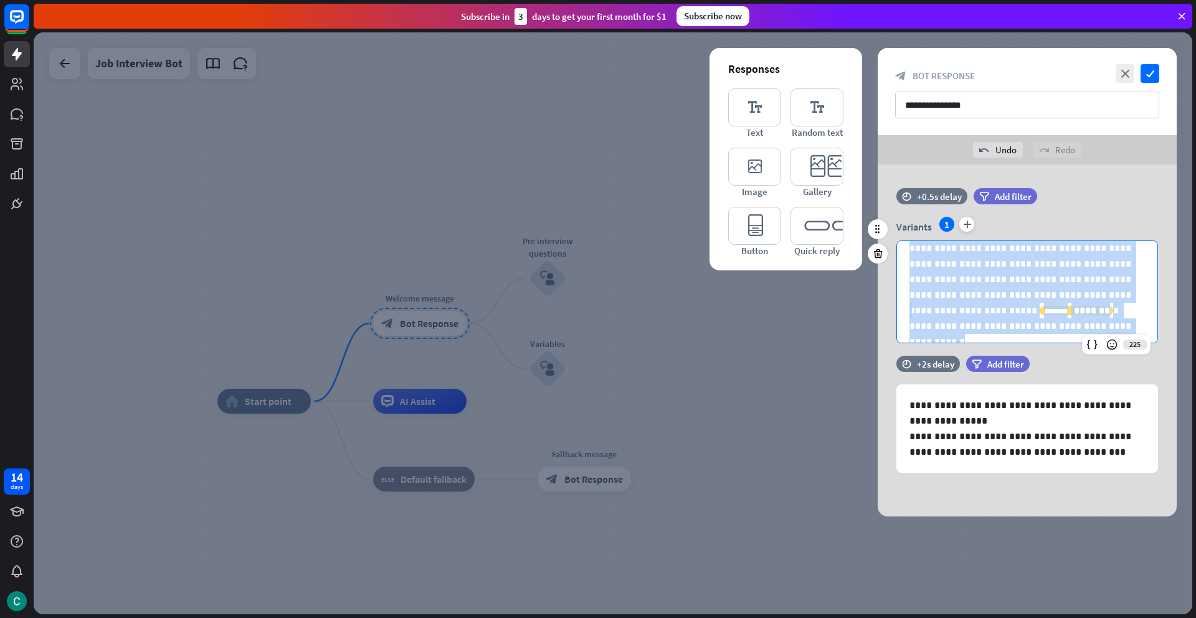
scroll to position [313, 0]
drag, startPoint x: 906, startPoint y: 262, endPoint x: 1034, endPoint y: 314, distance: 138.6
click at [1034, 314] on div "**********" at bounding box center [1027, 135] width 260 height 414
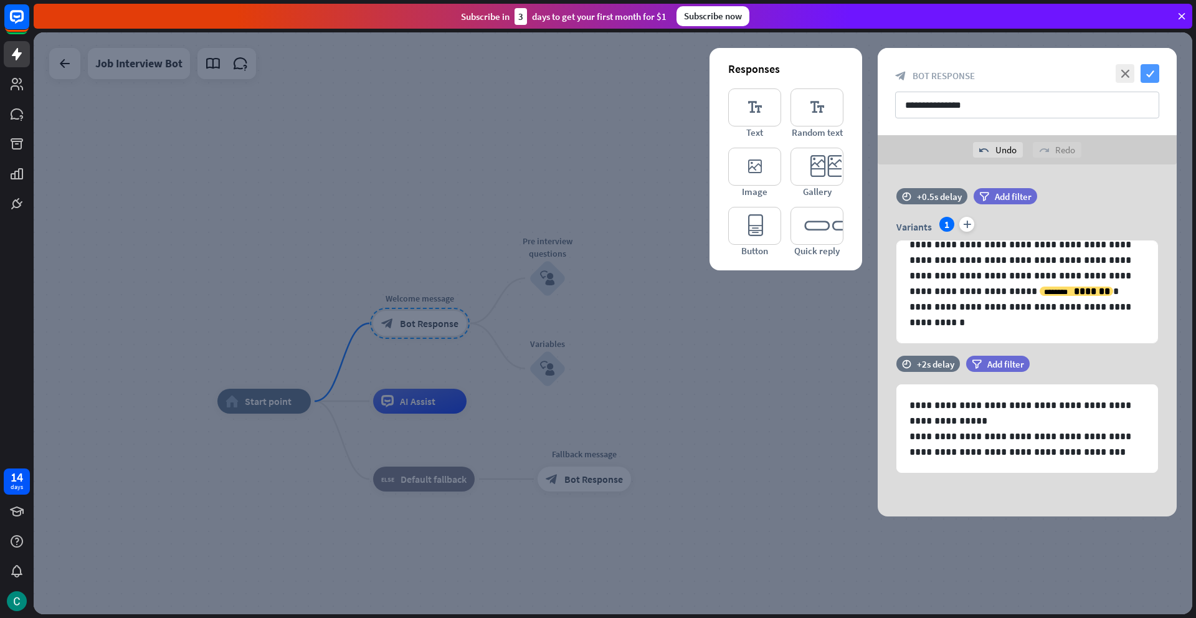
click at [1150, 76] on icon "check" at bounding box center [1149, 73] width 19 height 19
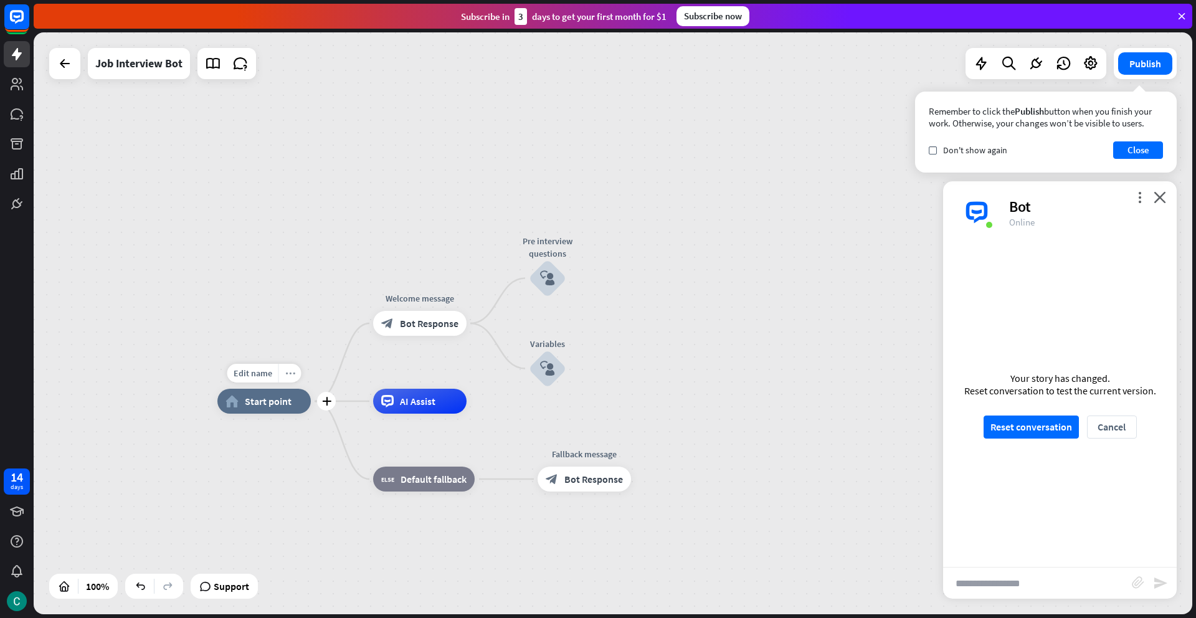
click at [288, 375] on icon "more_horiz" at bounding box center [290, 373] width 10 height 9
click at [322, 437] on span "Start testing from here" at bounding box center [358, 438] width 87 height 12
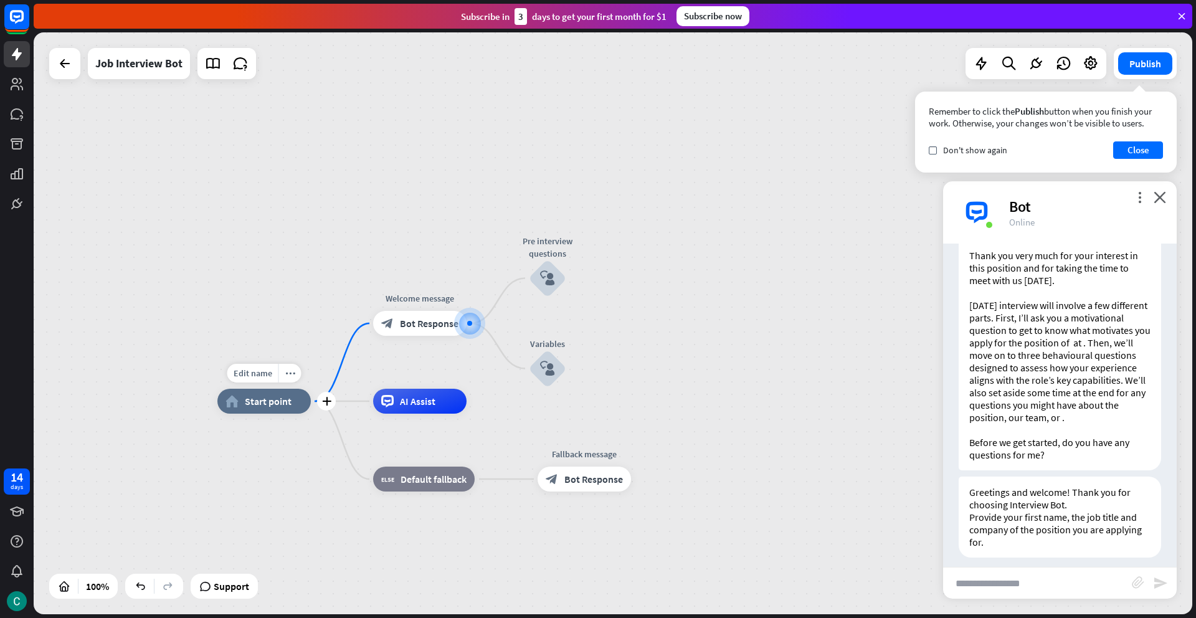
scroll to position [174, 0]
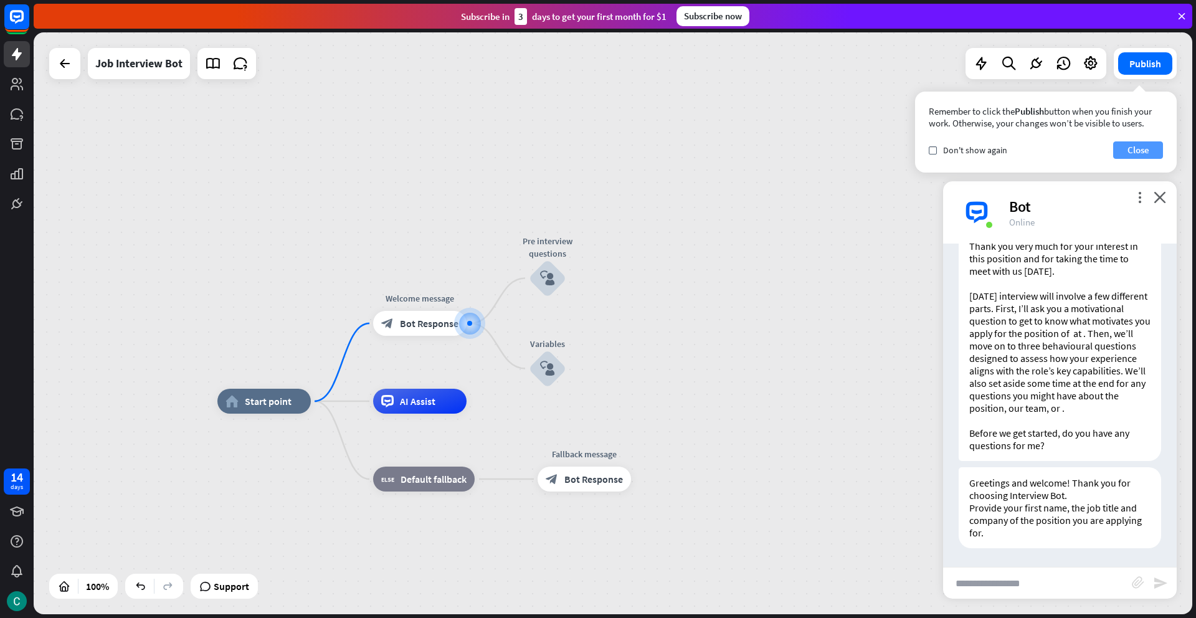
click at [1152, 149] on button "Close" at bounding box center [1138, 149] width 50 height 17
